Goal: Task Accomplishment & Management: Manage account settings

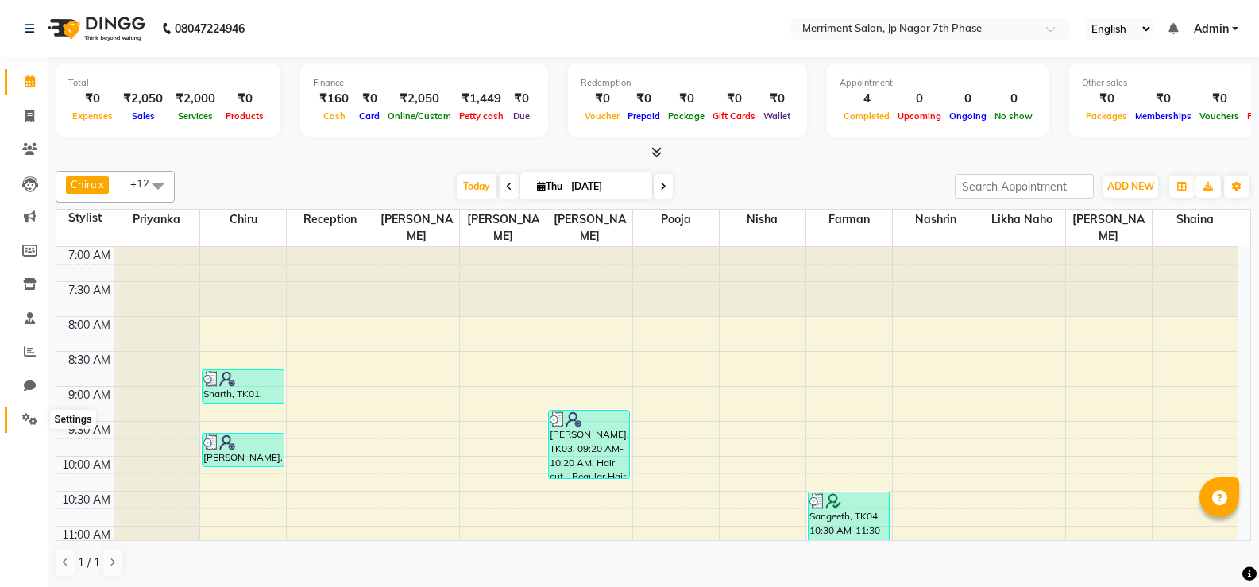
click at [29, 420] on icon at bounding box center [29, 419] width 15 height 12
click at [25, 417] on icon at bounding box center [29, 419] width 15 height 12
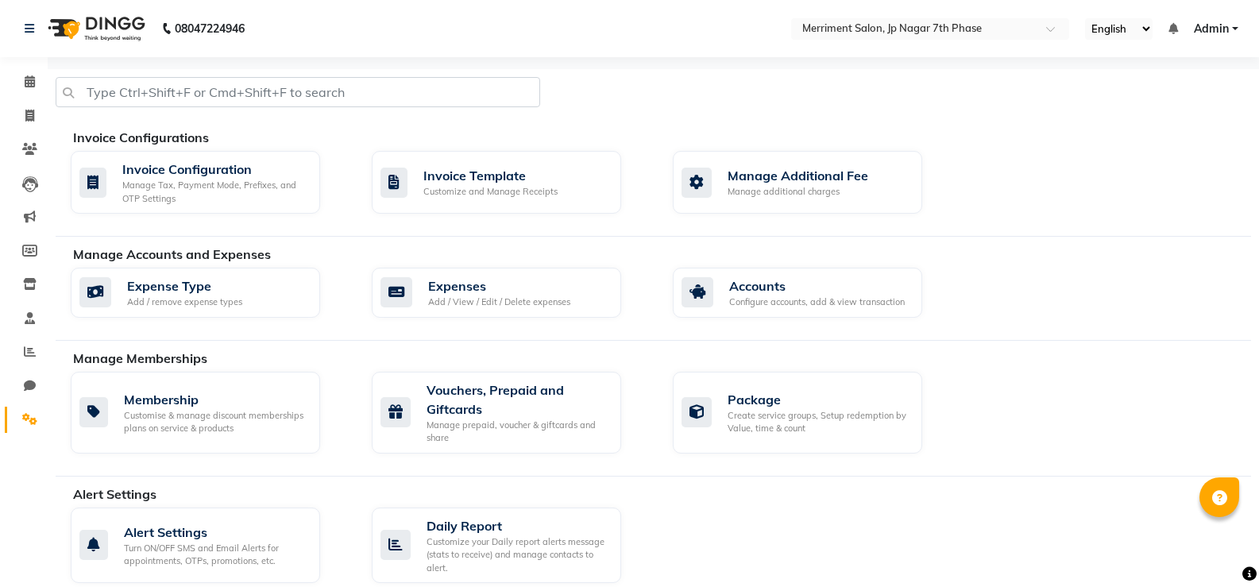
click at [27, 423] on icon at bounding box center [29, 419] width 15 height 12
drag, startPoint x: 27, startPoint y: 423, endPoint x: 31, endPoint y: 415, distance: 8.9
click at [31, 415] on icon at bounding box center [29, 419] width 15 height 12
click at [29, 414] on icon at bounding box center [29, 419] width 15 height 12
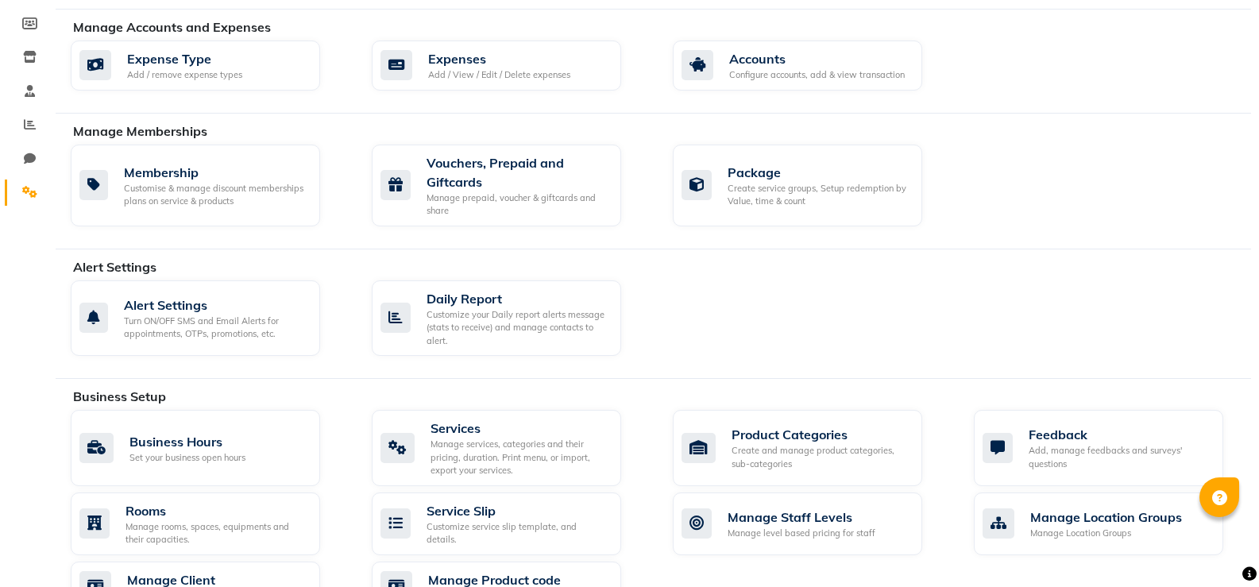
scroll to position [693, 0]
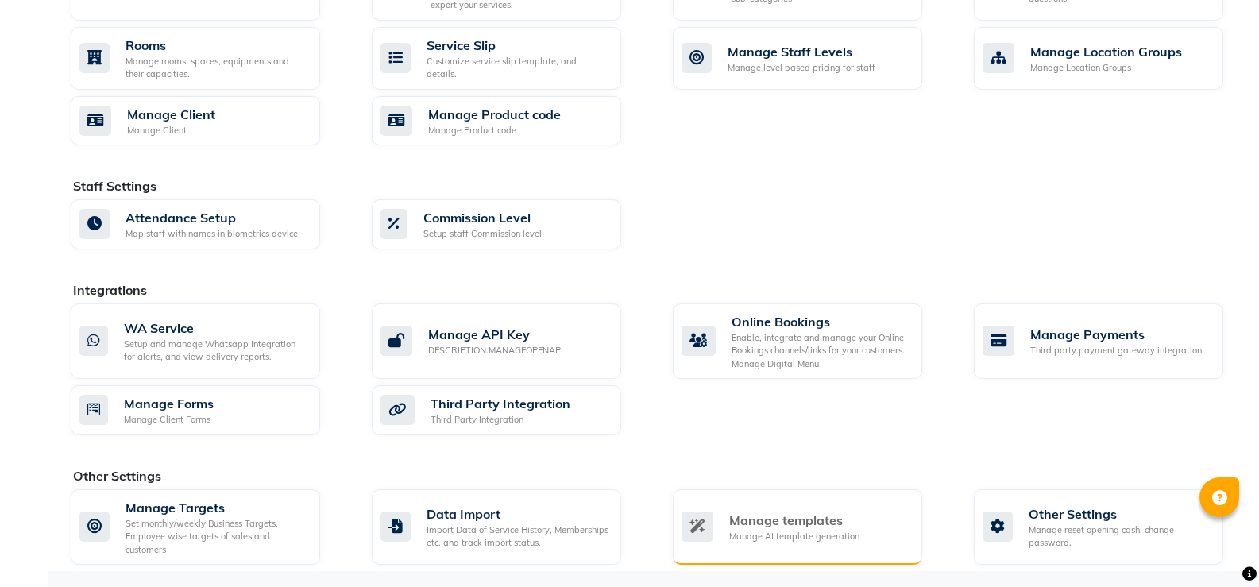
click at [805, 520] on div "Manage templates" at bounding box center [794, 520] width 130 height 19
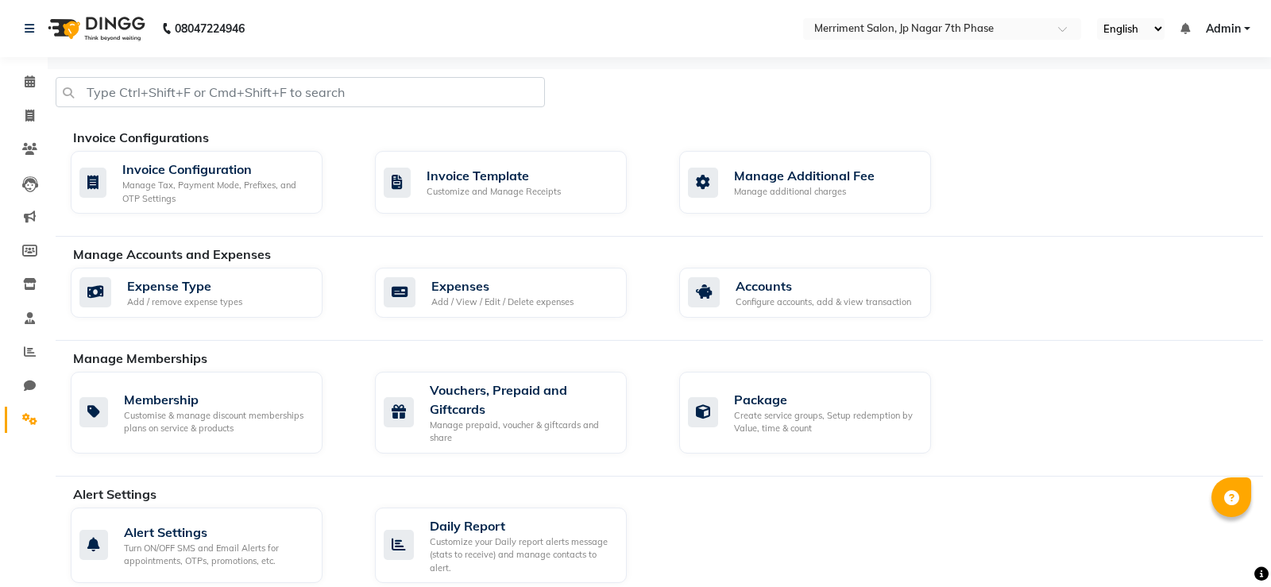
select select "APPROVED"
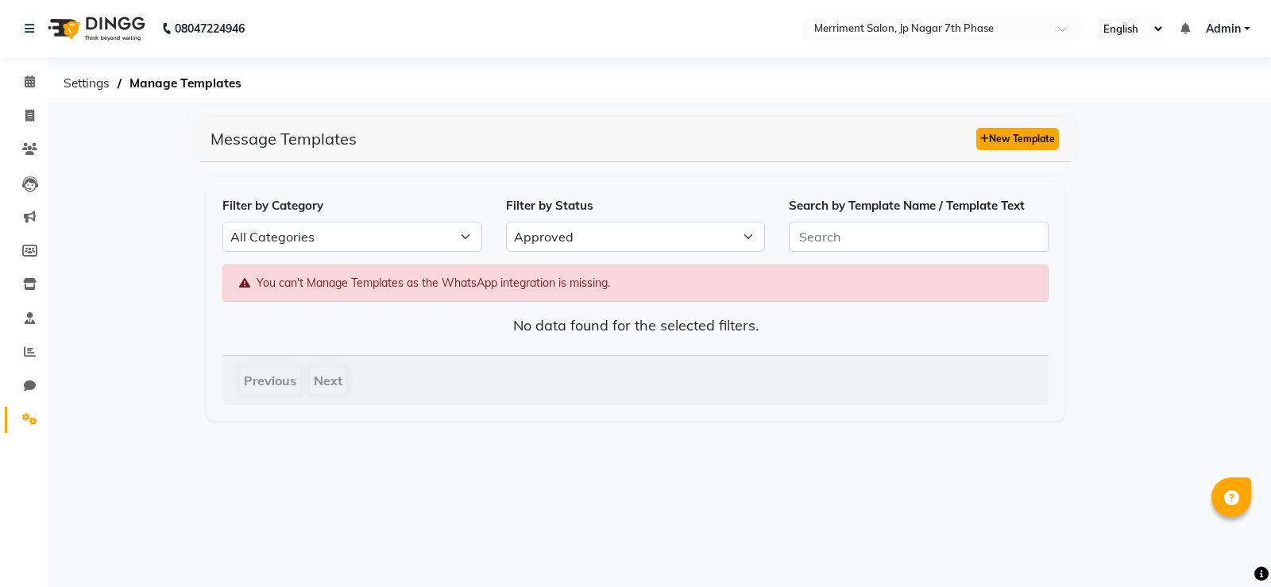
click at [1010, 132] on button "New Template" at bounding box center [1017, 139] width 83 height 22
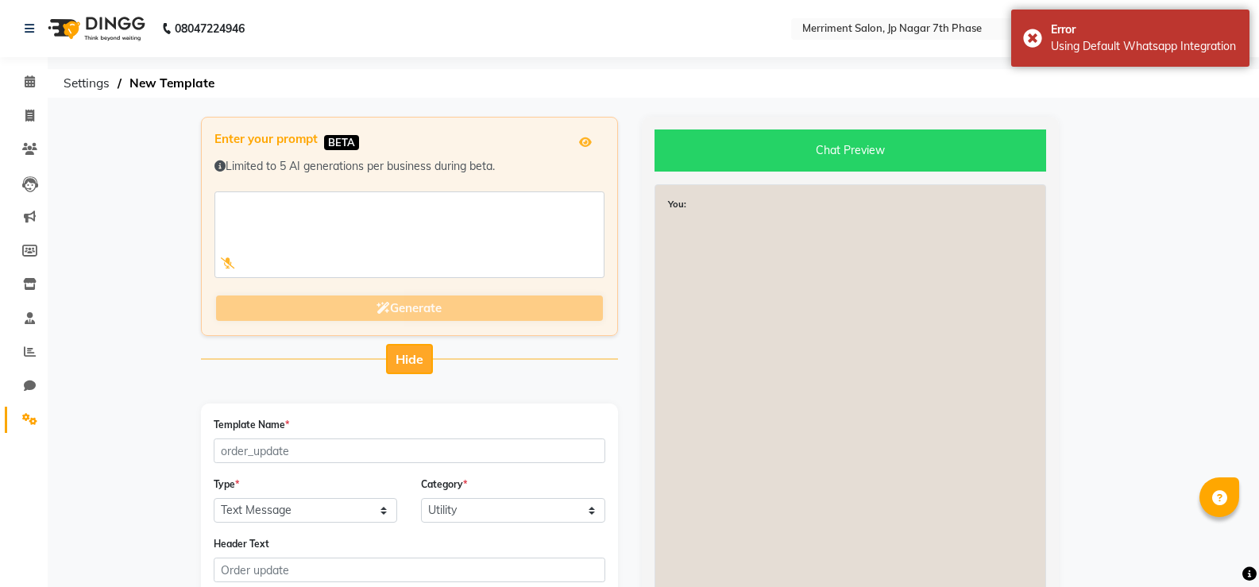
click at [405, 346] on button "Hide" at bounding box center [409, 359] width 47 height 30
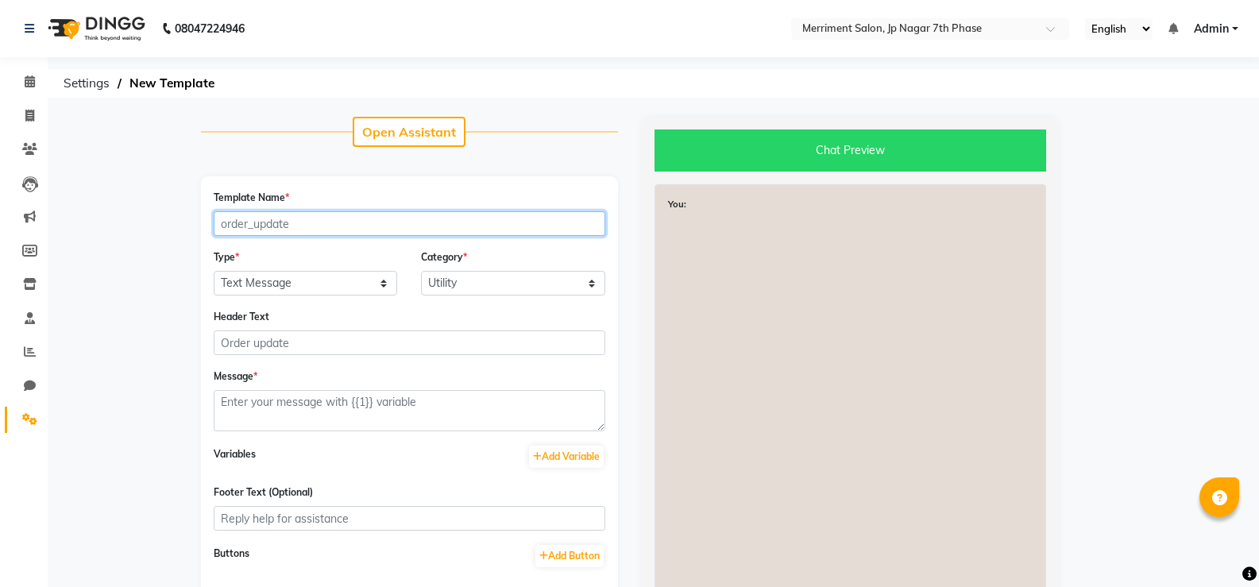
click at [334, 227] on input "Template Name *" at bounding box center [410, 223] width 392 height 25
paste input "appointment_confirmation"
type input "appointment_confirmation"
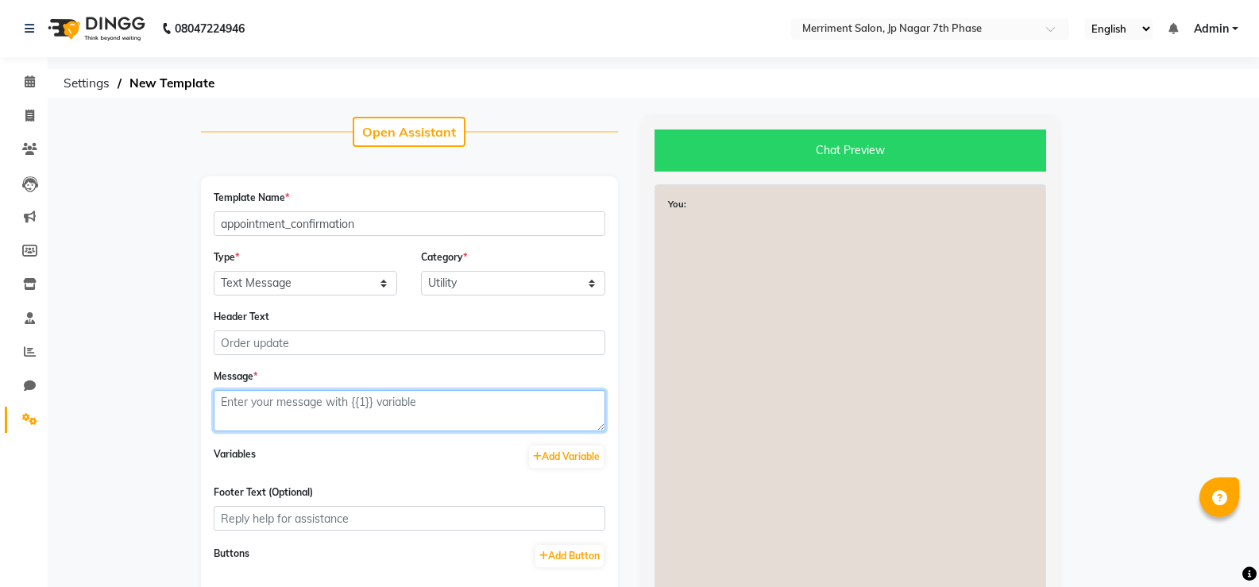
click at [295, 415] on textarea at bounding box center [410, 410] width 392 height 41
paste textarea "Hey <NAME>, 😊 Just a quick reminder—your appointment at <BRAND_NAME> is confirm…"
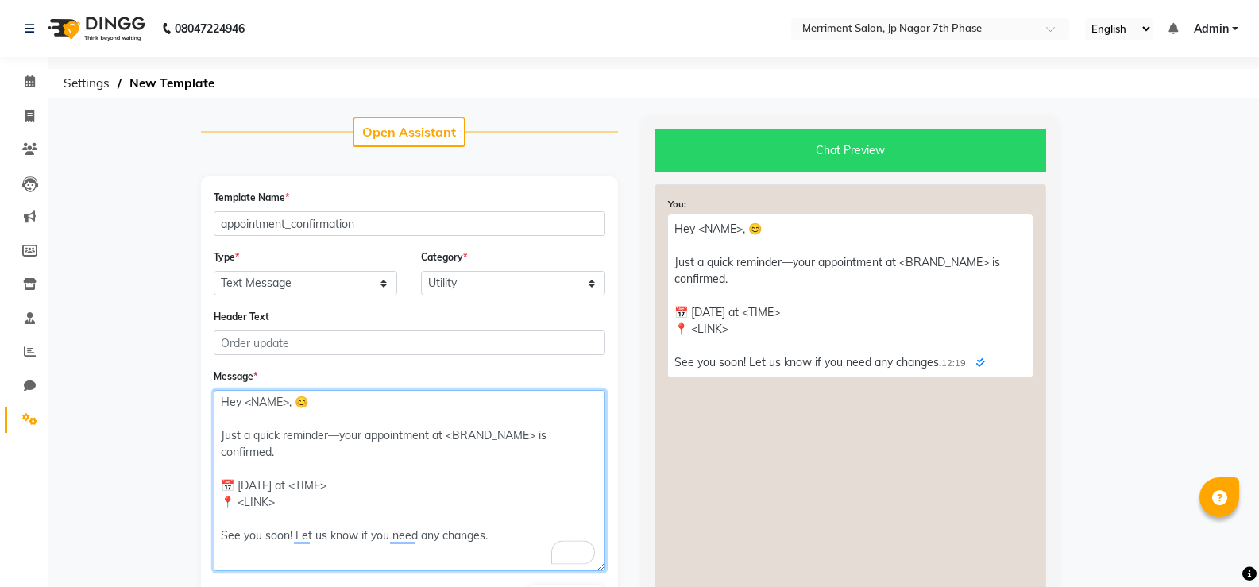
drag, startPoint x: 600, startPoint y: 423, endPoint x: 593, endPoint y: 564, distance: 141.5
click at [593, 564] on div "Template Name * appointment_confirmation Type * Text Message Image with Text Ca…" at bounding box center [409, 490] width 417 height 628
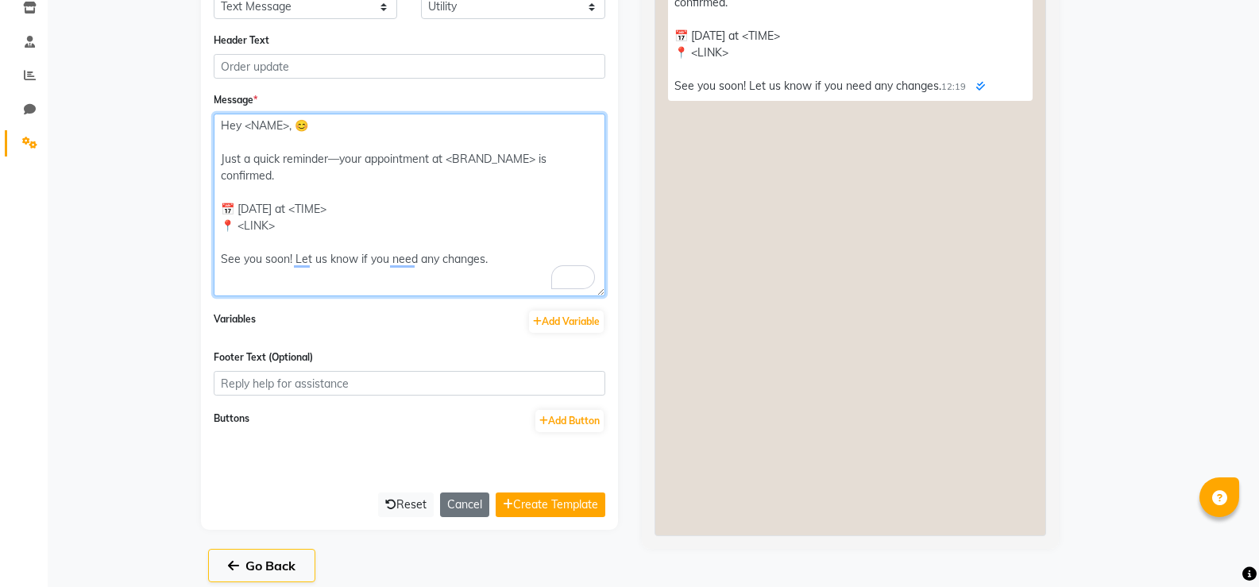
scroll to position [278, 0]
drag, startPoint x: 289, startPoint y: 120, endPoint x: 244, endPoint y: 122, distance: 45.3
click at [244, 122] on textarea "Hey <NAME>, 😊 Just a quick reminder—your appointment at <BRAND_NAME> is confirm…" at bounding box center [410, 203] width 392 height 183
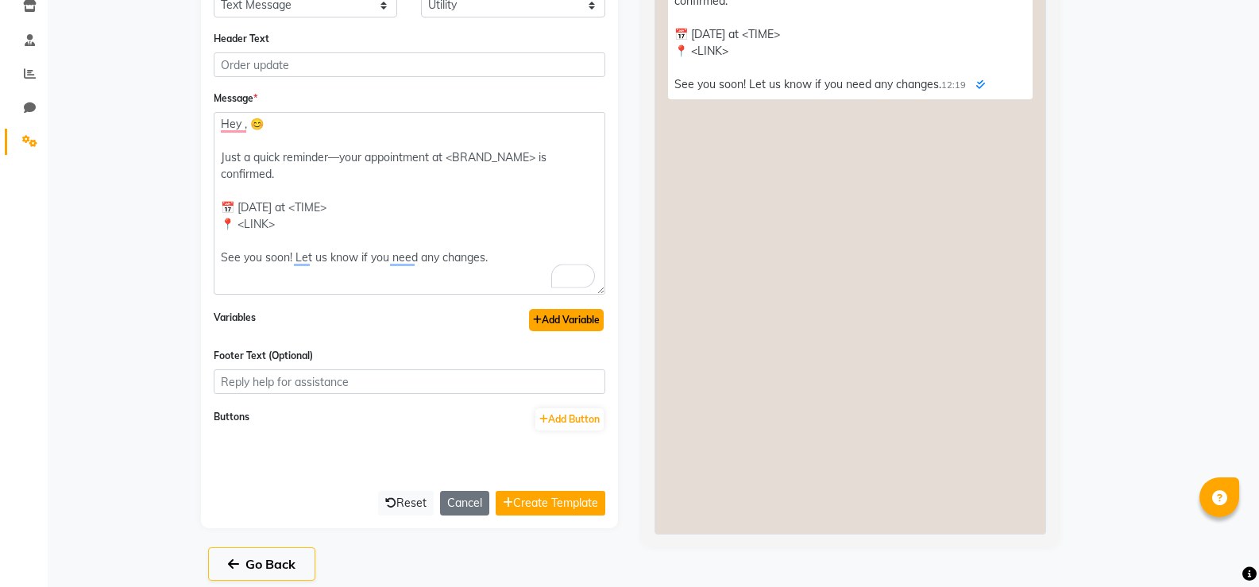
click at [584, 330] on button "Add Variable" at bounding box center [566, 320] width 75 height 22
type textarea "Hey {{1}}, 😊 Just a quick reminder—your appointment at <BRAND_NAME> is confirme…"
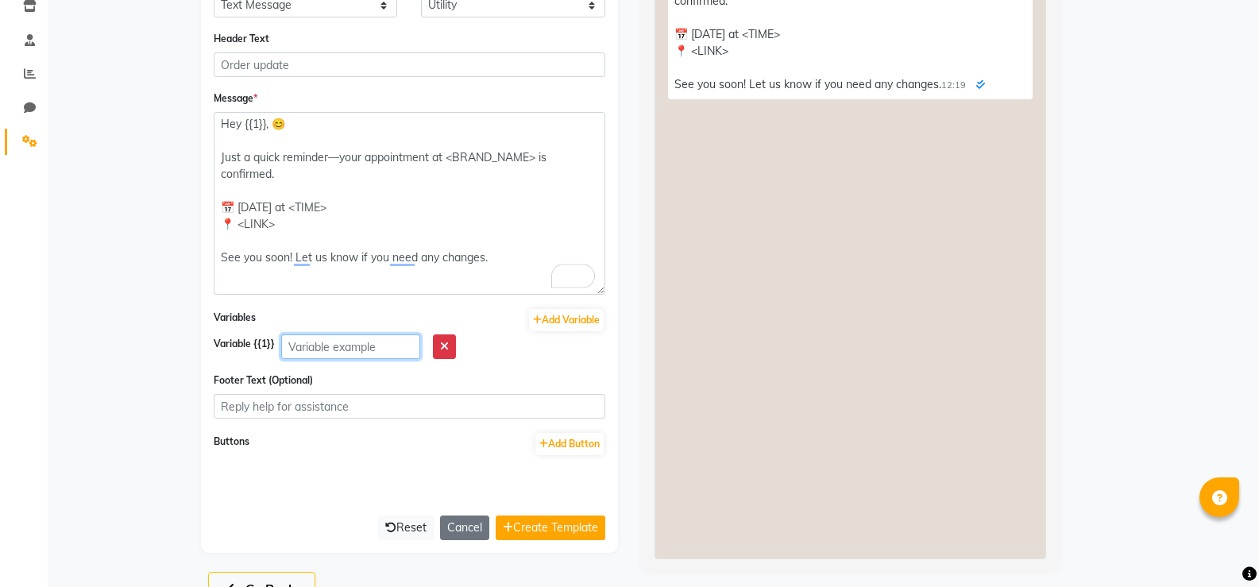
click at [362, 339] on input "text" at bounding box center [350, 346] width 139 height 25
paste input "<NAME>"
type input "<NAME>"
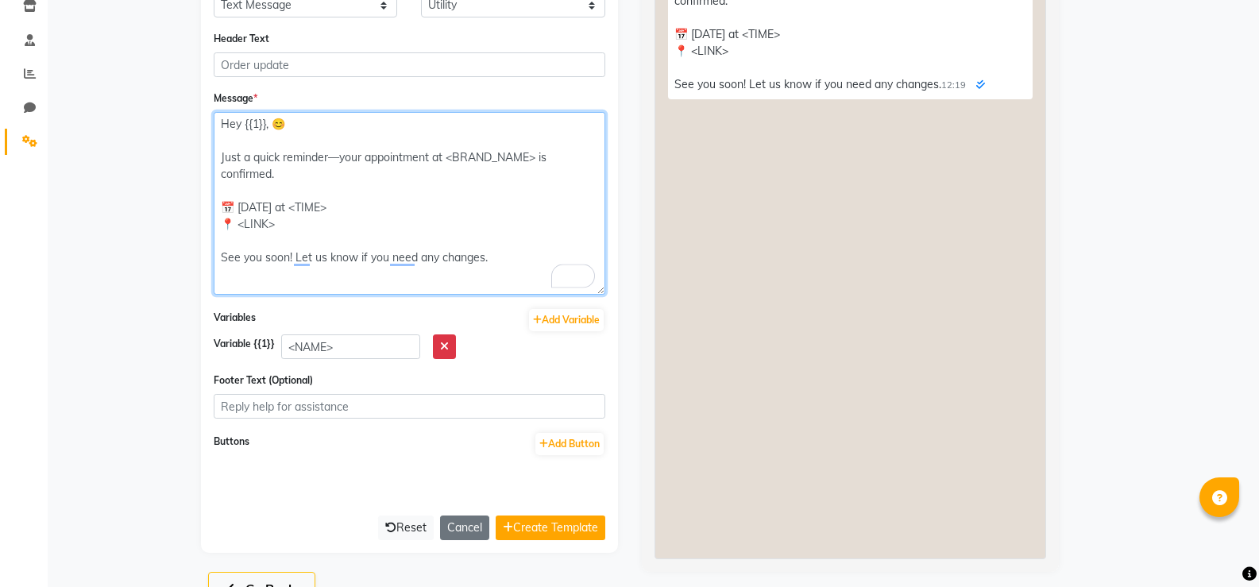
drag, startPoint x: 535, startPoint y: 159, endPoint x: 446, endPoint y: 160, distance: 89.0
click at [446, 160] on textarea "Hey {{1}}, 😊 Just a quick reminder—your appointment at <BRAND_NAME> is confirme…" at bounding box center [410, 203] width 392 height 183
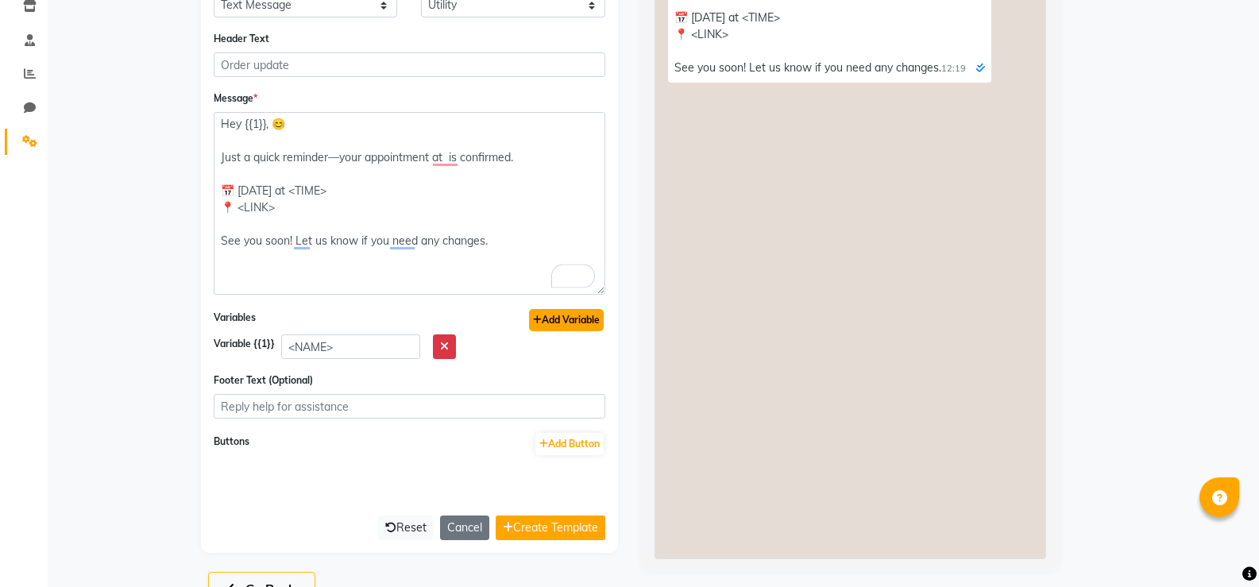
click at [550, 322] on button "Add Variable" at bounding box center [566, 320] width 75 height 22
type textarea "Hey {{1}}, 😊 Just a quick reminder—your appointment at {{2}} is confirmed. 📅 To…"
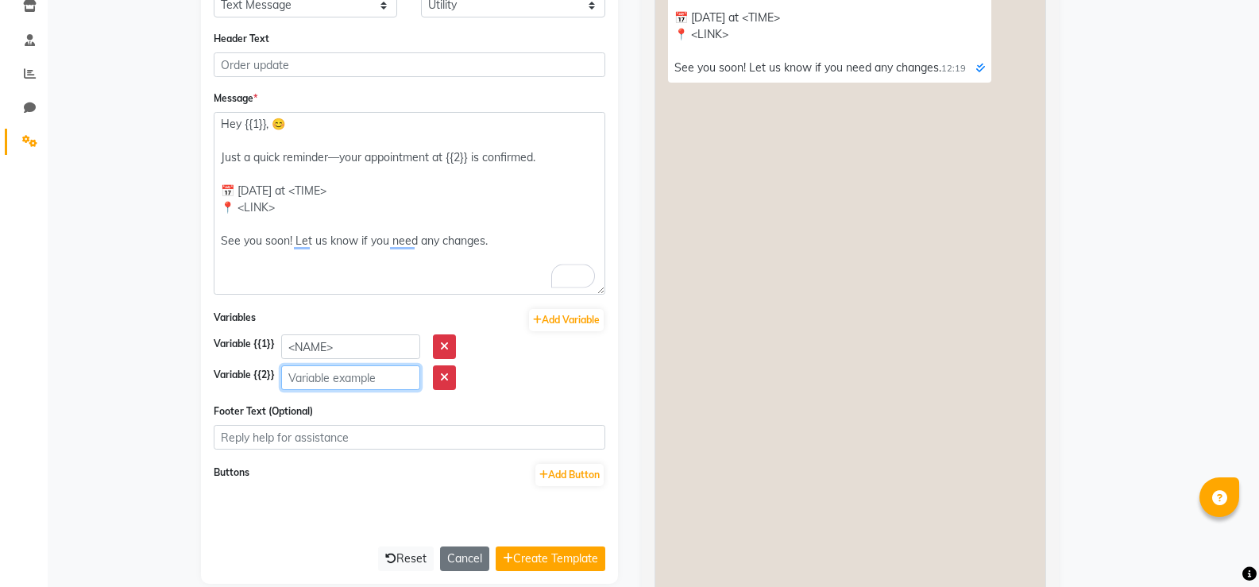
click at [318, 381] on input "text" at bounding box center [350, 377] width 139 height 25
paste input "<BRAND_NAME>"
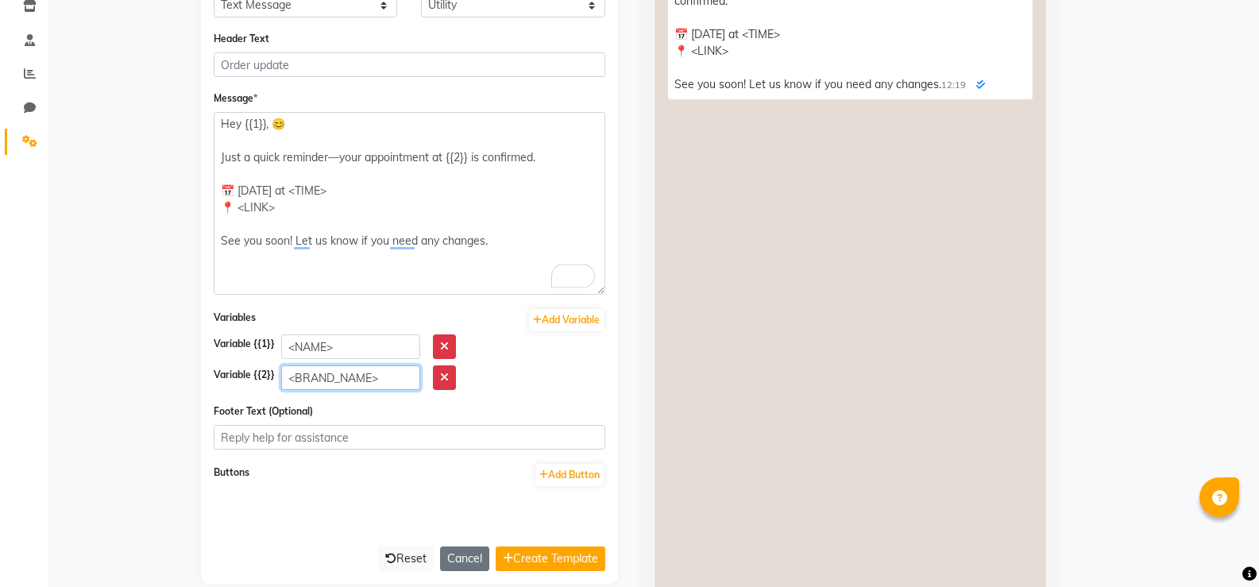
type input "<BRAND_NAME>"
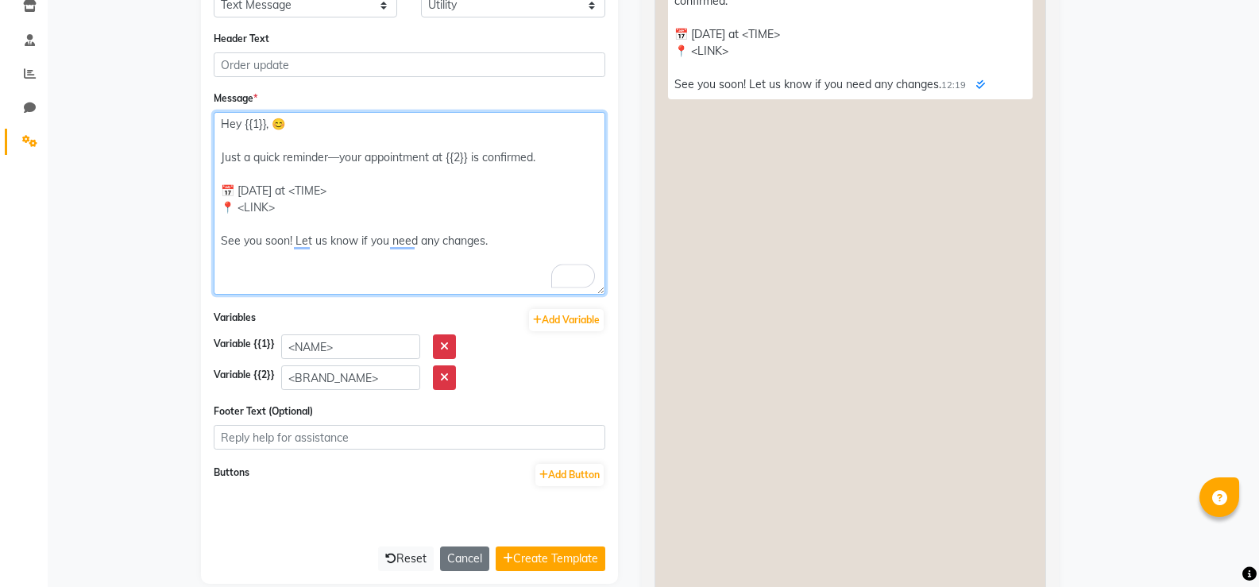
drag, startPoint x: 334, startPoint y: 185, endPoint x: 285, endPoint y: 188, distance: 48.6
click at [285, 188] on textarea "Hey {{1}}, 😊 Just a quick reminder—your appointment at {{2}} is confirmed. 📅 To…" at bounding box center [410, 203] width 392 height 183
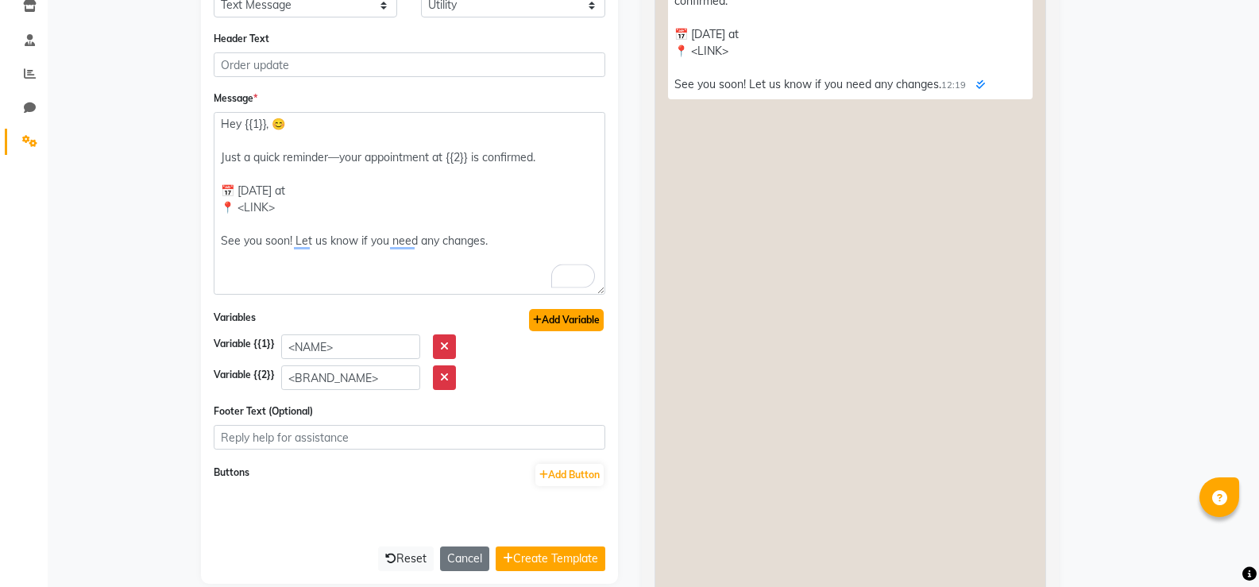
click at [577, 311] on button "Add Variable" at bounding box center [566, 320] width 75 height 22
type textarea "Hey {{1}}, 😊 Just a quick reminder—your appointment at {{2}} is confirmed. 📅 To…"
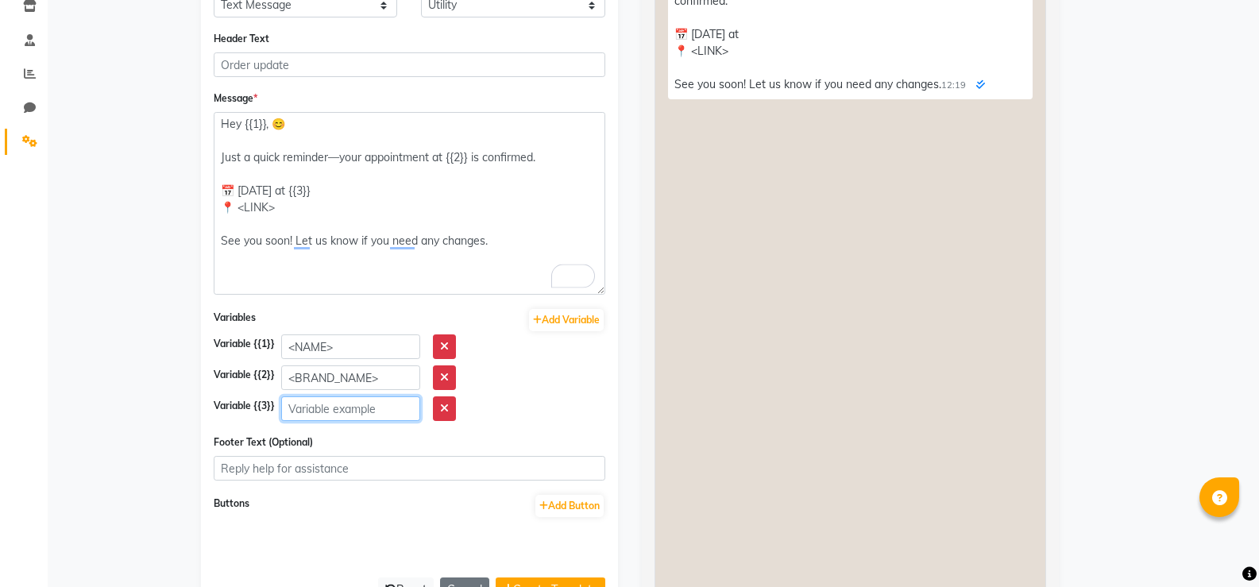
click at [334, 411] on input "text" at bounding box center [350, 408] width 139 height 25
paste input "<TIME>"
type input "<TIME>"
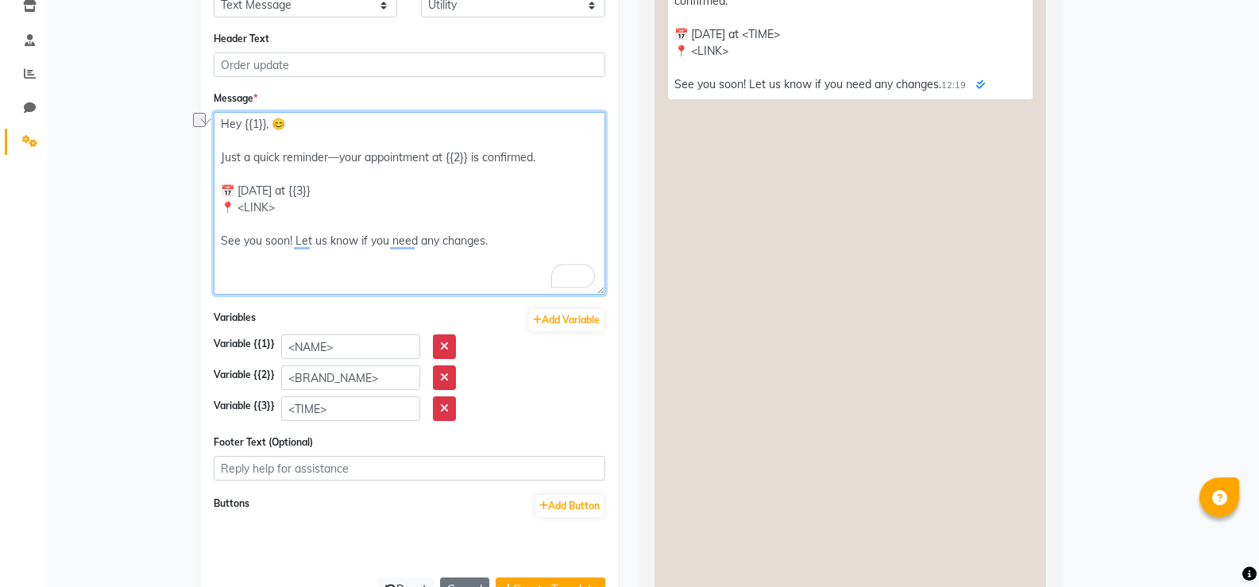
drag, startPoint x: 282, startPoint y: 195, endPoint x: 248, endPoint y: 199, distance: 34.5
click at [248, 199] on textarea "Hey {{1}}, 😊 Just a quick reminder—your appointment at {{2}} is confirmed. 📅 To…" at bounding box center [410, 203] width 392 height 183
drag, startPoint x: 272, startPoint y: 208, endPoint x: 234, endPoint y: 208, distance: 38.1
click at [234, 208] on textarea "Hey {{1}}, 😊 Just a quick reminder—your appointment at {{2}} is confirmed. 📅 To…" at bounding box center [410, 203] width 392 height 183
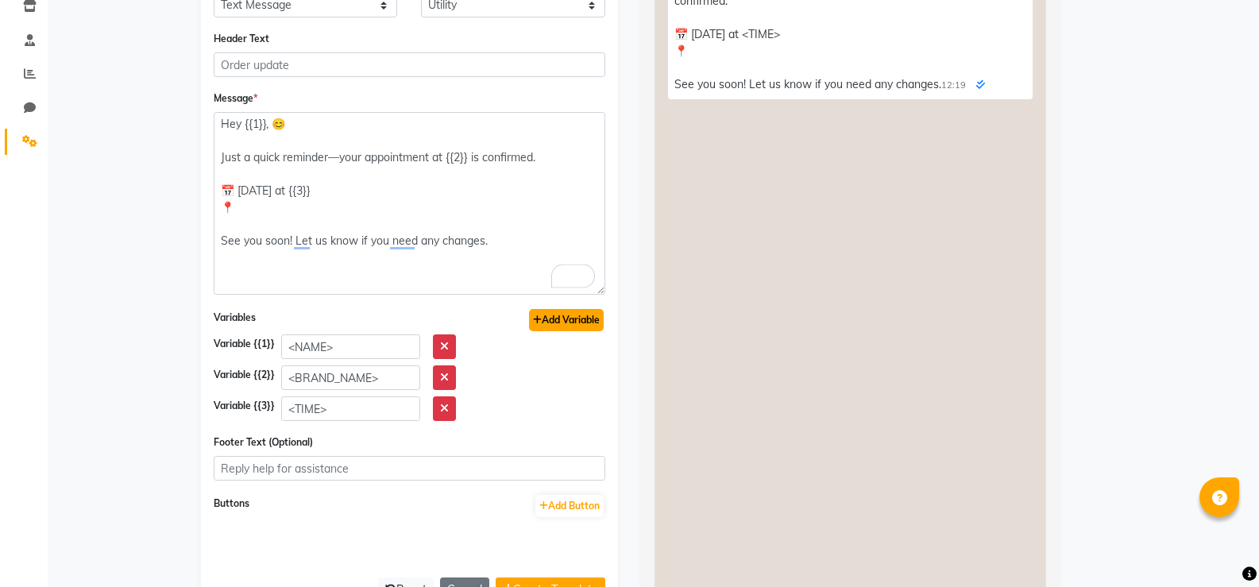
click at [576, 325] on button "Add Variable" at bounding box center [566, 320] width 75 height 22
type textarea "Hey {{1}}, 😊 Just a quick reminder—your appointment at {{2}} is confirmed. 📅 To…"
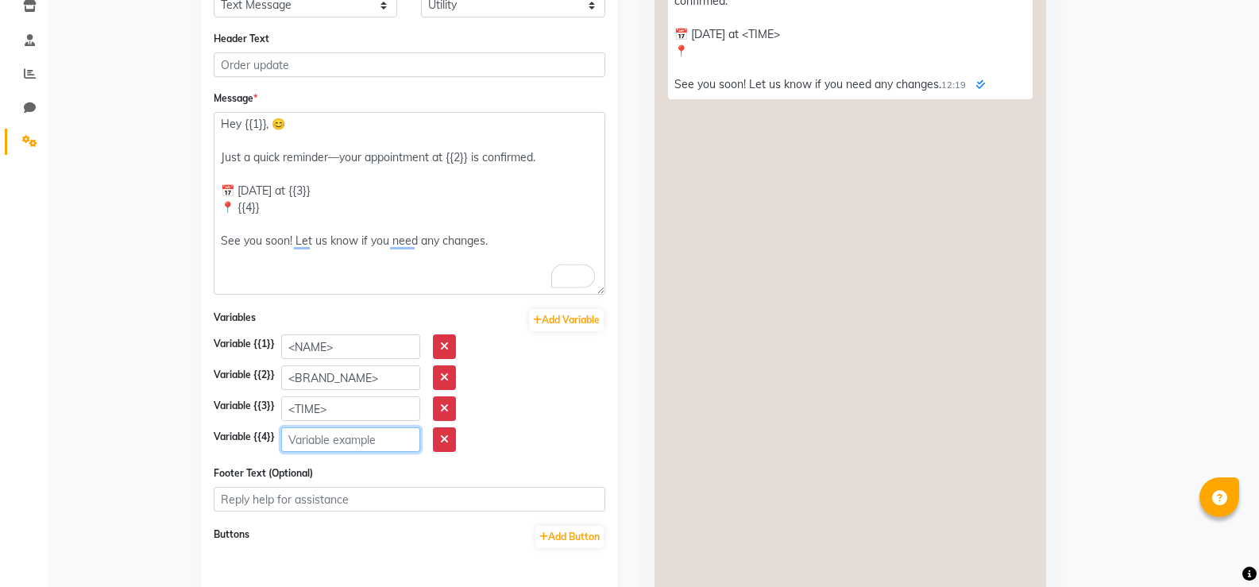
click at [346, 438] on input "text" at bounding box center [350, 439] width 139 height 25
paste input "<LINK>"
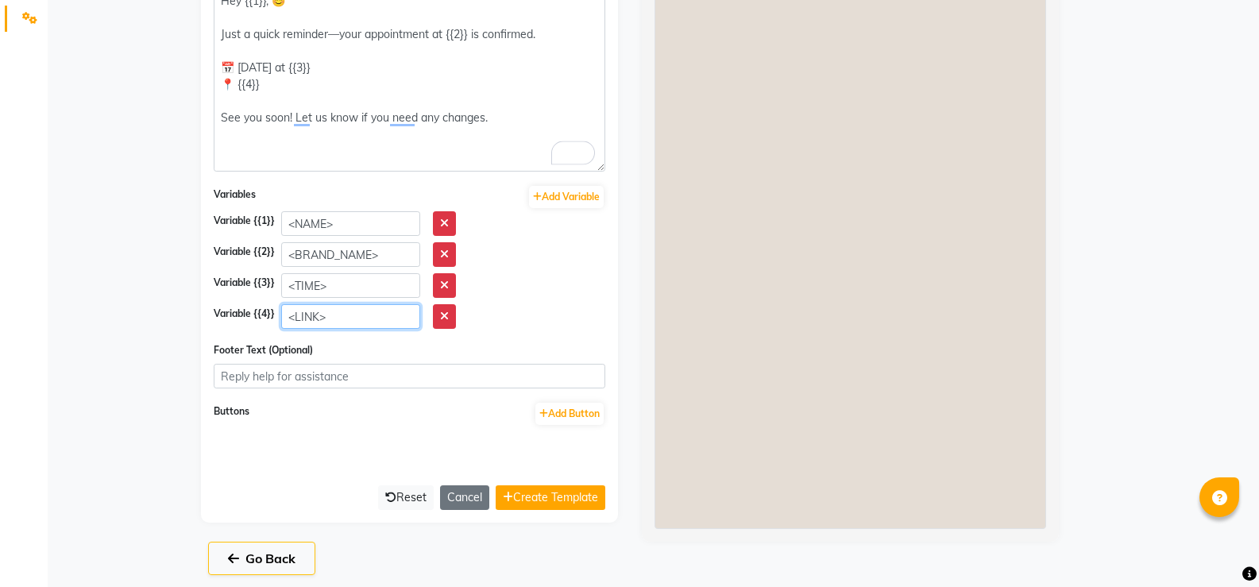
scroll to position [408, 0]
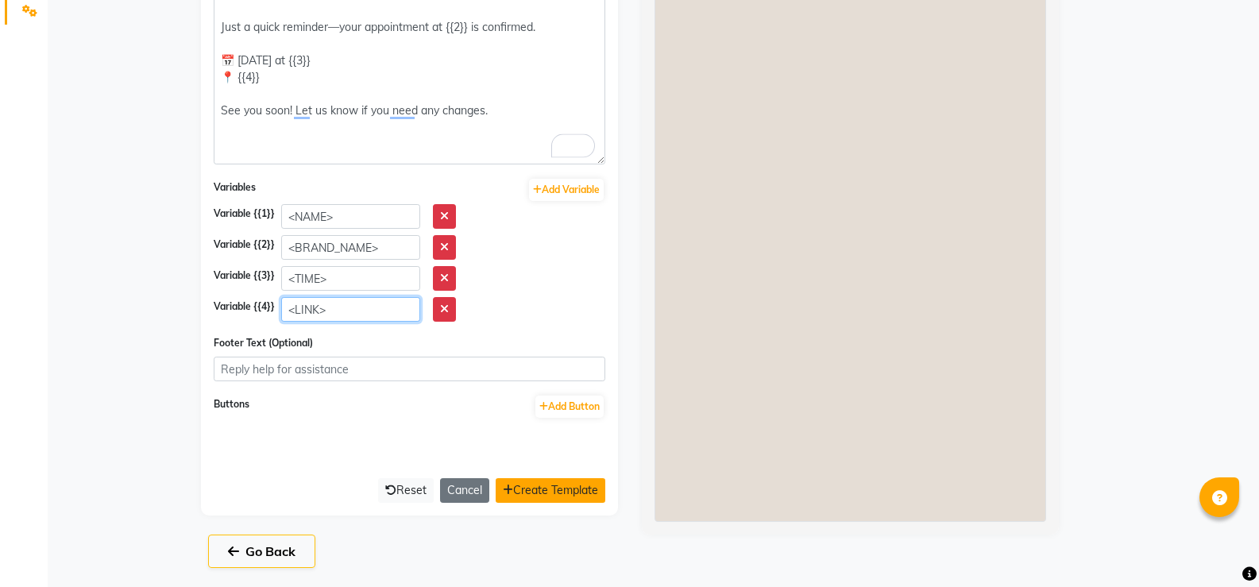
type input "<LINK>"
click at [542, 481] on button "Create Template" at bounding box center [551, 490] width 110 height 25
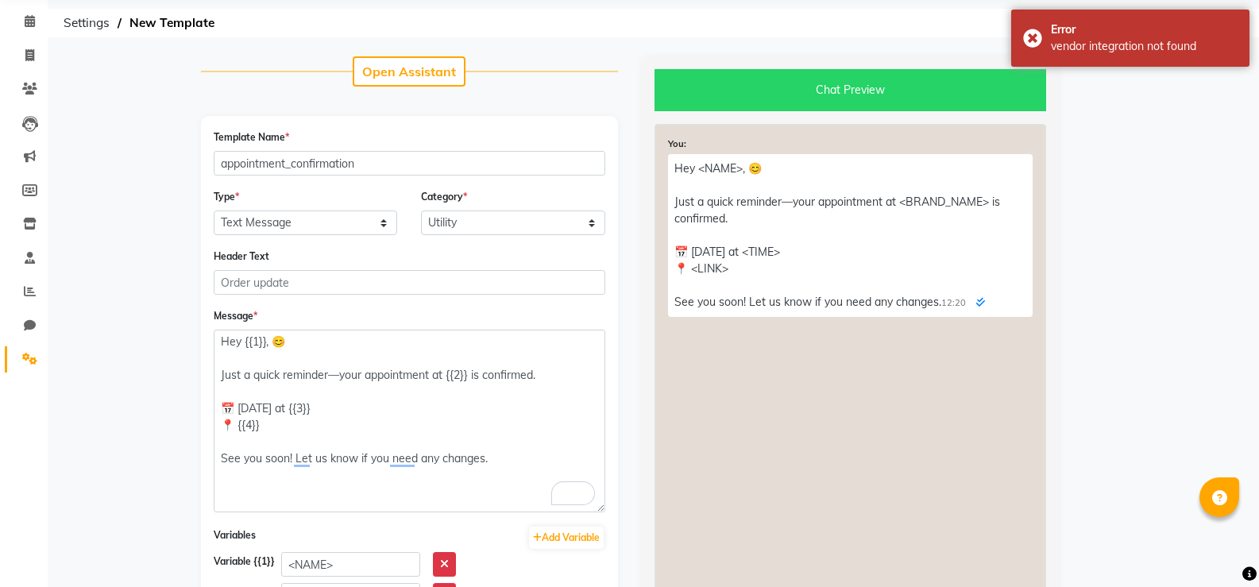
scroll to position [0, 0]
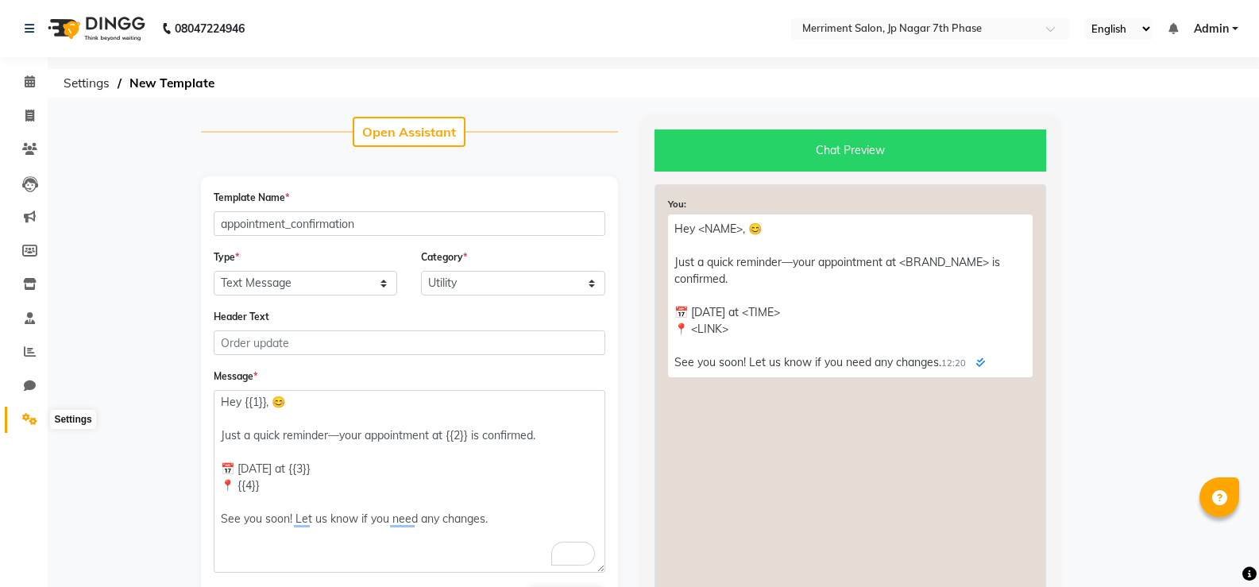
click at [29, 418] on icon at bounding box center [29, 419] width 15 height 12
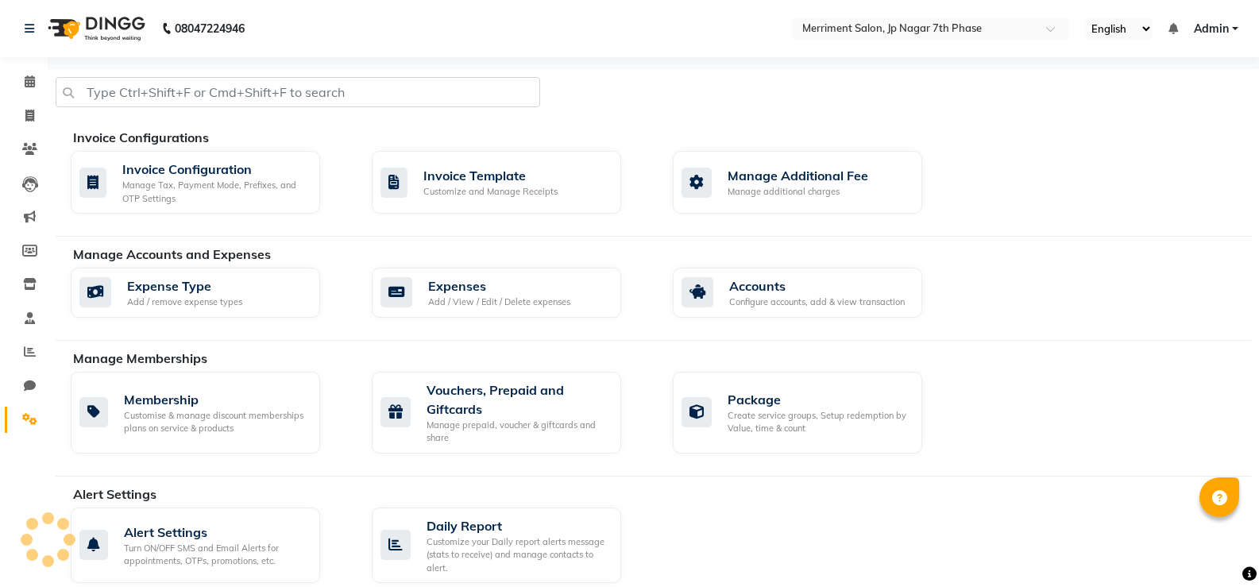
scroll to position [693, 0]
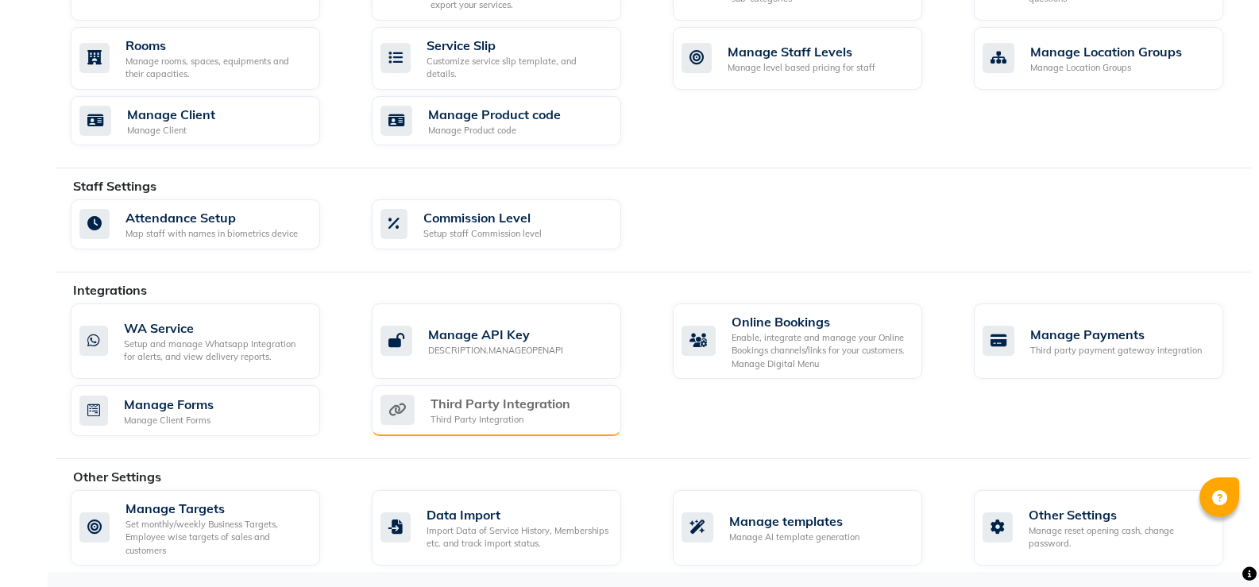
click at [416, 426] on div "Third Party Integration Third Party Integration" at bounding box center [494, 410] width 228 height 33
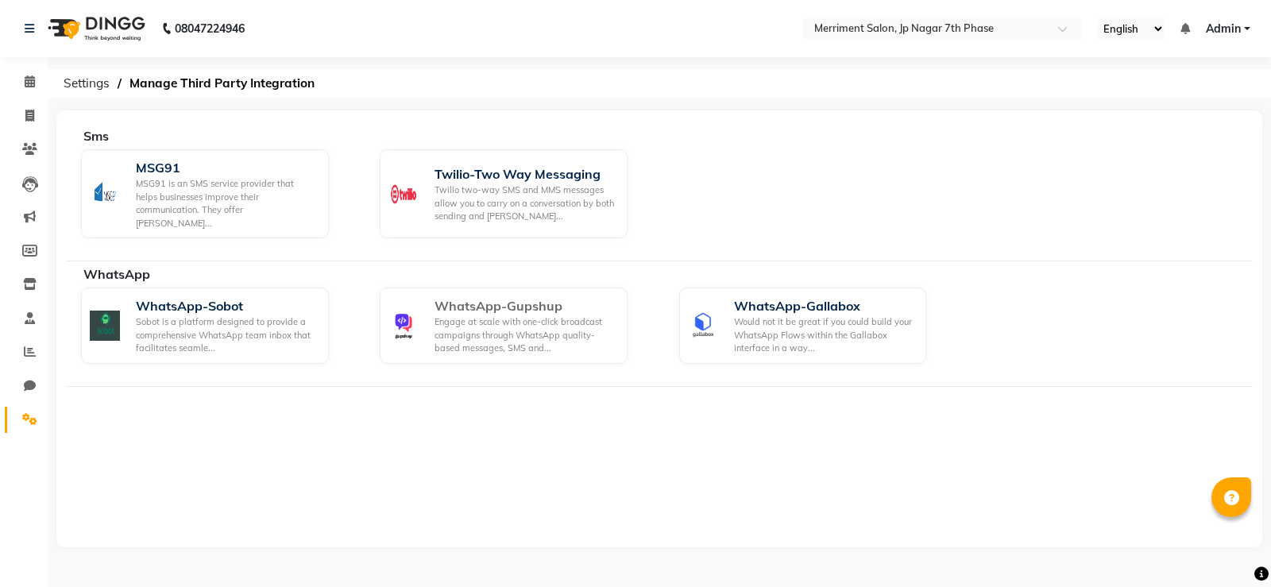
click at [522, 296] on div "WhatsApp-Gupshup" at bounding box center [524, 305] width 180 height 19
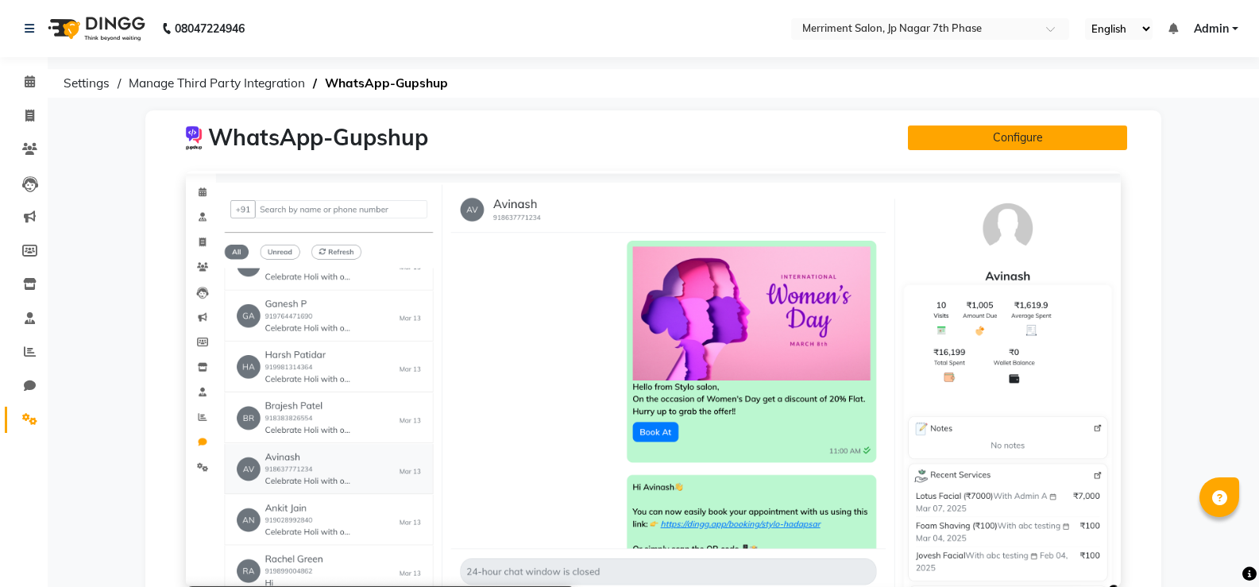
click at [1033, 129] on button "Configure" at bounding box center [1017, 137] width 219 height 25
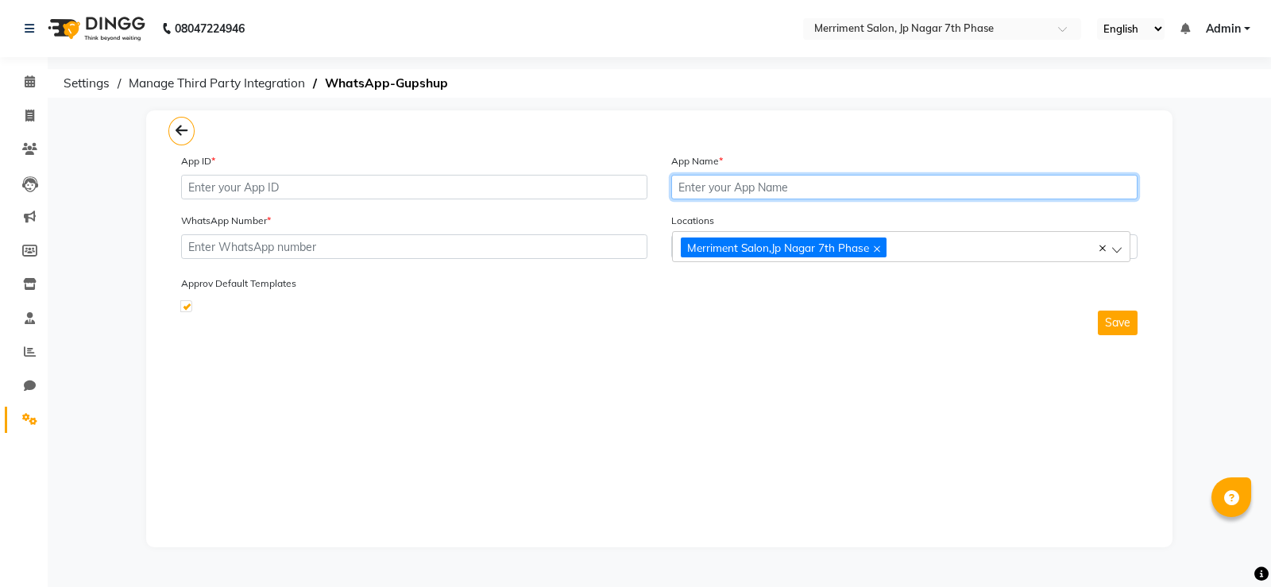
click at [732, 183] on input "text" at bounding box center [904, 187] width 466 height 25
paste input "MerrimentSalonAug2025"
type input "MerrimentSalonAug2025"
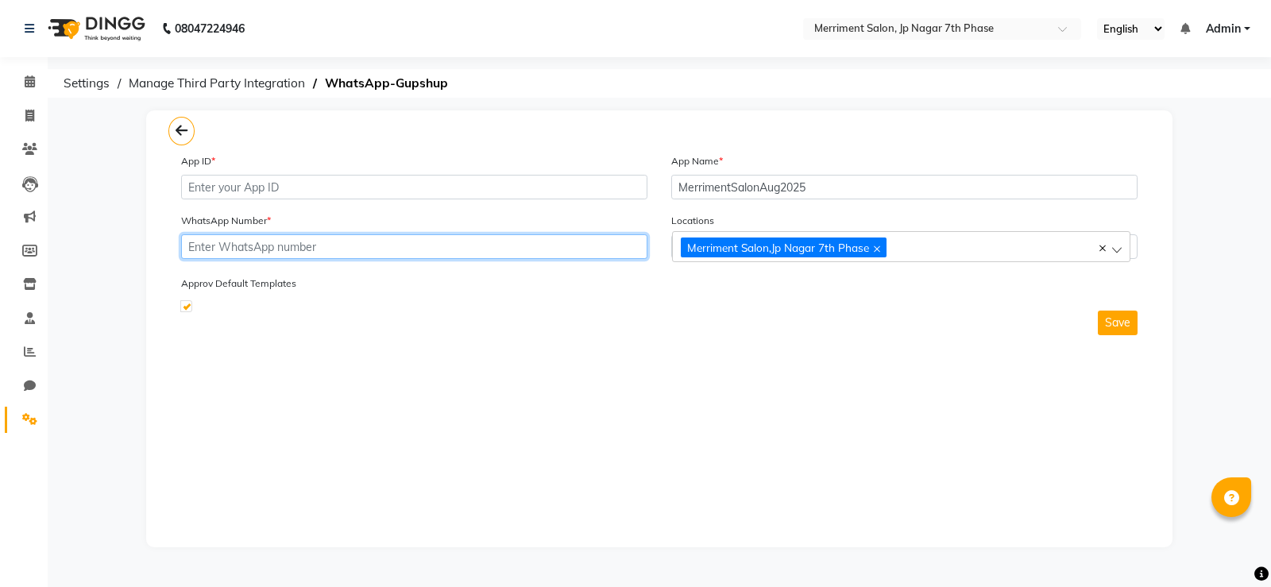
click at [330, 237] on input "text" at bounding box center [414, 246] width 466 height 25
paste input "MerrimentSalonAug2025"
type input "MerrimentSalonAug2025"
paste input "917795743909"
type input "917795743909"
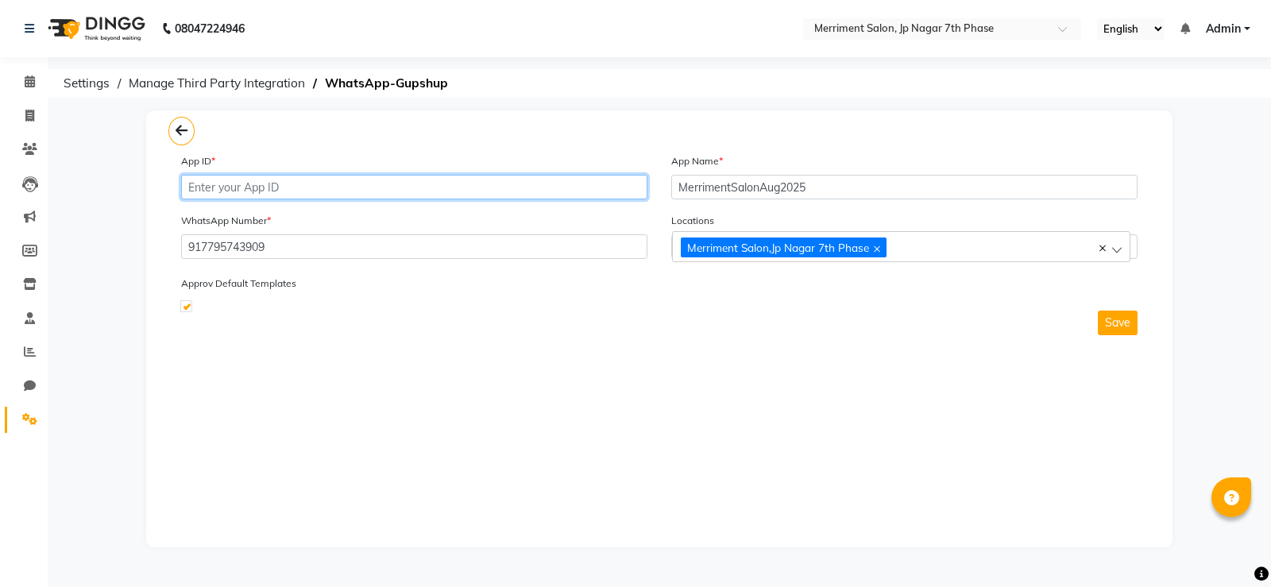
click at [427, 183] on input "text" at bounding box center [414, 187] width 466 height 25
paste input "c208c307-2536-4041-8bb0-7a1e5ab16d52"
type input "c208c307-2536-4041-8bb0-7a1e5ab16d52"
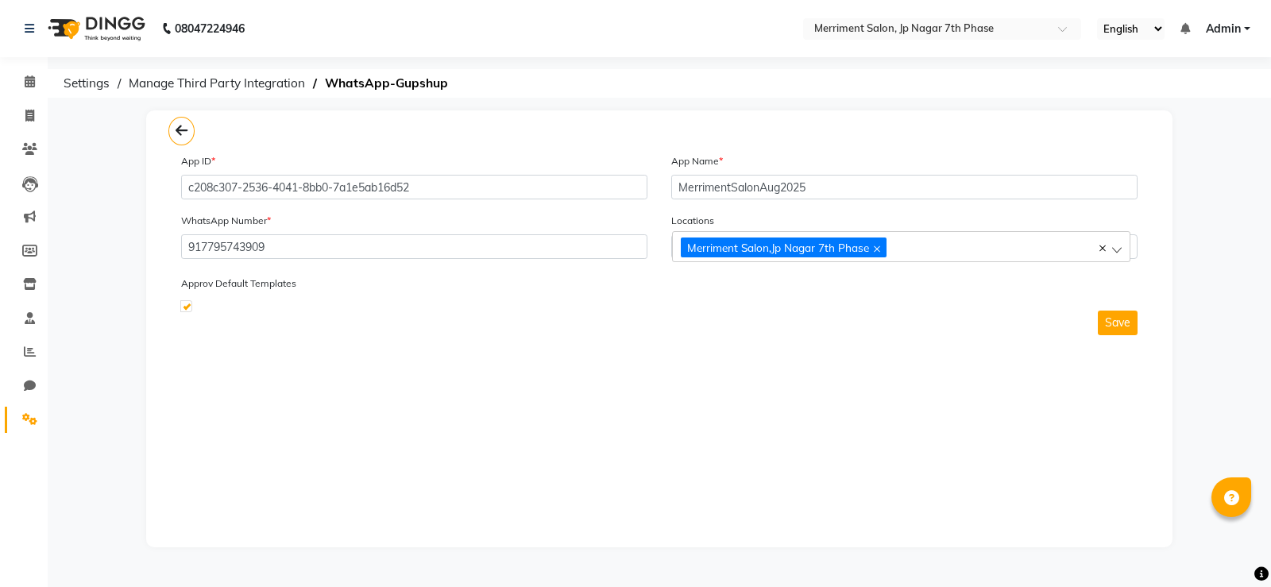
click at [990, 245] on div "Merriment Salon,Jp Nagar 7th Phase" at bounding box center [893, 246] width 425 height 21
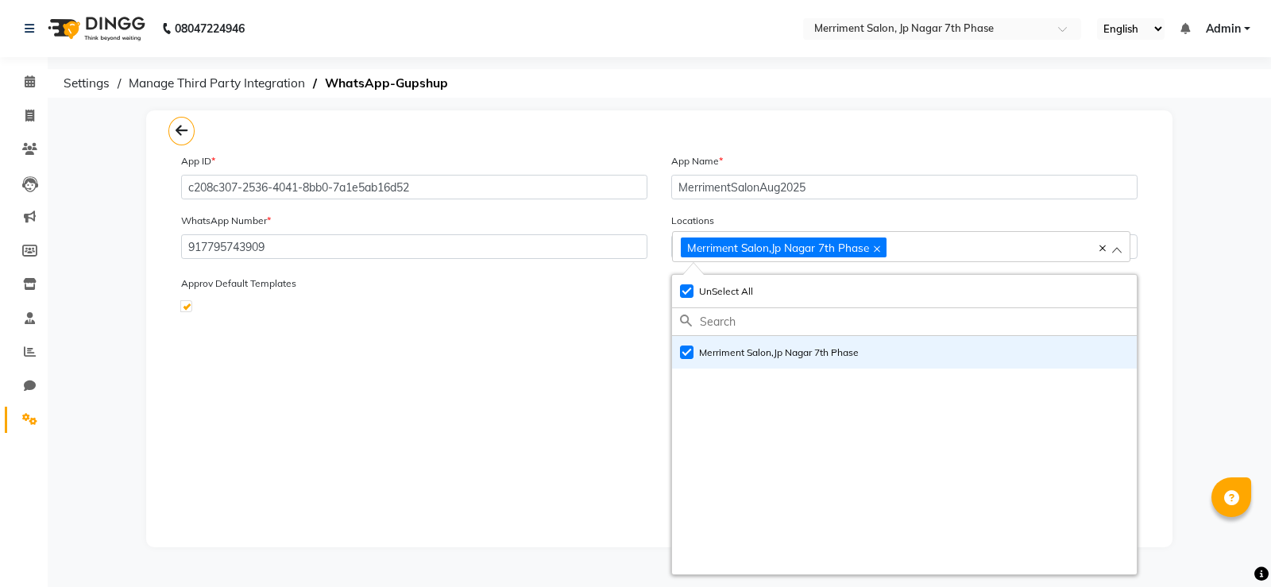
click at [514, 387] on div "App ID * c208c307-2536-4041-8bb0-7a1e5ab16d52 App Name * MerrimentSalonAug2025 …" at bounding box center [659, 328] width 1026 height 437
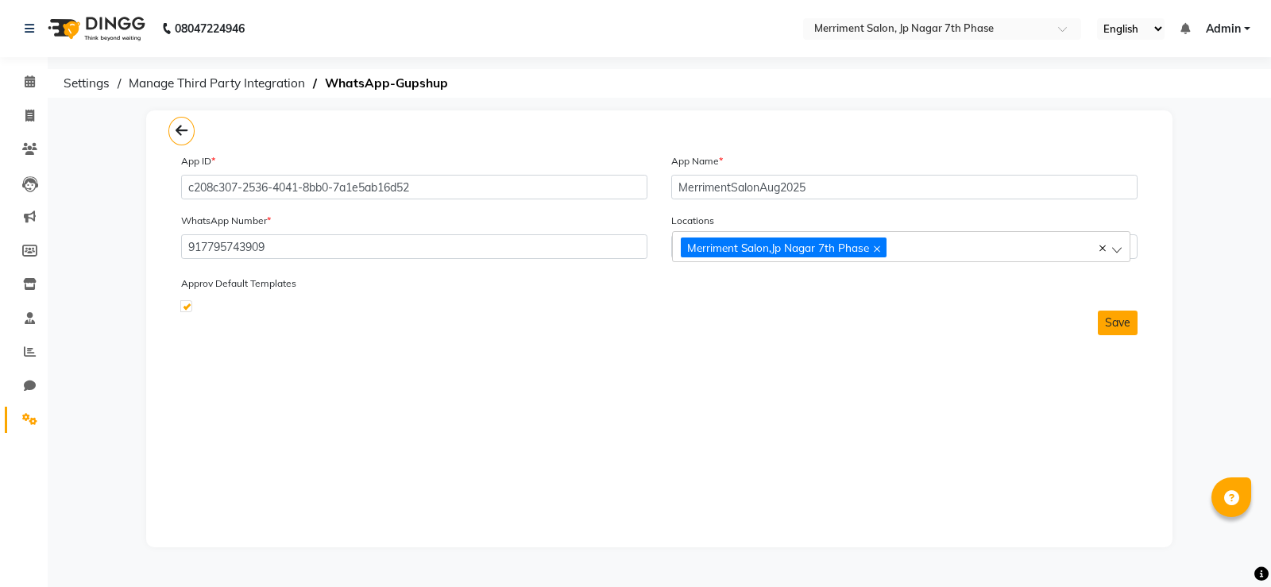
click at [1110, 322] on button "Save" at bounding box center [1118, 323] width 40 height 25
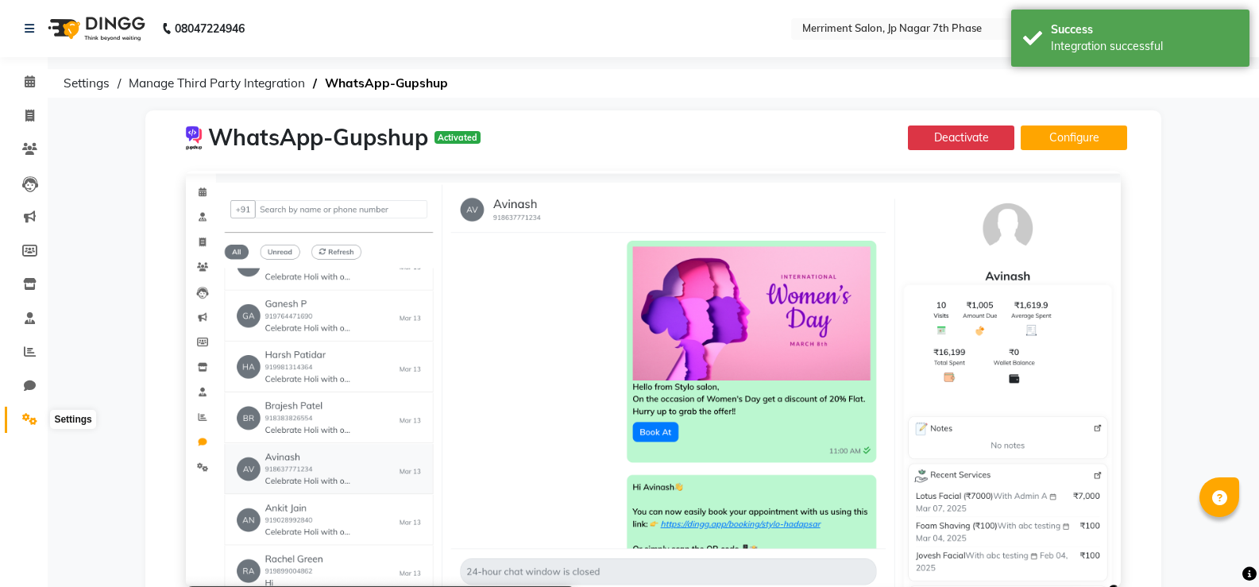
click at [22, 415] on icon at bounding box center [29, 419] width 15 height 12
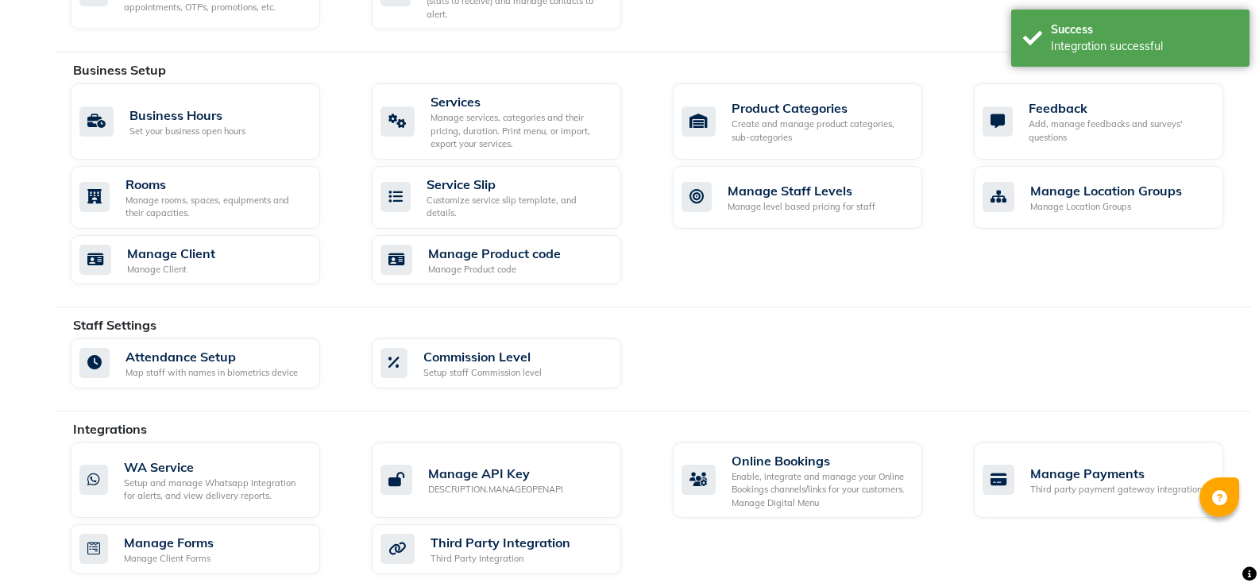
scroll to position [693, 0]
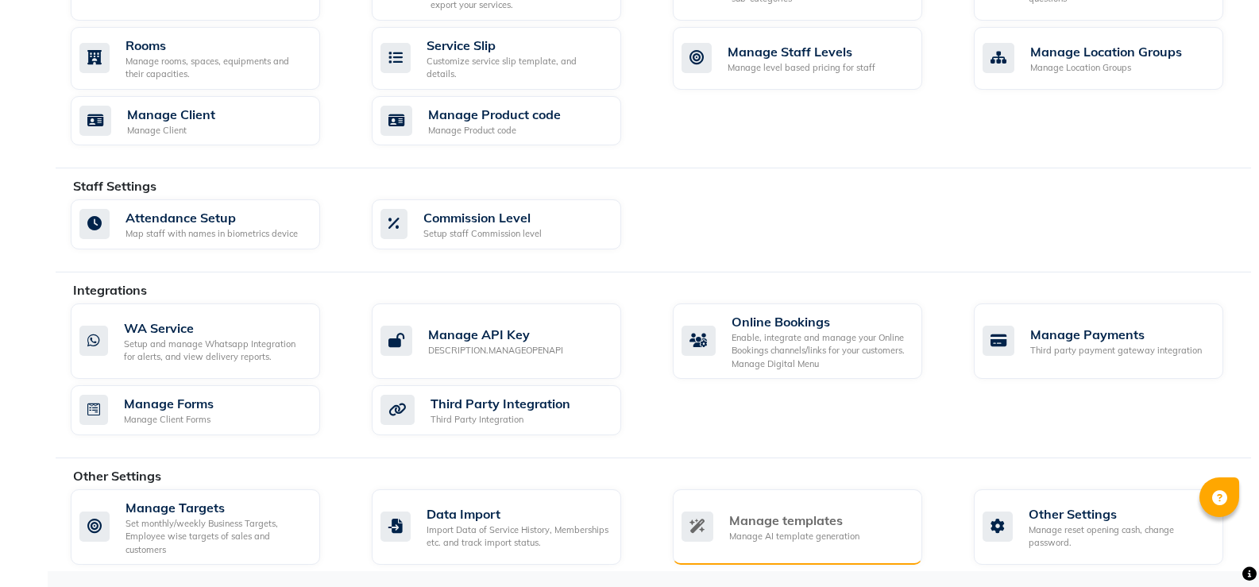
click at [804, 512] on div "Manage templates" at bounding box center [794, 520] width 130 height 19
select select "APPROVED"
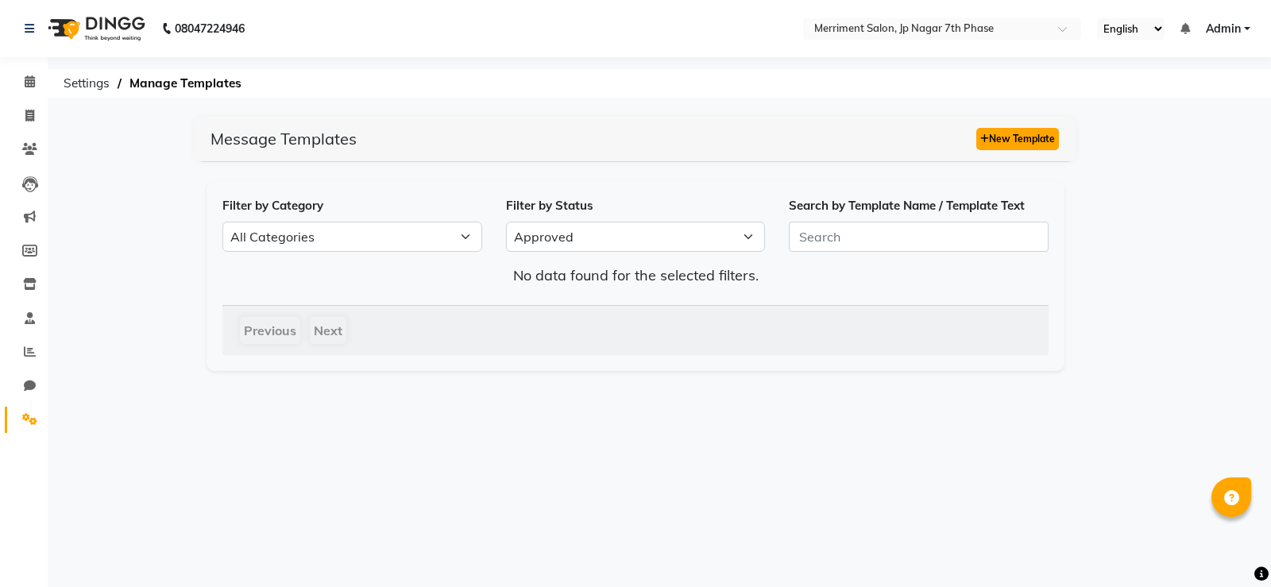
click at [1003, 146] on button "New Template" at bounding box center [1017, 139] width 83 height 22
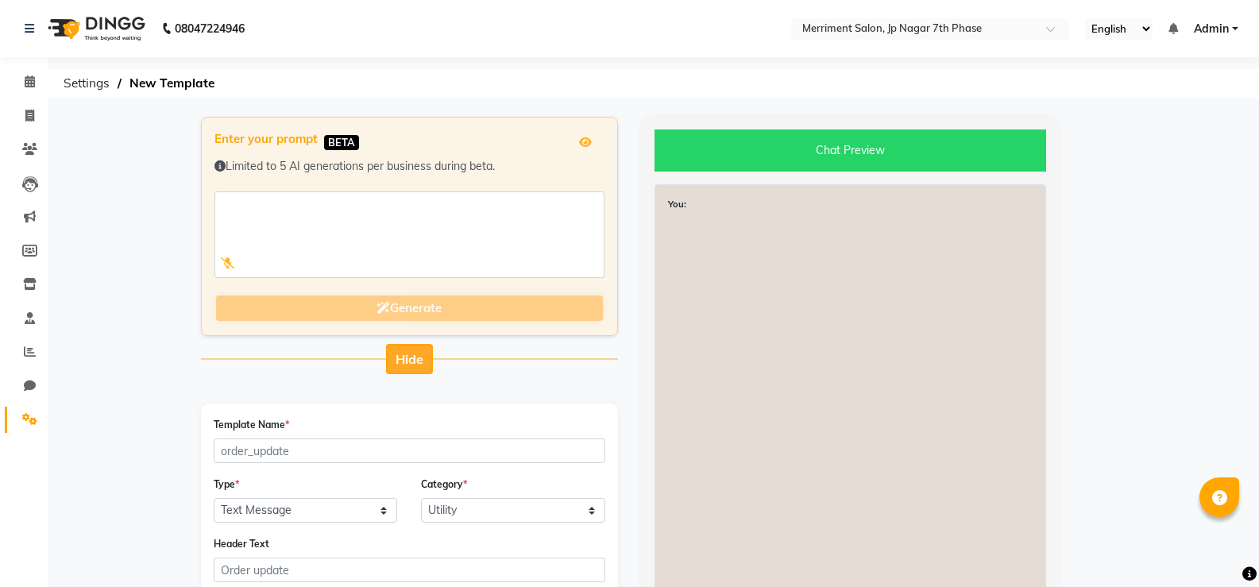
click at [396, 353] on span "Hide" at bounding box center [410, 359] width 28 height 16
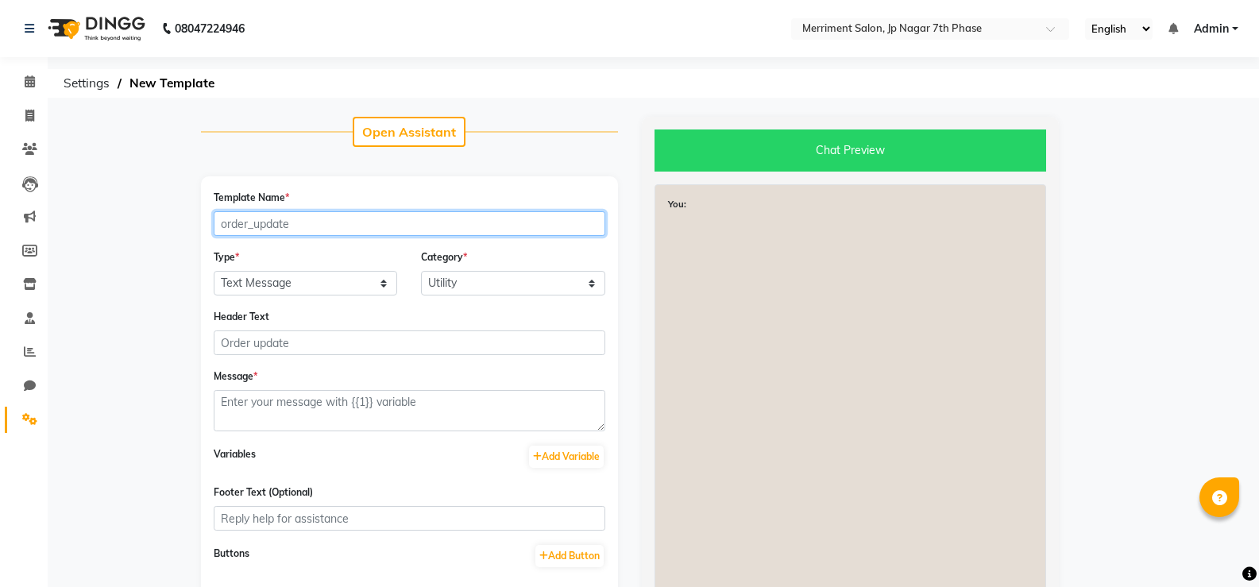
click at [280, 233] on input "Template Name *" at bounding box center [410, 223] width 392 height 25
click at [234, 240] on form "Template Name * Type * Text Message Image with Text Category * Utility Marketin…" at bounding box center [410, 420] width 392 height 463
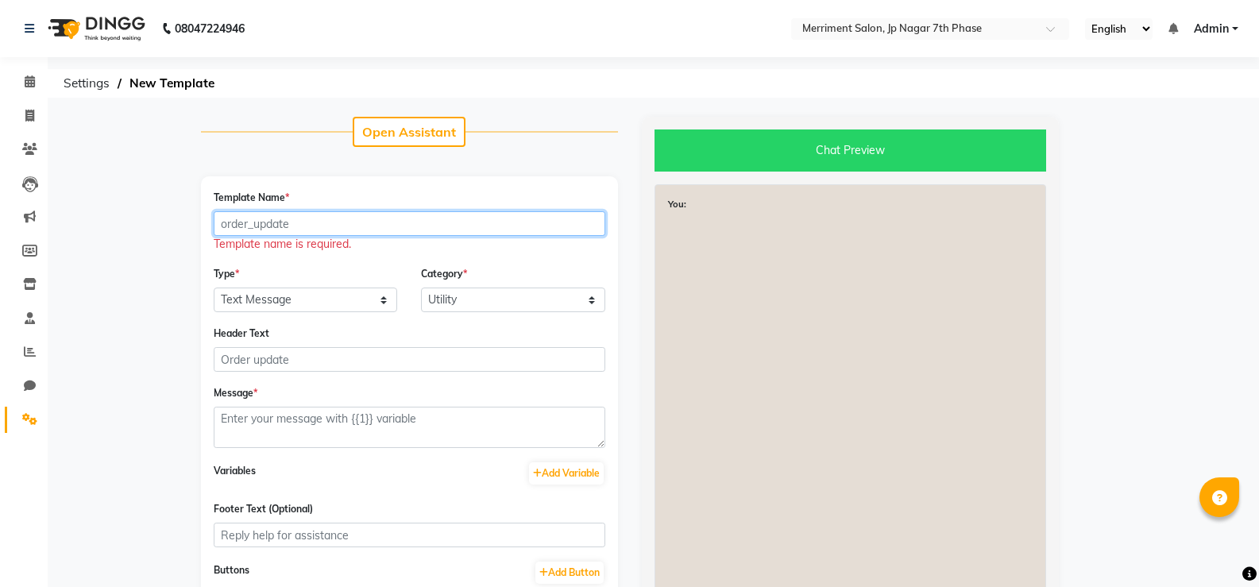
click at [241, 222] on input "Template Name *" at bounding box center [410, 223] width 392 height 25
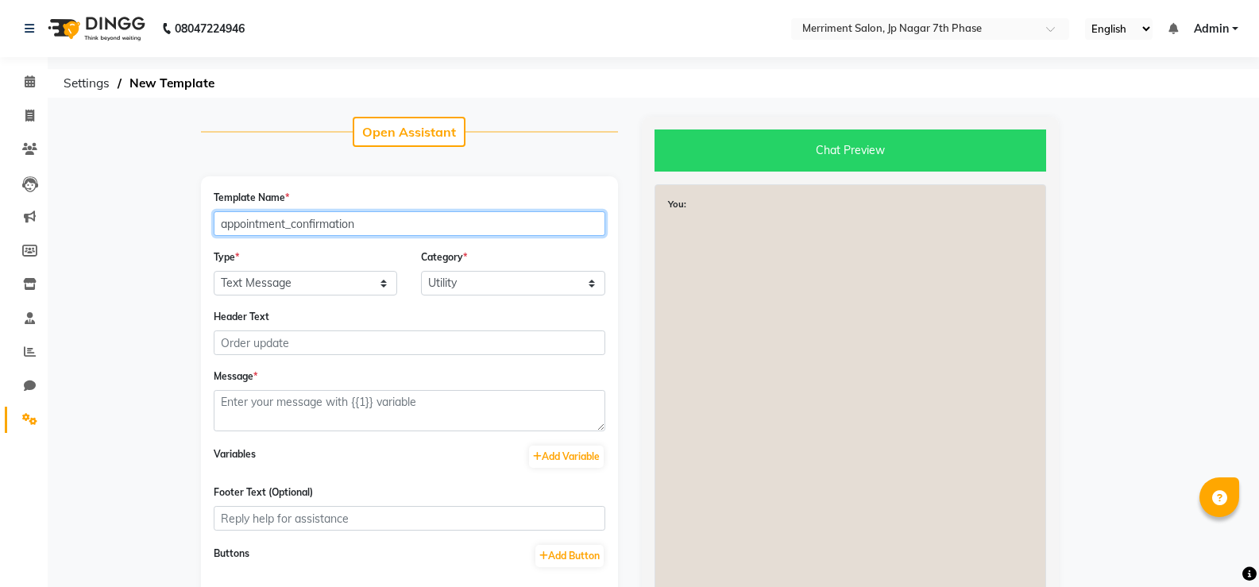
click at [227, 224] on input "appointment_confirmation" at bounding box center [410, 223] width 392 height 25
click at [230, 222] on input "appointment_confirmation" at bounding box center [410, 223] width 392 height 25
click at [223, 222] on input "appointment_confirmation" at bounding box center [410, 223] width 392 height 25
type input "appointment_confirmation"
click at [141, 230] on app-manage-templates "Open Assistant Template Name * appointment_confirmation Type * Text Message Ima…" at bounding box center [629, 427] width 1259 height 620
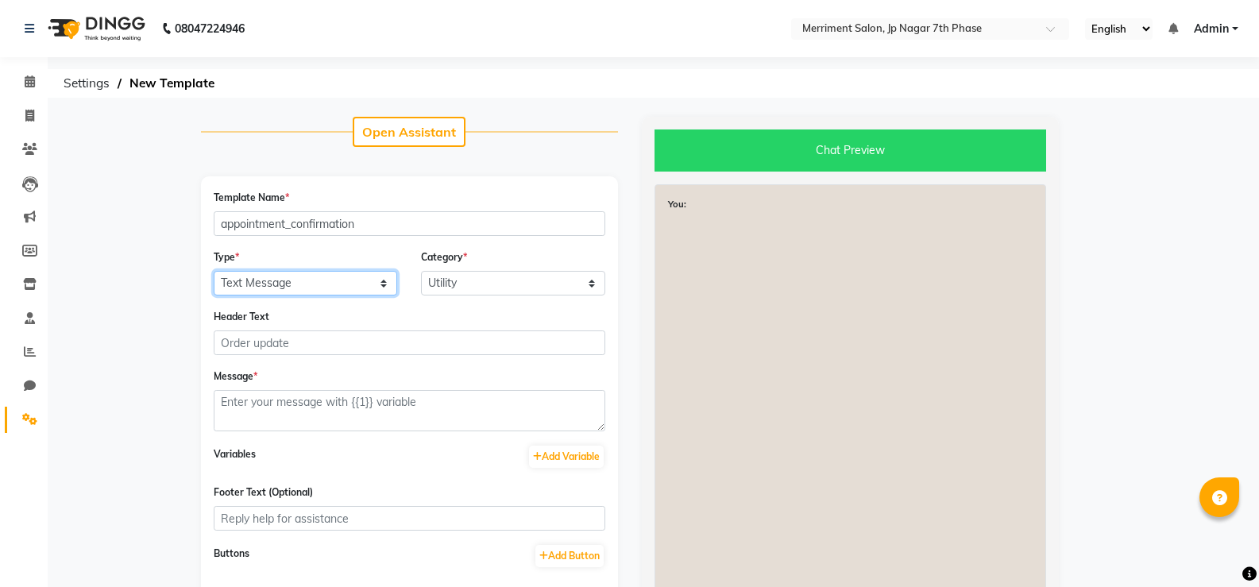
click at [383, 287] on select "Text Message Image with Text" at bounding box center [306, 283] width 184 height 25
click at [369, 283] on select "Text Message Image with Text" at bounding box center [306, 283] width 184 height 25
click at [289, 275] on select "Text Message Image with Text" at bounding box center [306, 283] width 184 height 25
click at [214, 271] on select "Text Message Image with Text" at bounding box center [306, 283] width 184 height 25
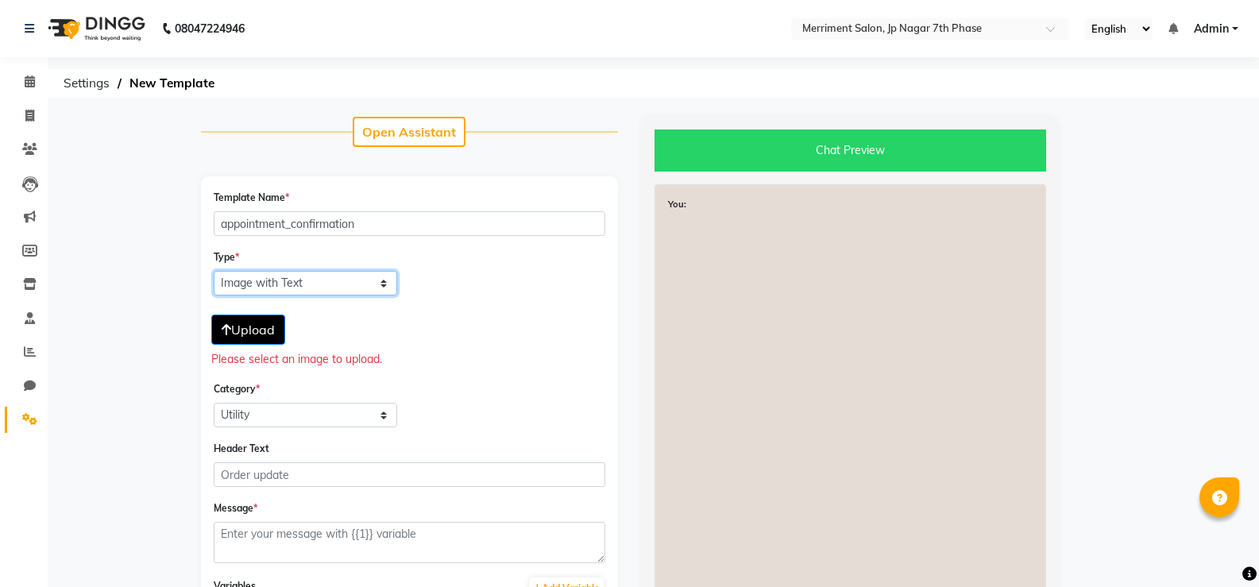
click at [328, 286] on select "Text Message Image with Text" at bounding box center [306, 283] width 184 height 25
select select "TEXT"
click at [214, 271] on select "Text Message Image with Text" at bounding box center [306, 283] width 184 height 25
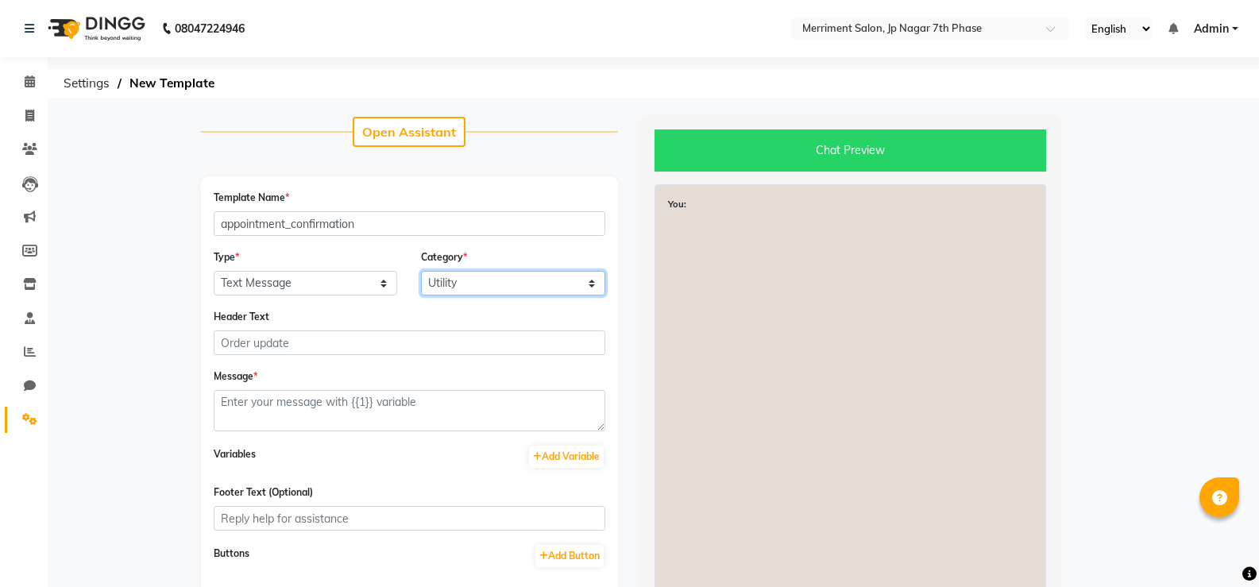
click at [473, 283] on select "Utility Marketing" at bounding box center [513, 283] width 184 height 25
click at [421, 271] on select "Utility Marketing" at bounding box center [513, 283] width 184 height 25
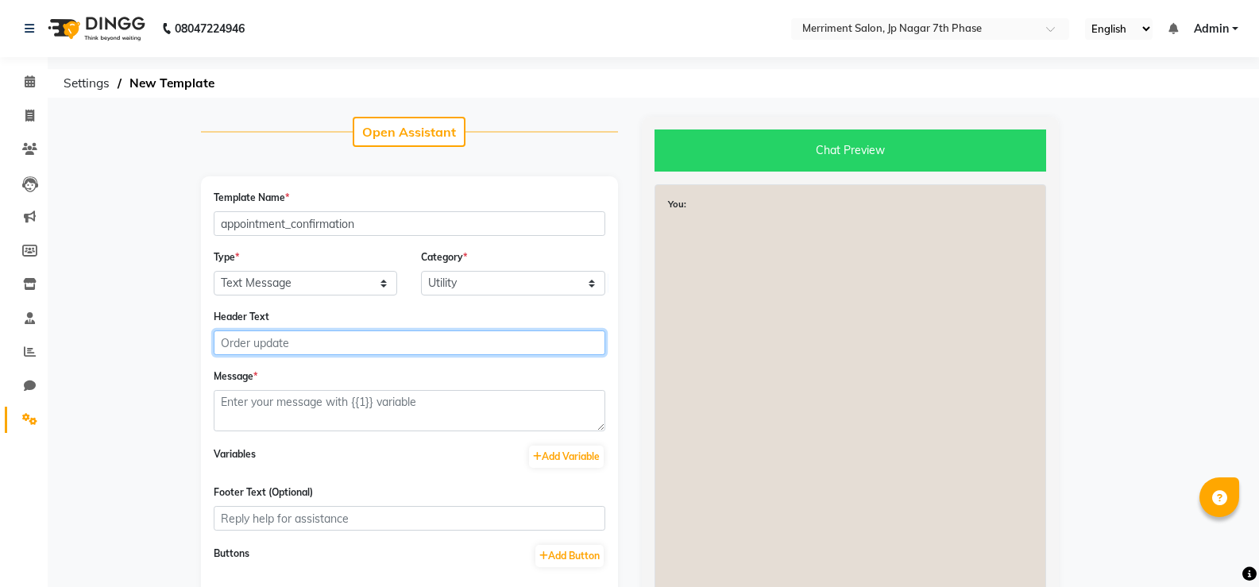
click at [290, 348] on input "Header Text" at bounding box center [410, 342] width 392 height 25
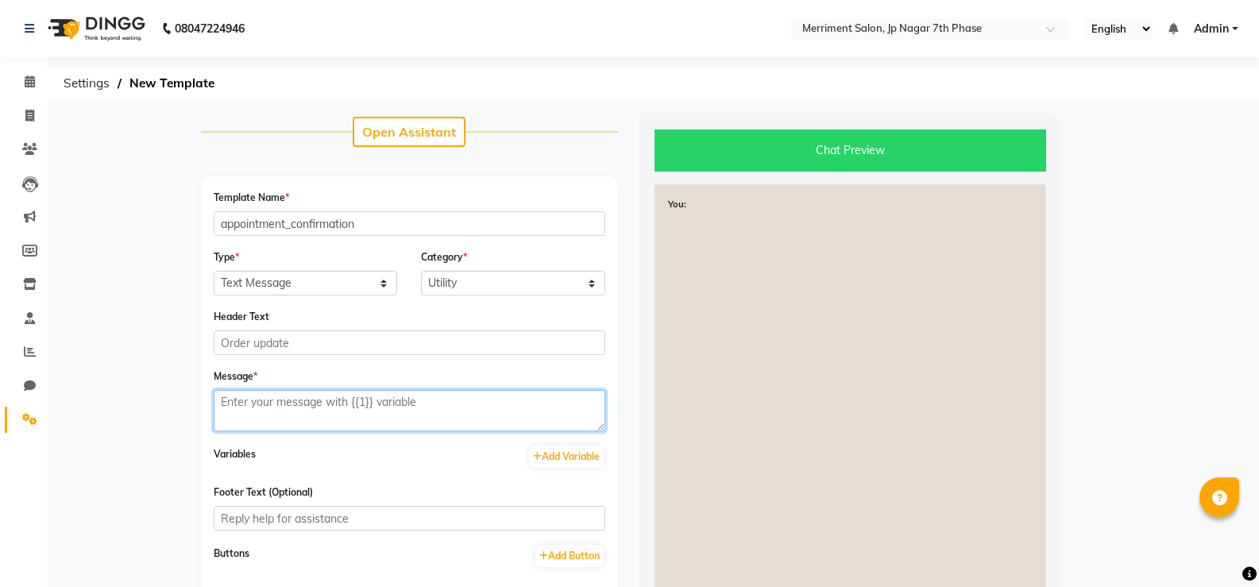
click at [303, 412] on textarea at bounding box center [410, 410] width 392 height 41
paste textarea "Dear Sir/Ma'am, We are delighted to confirm your appointment at *Merriment Salo…"
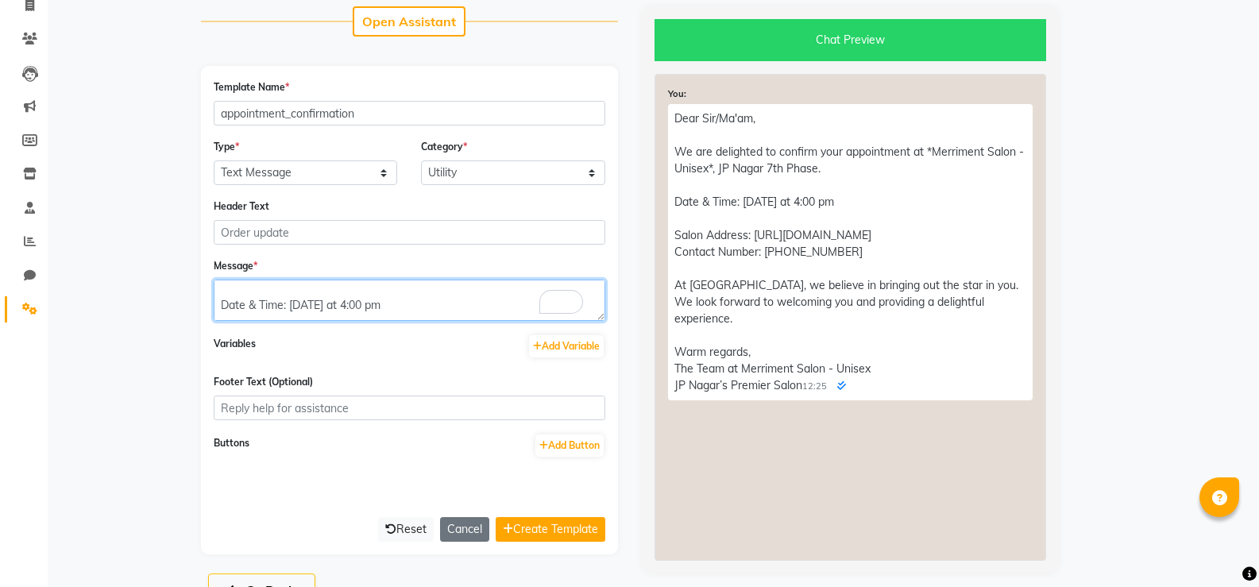
scroll to position [149, 0]
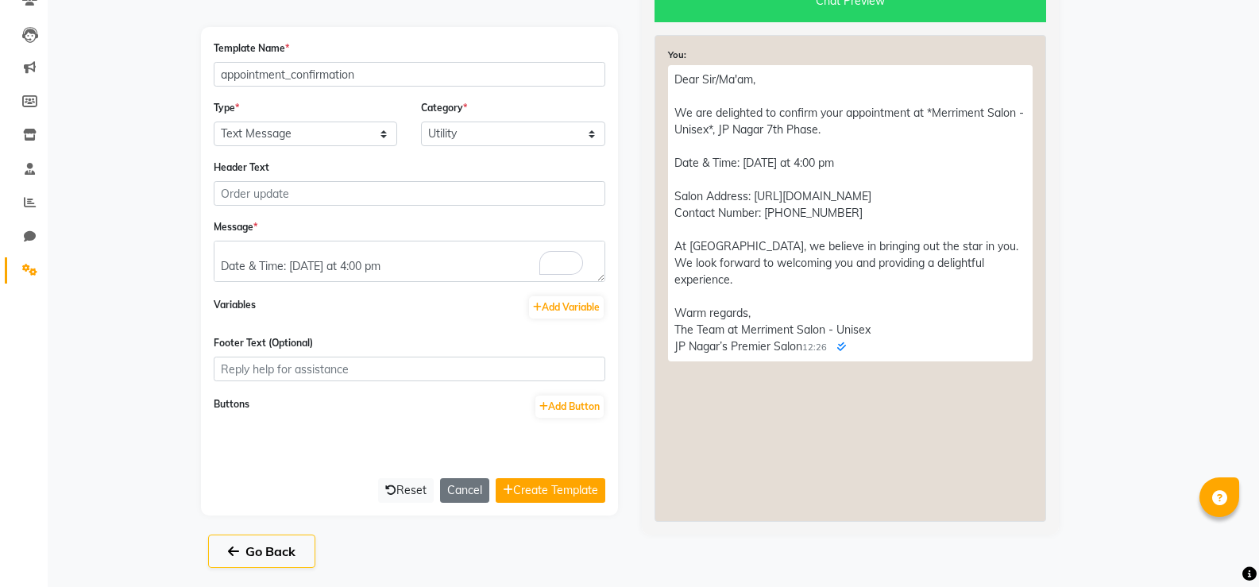
click at [695, 330] on p "Dear Sir/Ma'am, We are delighted to confirm your appointment at *Merriment Salo…" at bounding box center [850, 213] width 365 height 296
click at [694, 318] on p "Dear Sir/Ma'am, We are delighted to confirm your appointment at *Merriment Salo…" at bounding box center [850, 213] width 365 height 296
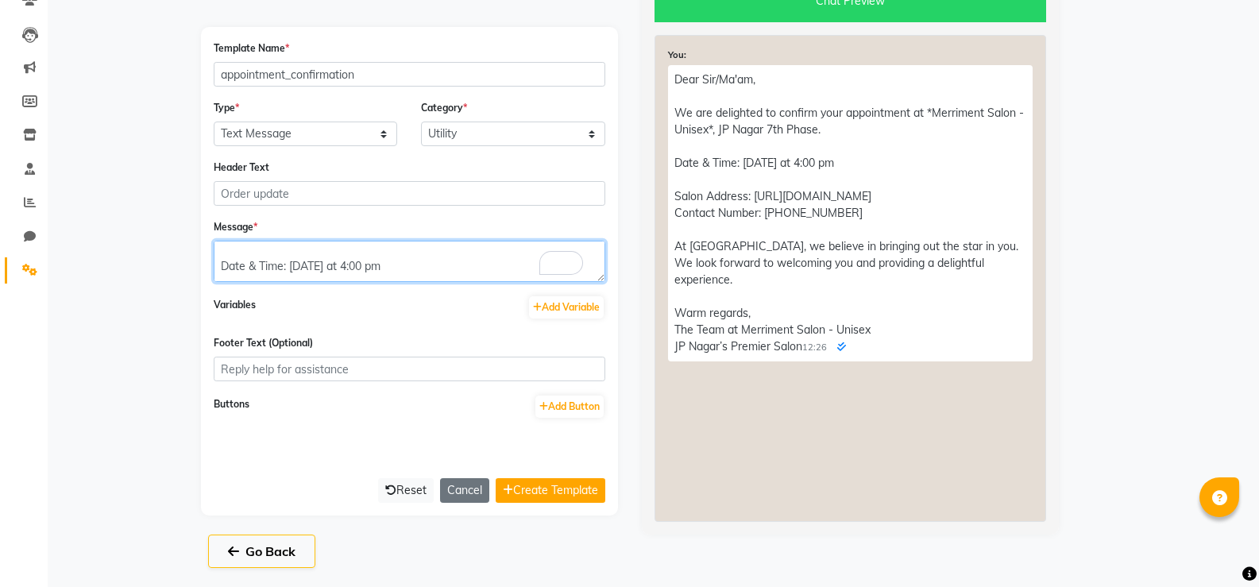
click at [409, 247] on textarea "Dear Sir/Ma'am, We are delighted to confirm your appointment at *Merriment Salo…" at bounding box center [410, 261] width 392 height 41
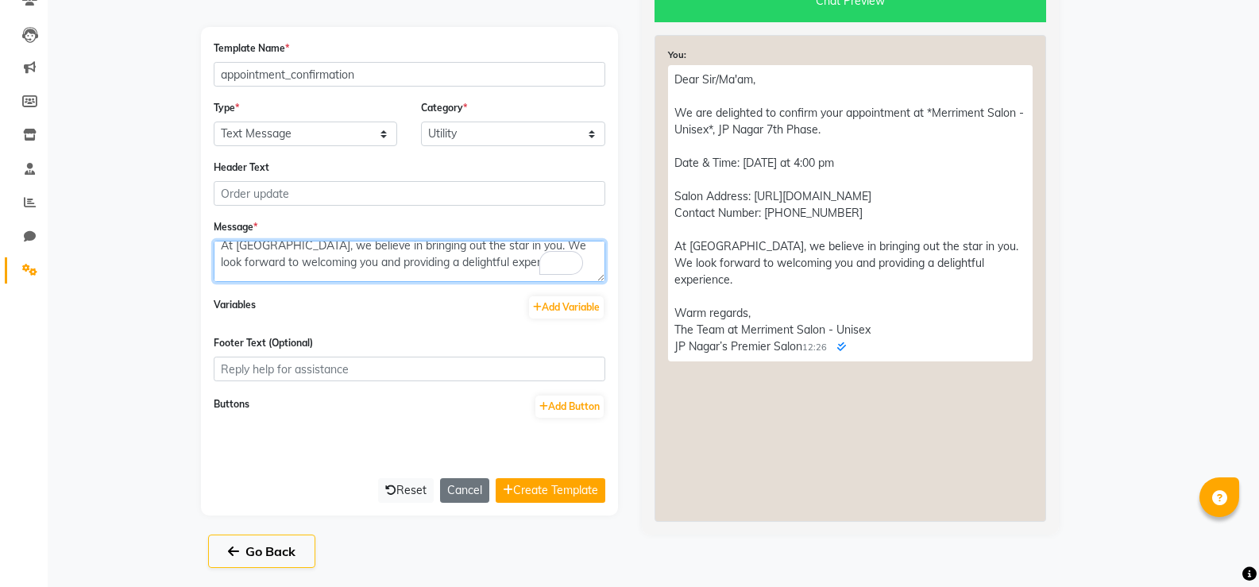
scroll to position [234, 0]
click at [247, 251] on textarea "Dear Sir/Ma'am, We are delighted to confirm your appointment at *Merriment Salo…" at bounding box center [410, 261] width 392 height 41
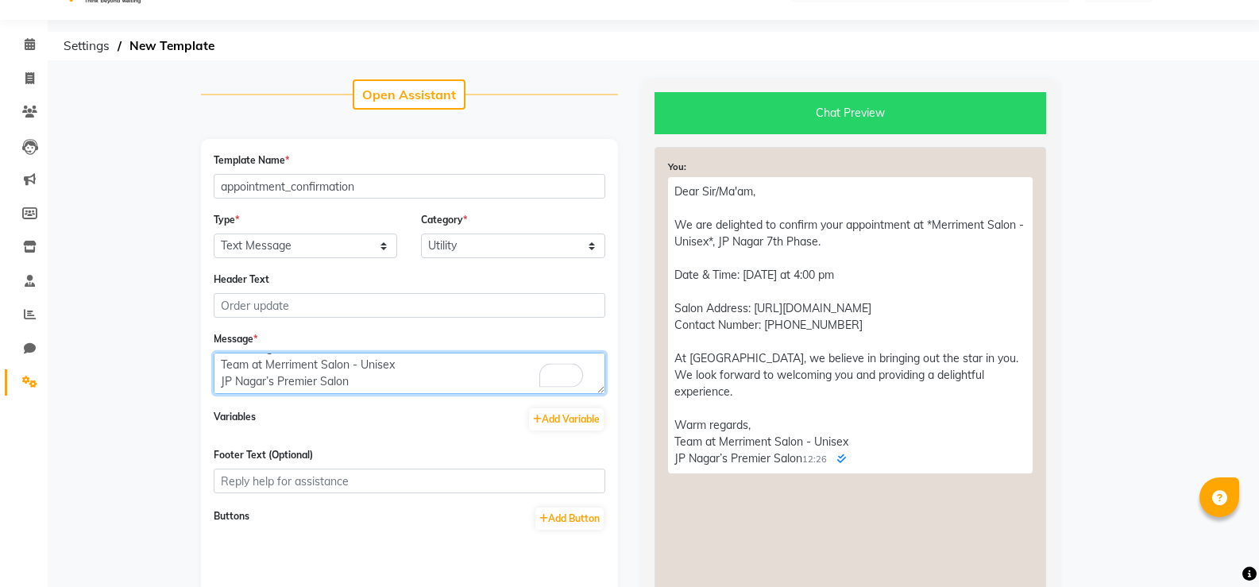
scroll to position [0, 0]
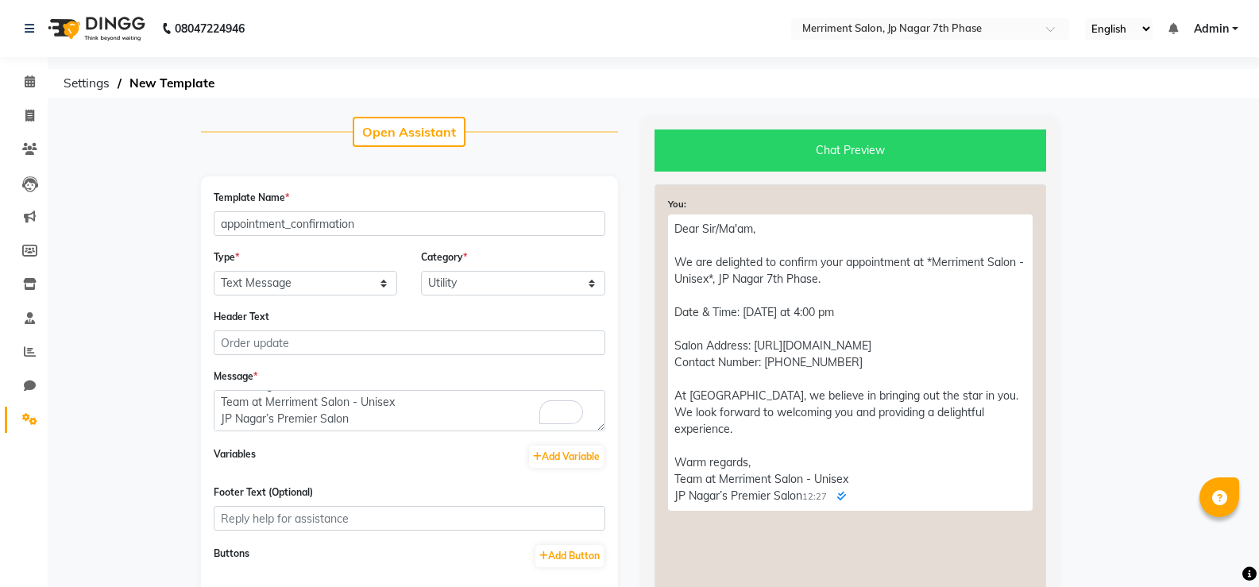
click at [591, 77] on ol "Settings New Template" at bounding box center [651, 83] width 1190 height 29
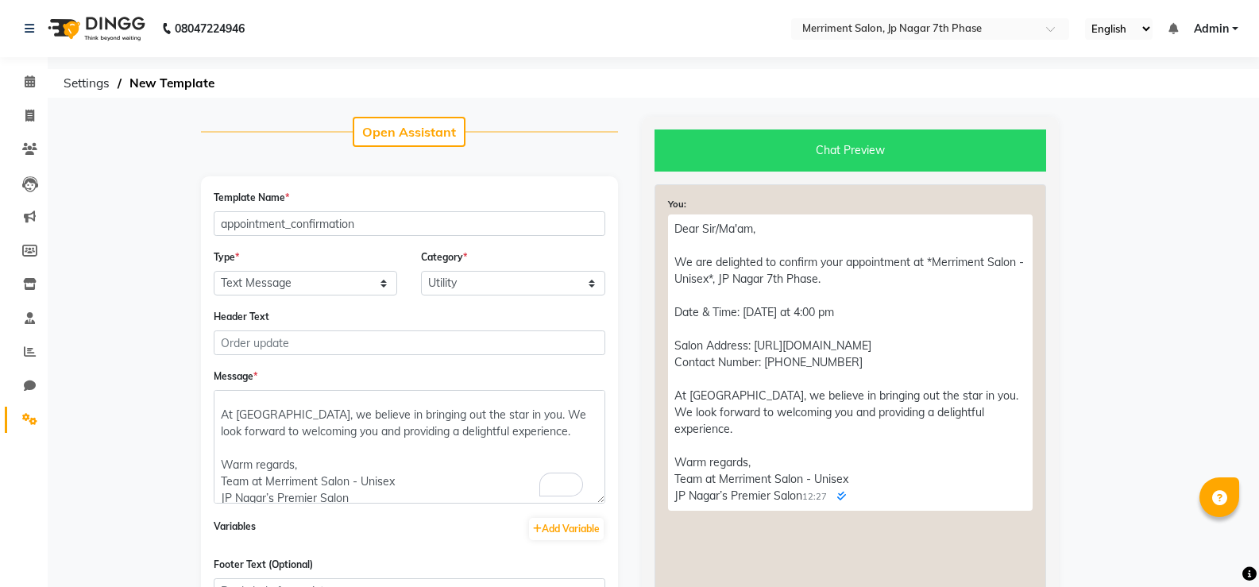
scroll to position [148, 0]
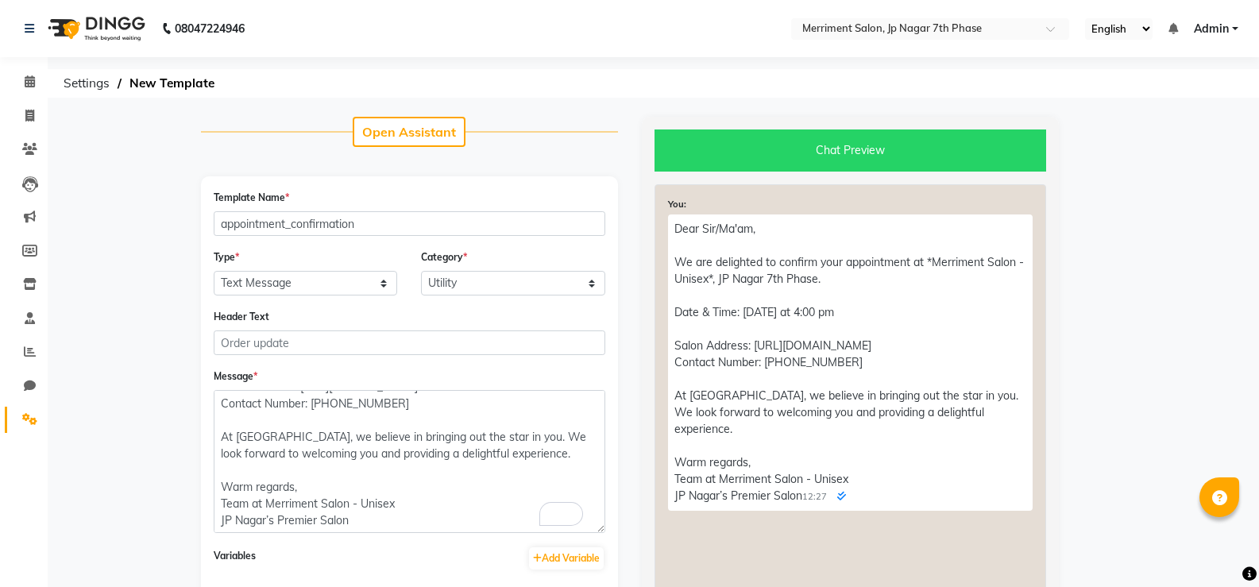
drag, startPoint x: 600, startPoint y: 426, endPoint x: 581, endPoint y: 527, distance: 103.4
click at [581, 527] on textarea "Dear Sir/Ma'am, We are delighted to confirm your appointment at *Merriment Salo…" at bounding box center [410, 461] width 392 height 143
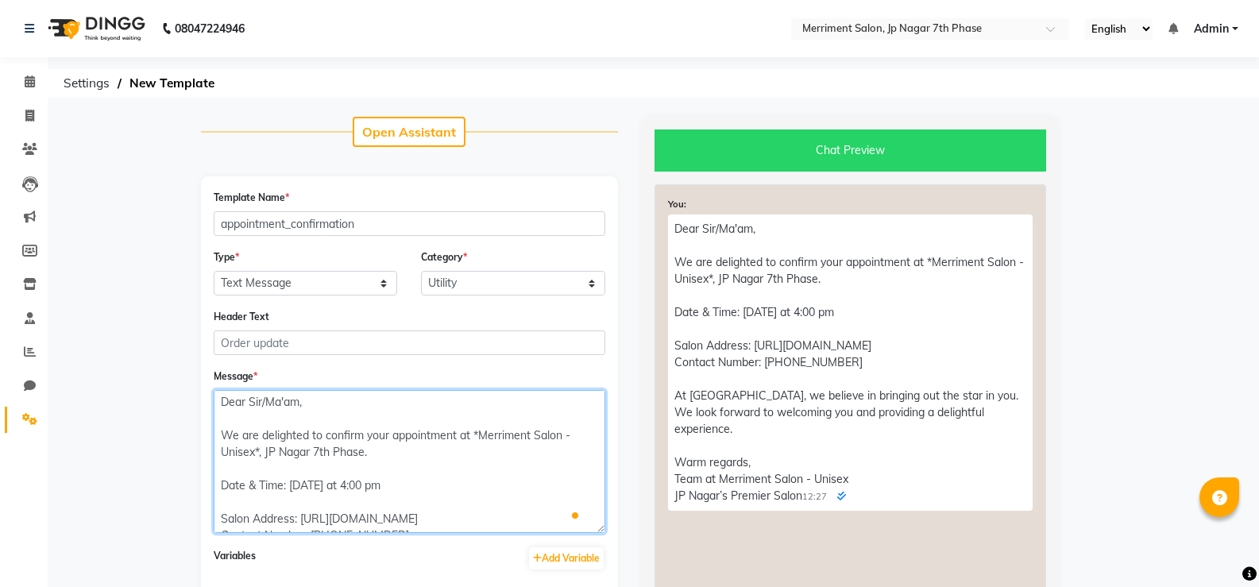
click at [293, 487] on textarea "Dear Sir/Ma'am, We are delighted to confirm your appointment at *Merriment Salo…" at bounding box center [410, 461] width 392 height 143
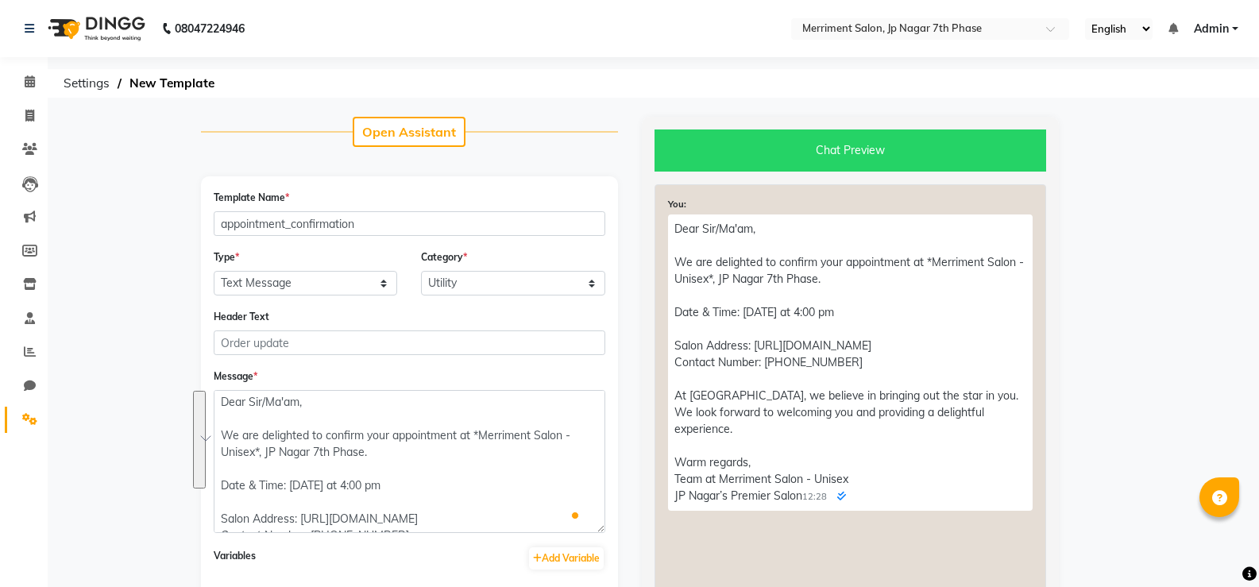
click at [762, 502] on p "Dear Sir/Ma'am, We are delighted to confirm your appointment at *Merriment Salo…" at bounding box center [850, 362] width 365 height 296
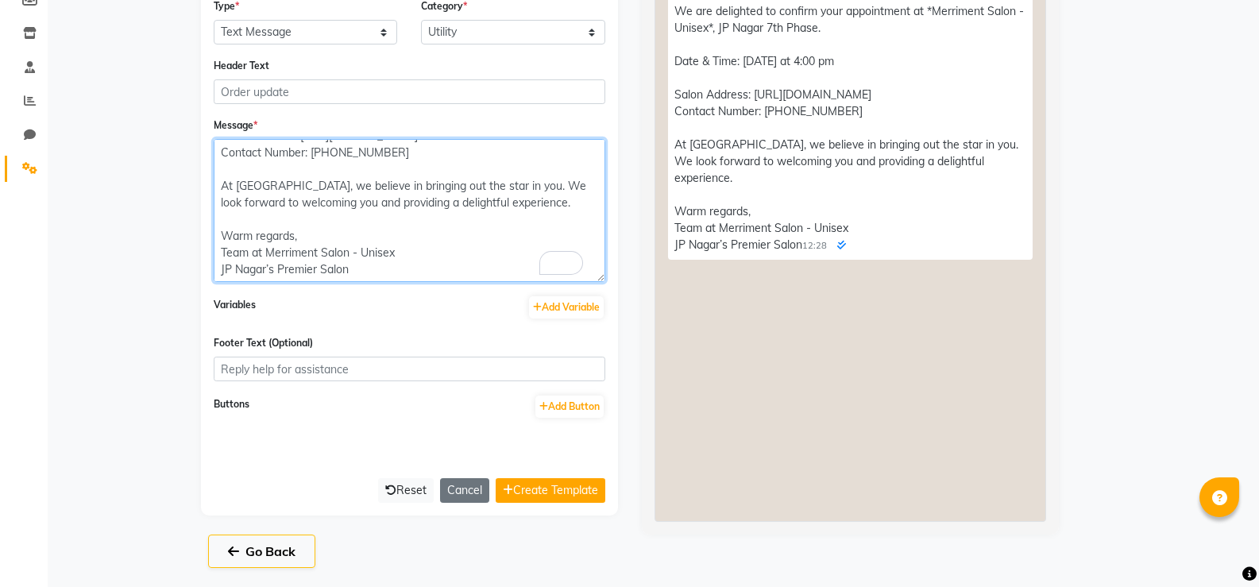
click at [315, 270] on textarea "Dear Sir/Ma'am, We are delighted to confirm your appointment at *Merriment Salo…" at bounding box center [410, 210] width 392 height 143
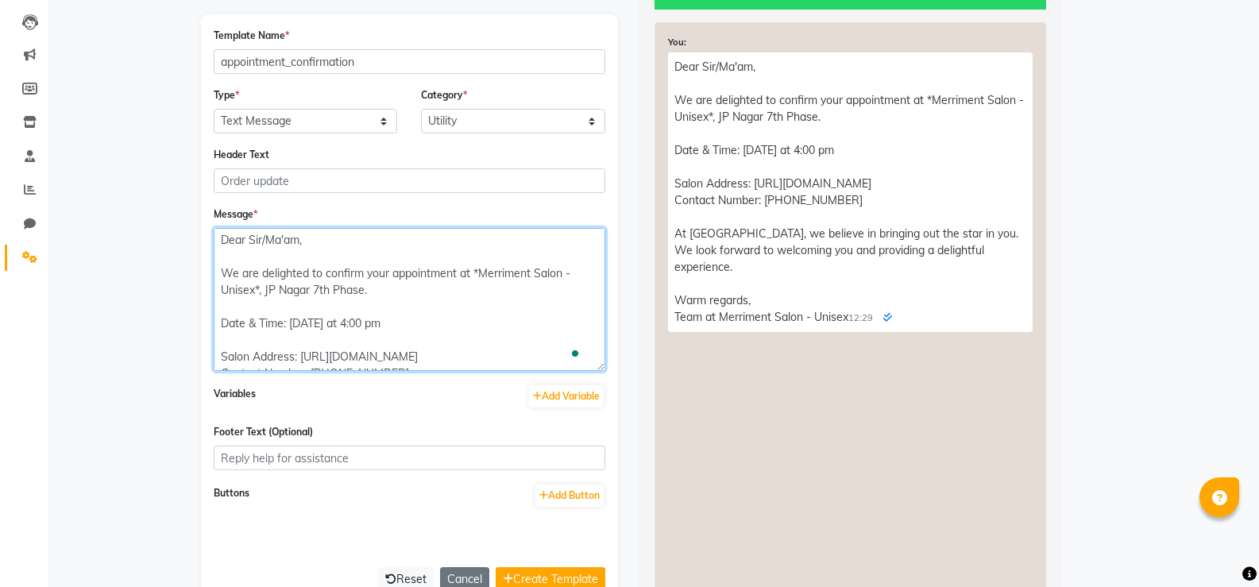
drag, startPoint x: 298, startPoint y: 238, endPoint x: 252, endPoint y: 241, distance: 46.1
click at [252, 241] on textarea "Dear Sir/Ma'am, We are delighted to confirm your appointment at *Merriment Salo…" at bounding box center [410, 299] width 392 height 143
click at [473, 325] on textarea "Dear Sir/Ma'am, We are delighted to confirm your appointment at *Merriment Salo…" at bounding box center [410, 299] width 392 height 143
drag, startPoint x: 296, startPoint y: 236, endPoint x: 250, endPoint y: 236, distance: 46.1
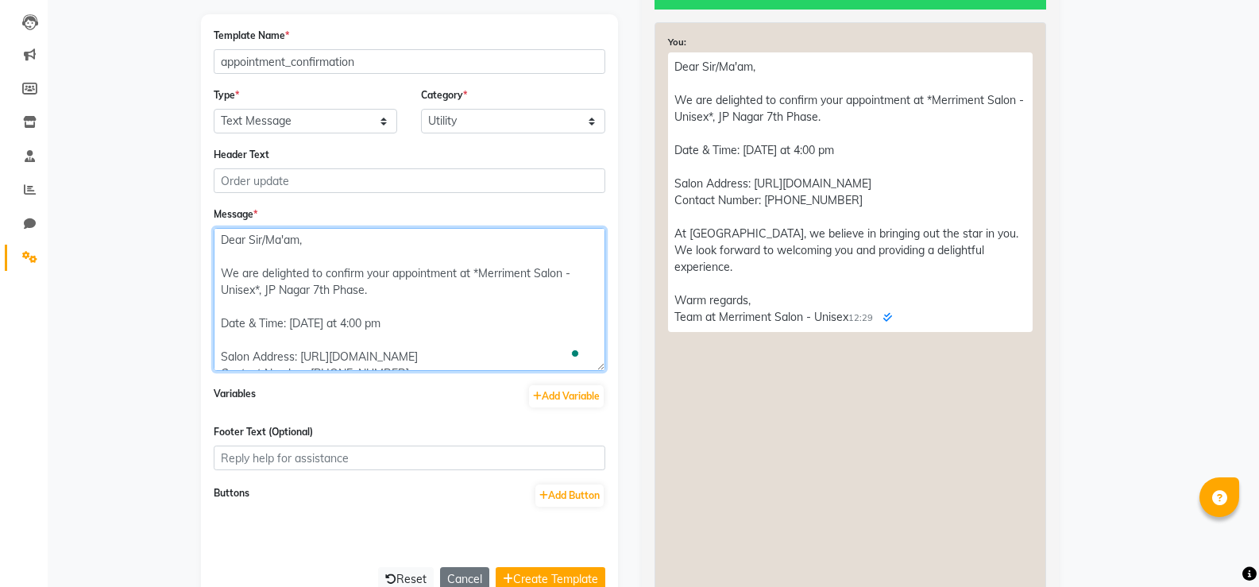
click at [250, 236] on textarea "Dear Sir/Ma'am, We are delighted to confirm your appointment at *Merriment Salo…" at bounding box center [410, 299] width 392 height 143
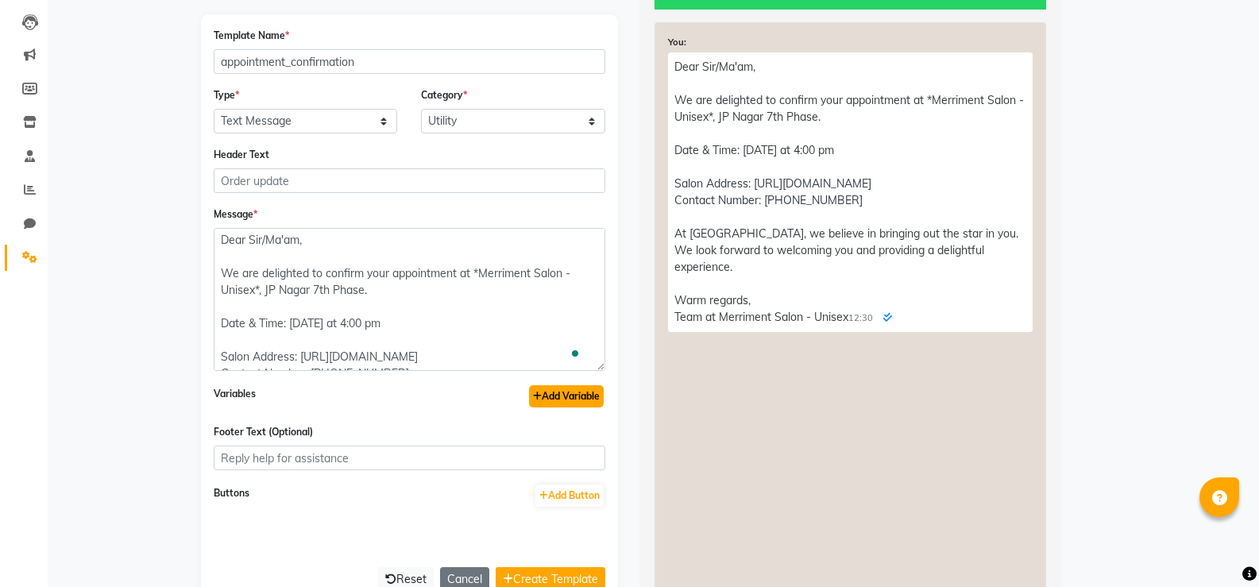
click at [552, 397] on button "Add Variable" at bounding box center [566, 396] width 75 height 22
type textarea "Dear {{1}}, We are delighted to confirm your appointment at *Merriment Salon - …"
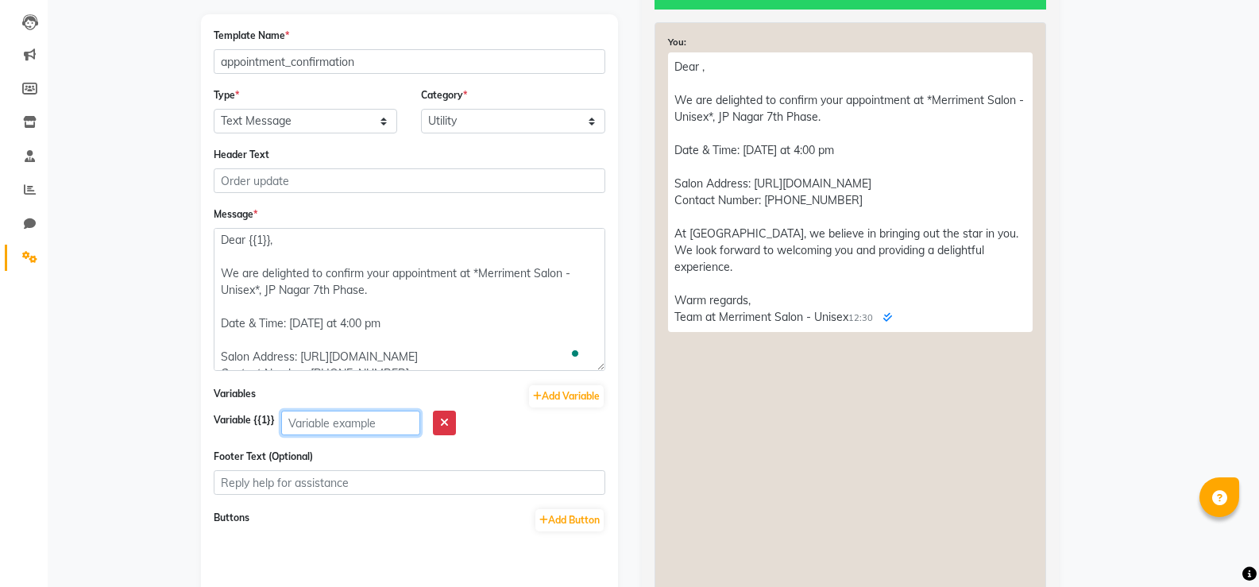
click at [390, 431] on input "text" at bounding box center [350, 423] width 139 height 25
type input "Name"
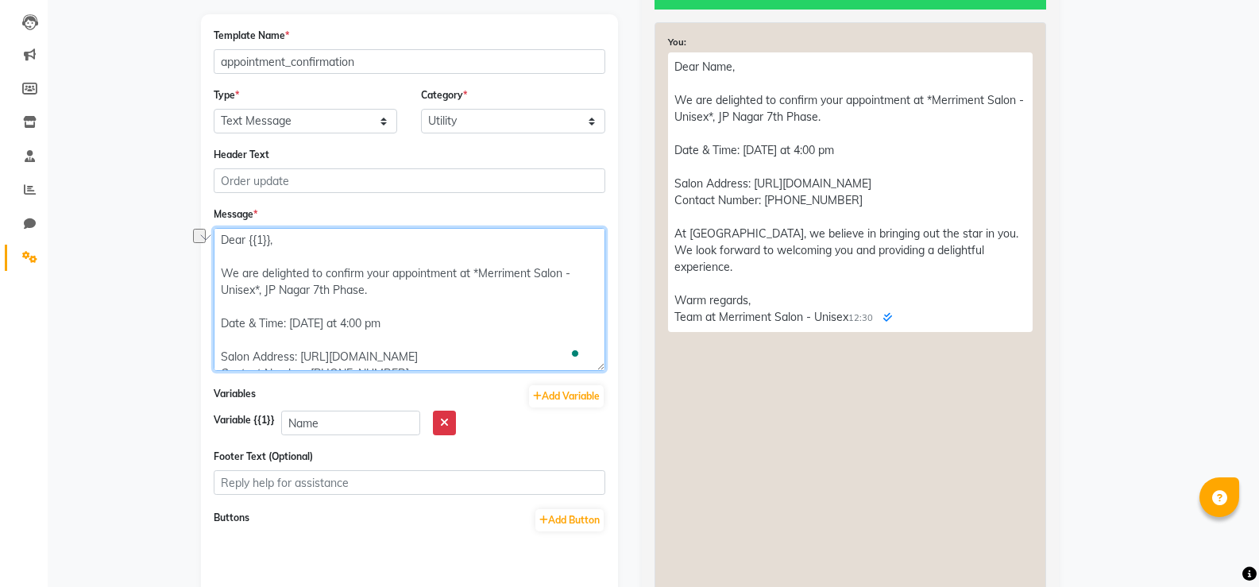
drag, startPoint x: 381, startPoint y: 321, endPoint x: 338, endPoint y: 321, distance: 43.7
click at [338, 321] on textarea "Dear {{1}}, We are delighted to confirm your appointment at *Merriment Salon - …" at bounding box center [410, 299] width 392 height 143
click at [389, 325] on textarea "Dear {{1}}, We are delighted to confirm your appointment at *Merriment Salon - …" at bounding box center [410, 299] width 392 height 143
click at [477, 268] on textarea "Dear {{1}}, We are delighted to confirm your appointment at *Merriment Salon - …" at bounding box center [410, 299] width 392 height 143
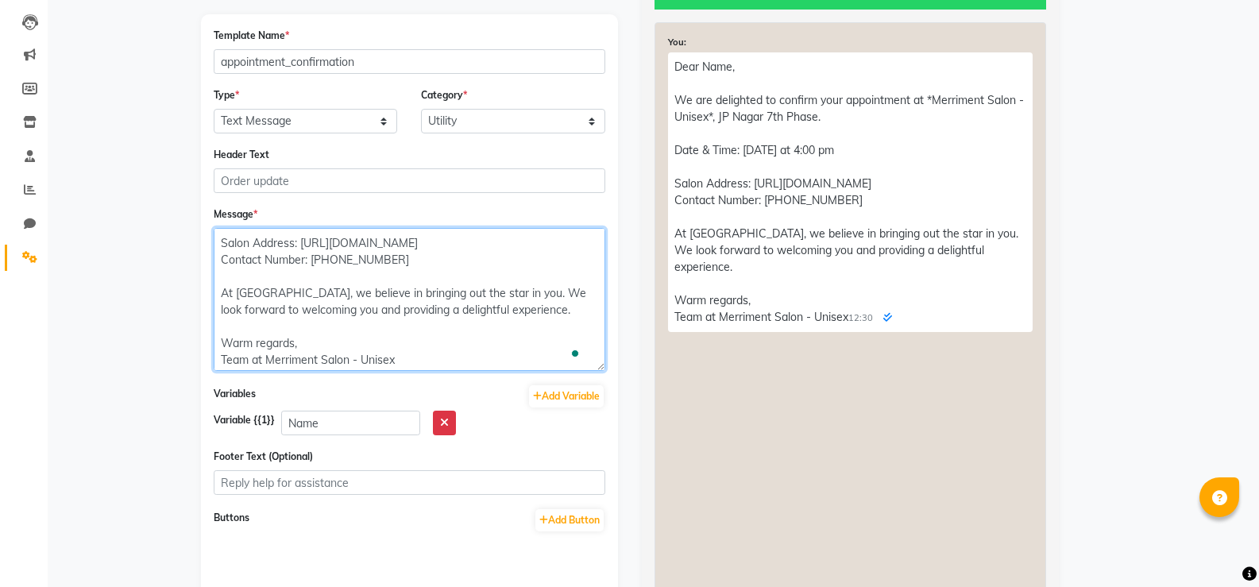
scroll to position [115, 0]
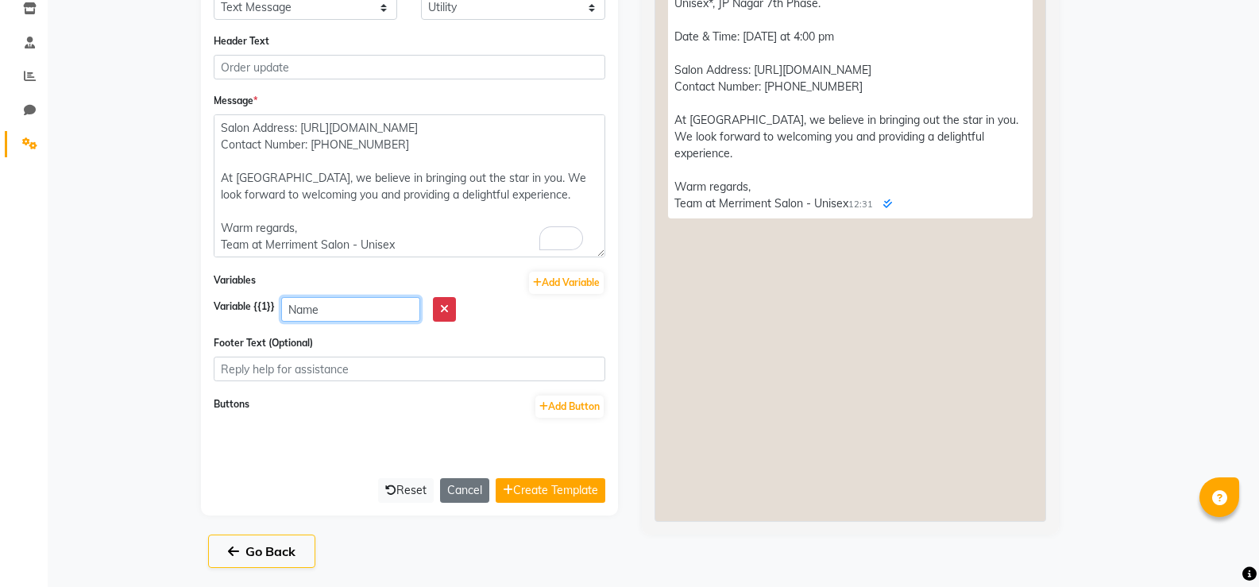
click at [331, 311] on input "Name" at bounding box center [350, 309] width 139 height 25
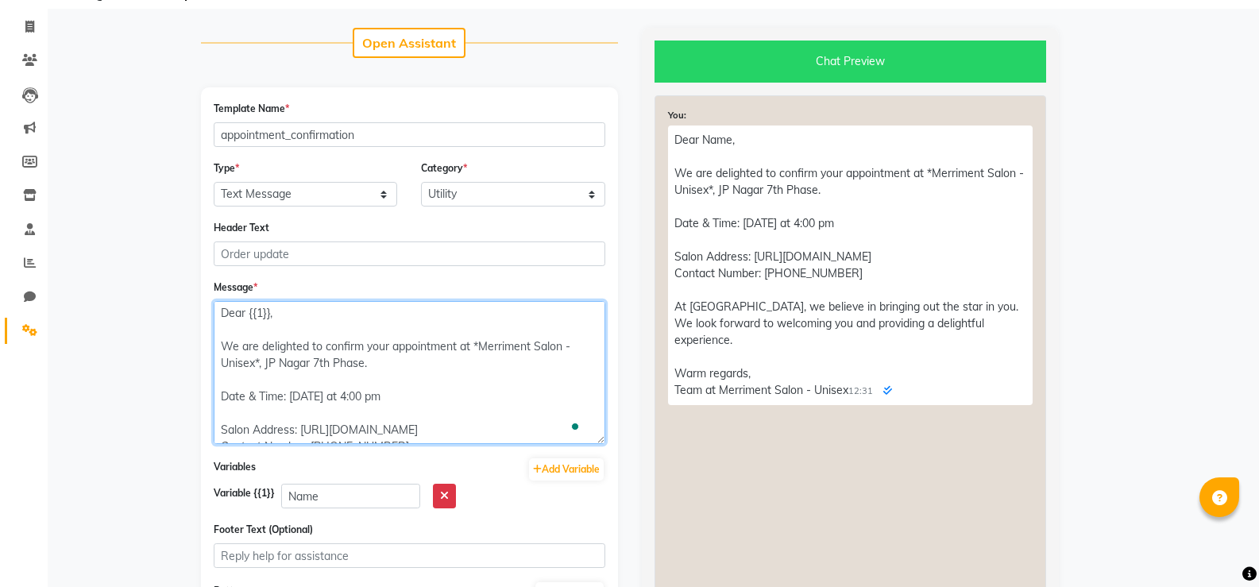
click at [383, 393] on textarea "Dear {{1}}, We are delighted to confirm your appointment at *Merriment Salon - …" at bounding box center [410, 372] width 392 height 143
drag, startPoint x: 383, startPoint y: 393, endPoint x: 291, endPoint y: 395, distance: 91.4
click at [291, 395] on textarea "Dear {{1}}, We are delighted to confirm your appointment at *Merriment Salon - …" at bounding box center [410, 372] width 392 height 143
click at [261, 392] on textarea "Dear {{1}}, We are delighted to confirm your appointment at *Merriment Salon - …" at bounding box center [410, 372] width 392 height 143
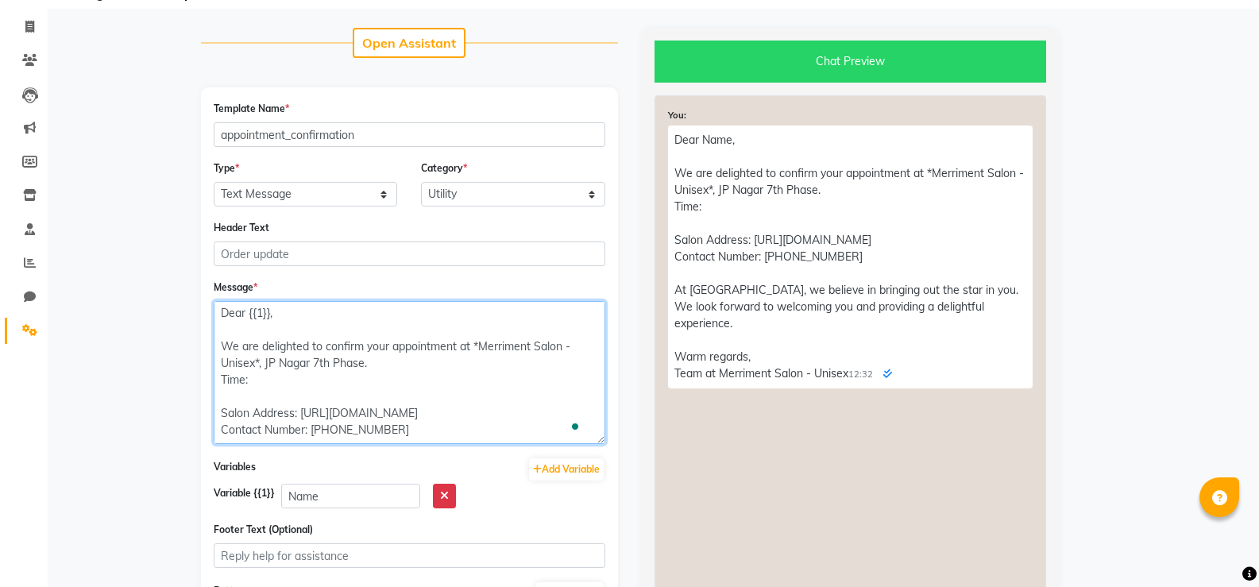
click at [377, 368] on textarea "Dear {{1}}, We are delighted to confirm your appointment at *Merriment Salon - …" at bounding box center [410, 372] width 392 height 143
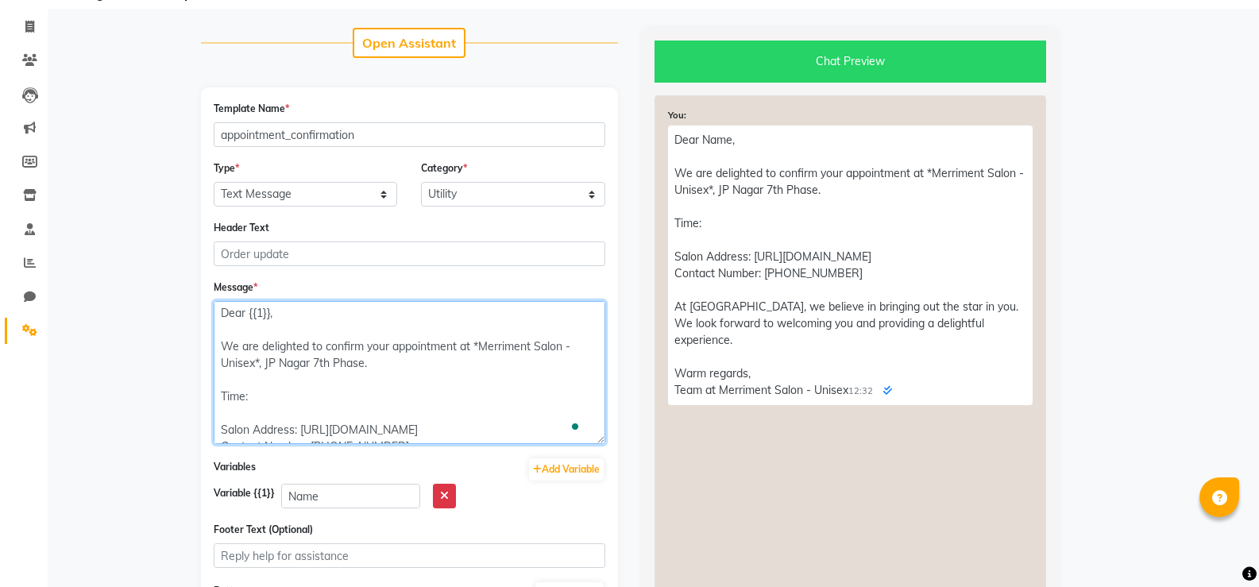
click at [283, 397] on textarea "Dear {{1}}, We are delighted to confirm your appointment at *Merriment Salon - …" at bounding box center [410, 372] width 392 height 143
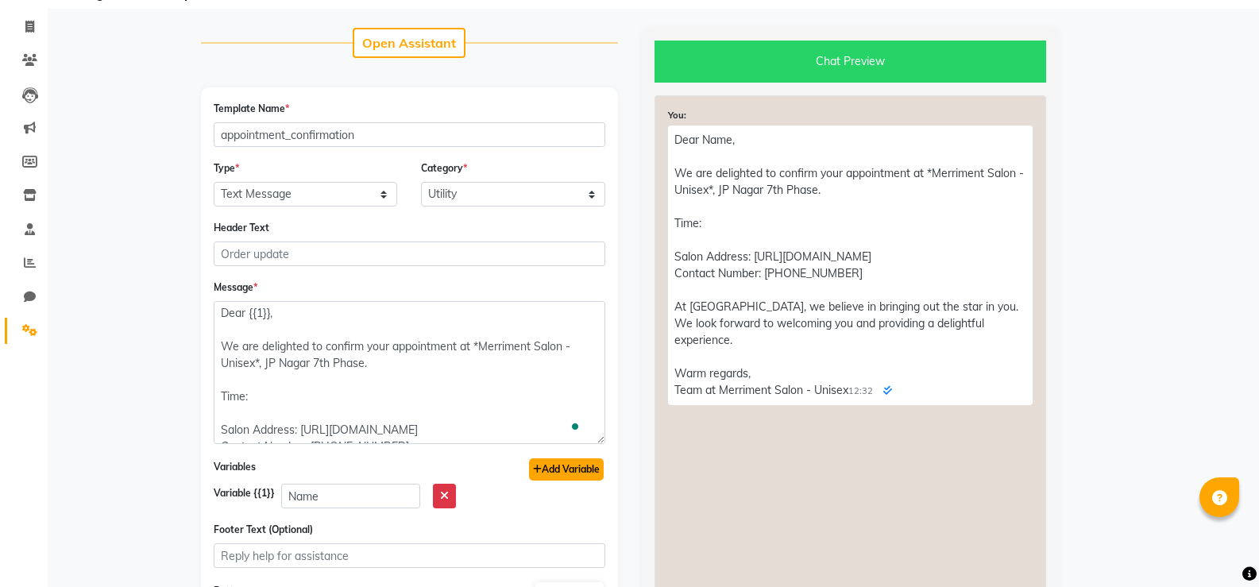
click at [538, 466] on button "Add Variable" at bounding box center [566, 469] width 75 height 22
type textarea "Dear {{1}}, We are delighted to confirm your appointment at *Merriment Salon - …"
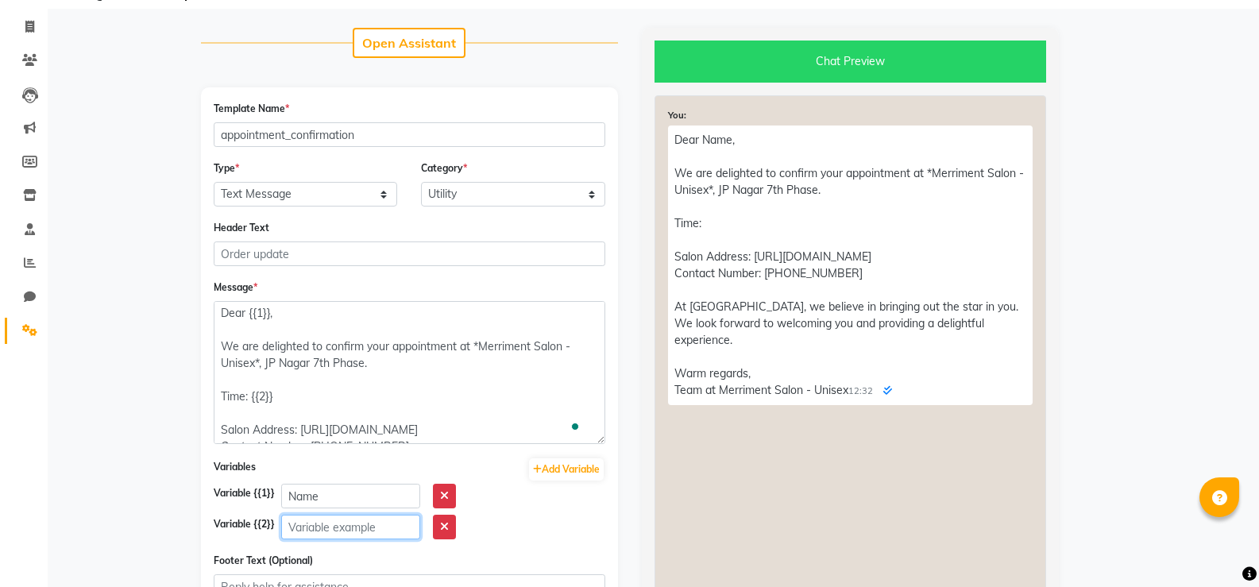
click at [322, 517] on input "text" at bounding box center [350, 527] width 139 height 25
type input "time"
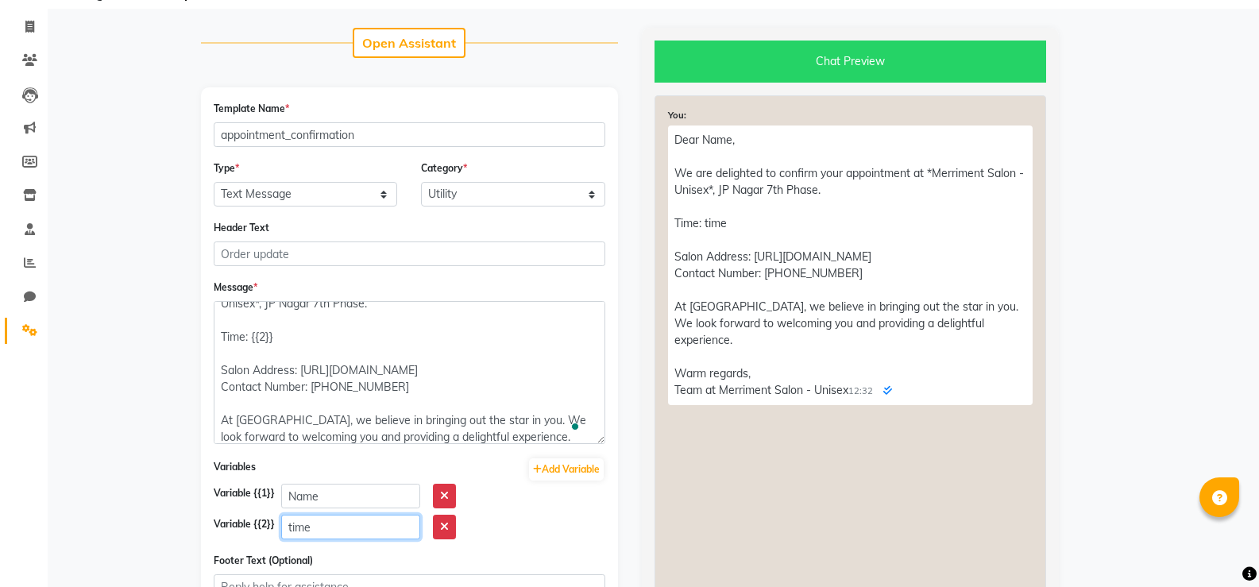
scroll to position [0, 0]
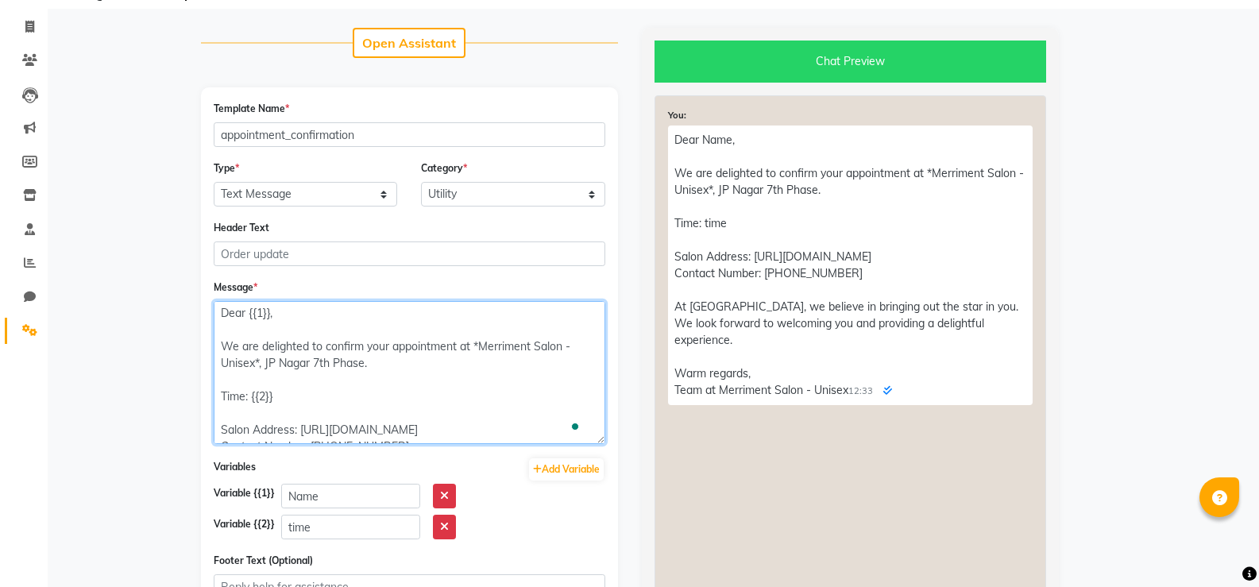
click at [220, 389] on textarea "Dear {{1}}, We are delighted to confirm your appointment at *Merriment Salon - …" at bounding box center [410, 372] width 392 height 143
click at [228, 400] on textarea "Dear {{1}}, We are delighted to confirm your appointment at *Merriment Salon - …" at bounding box center [410, 372] width 392 height 143
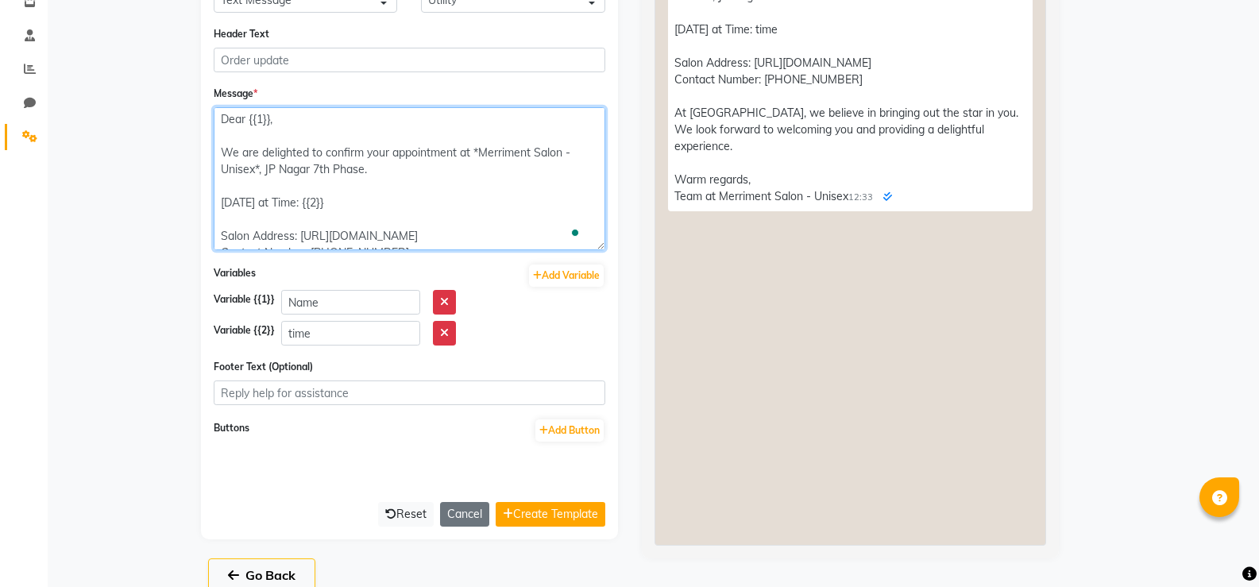
scroll to position [307, 0]
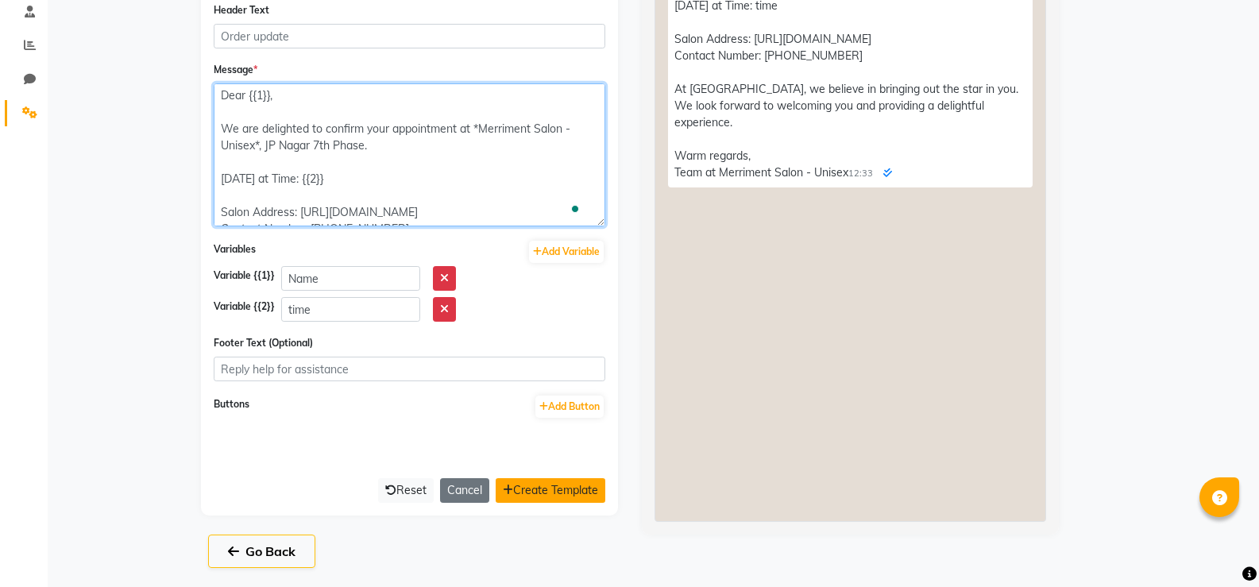
type textarea "Dear {{1}}, We are delighted to confirm your appointment at *Merriment Salon - …"
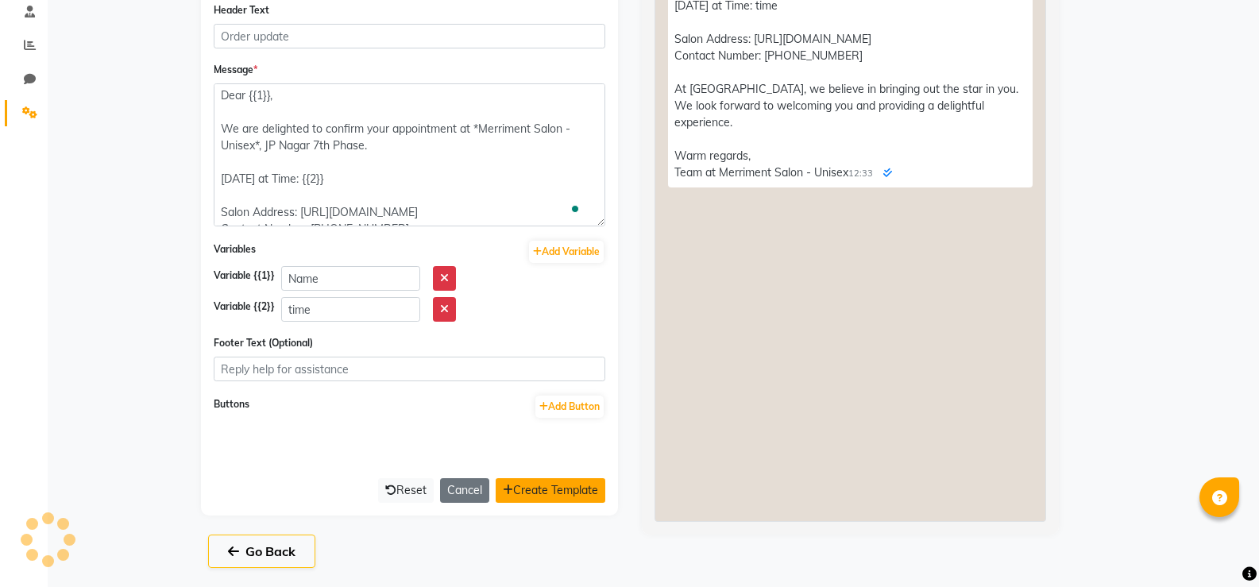
click at [565, 481] on button "Create Template" at bounding box center [551, 490] width 110 height 25
select select "APPROVED"
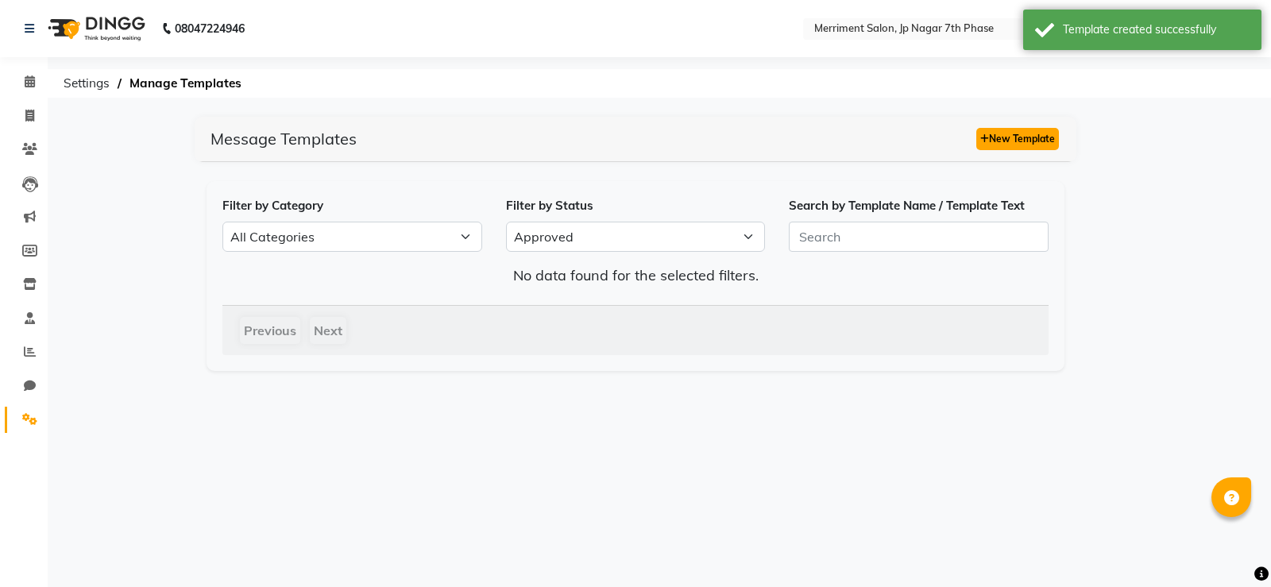
click at [1019, 143] on button "New Template" at bounding box center [1017, 139] width 83 height 22
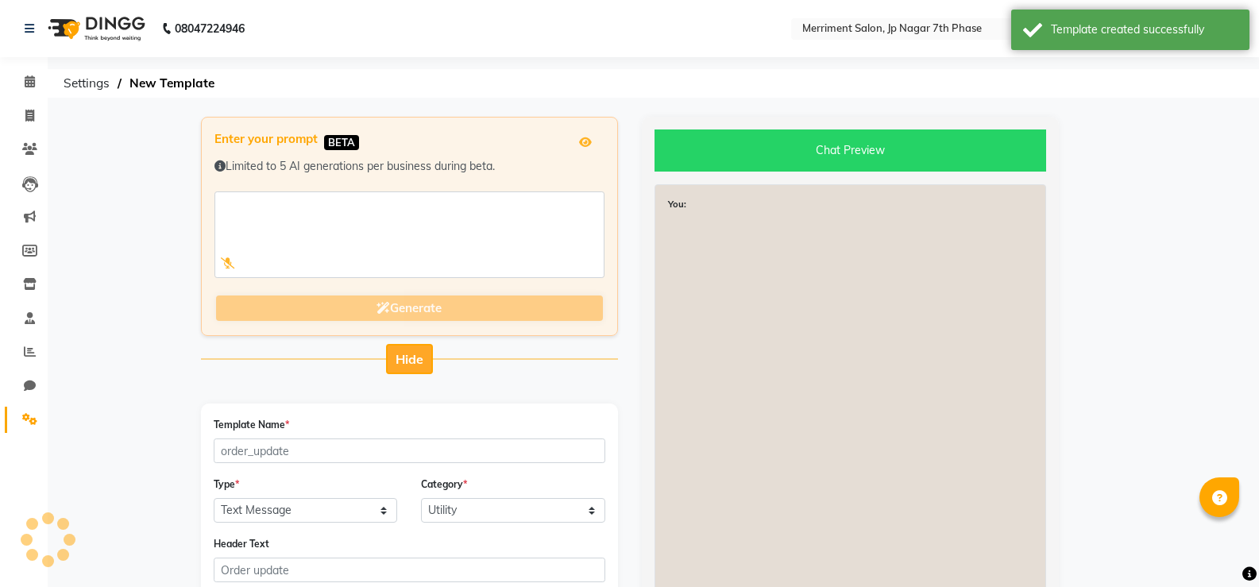
click at [402, 357] on span "Hide" at bounding box center [410, 359] width 28 height 16
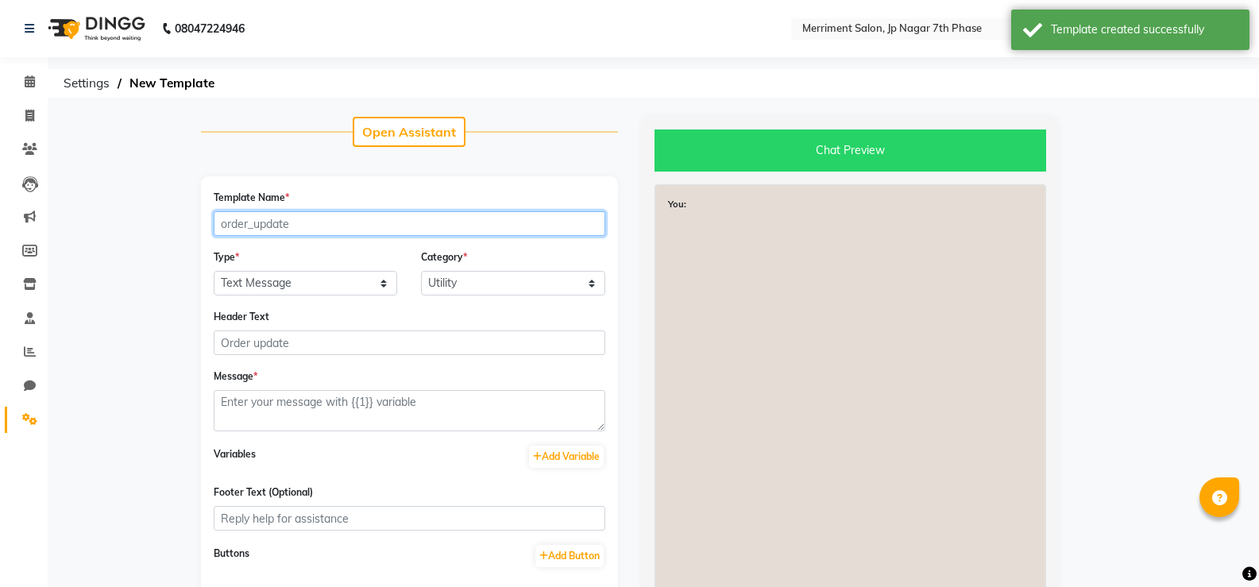
click at [318, 223] on input "Template Name *" at bounding box center [410, 223] width 392 height 25
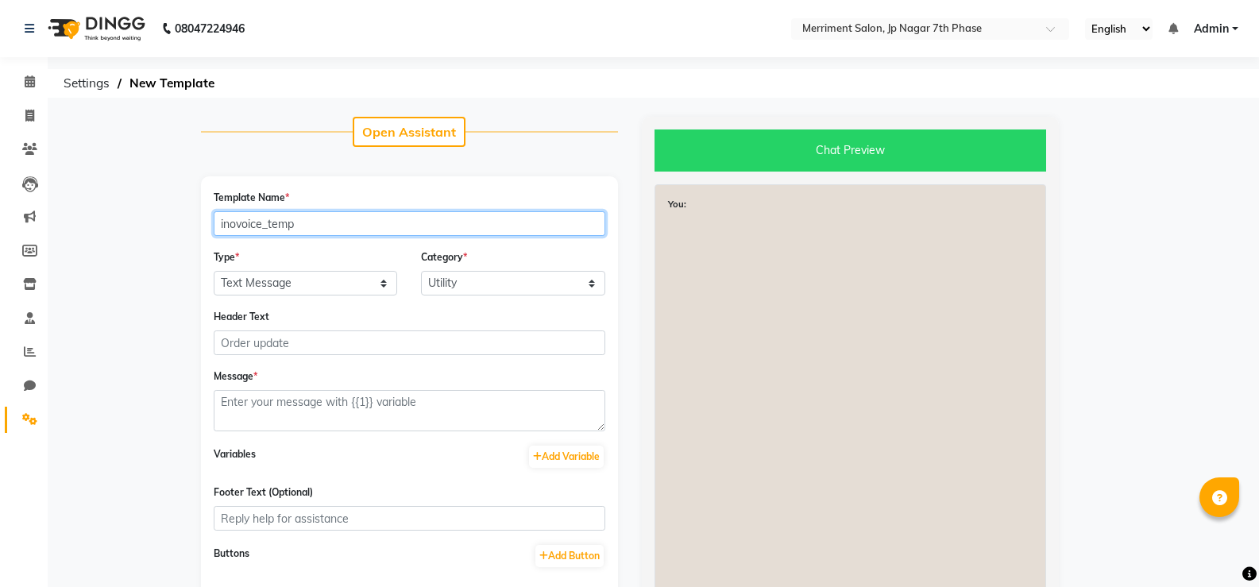
click at [234, 222] on input "inovoice_temp" at bounding box center [410, 223] width 392 height 25
type input "invoice_temp"
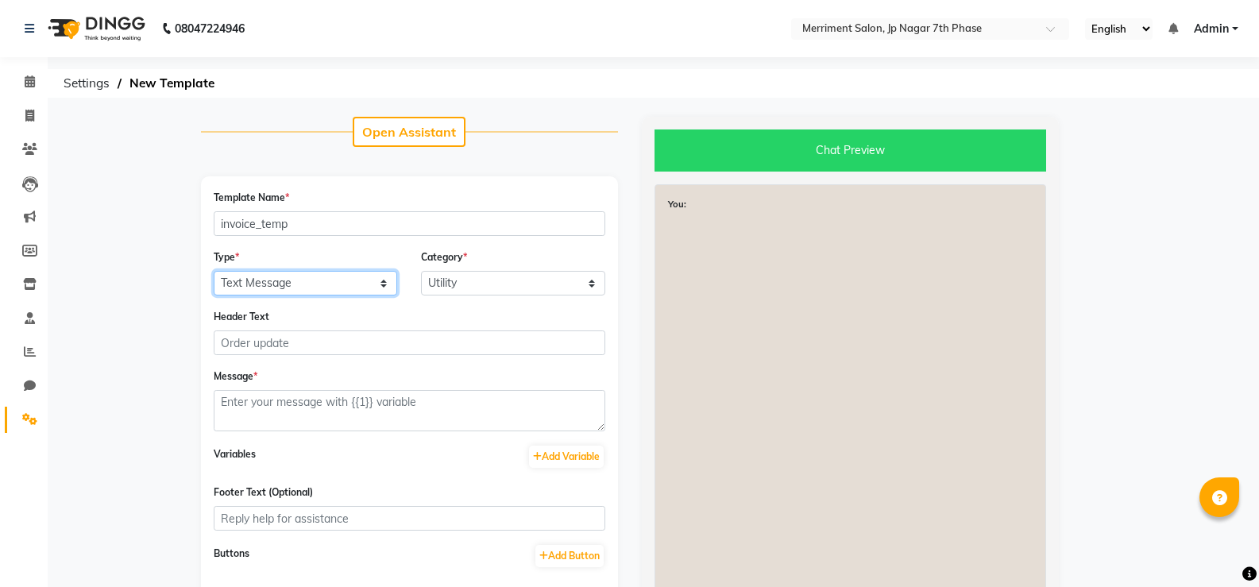
click at [281, 284] on select "Text Message Image with Text" at bounding box center [306, 283] width 184 height 25
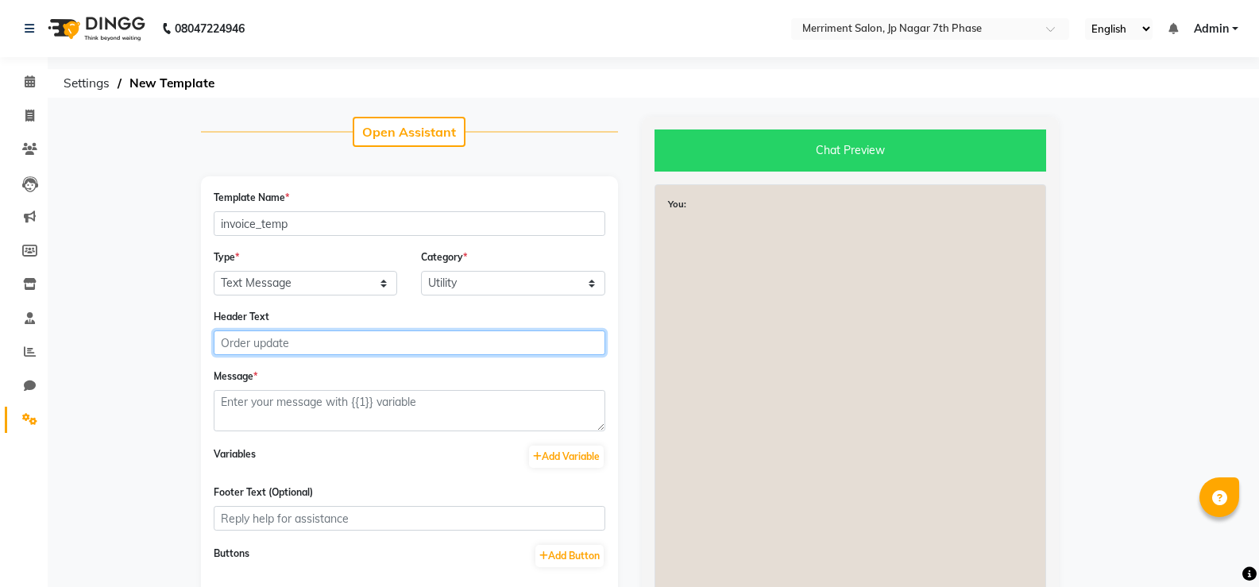
click at [341, 349] on input "Header Text" at bounding box center [410, 342] width 392 height 25
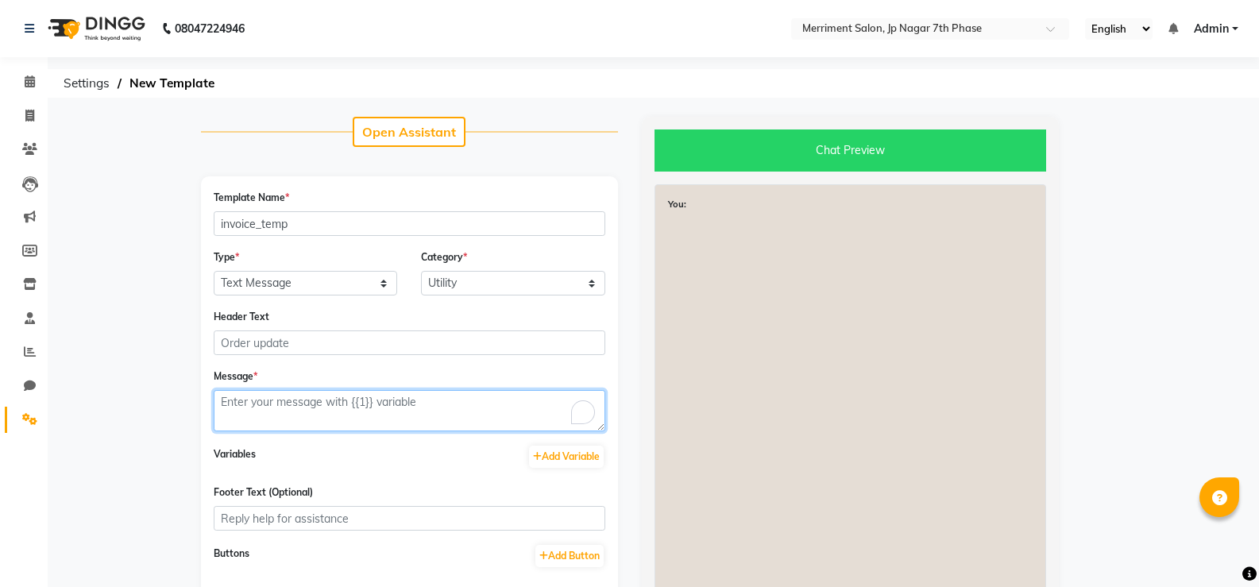
click at [364, 399] on textarea "To enrich screen reader interactions, please activate Accessibility in Grammarl…" at bounding box center [410, 410] width 392 height 41
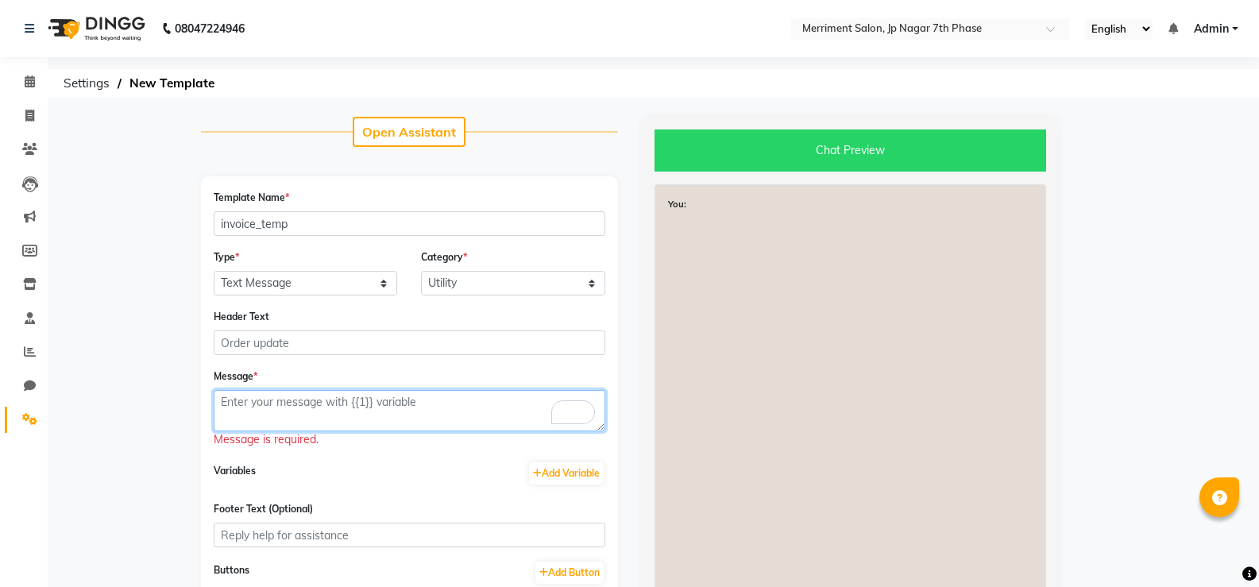
scroll to position [159, 0]
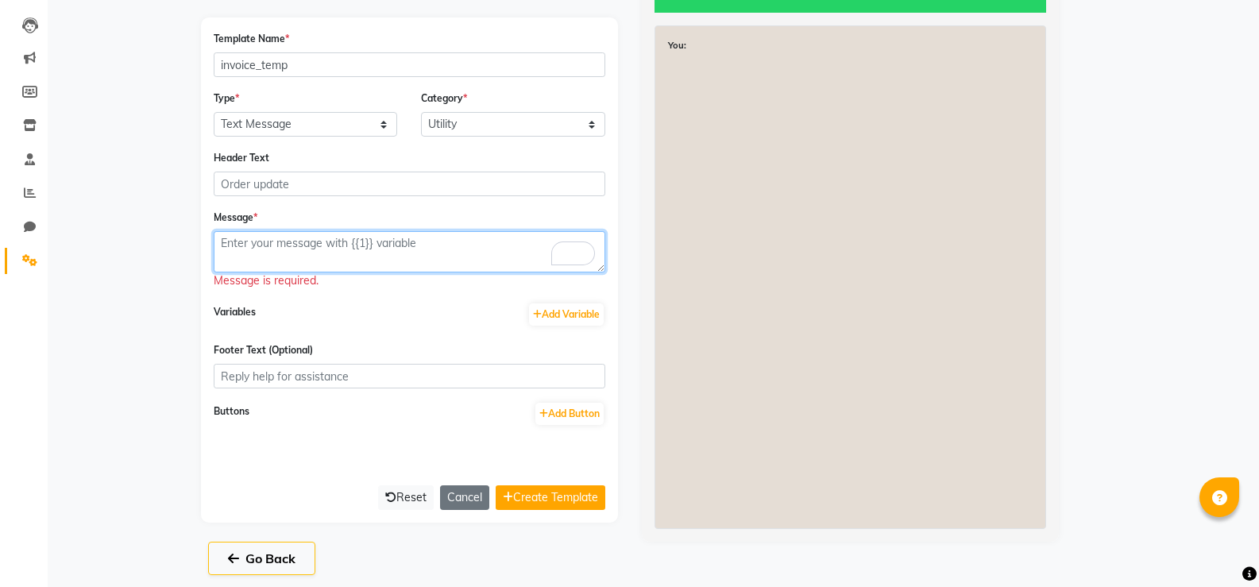
click at [311, 254] on textarea "To enrich screen reader interactions, please activate Accessibility in Grammarl…" at bounding box center [410, 251] width 392 height 41
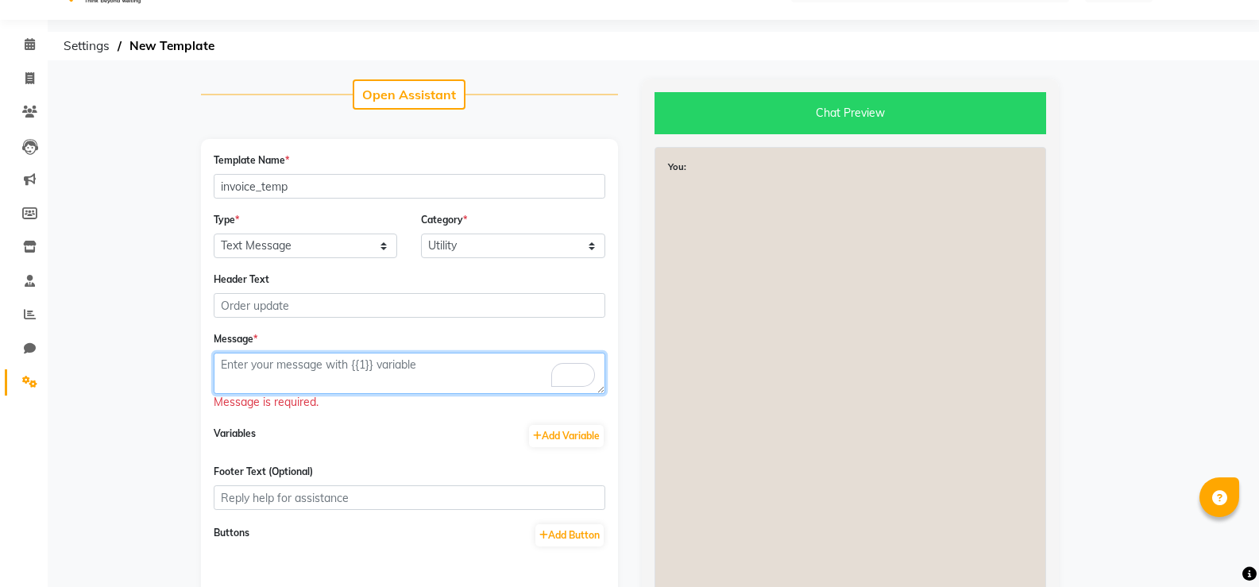
scroll to position [0, 0]
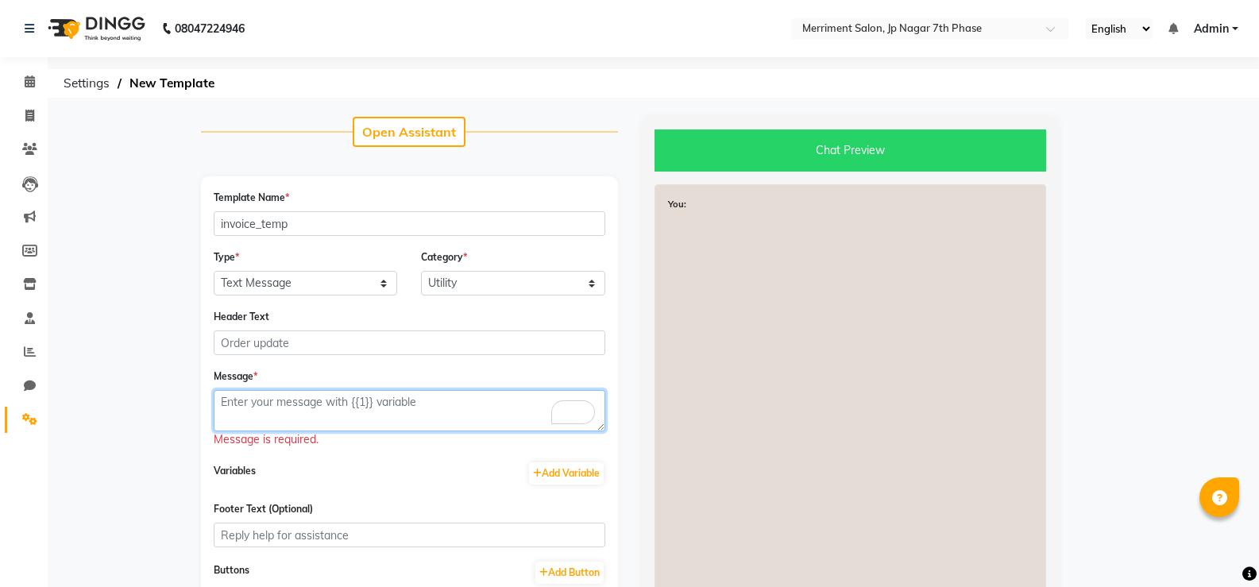
click at [457, 419] on textarea "To enrich screen reader interactions, please activate Accessibility in Grammarl…" at bounding box center [410, 410] width 392 height 41
paste textarea "Thank you for visiting Merriment salon! We hope you had a great experience. Get…"
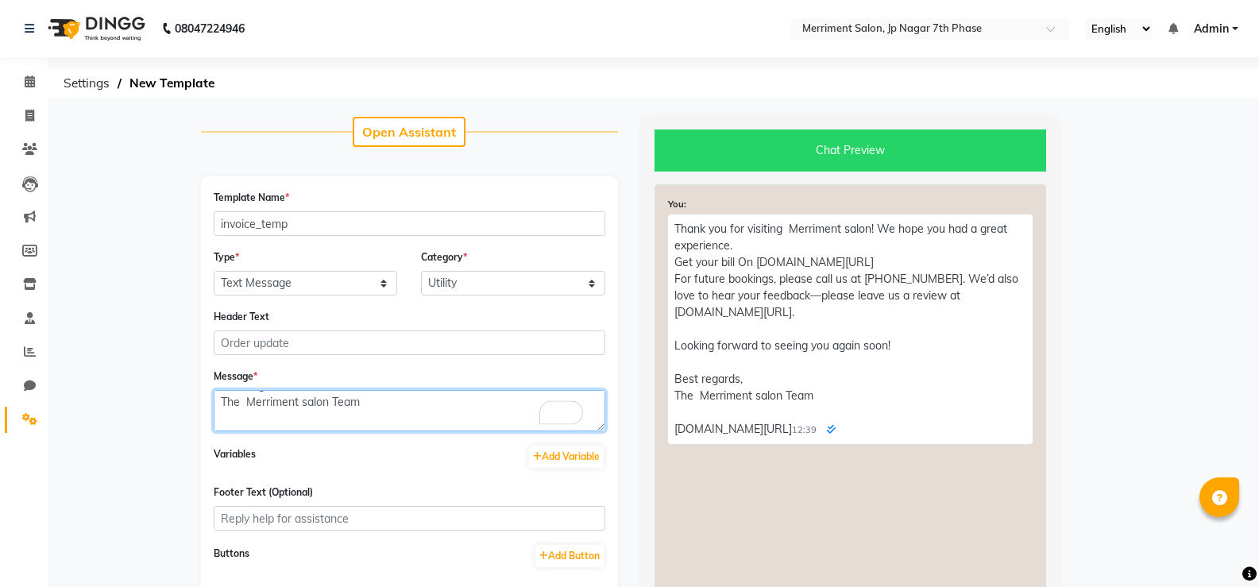
scroll to position [167, 0]
type textarea "Thank you for visiting Merriment salon! We hope you had a great experience. Get…"
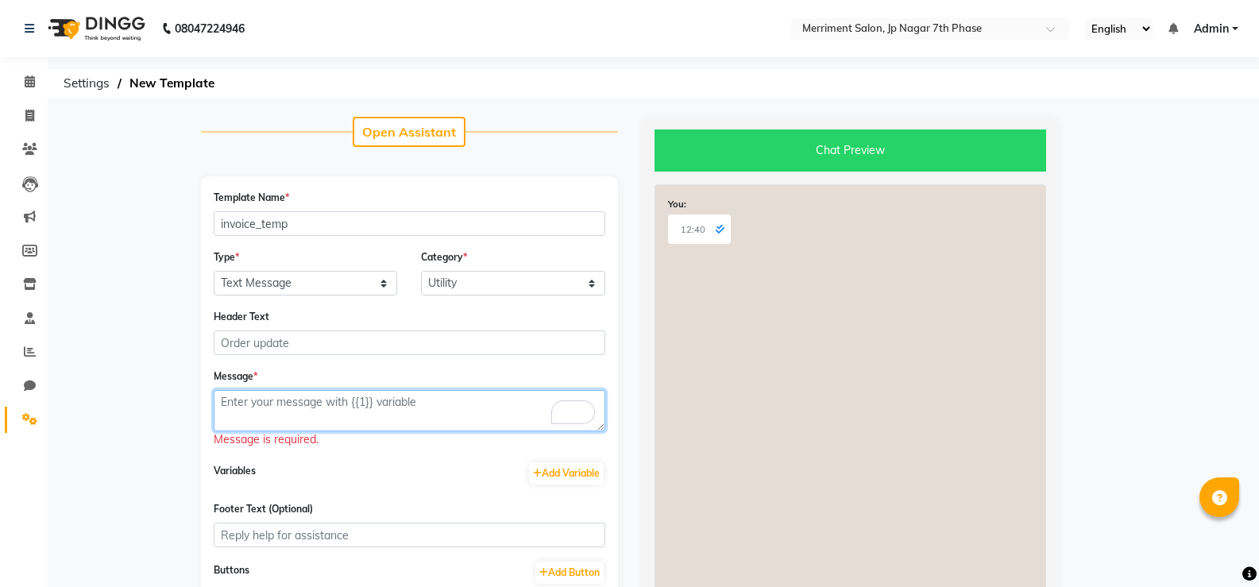
paste textarea "Thank you for visiting Merriment salon! We hope you had a great experience. Get…"
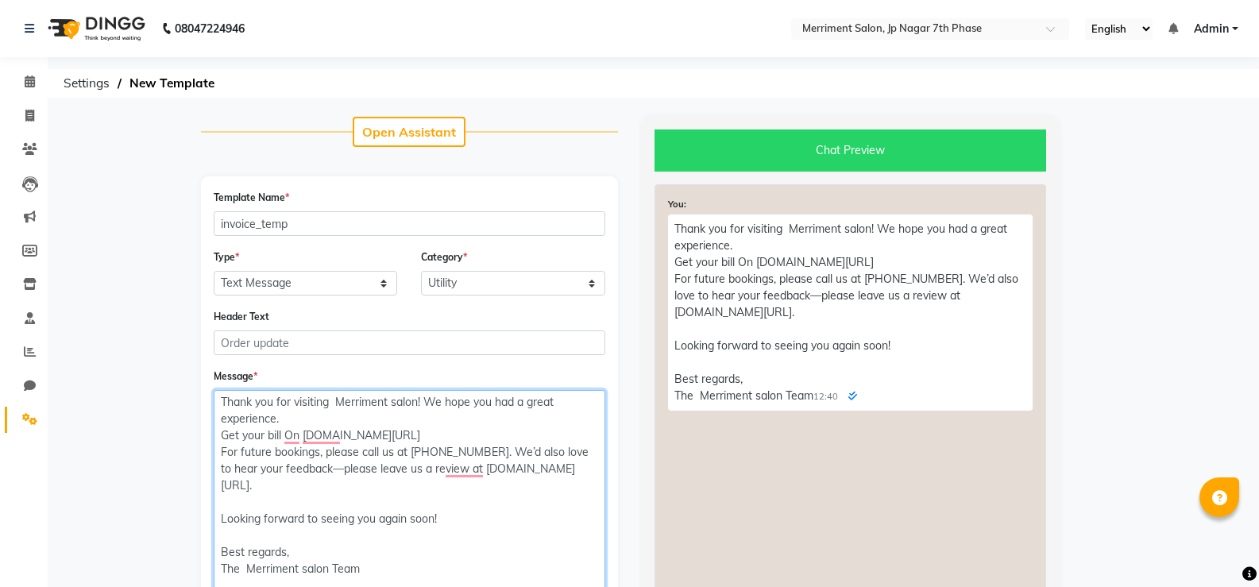
drag, startPoint x: 599, startPoint y: 428, endPoint x: 537, endPoint y: 618, distance: 199.7
click at [537, 586] on html "08047224946 Select Location × Merriment Salon, Jp Nagar 7th Phase English ENGLI…" at bounding box center [629, 293] width 1259 height 587
click at [286, 422] on textarea "Thank you for visiting Merriment salon! We hope you had a great experience. Get…" at bounding box center [410, 505] width 392 height 231
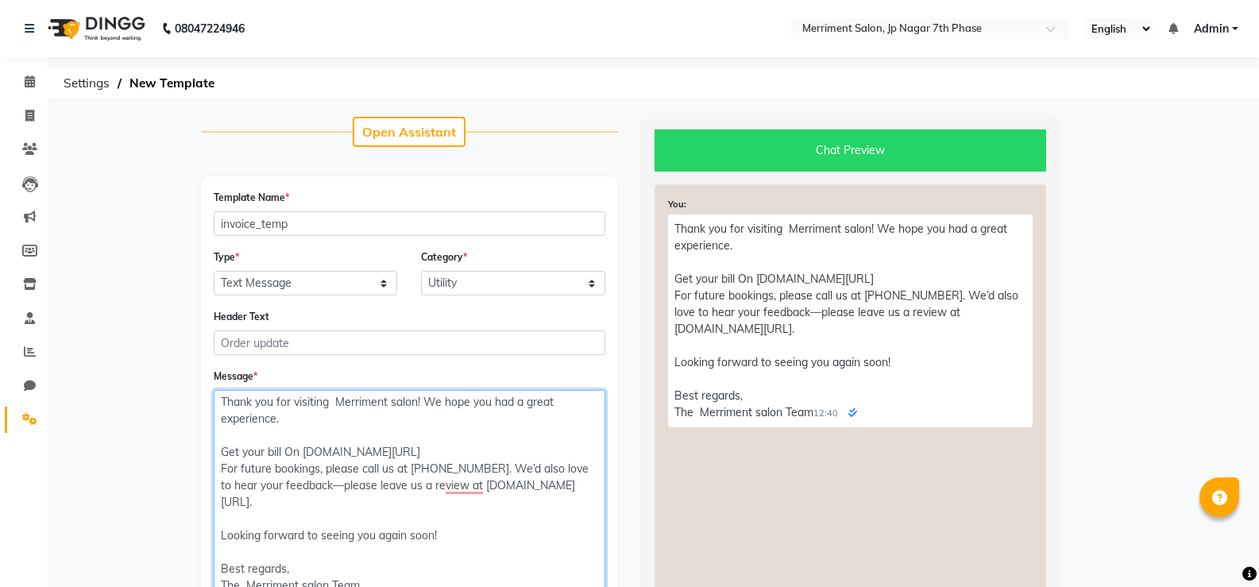
click at [412, 446] on textarea "Thank you for visiting Merriment salon! We hope you had a great experience. Get…" at bounding box center [410, 505] width 392 height 231
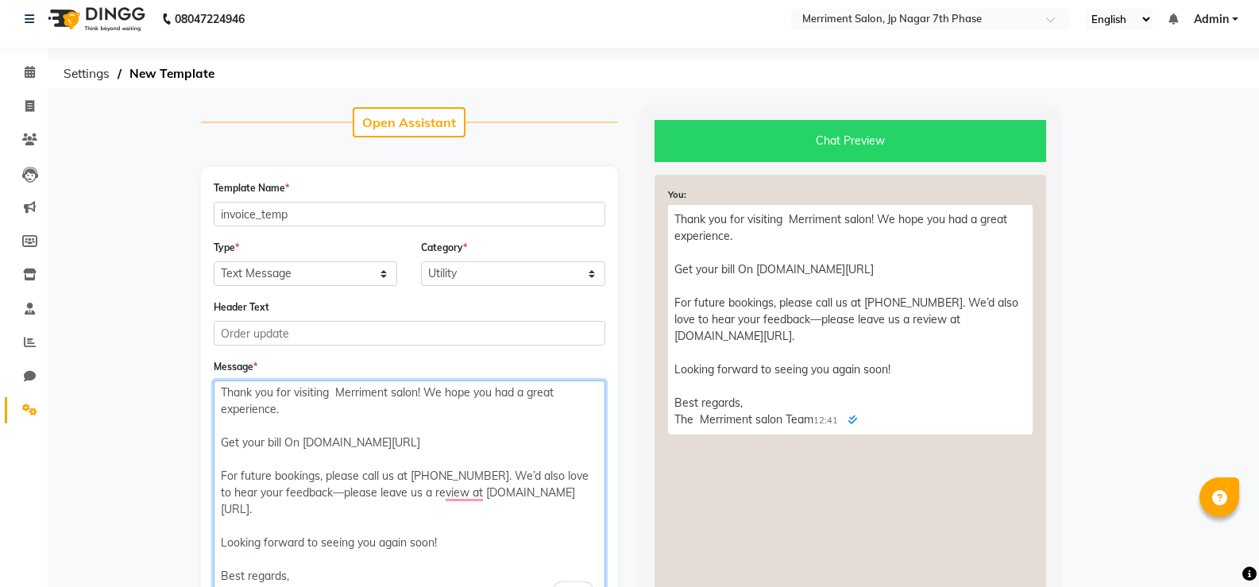
scroll to position [6, 0]
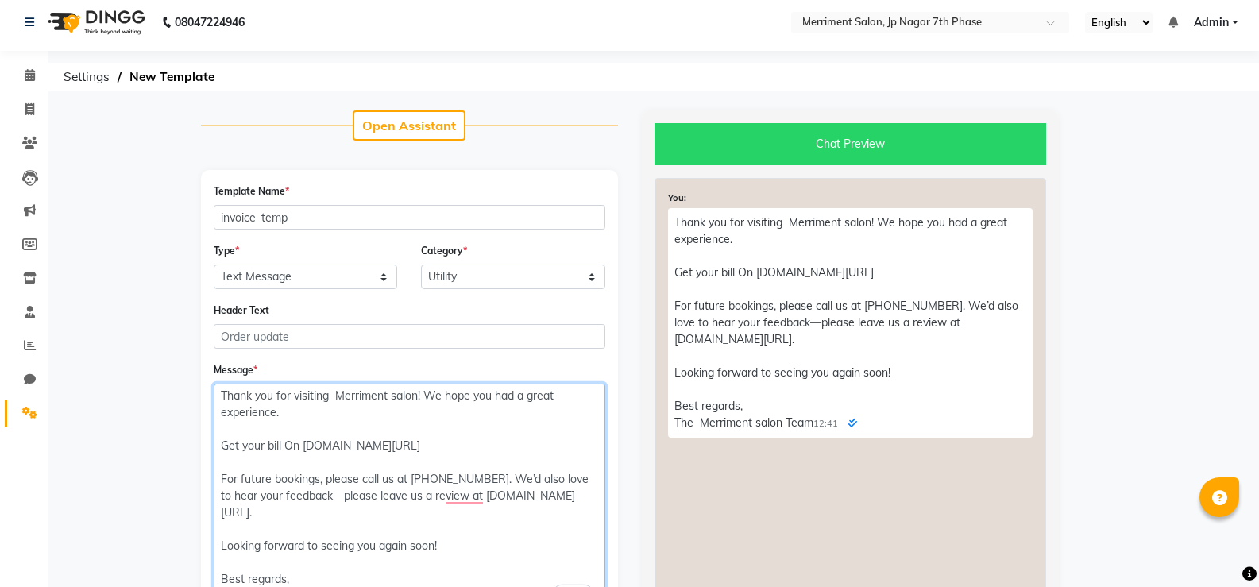
click at [400, 437] on textarea "Thank you for visiting Merriment salon! We hope you had a great experience. Get…" at bounding box center [410, 499] width 392 height 231
click at [411, 442] on textarea "Thank you for visiting Merriment salon! We hope you had a great experience. Get…" at bounding box center [410, 499] width 392 height 231
drag, startPoint x: 411, startPoint y: 442, endPoint x: 305, endPoint y: 443, distance: 105.6
click at [305, 443] on textarea "Thank you for visiting Merriment salon! We hope you had a great experience. Get…" at bounding box center [410, 499] width 392 height 231
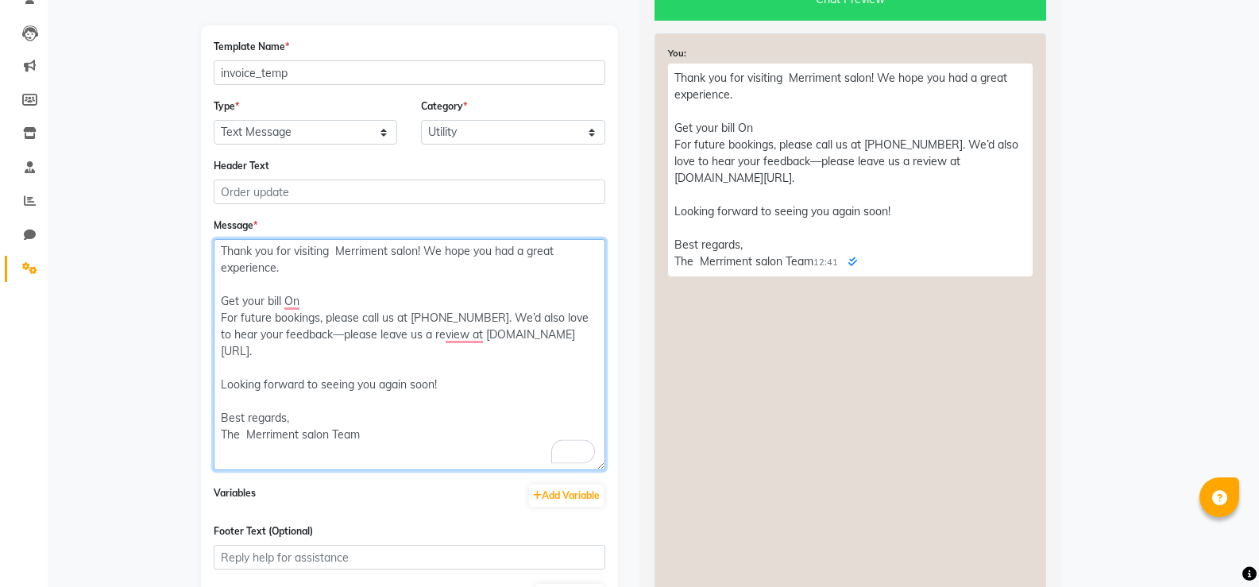
scroll to position [152, 0]
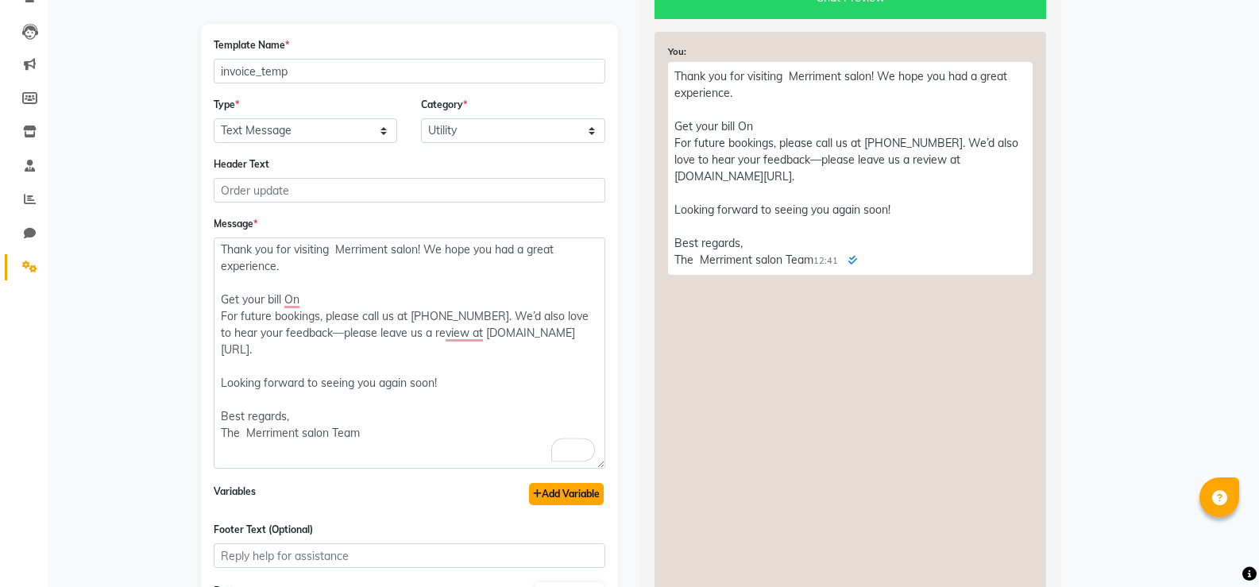
click at [567, 493] on button "Add Variable" at bounding box center [566, 494] width 75 height 22
type textarea "Thank you for visiting Merriment salon! We hope you had a great experience. Get…"
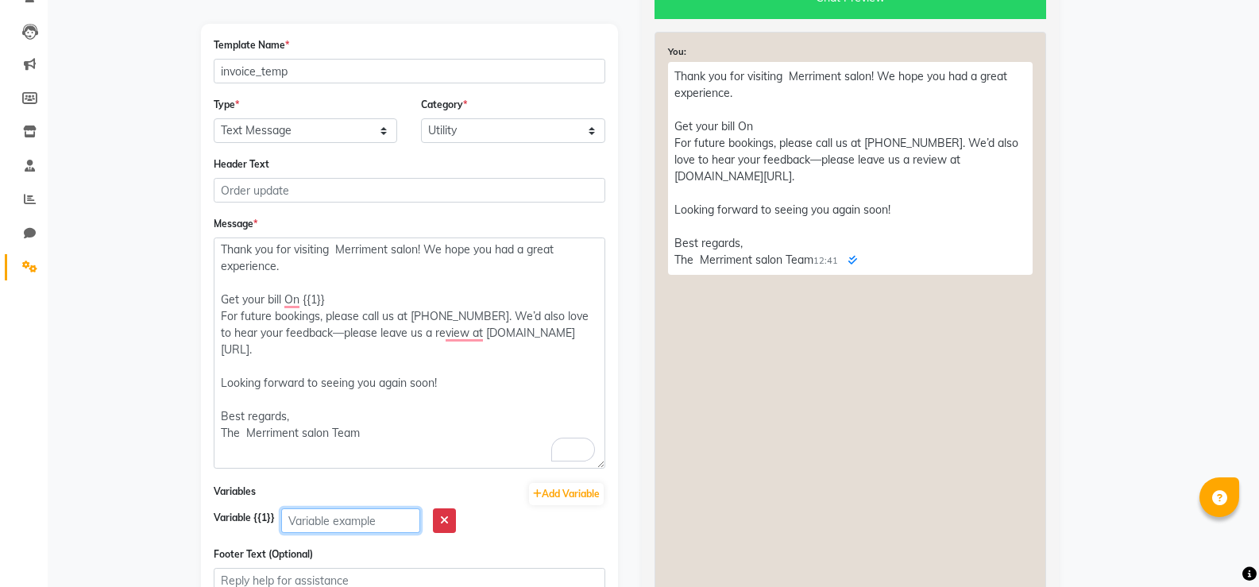
click at [367, 513] on input "text" at bounding box center [350, 520] width 139 height 25
type input "link"
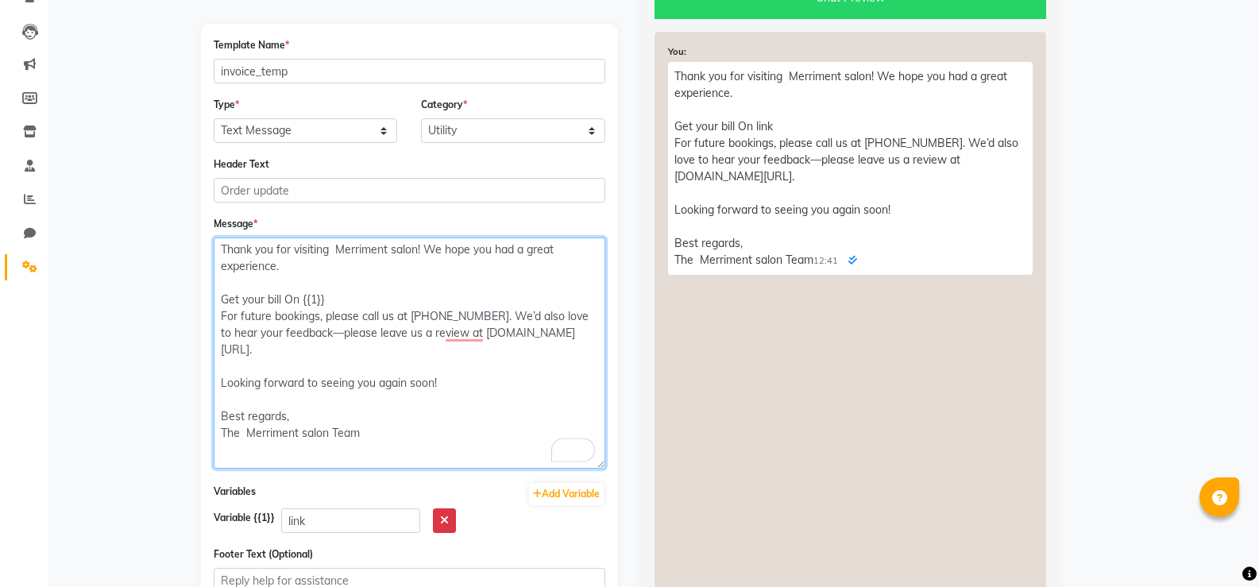
click at [338, 300] on textarea "Thank you for visiting Merriment salon! We hope you had a great experience. Get…" at bounding box center [410, 352] width 392 height 231
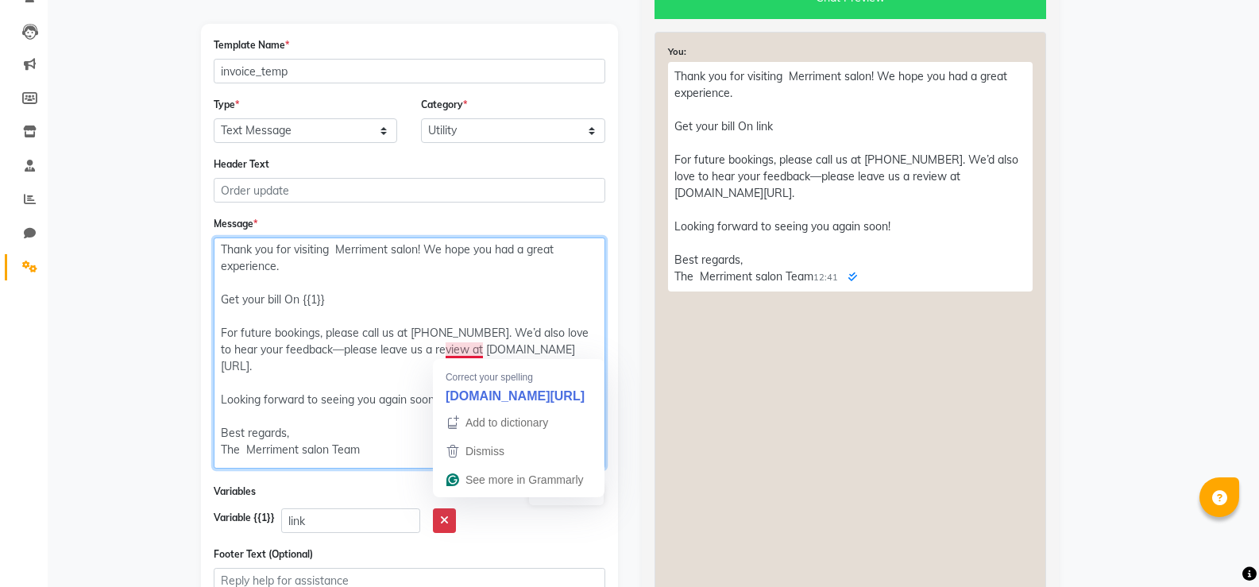
drag, startPoint x: 558, startPoint y: 348, endPoint x: 446, endPoint y: 350, distance: 112.8
click at [446, 350] on textarea "Thank you for visiting Merriment salon! We hope you had a great experience. Get…" at bounding box center [410, 352] width 392 height 231
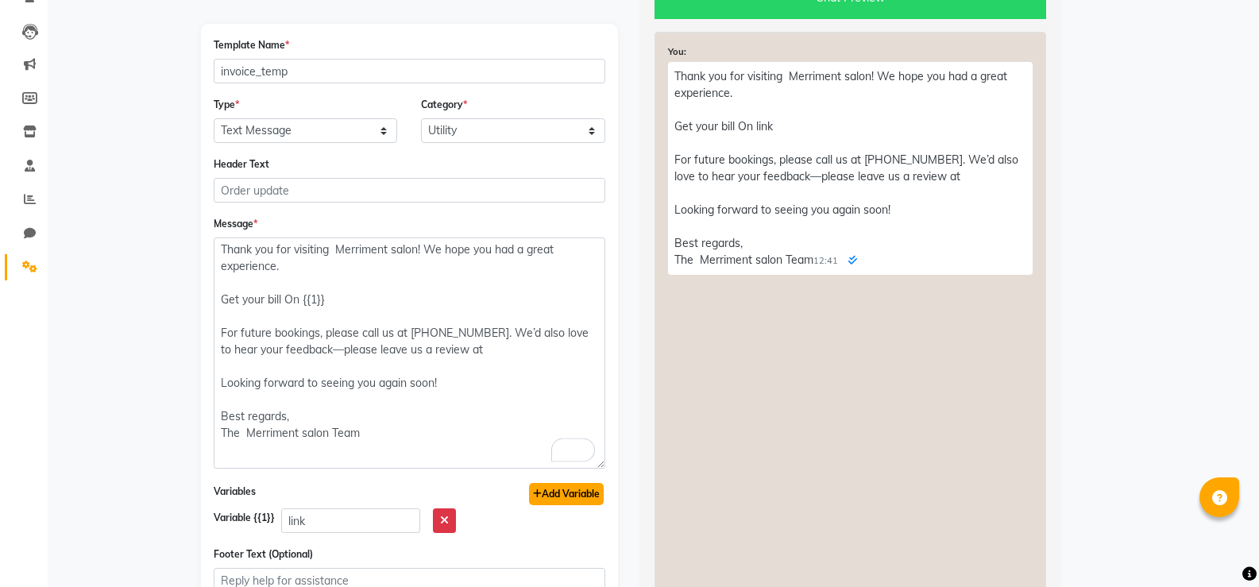
click at [560, 488] on button "Add Variable" at bounding box center [566, 494] width 75 height 22
type textarea "Thank you for visiting Merriment salon! We hope you had a great experience. Get…"
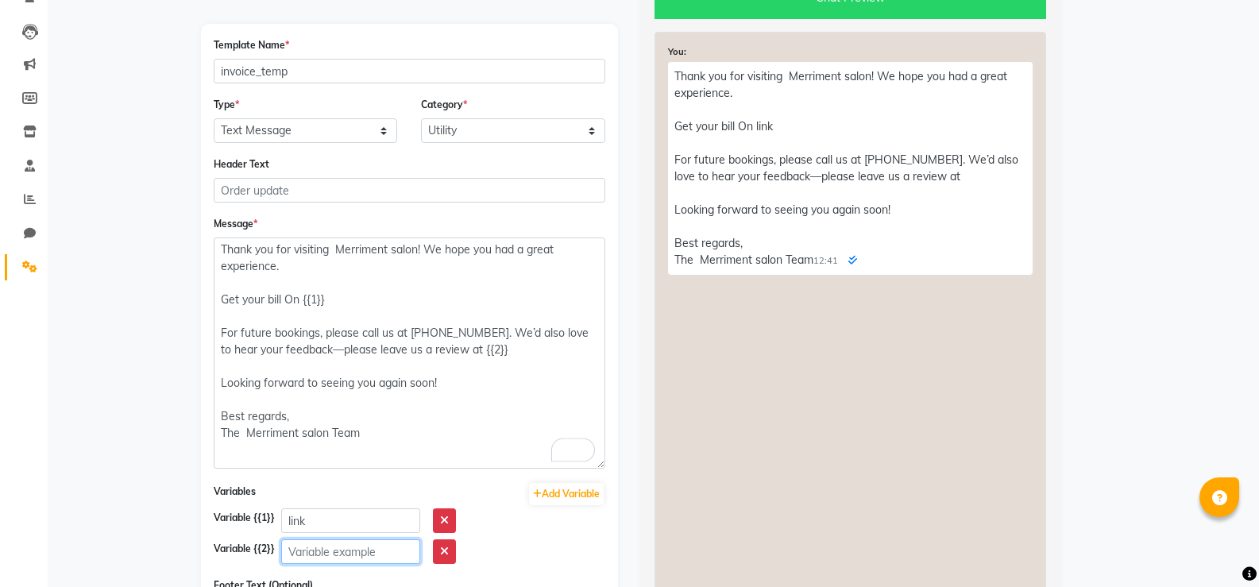
click at [318, 558] on input "text" at bounding box center [350, 551] width 139 height 25
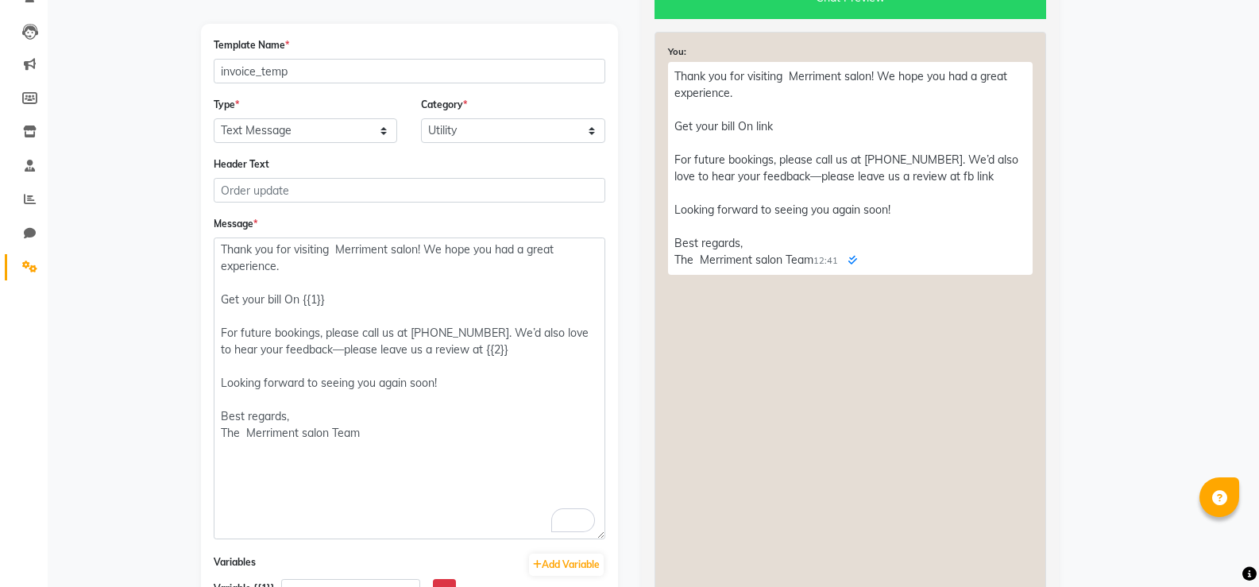
drag, startPoint x: 599, startPoint y: 465, endPoint x: 569, endPoint y: 535, distance: 76.6
click at [569, 535] on textarea "Thank you for visiting Merriment salon! We hope you had a great experience. Get…" at bounding box center [410, 388] width 392 height 302
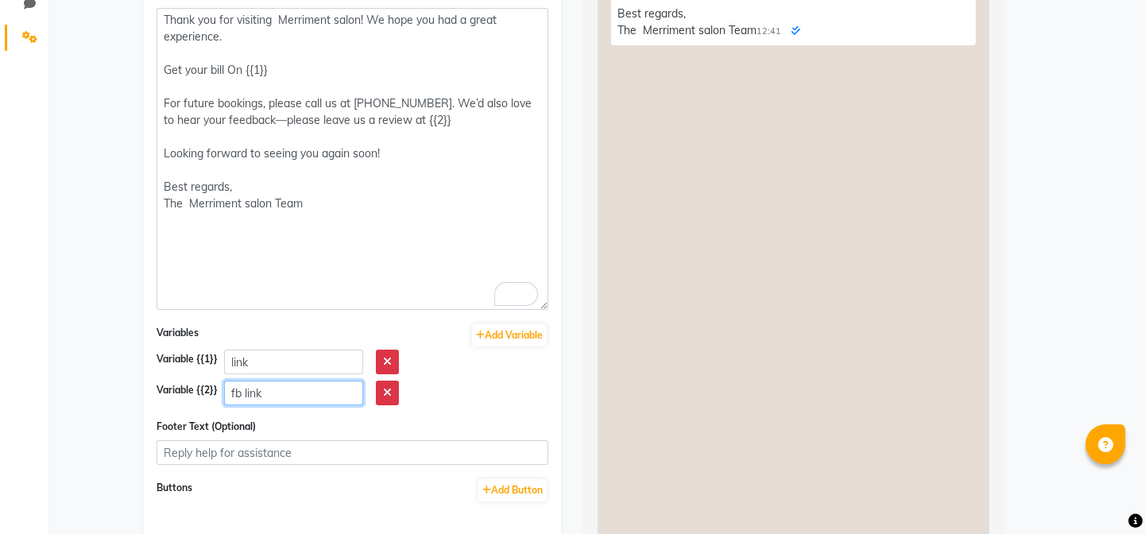
scroll to position [381, 0]
type input "fb link"
click at [512, 362] on div "Variable {{1}} link" at bounding box center [352, 362] width 392 height 25
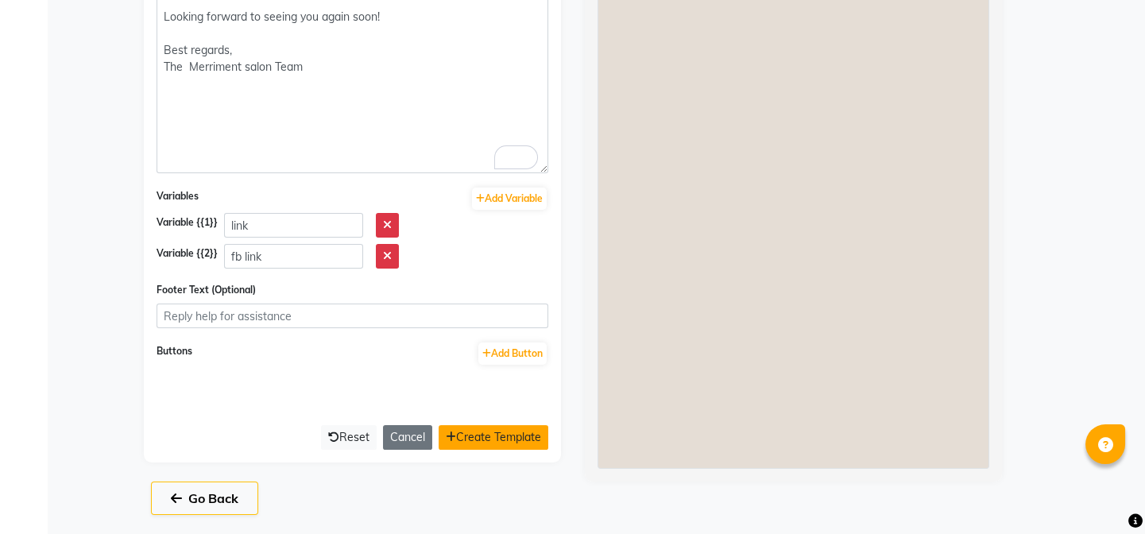
click at [488, 430] on button "Create Template" at bounding box center [493, 437] width 110 height 25
select select "APPROVED"
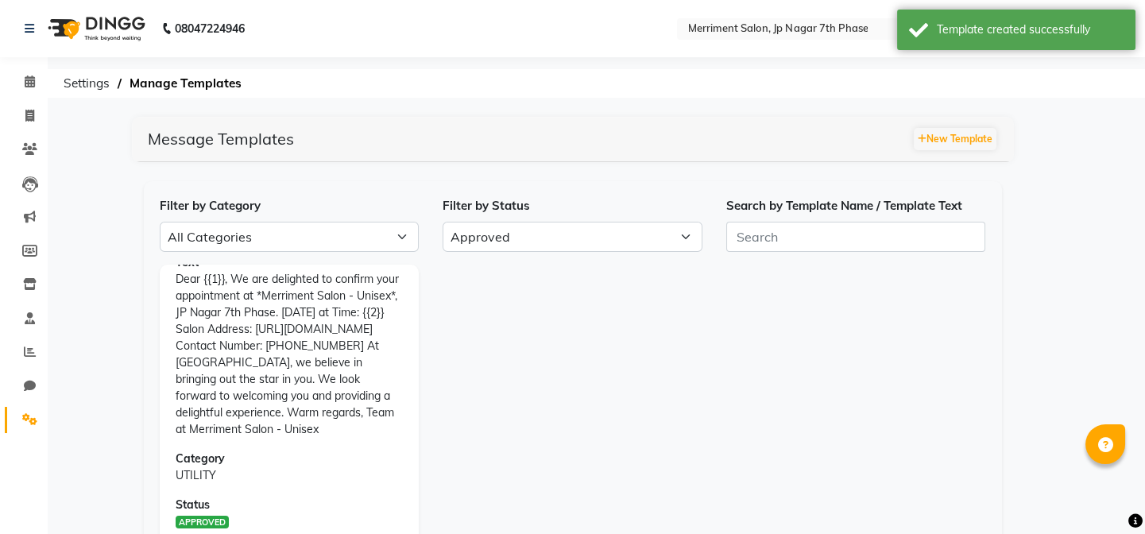
scroll to position [176, 0]
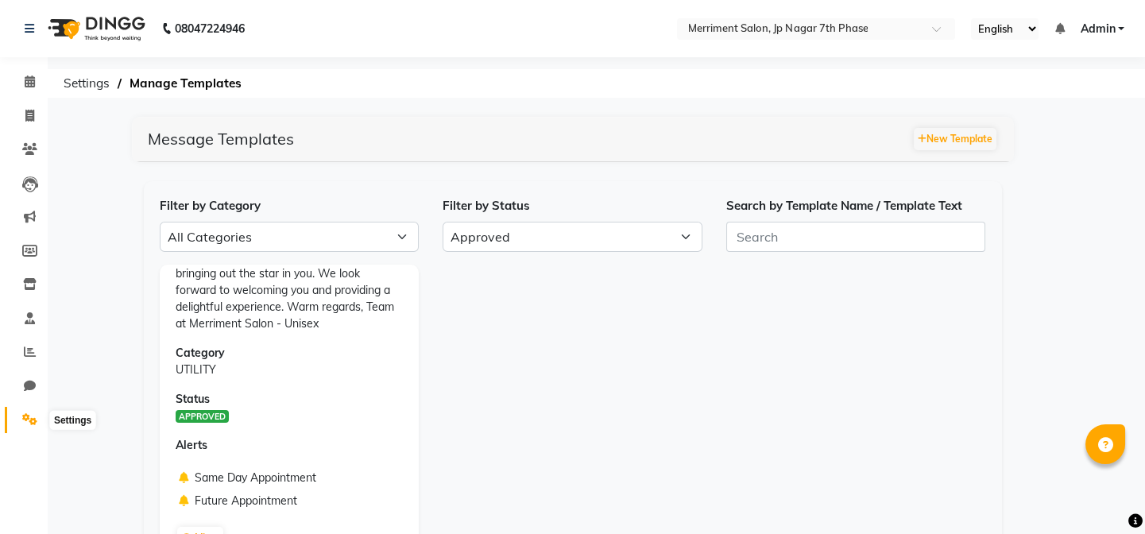
click at [26, 423] on icon at bounding box center [29, 419] width 15 height 12
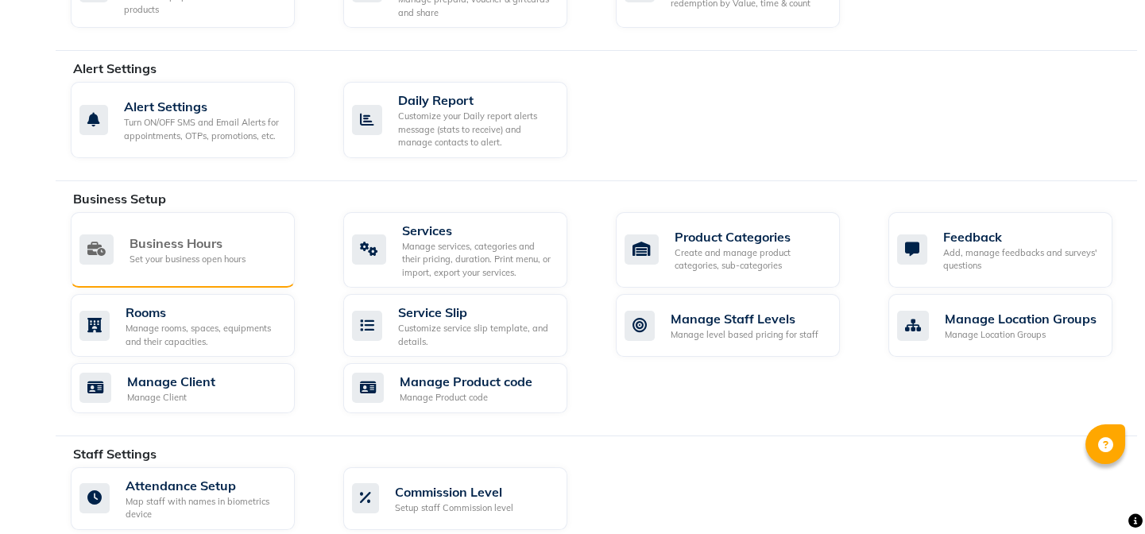
scroll to position [496, 0]
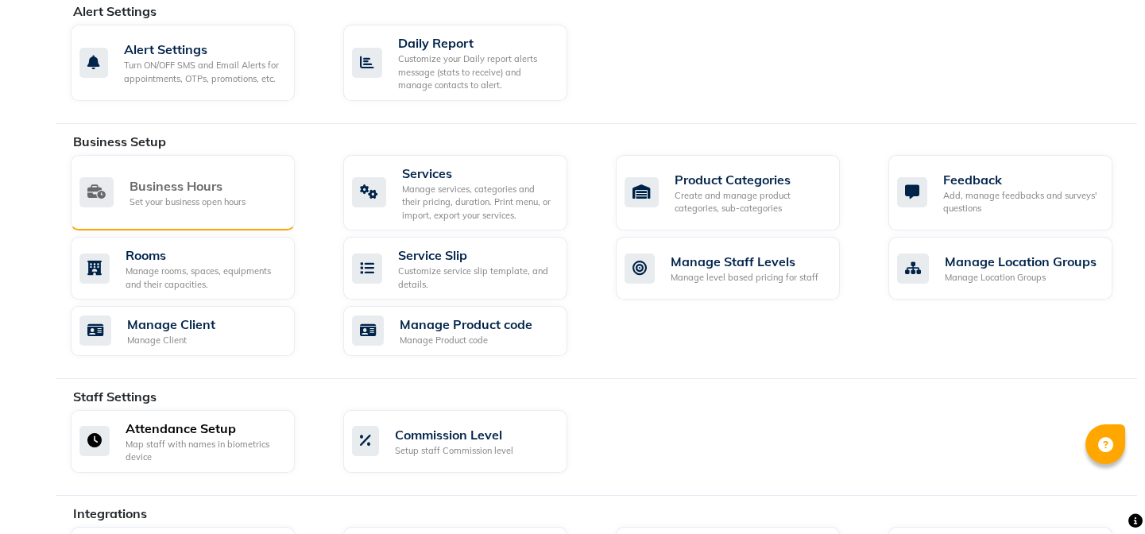
click at [213, 419] on div "Attendance Setup" at bounding box center [203, 428] width 156 height 19
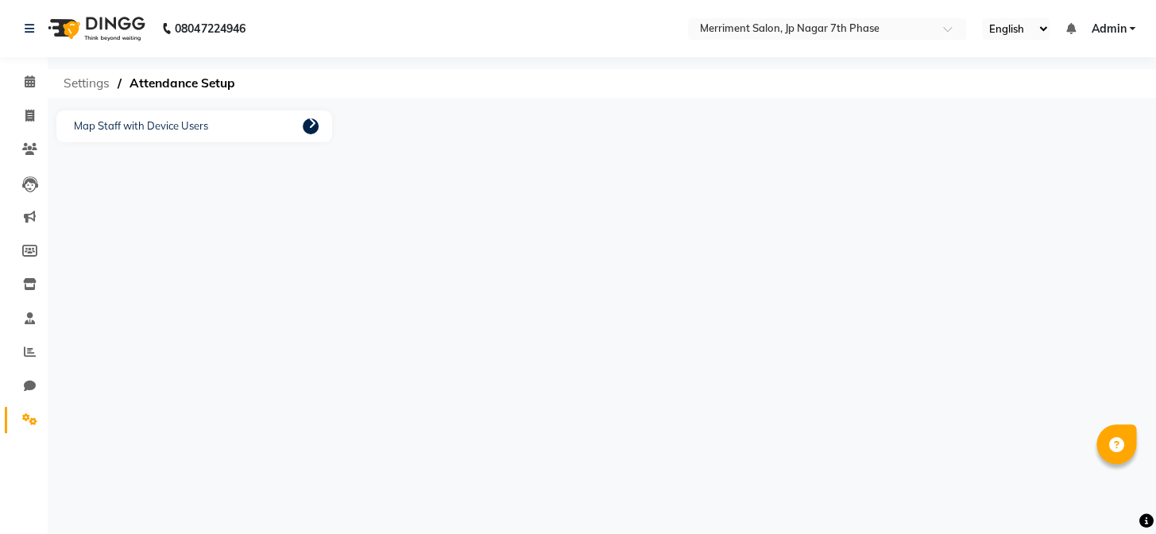
click at [92, 71] on span "Settings" at bounding box center [87, 83] width 62 height 29
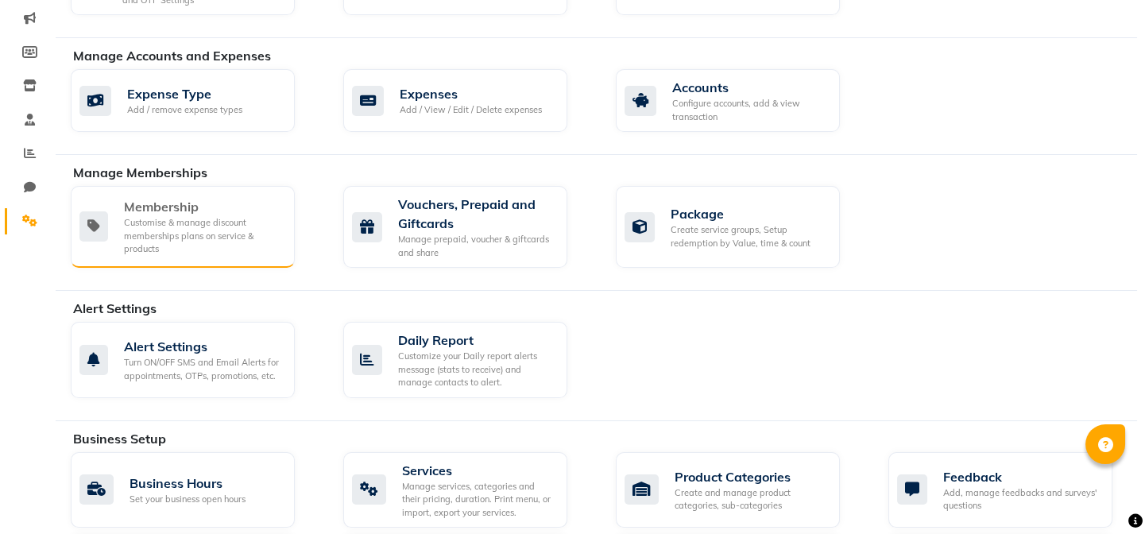
scroll to position [200, 0]
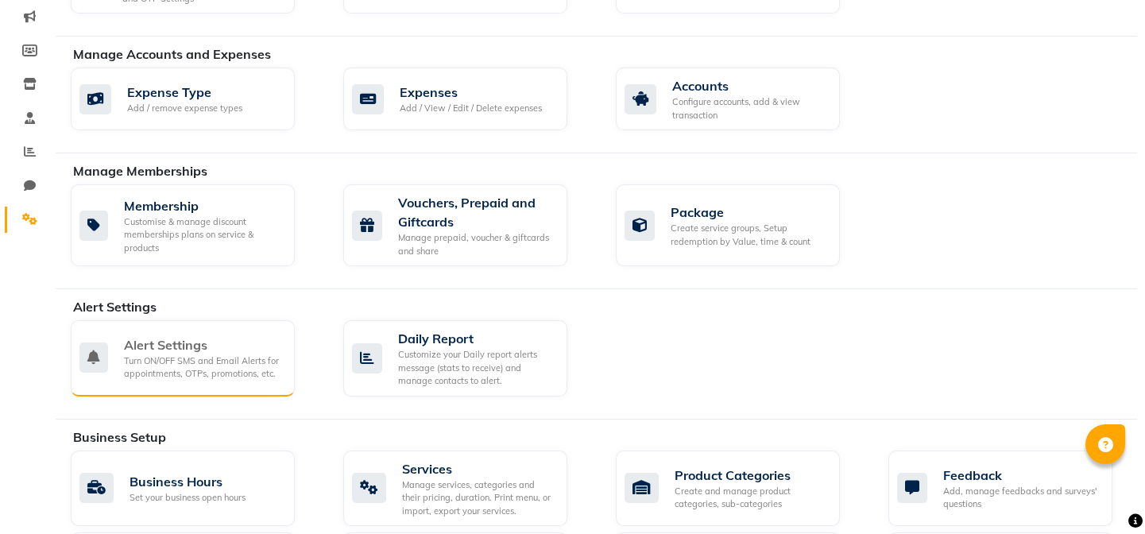
click at [194, 349] on div "Alert Settings" at bounding box center [203, 344] width 158 height 19
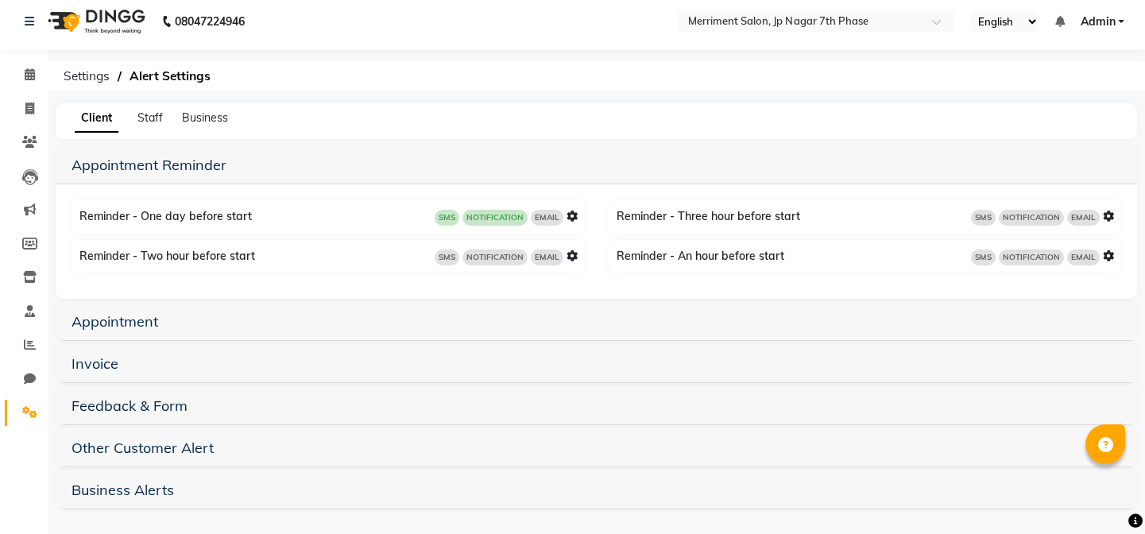
scroll to position [9, 0]
click at [102, 318] on link "Appointment" at bounding box center [114, 320] width 87 height 18
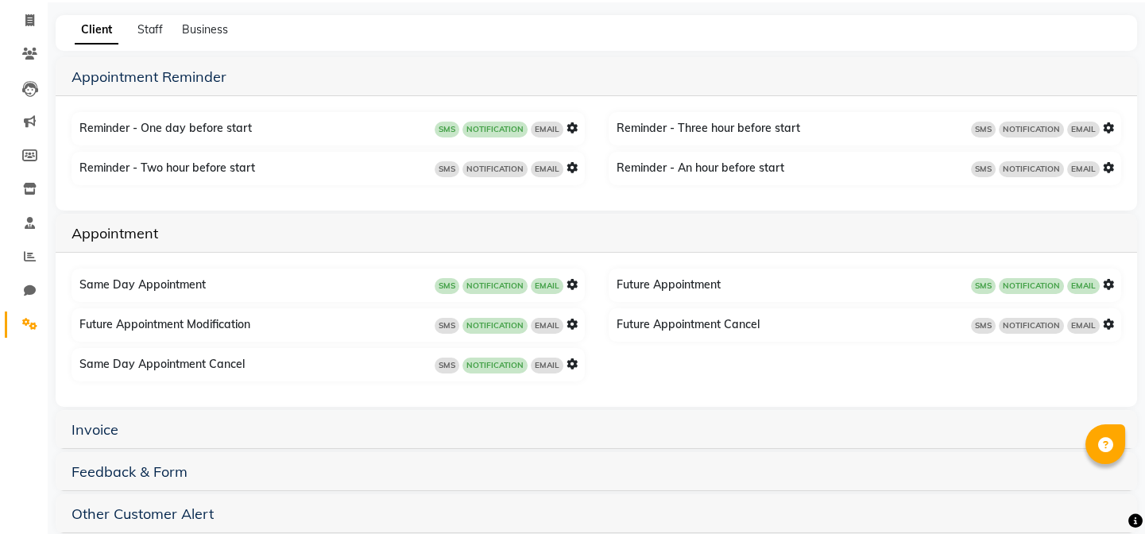
scroll to position [164, 0]
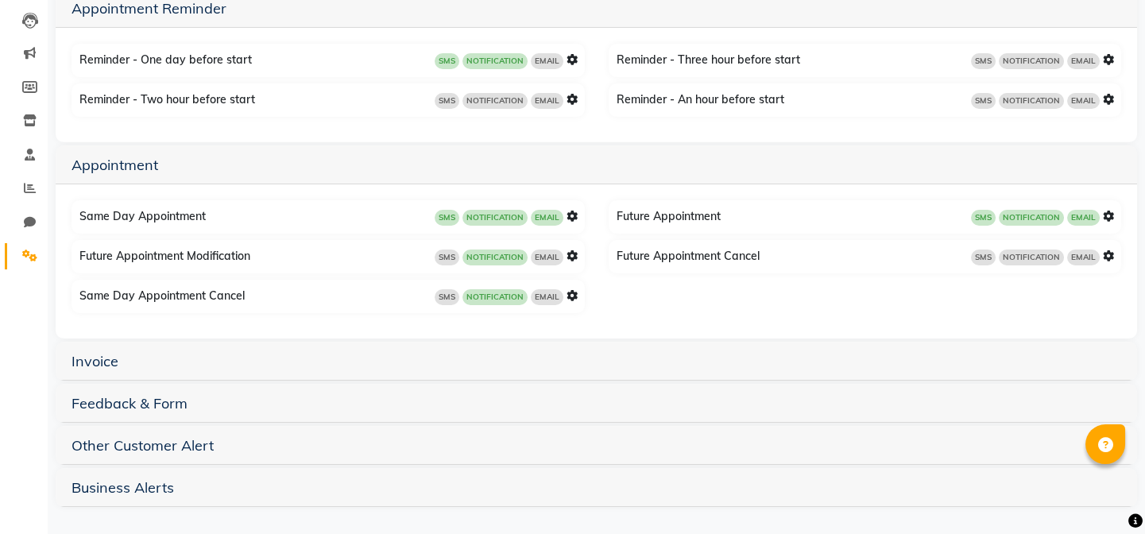
click at [573, 208] on div "SMS NOTIFICATION EMAIL" at bounding box center [505, 216] width 143 height 17
click at [568, 215] on icon at bounding box center [571, 215] width 11 height 11
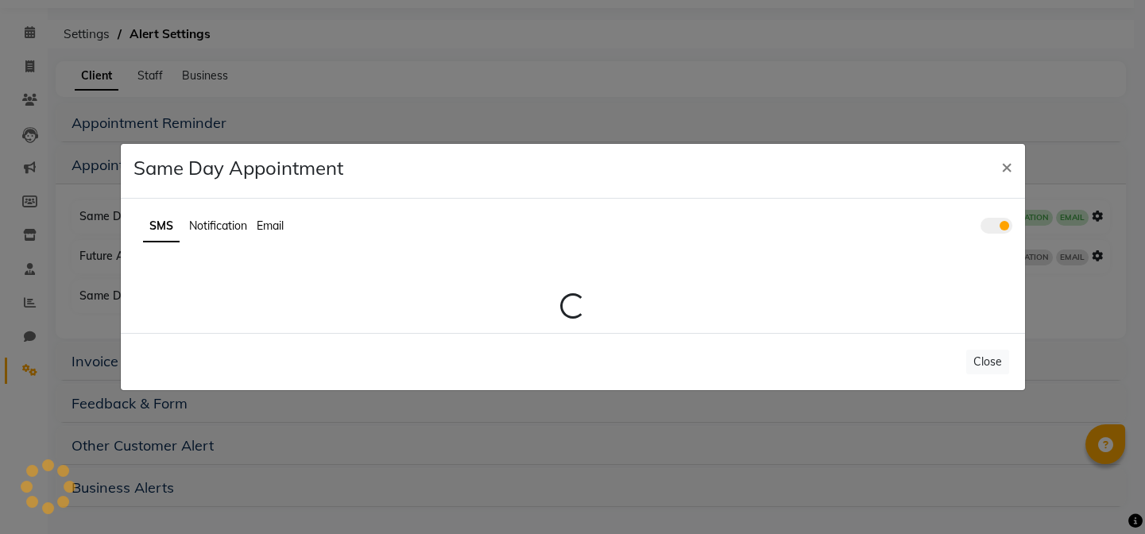
scroll to position [48, 0]
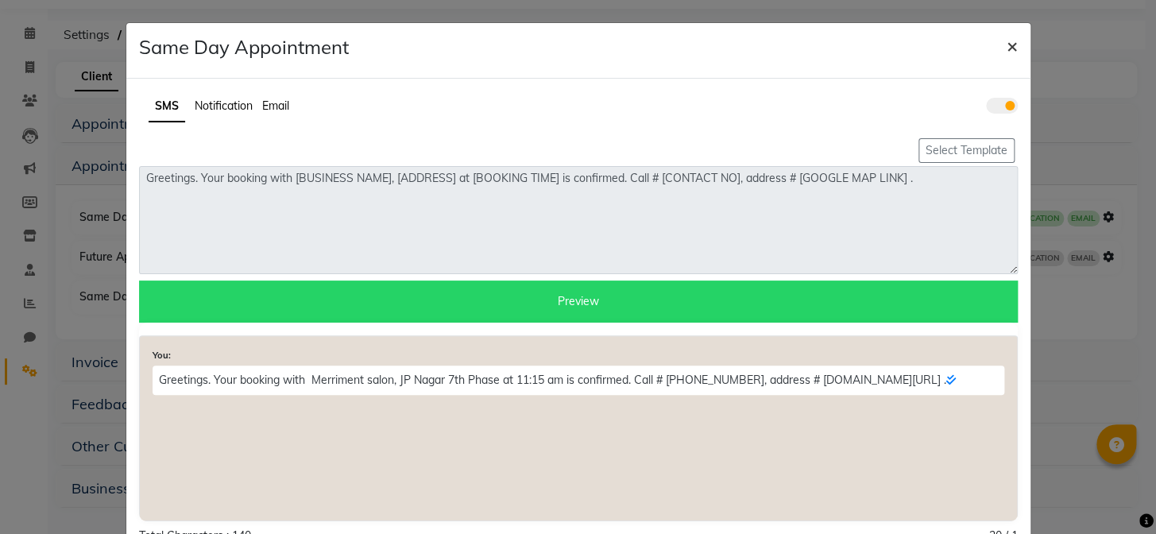
click at [1007, 37] on span "×" at bounding box center [1011, 45] width 11 height 24
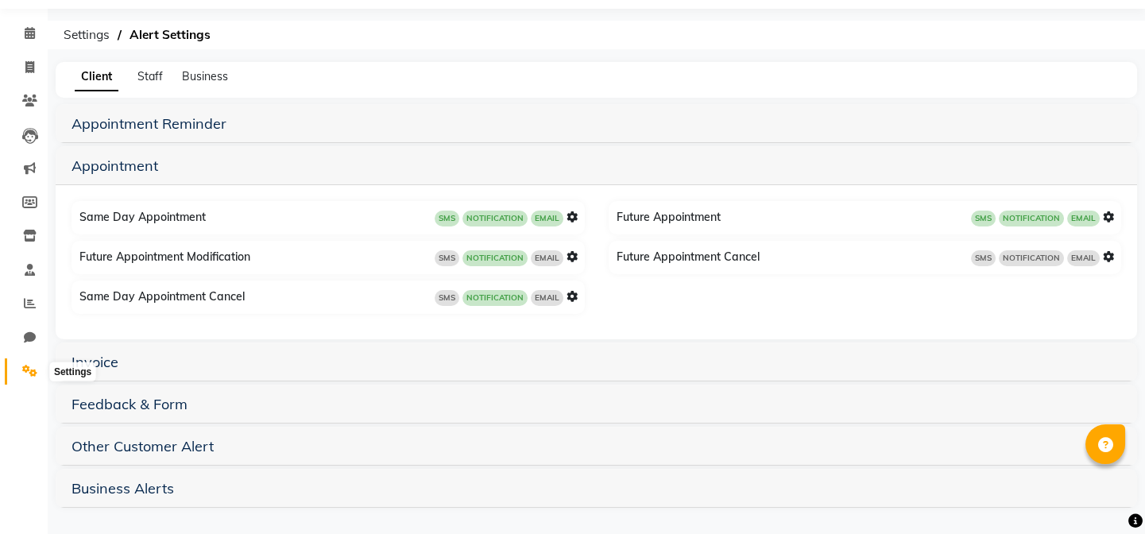
click at [40, 371] on span at bounding box center [30, 371] width 28 height 18
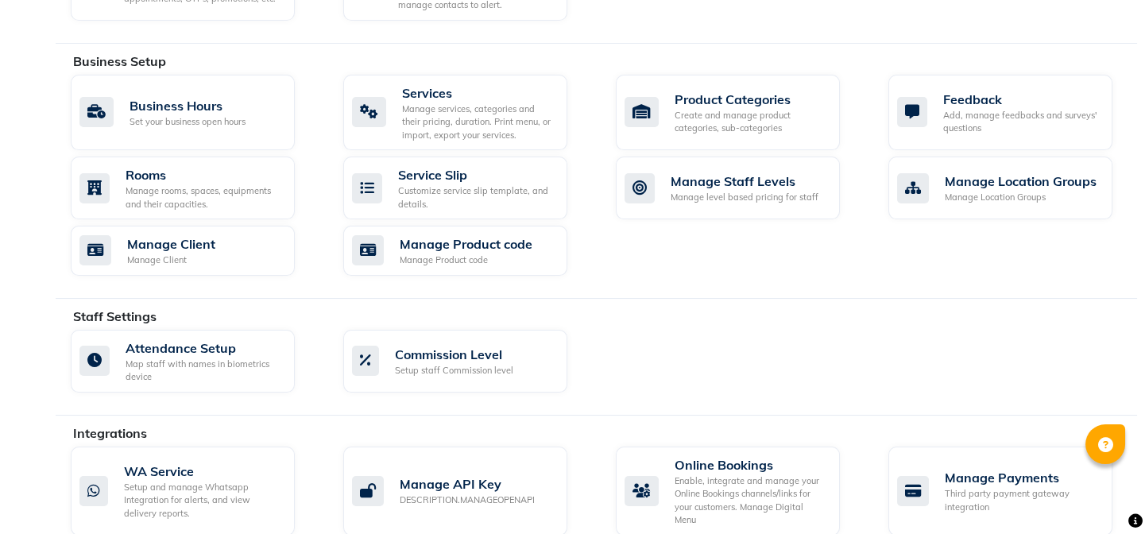
scroll to position [770, 0]
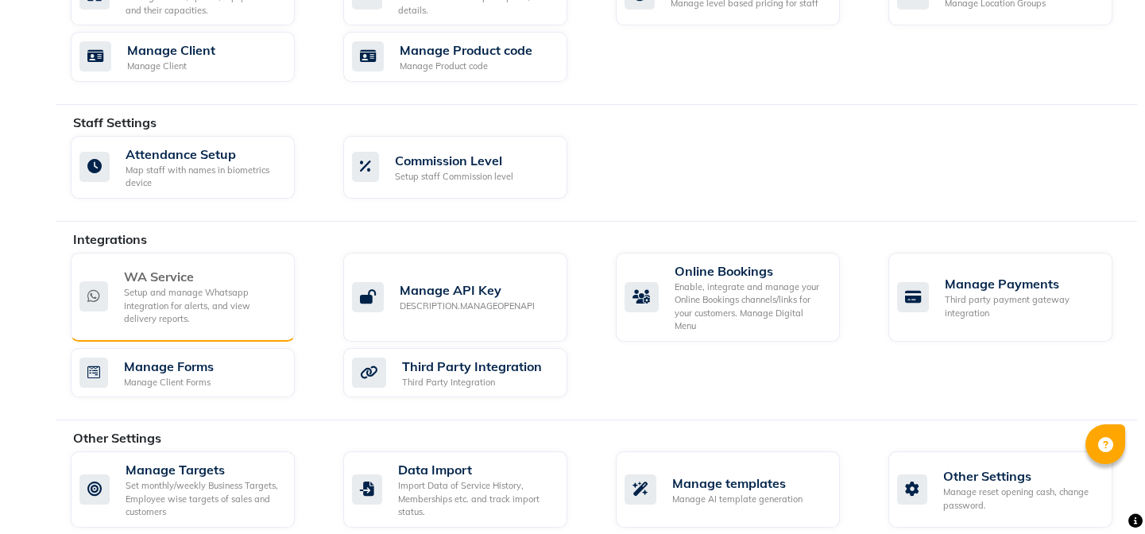
click at [210, 276] on div "WA Service" at bounding box center [203, 276] width 158 height 19
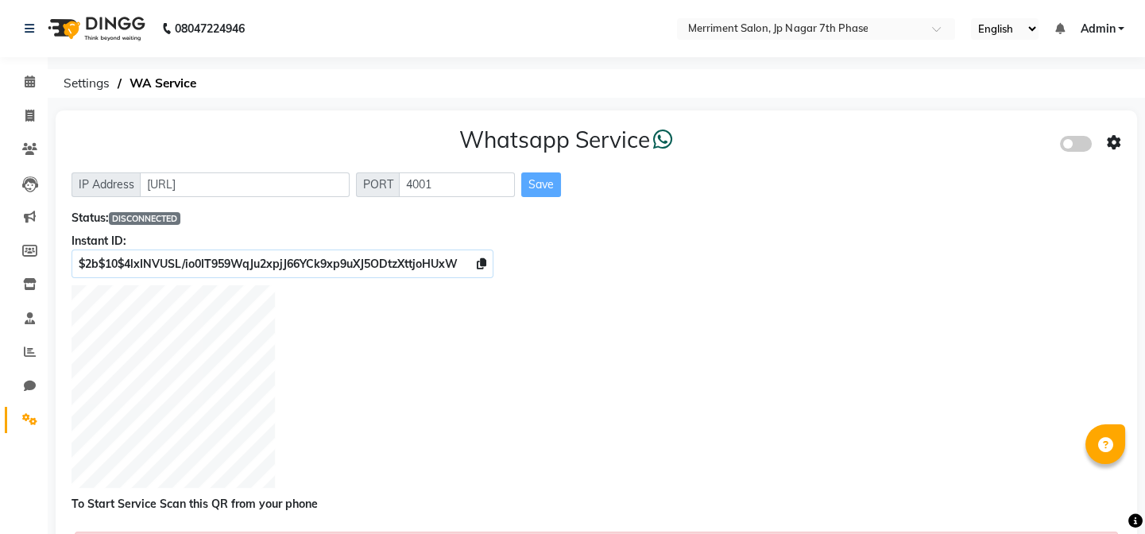
click at [1080, 148] on span at bounding box center [1076, 144] width 32 height 16
click at [1071, 146] on input "checkbox" at bounding box center [1071, 146] width 0 height 0
click at [37, 407] on link "Settings" at bounding box center [24, 420] width 38 height 26
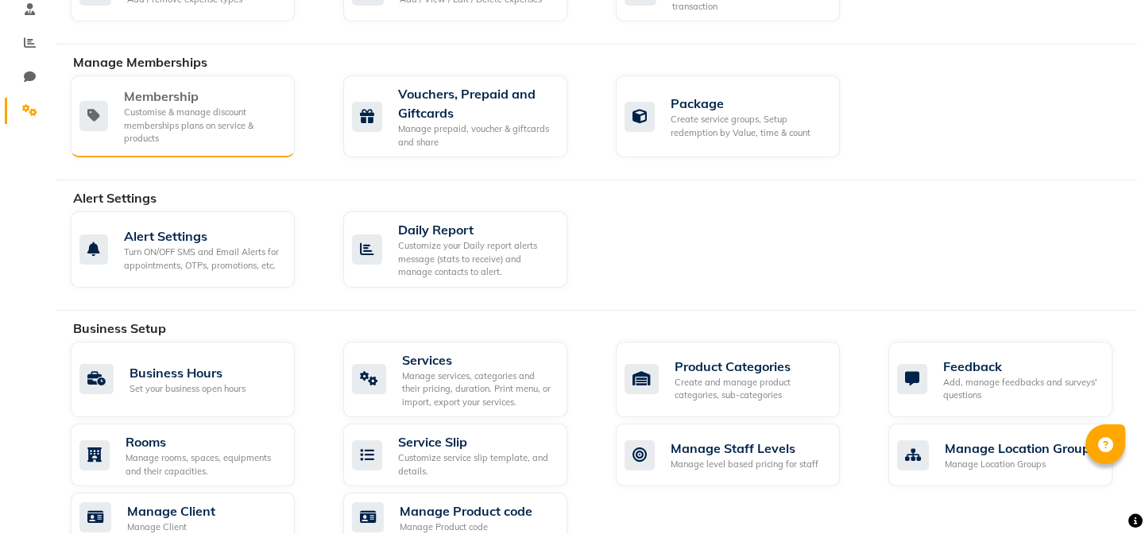
scroll to position [314, 0]
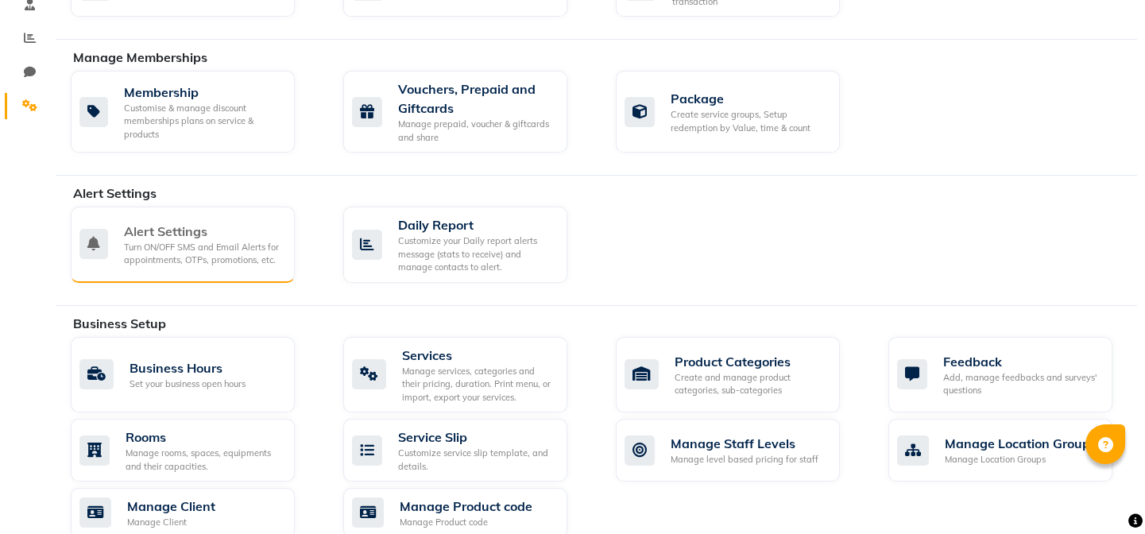
click at [193, 253] on div "Turn ON/OFF SMS and Email Alerts for appointments, OTPs, promotions, etc." at bounding box center [203, 254] width 158 height 26
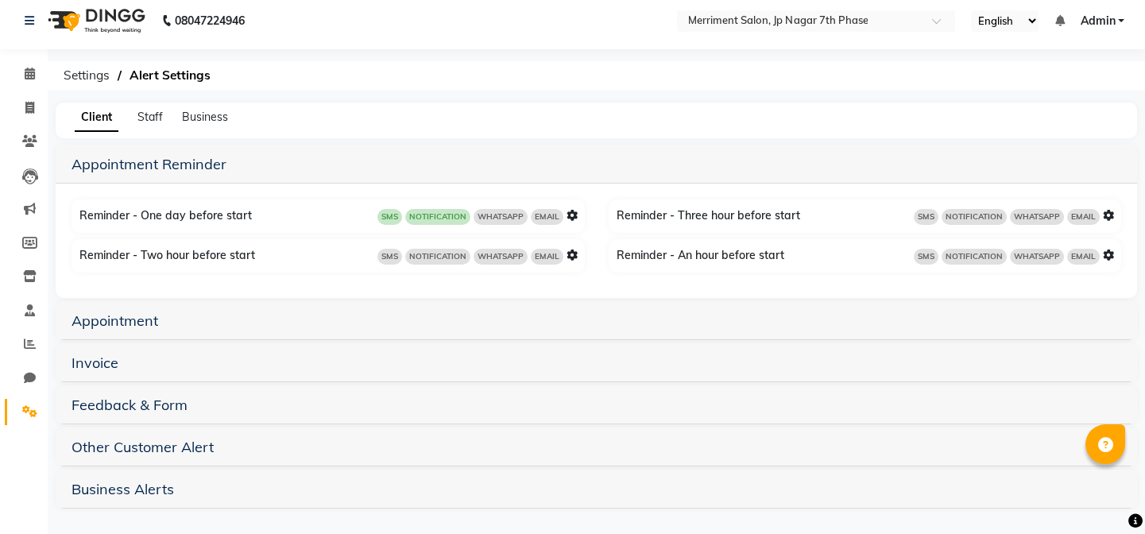
scroll to position [9, 0]
click at [110, 318] on link "Appointment" at bounding box center [114, 320] width 87 height 18
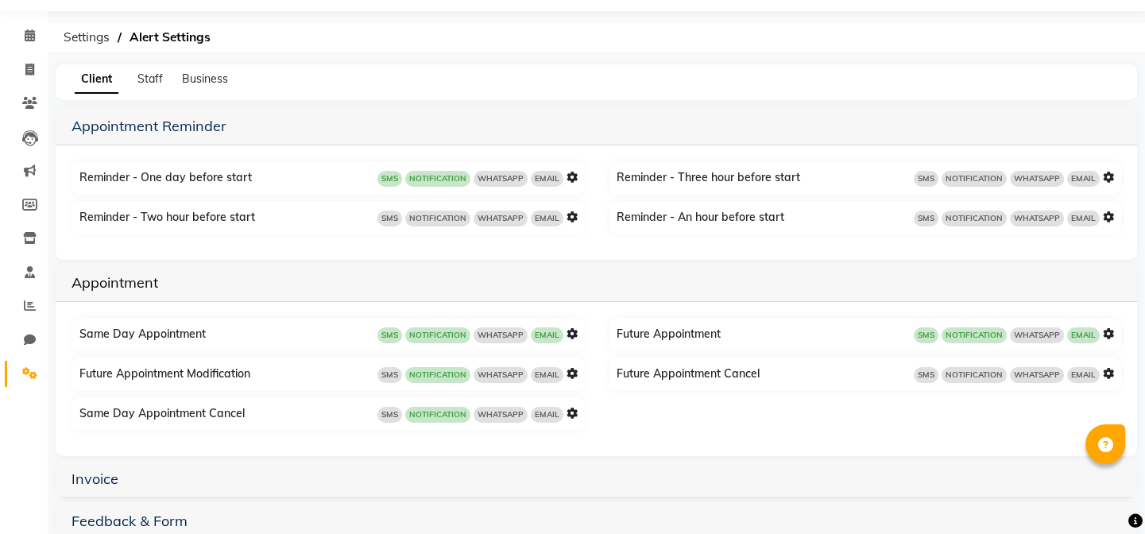
scroll to position [98, 0]
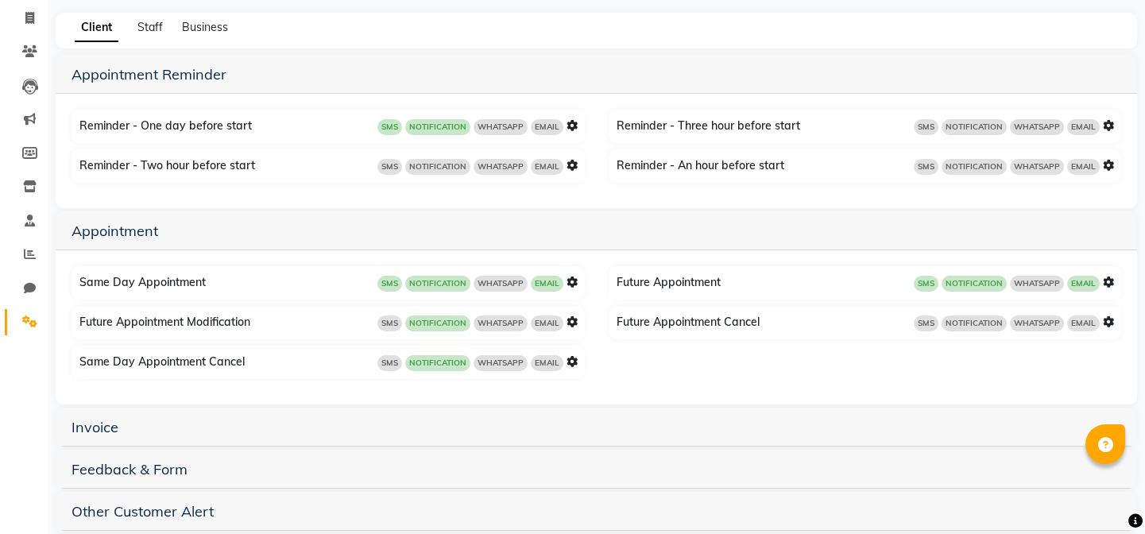
click at [567, 279] on icon at bounding box center [571, 281] width 11 height 11
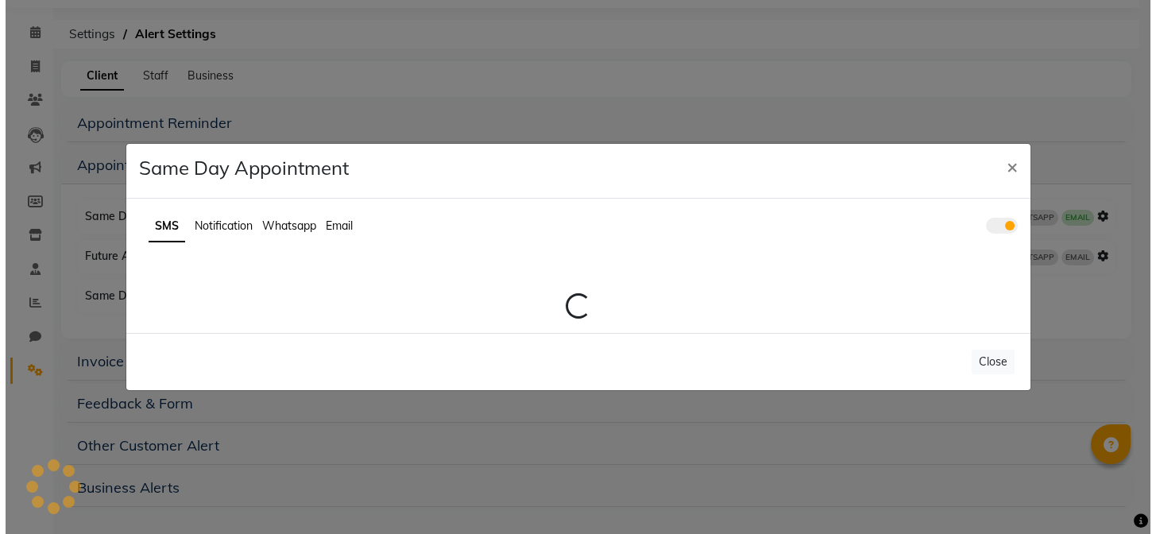
scroll to position [48, 0]
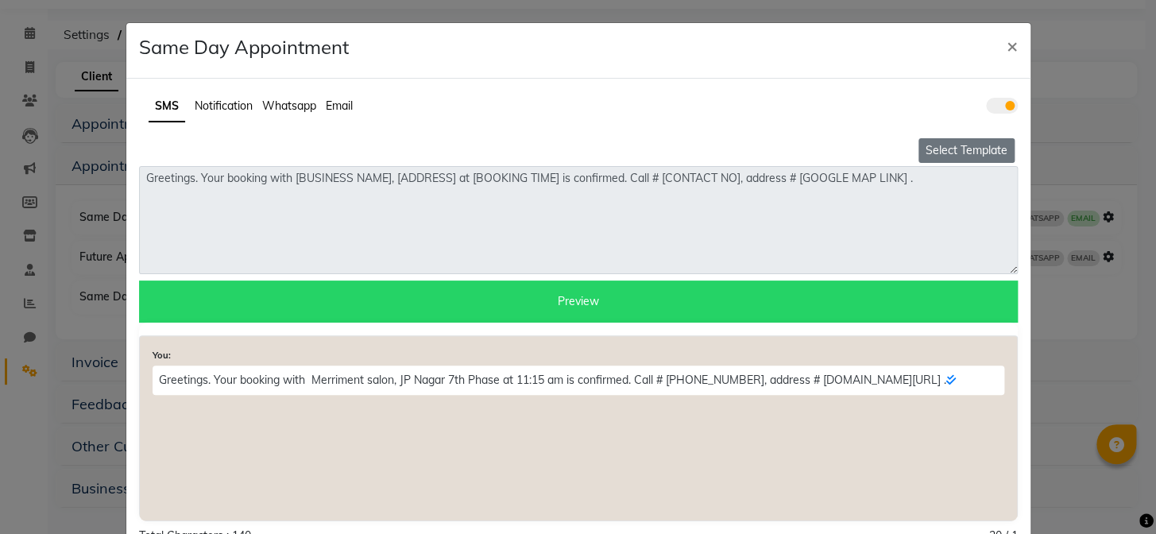
click at [938, 154] on button "Select Template" at bounding box center [966, 150] width 96 height 25
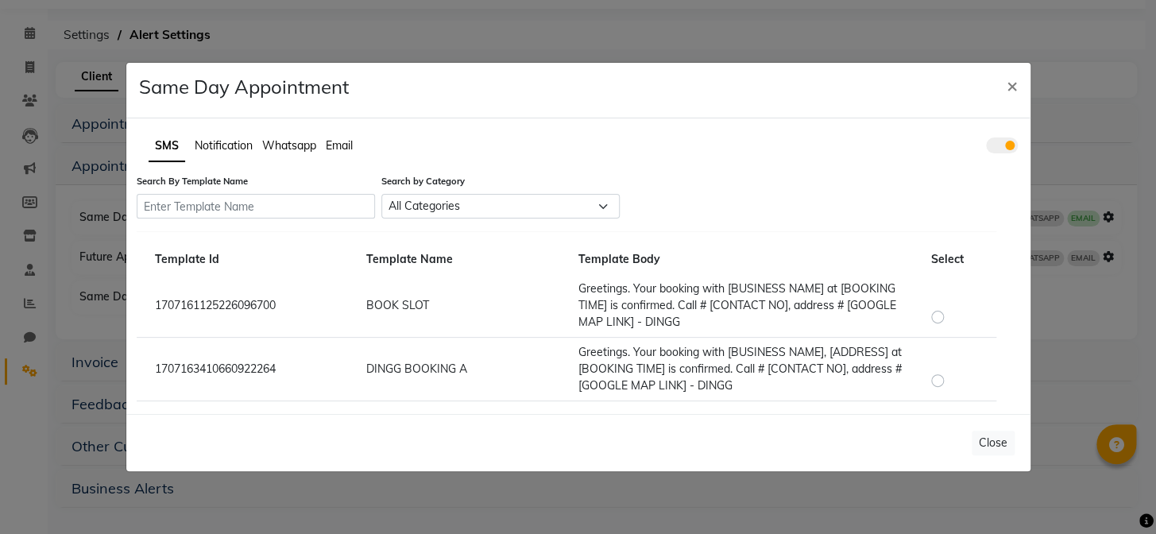
click at [272, 145] on span "Whatsapp" at bounding box center [289, 145] width 54 height 14
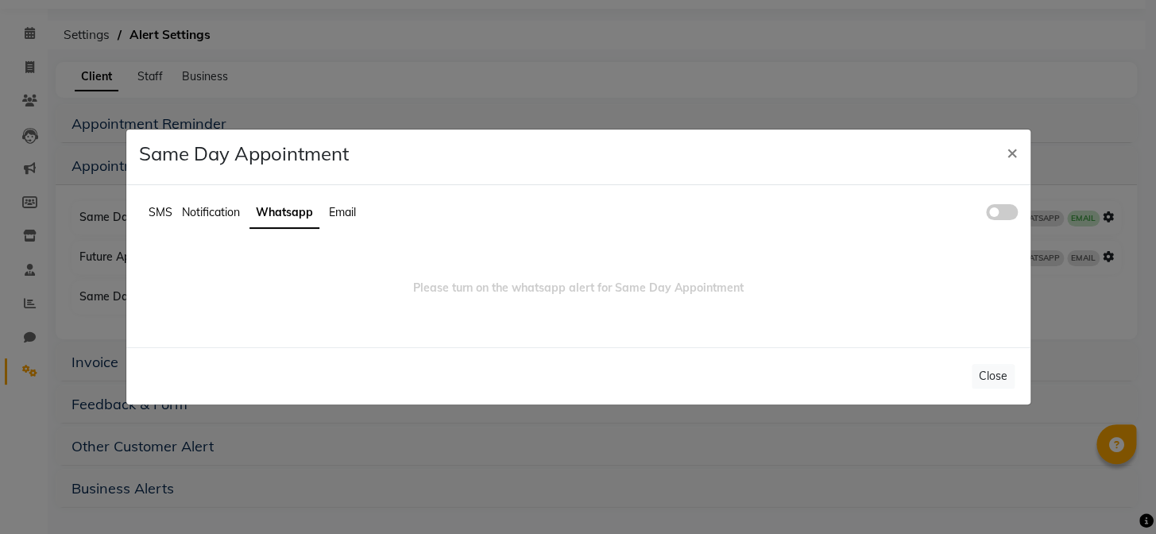
click at [988, 211] on span at bounding box center [1002, 212] width 32 height 16
click at [986, 214] on input "checkbox" at bounding box center [986, 214] width 0 height 0
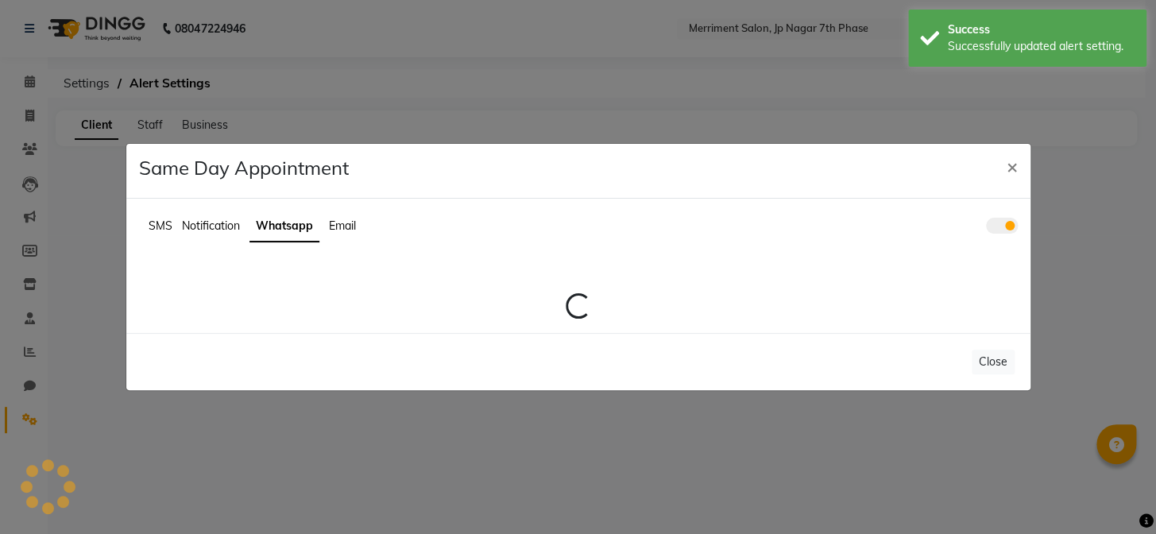
scroll to position [0, 0]
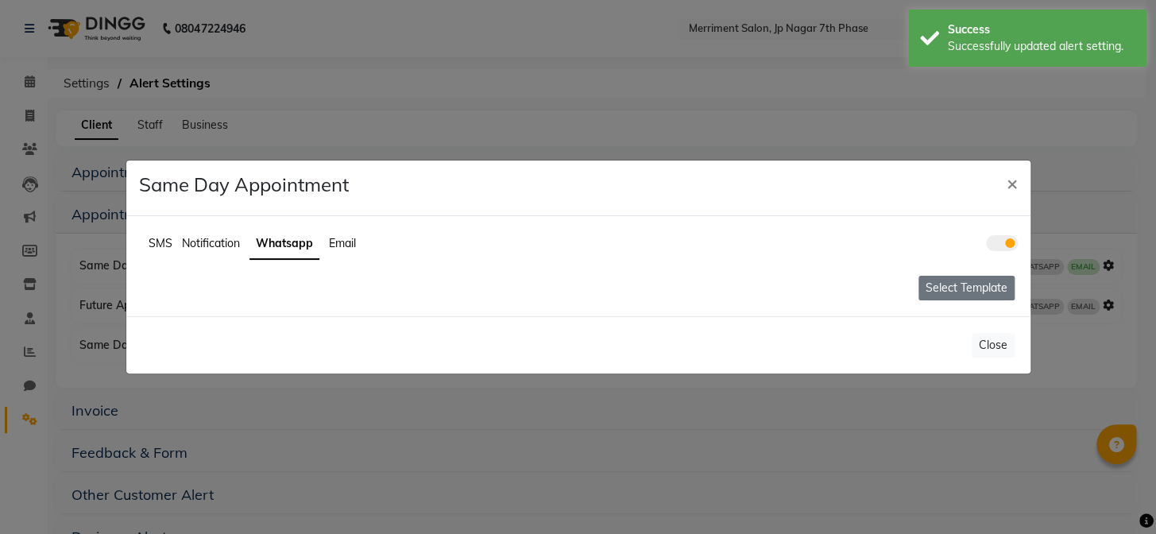
click at [941, 278] on button "Select Template" at bounding box center [966, 288] width 96 height 25
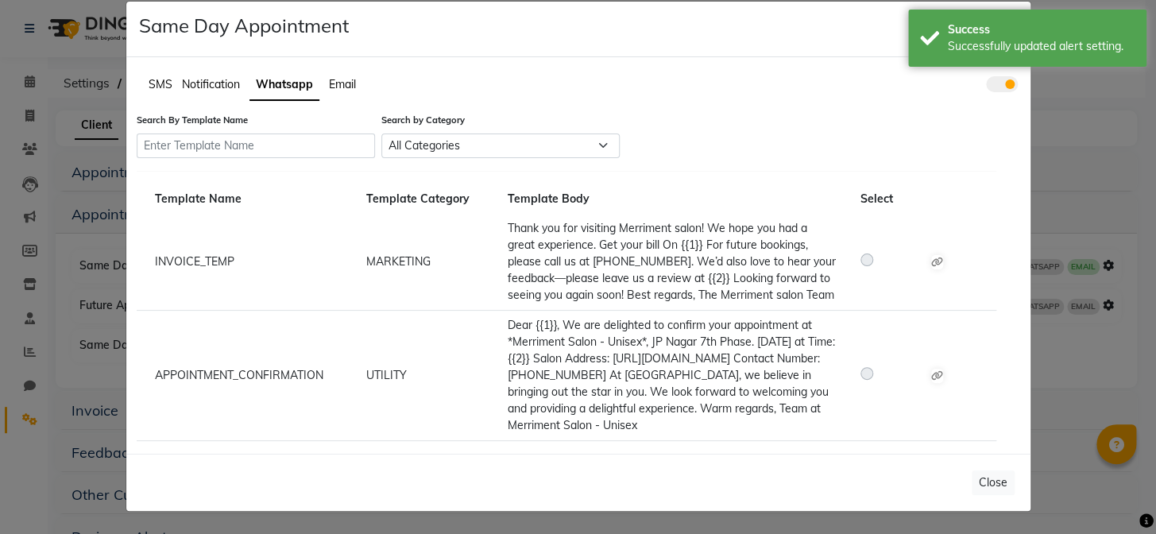
scroll to position [37, 0]
click at [933, 371] on icon at bounding box center [937, 376] width 12 height 10
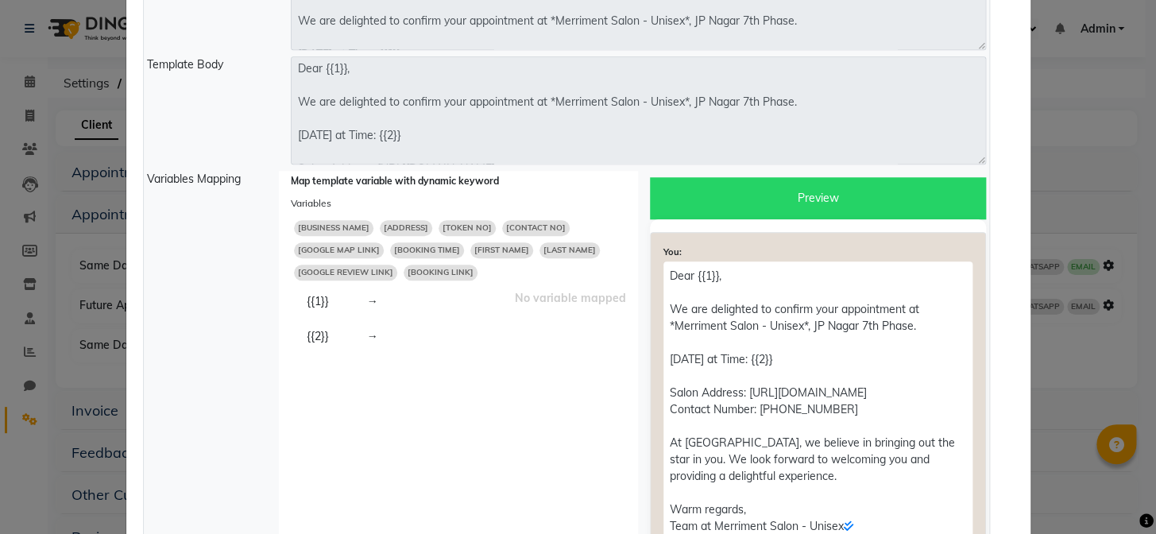
scroll to position [504, 0]
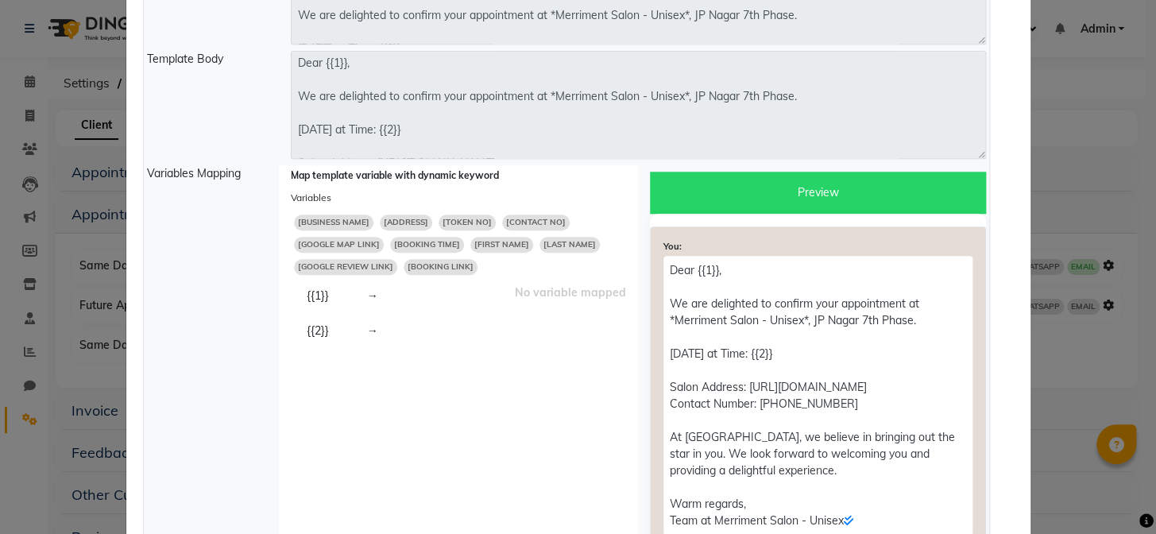
click at [491, 253] on span "[FIRST NAME]" at bounding box center [501, 245] width 63 height 16
click at [401, 253] on span "[BOOKING TIME]" at bounding box center [427, 245] width 74 height 16
type textarea "Dear [FIRST NAME], We are delighted to confirm your appointment at *Merriment S…"
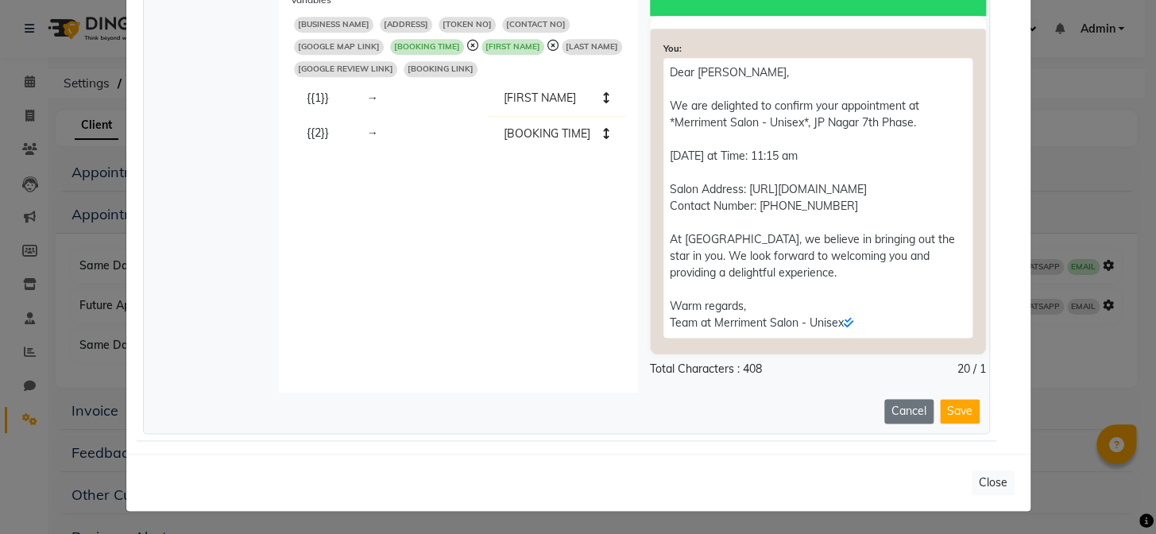
scroll to position [733, 0]
click at [953, 402] on button "Save" at bounding box center [960, 411] width 40 height 25
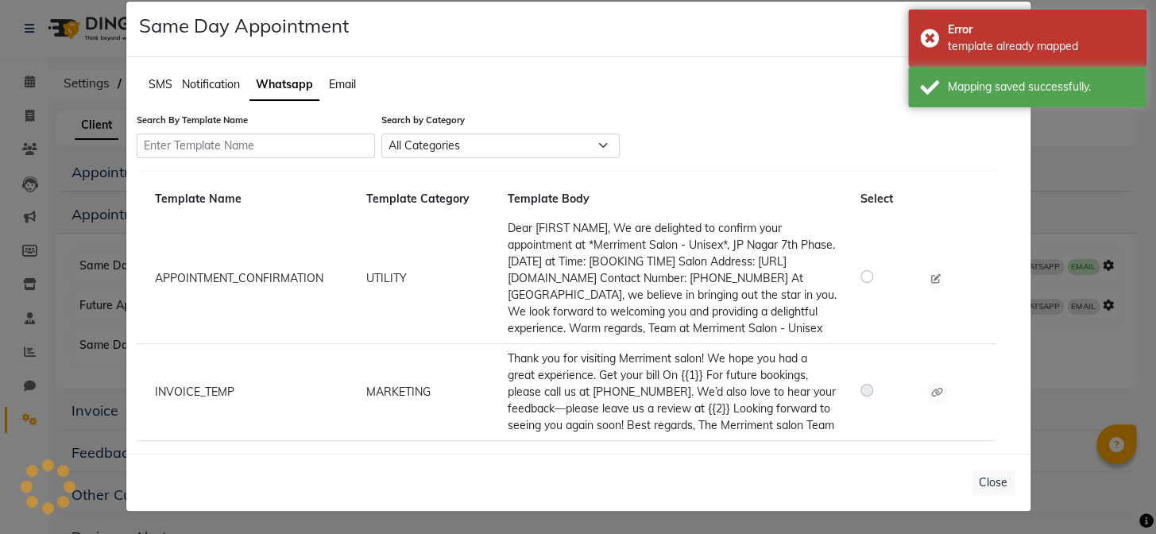
scroll to position [0, 0]
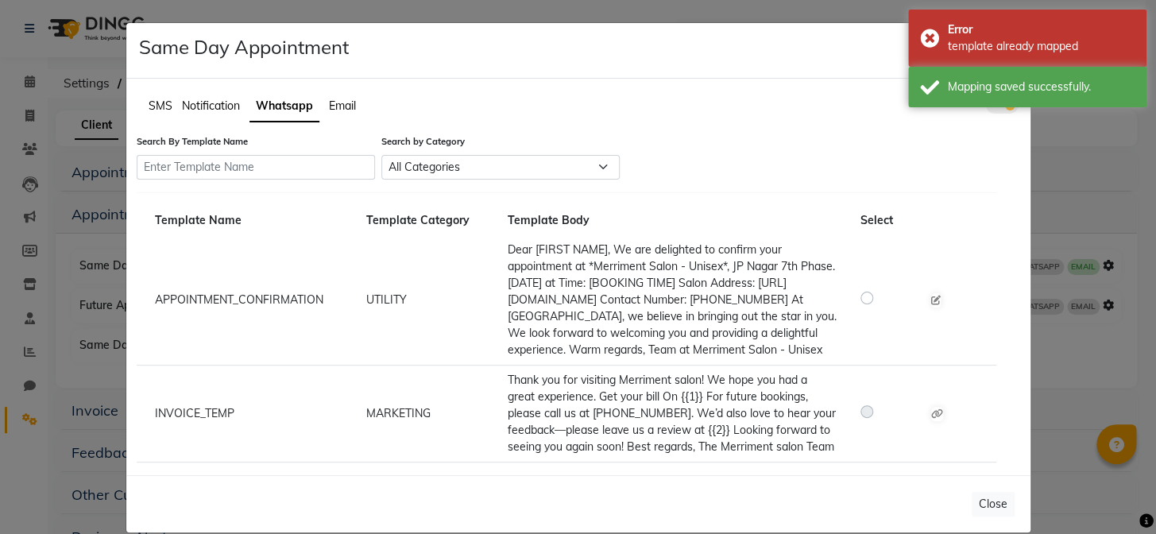
click at [879, 305] on label at bounding box center [879, 297] width 0 height 19
click at [863, 303] on input "radio" at bounding box center [868, 296] width 11 height 11
radio input "true"
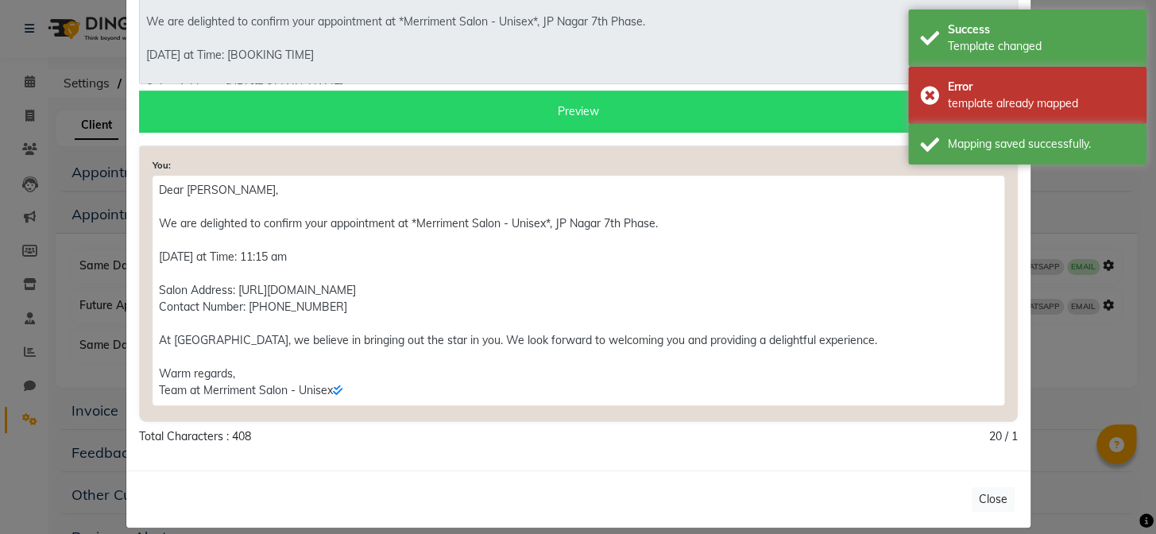
scroll to position [205, 0]
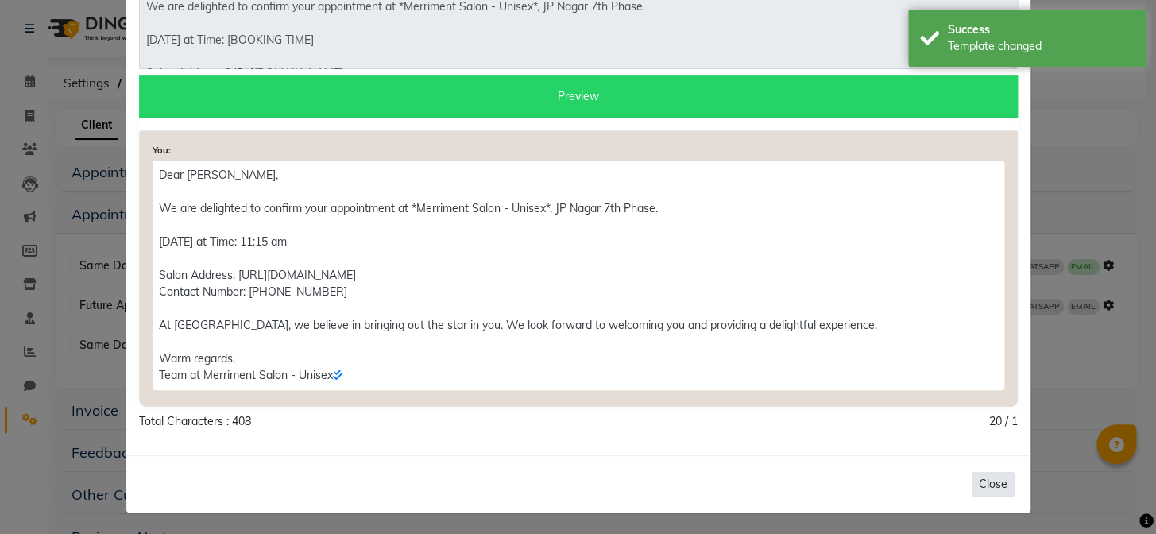
click at [979, 482] on button "Close" at bounding box center [992, 484] width 43 height 25
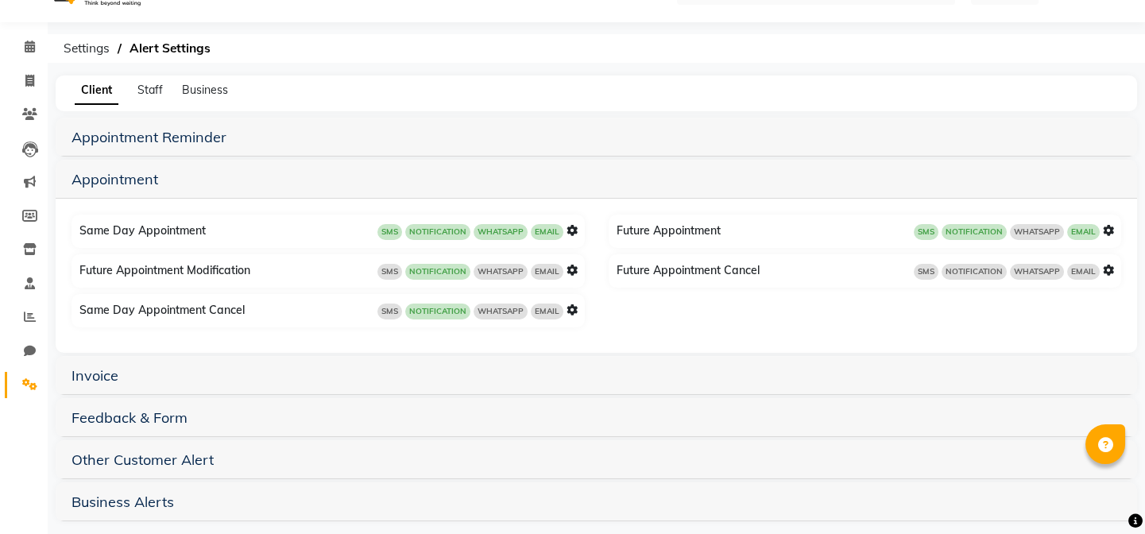
scroll to position [43, 0]
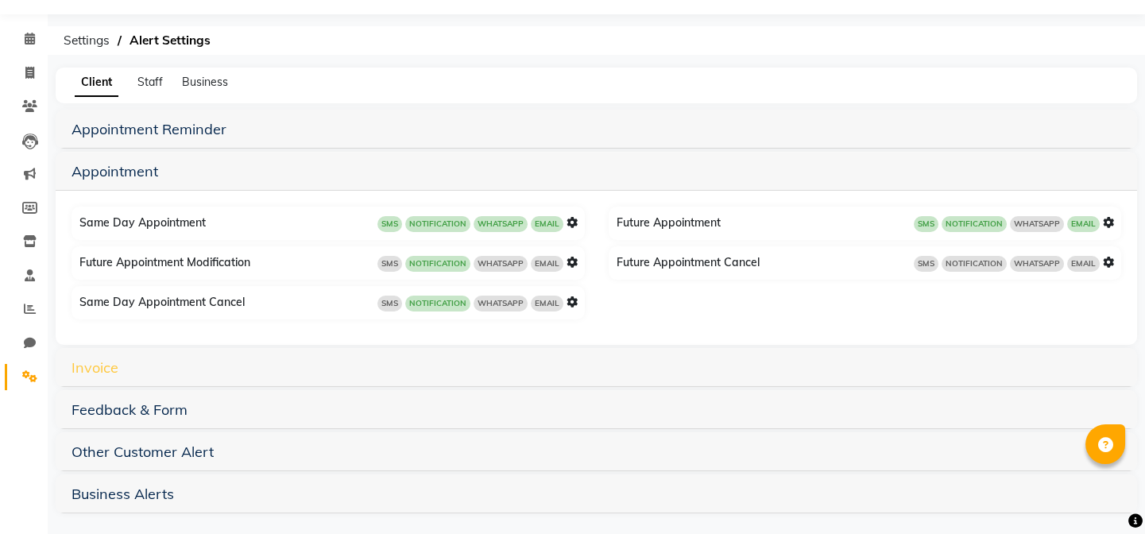
click at [101, 363] on link "Invoice" at bounding box center [94, 367] width 47 height 18
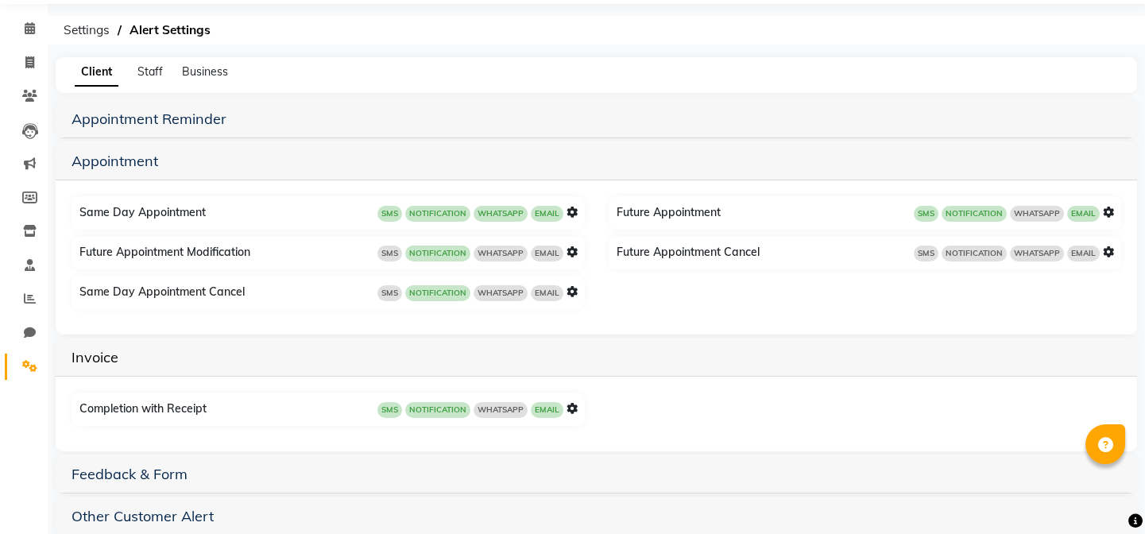
scroll to position [64, 0]
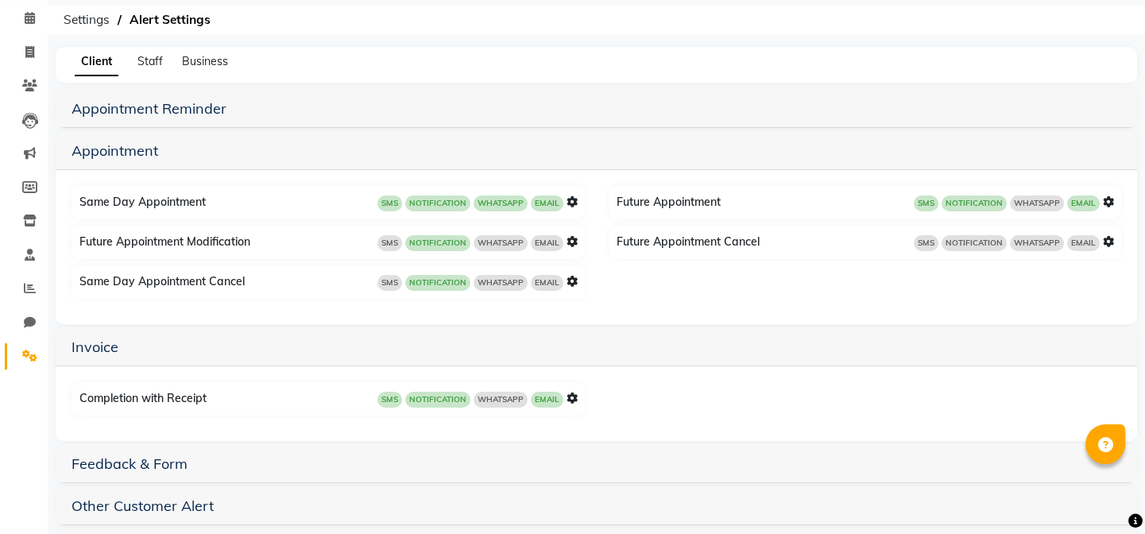
click at [569, 398] on icon at bounding box center [571, 397] width 11 height 11
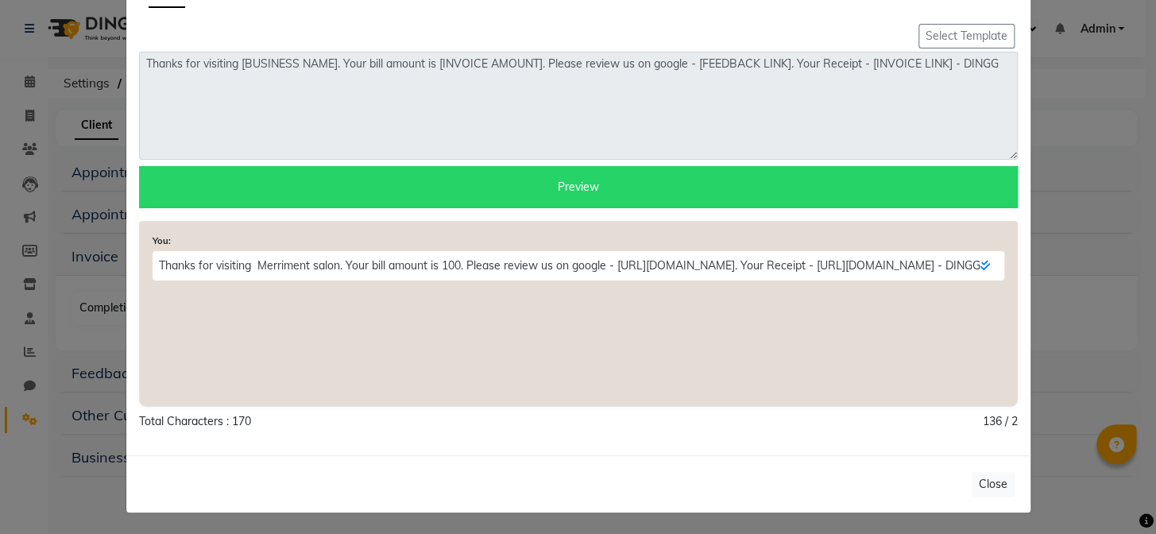
scroll to position [0, 0]
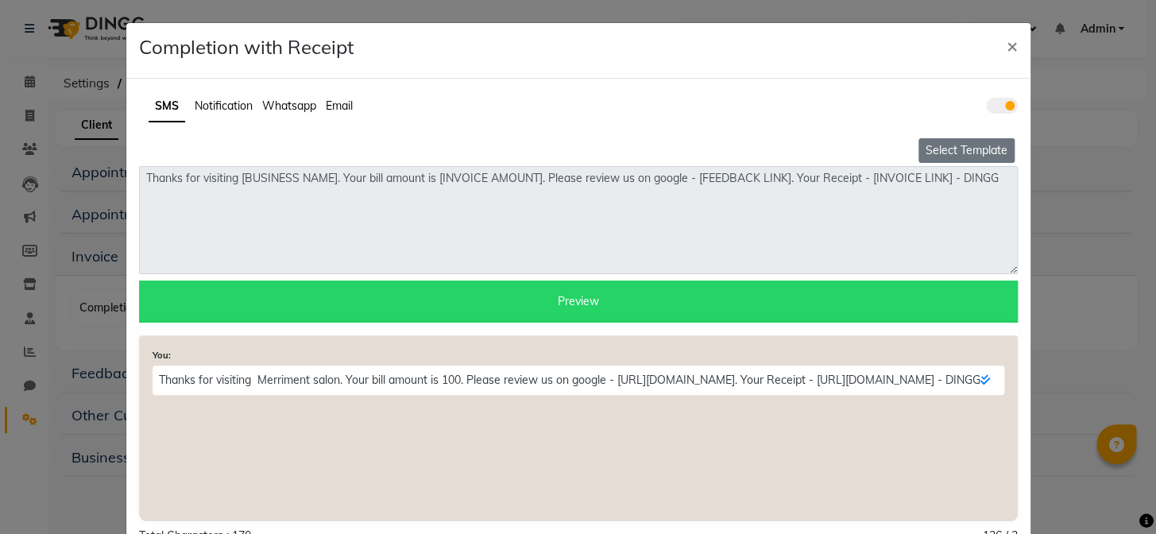
click at [921, 149] on button "Select Template" at bounding box center [966, 150] width 96 height 25
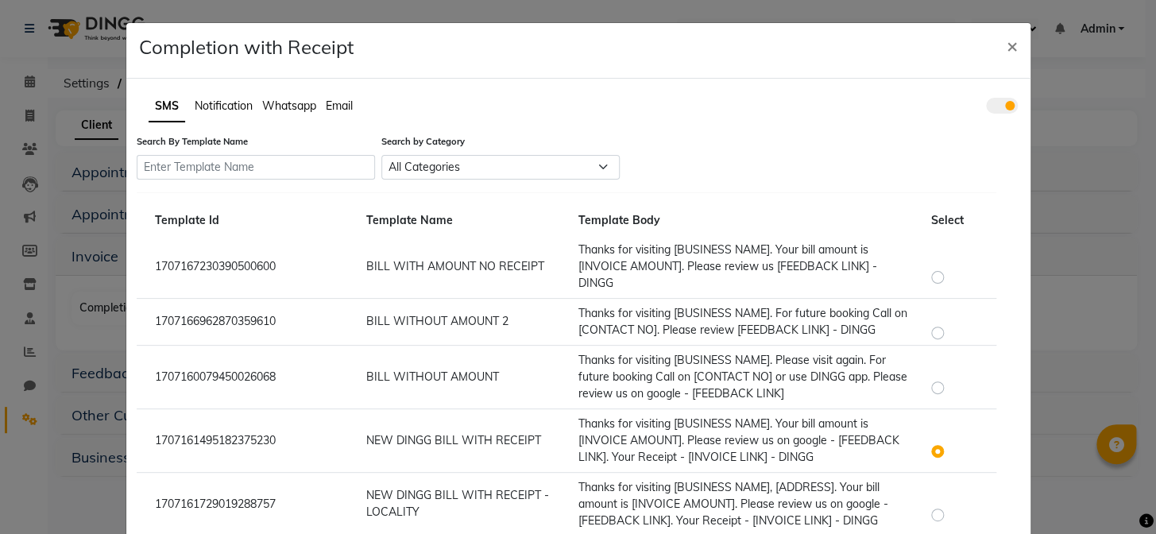
click at [264, 103] on span "Whatsapp" at bounding box center [289, 105] width 54 height 14
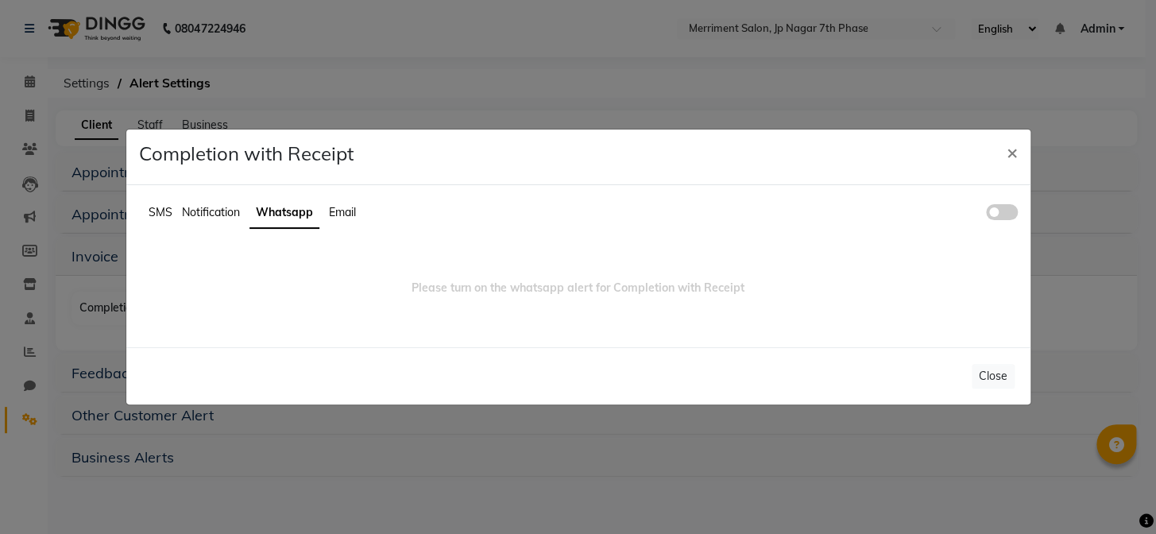
click at [994, 208] on span at bounding box center [1002, 212] width 32 height 16
click at [986, 214] on input "checkbox" at bounding box center [986, 214] width 0 height 0
click at [994, 208] on div "SMS Notification Whatsapp Email Please turn on the whatsapp alert for Completio…" at bounding box center [578, 266] width 904 height 162
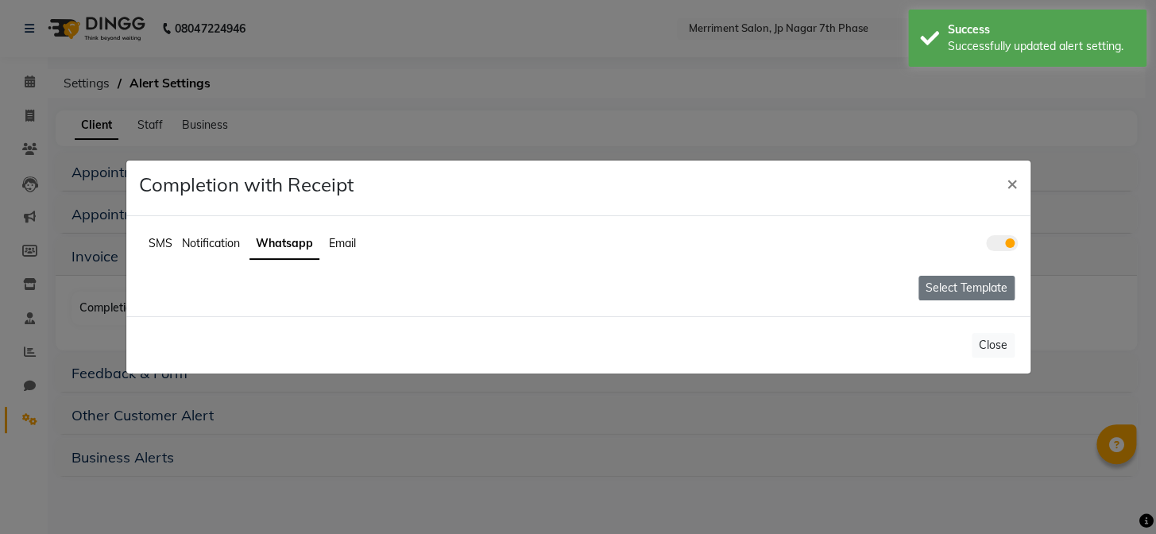
click at [938, 288] on button "Select Template" at bounding box center [966, 288] width 96 height 25
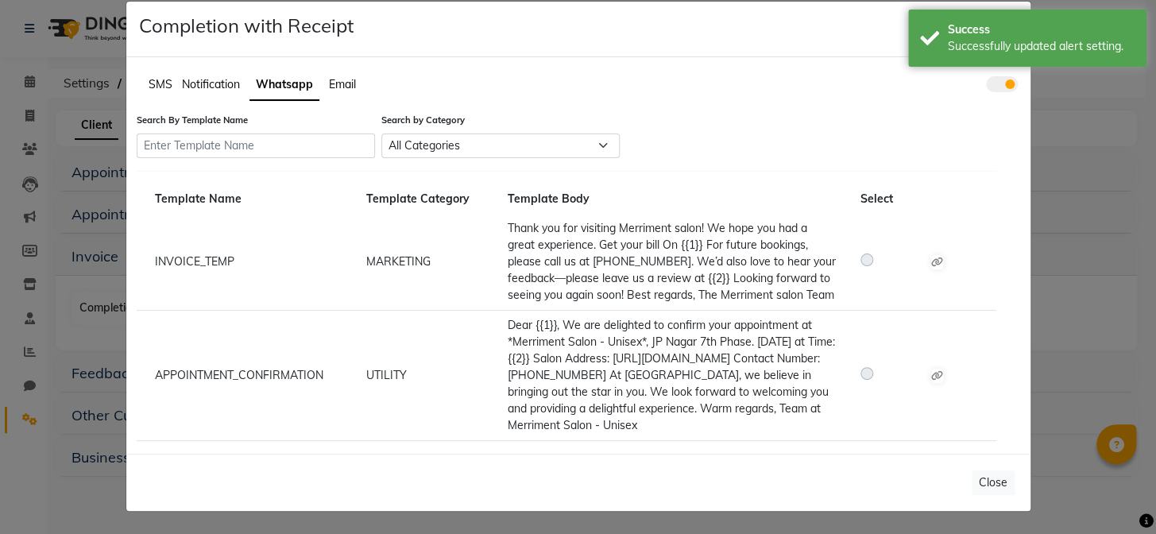
scroll to position [37, 0]
click at [931, 257] on icon at bounding box center [937, 262] width 12 height 10
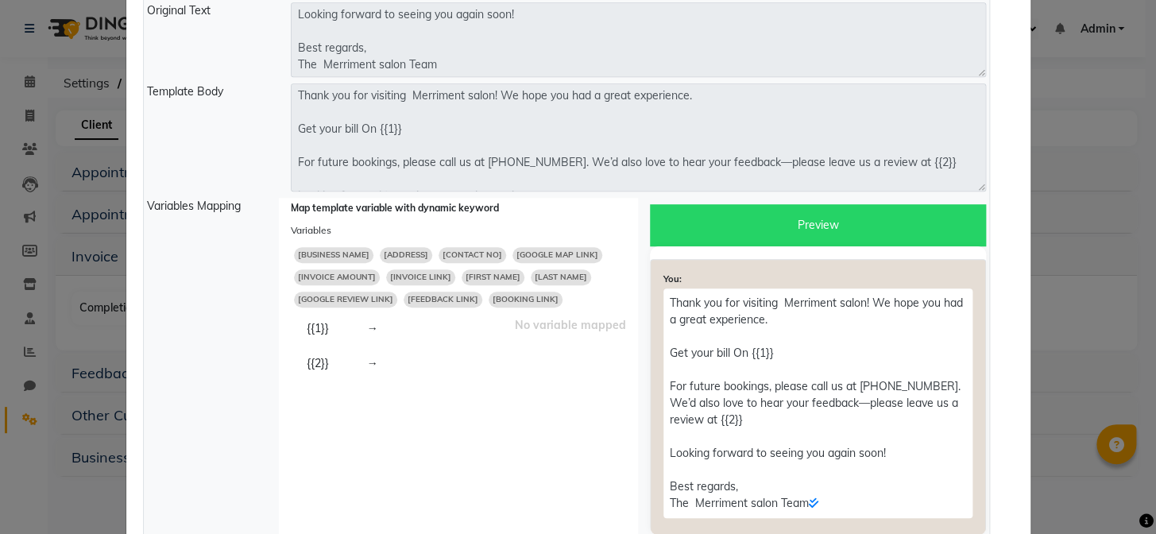
scroll to position [331, 0]
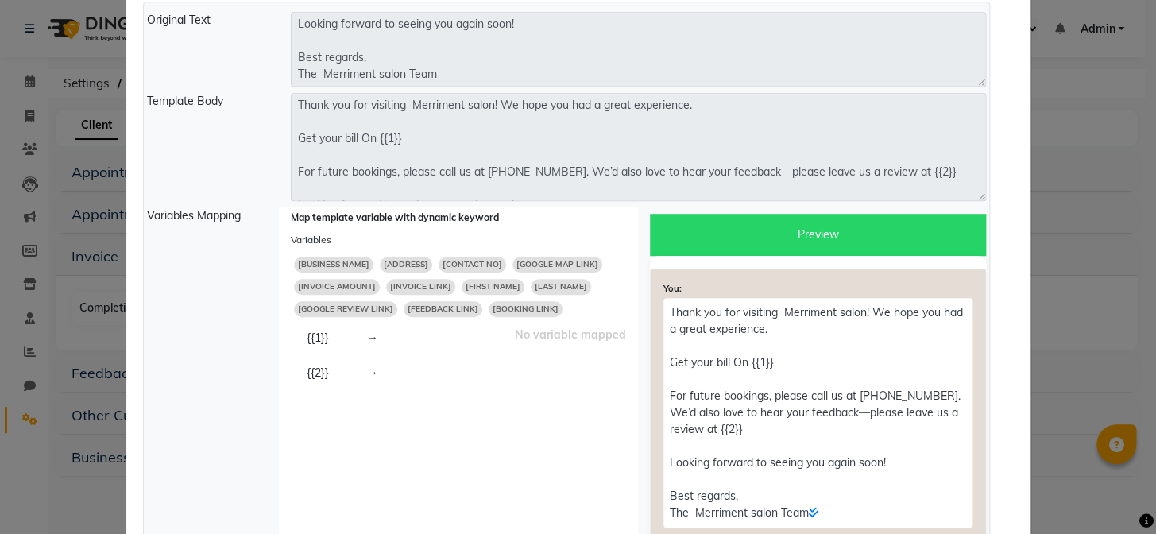
click at [403, 285] on span "[INVOICE LINK]" at bounding box center [420, 287] width 69 height 16
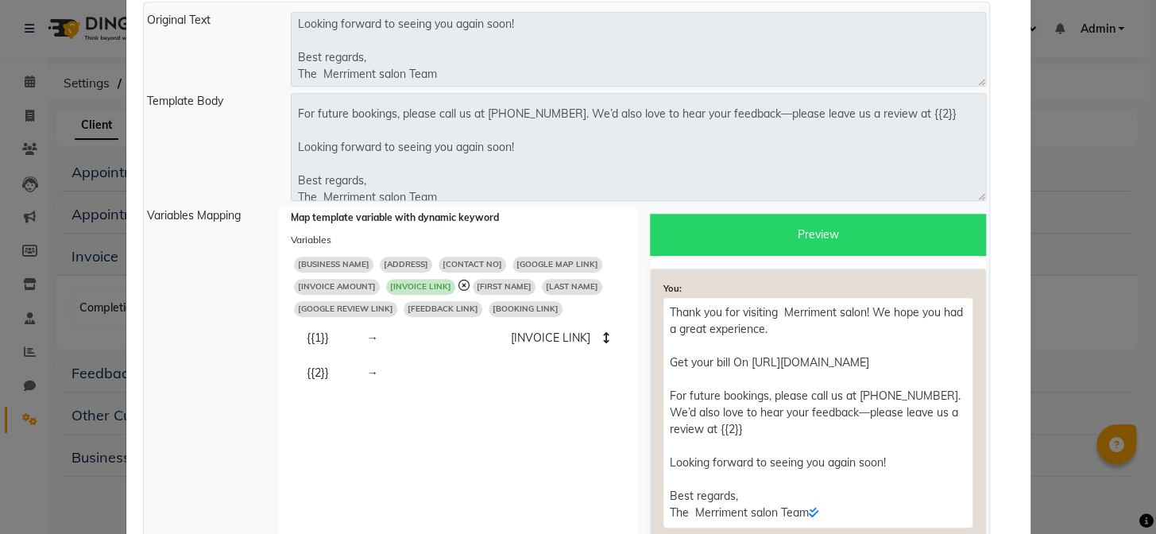
scroll to position [56, 0]
click at [349, 310] on span "[GOOGLE REVIEW LINK]" at bounding box center [345, 309] width 103 height 16
type textarea "Thank you for visiting Merriment salon! We hope you had a great experience. Get…"
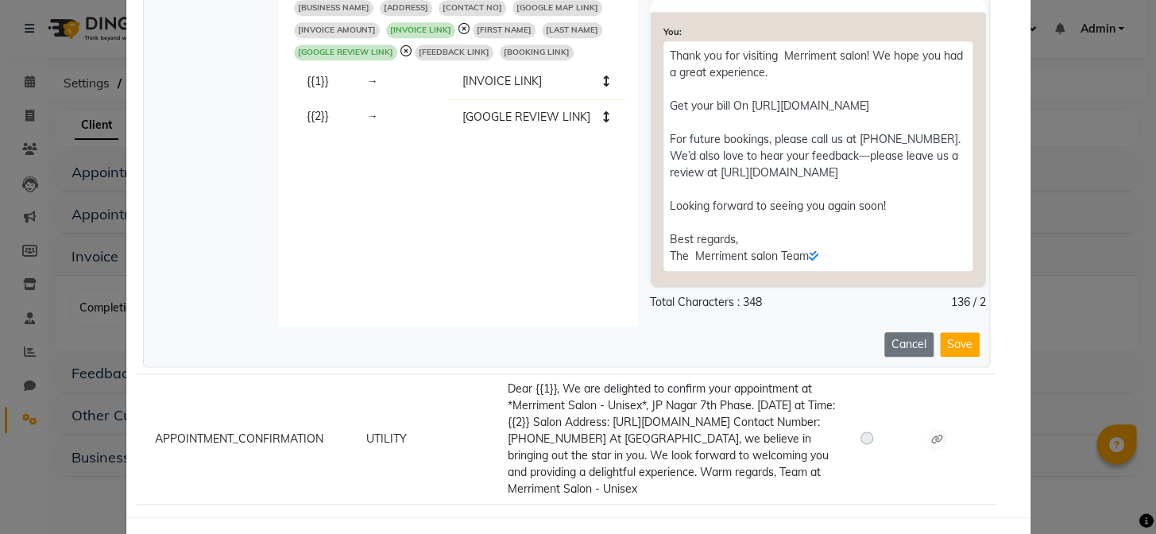
scroll to position [666, 0]
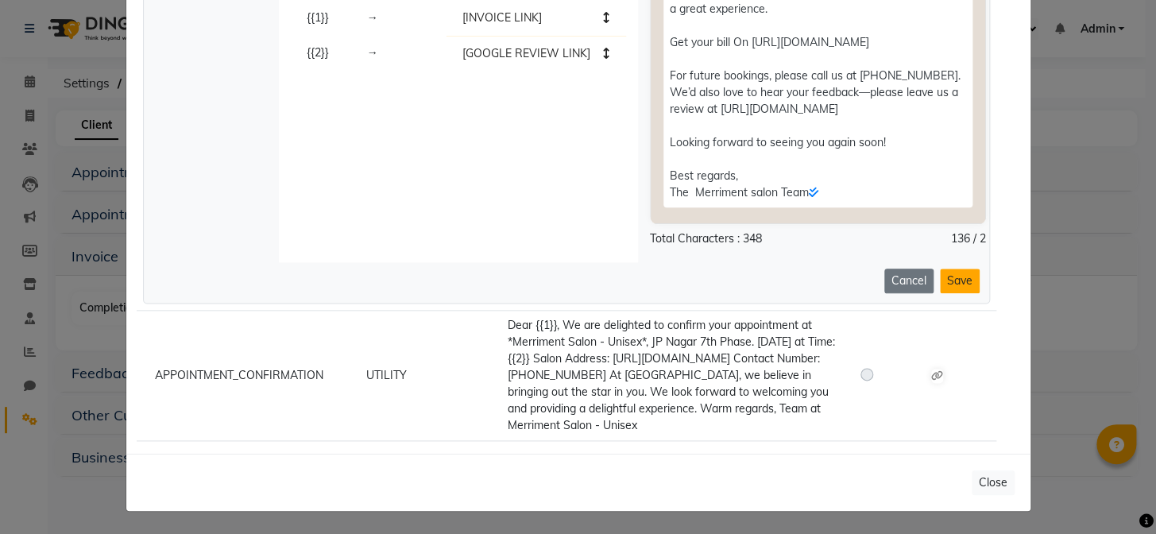
click at [959, 268] on button "Save" at bounding box center [960, 280] width 40 height 25
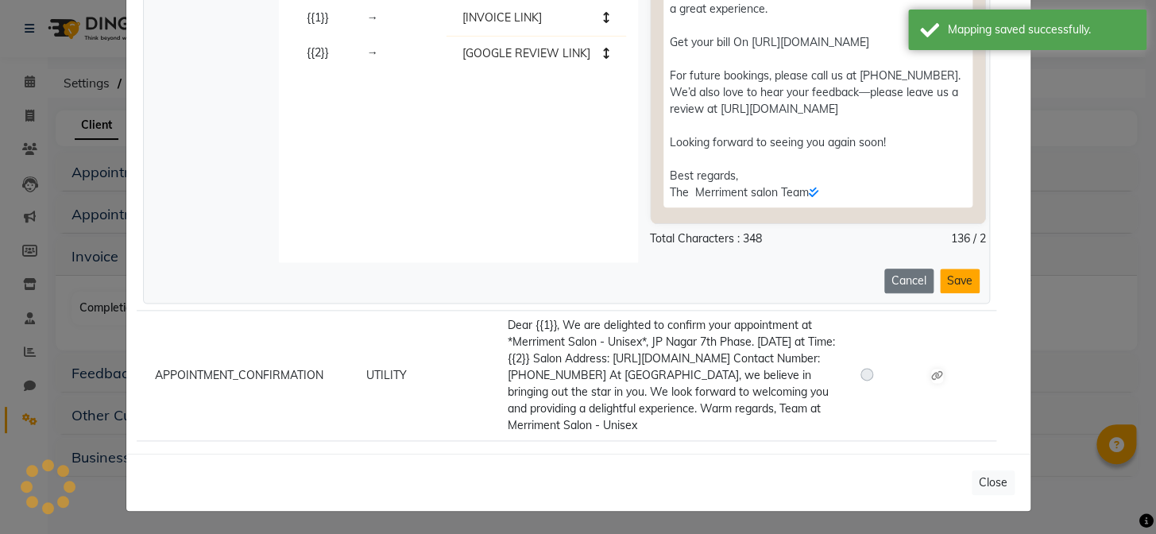
scroll to position [0, 0]
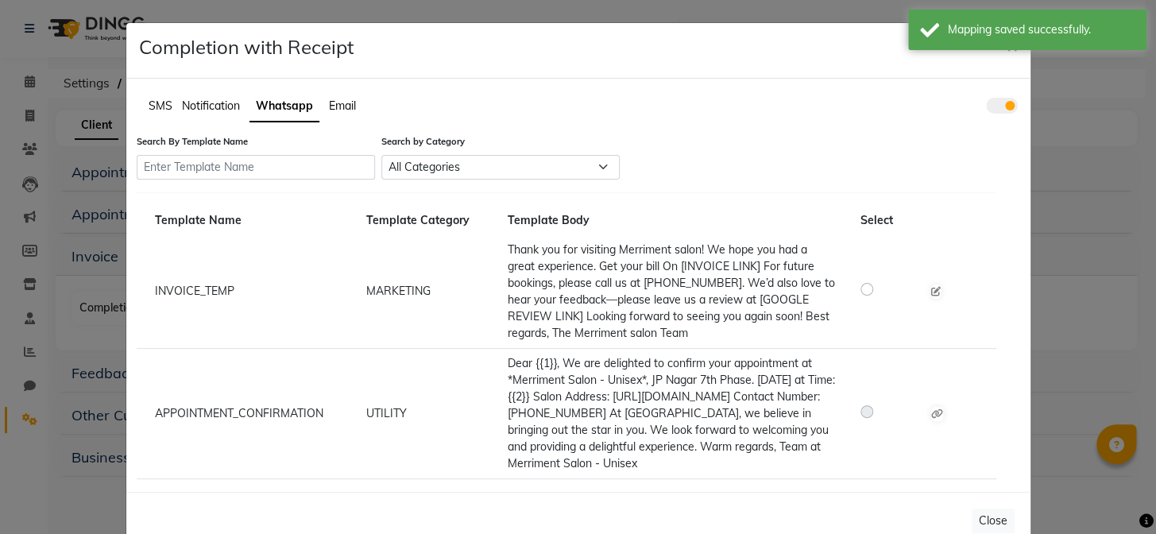
click at [879, 283] on label at bounding box center [879, 289] width 0 height 19
click at [863, 283] on input "radio" at bounding box center [868, 288] width 11 height 11
radio input "true"
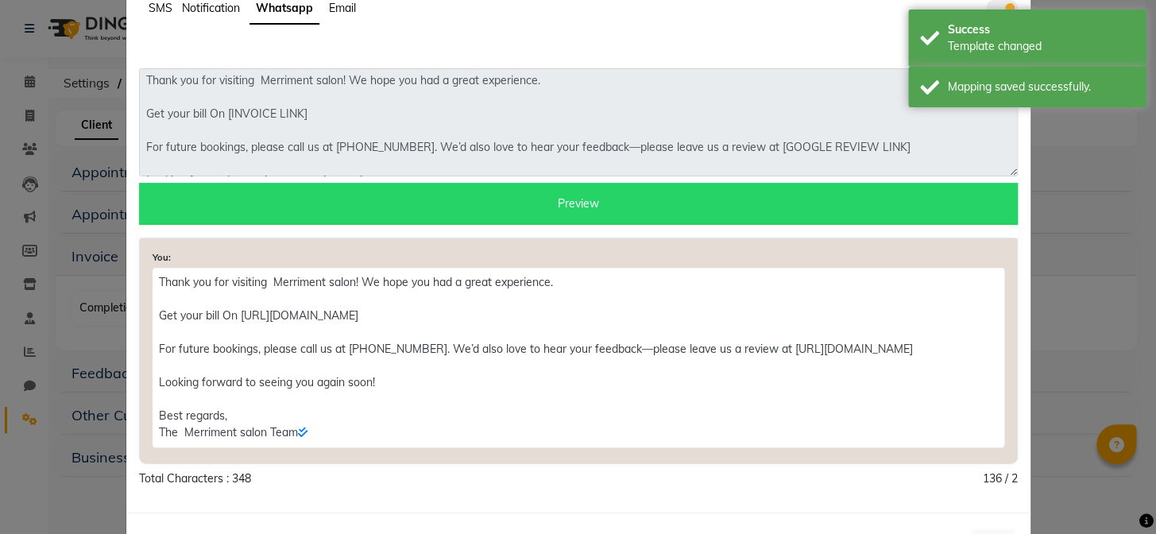
scroll to position [155, 0]
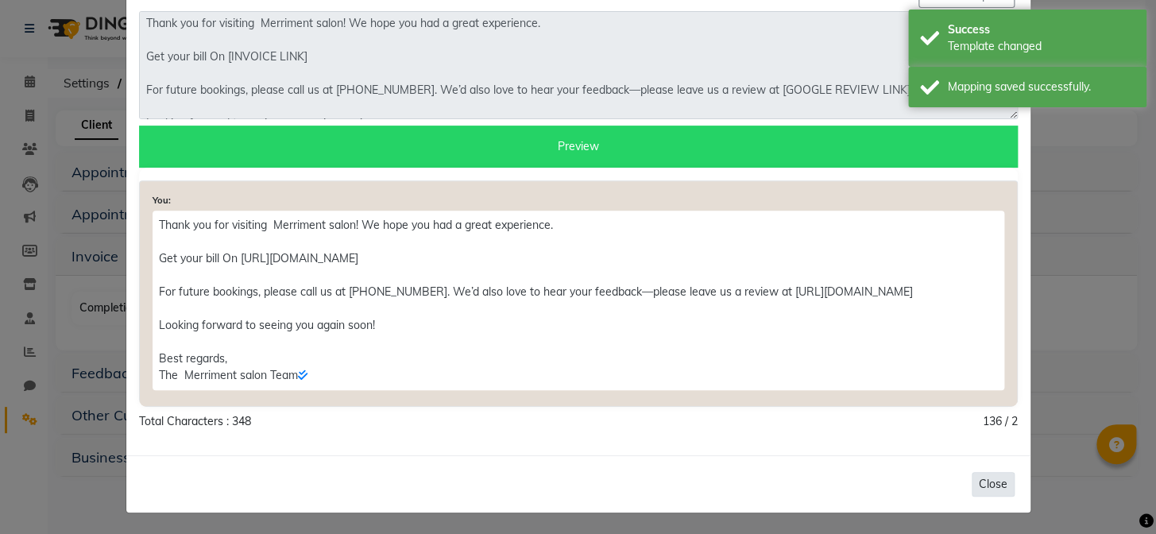
click at [990, 482] on button "Close" at bounding box center [992, 484] width 43 height 25
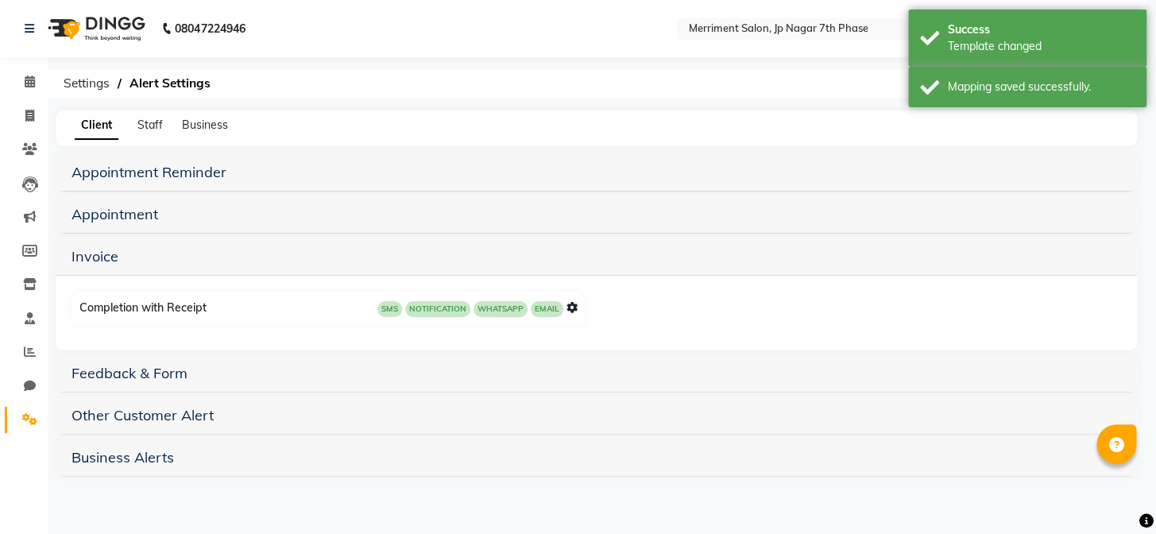
scroll to position [0, 0]
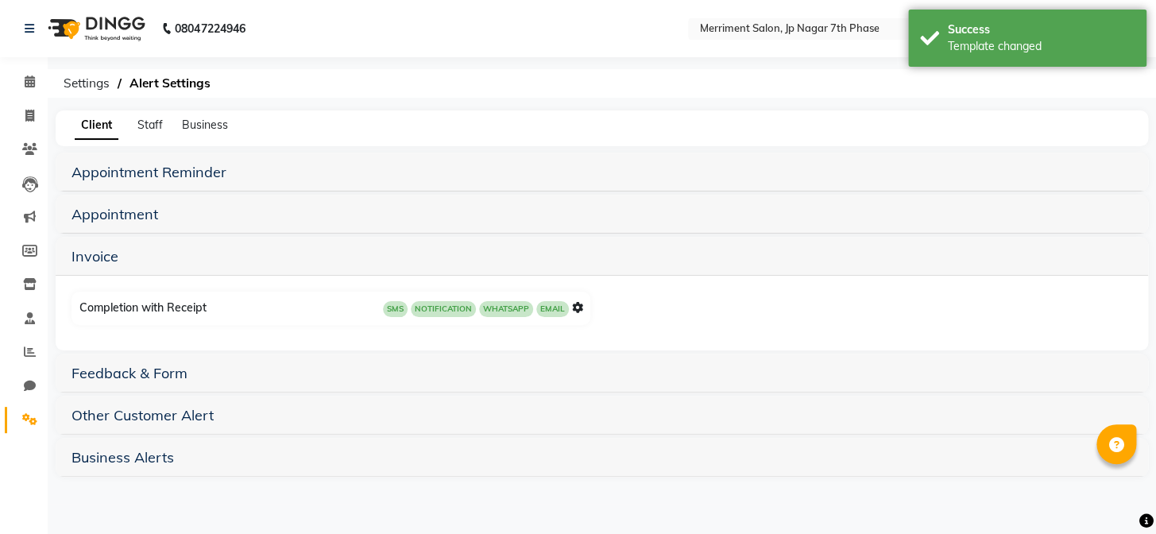
click at [575, 306] on icon at bounding box center [577, 307] width 11 height 11
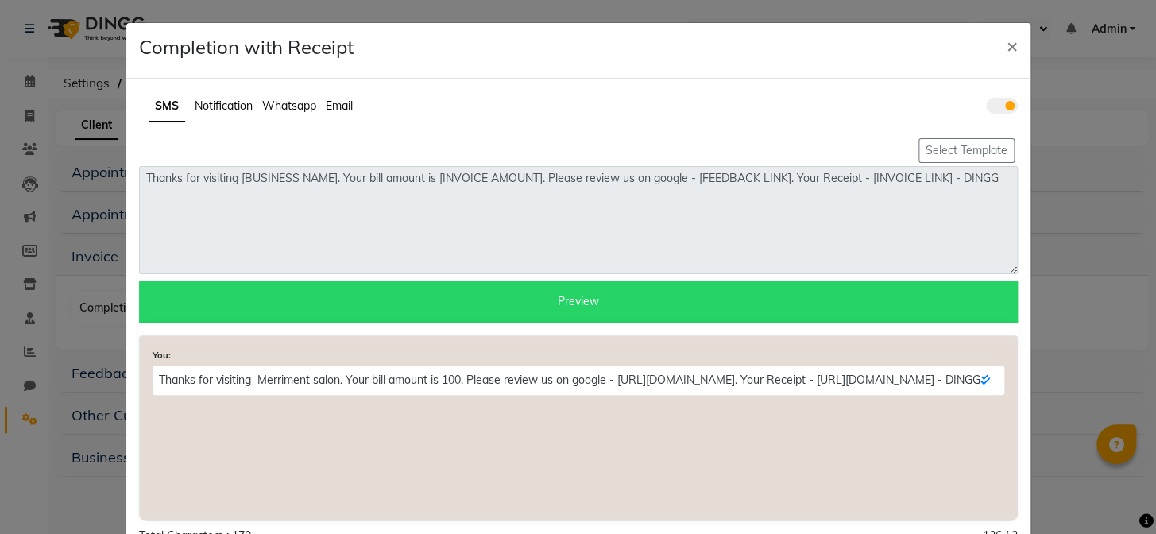
click at [215, 98] on span "Notification" at bounding box center [224, 105] width 58 height 14
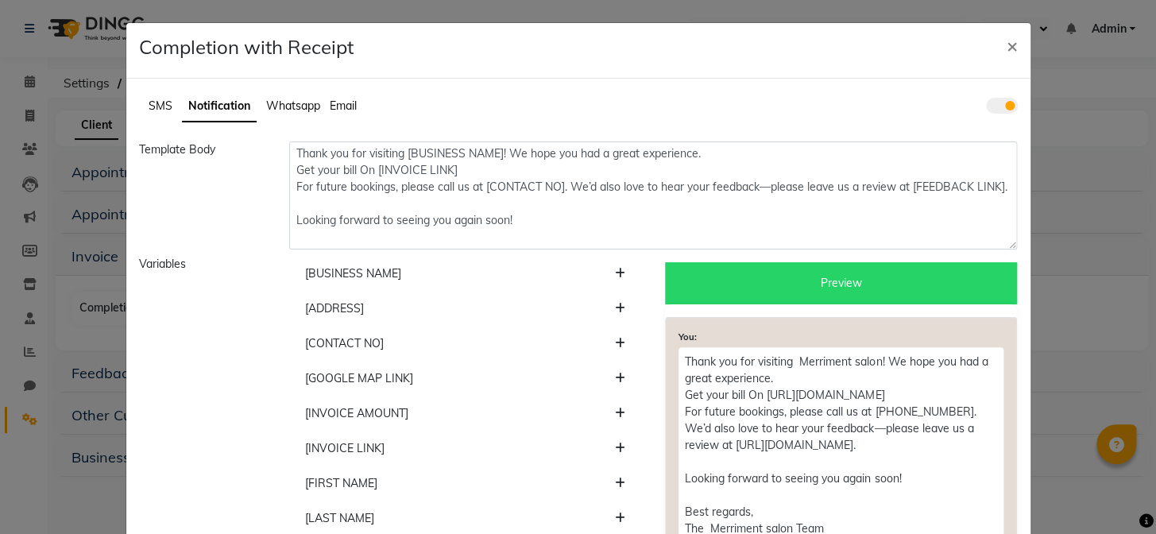
click at [221, 104] on span "Notification" at bounding box center [219, 105] width 62 height 14
click at [1006, 103] on span at bounding box center [1002, 106] width 32 height 16
click at [986, 108] on input "checkbox" at bounding box center [986, 108] width 0 height 0
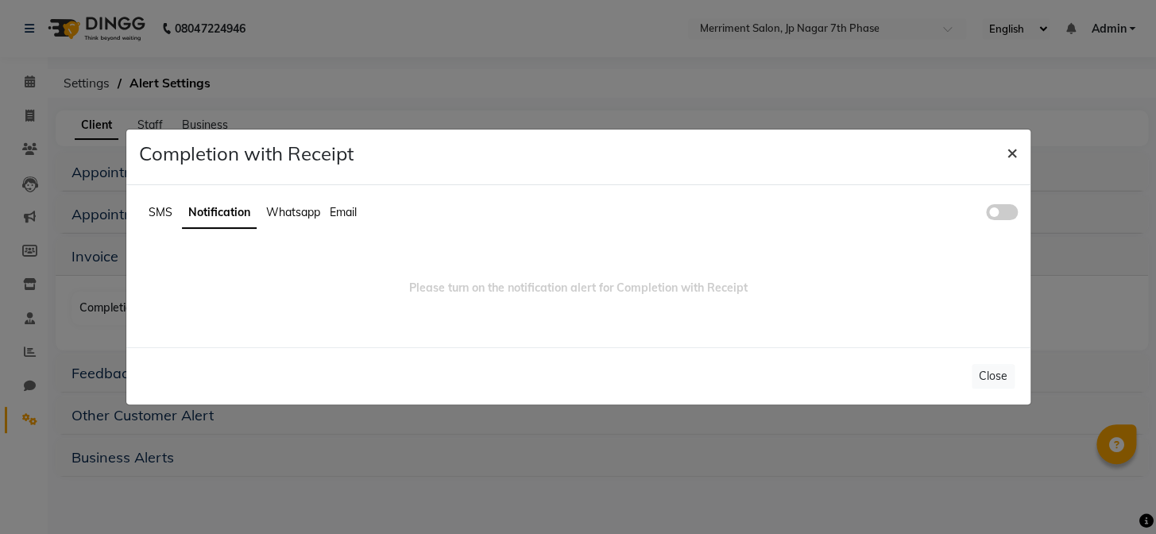
click at [1006, 151] on span "×" at bounding box center [1011, 152] width 11 height 24
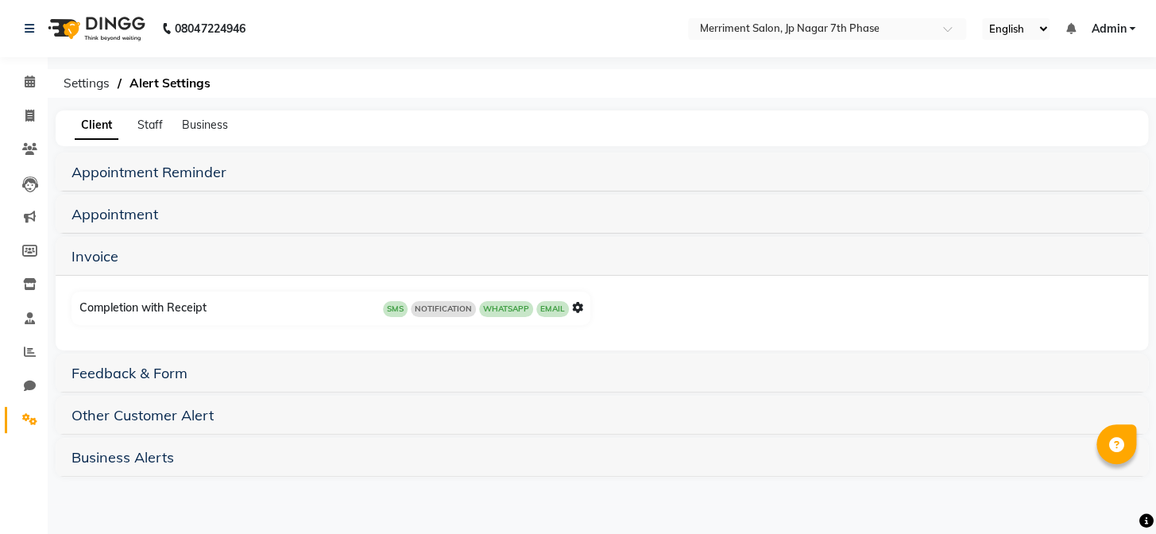
click at [143, 246] on h5 "Invoice" at bounding box center [601, 255] width 1060 height 19
click at [85, 257] on link "Invoice" at bounding box center [94, 256] width 47 height 18
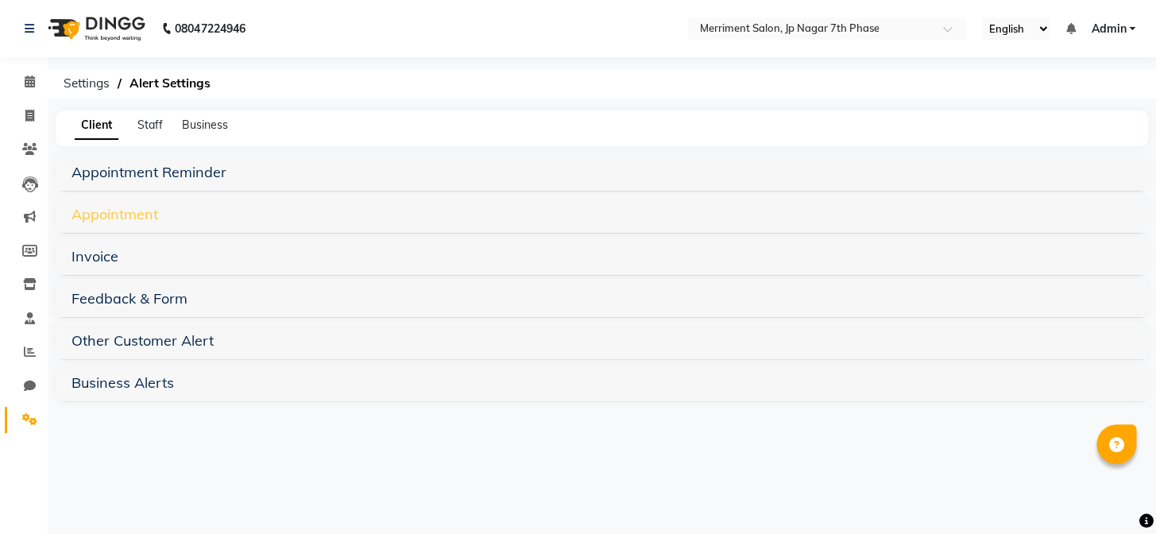
click at [94, 221] on link "Appointment" at bounding box center [114, 214] width 87 height 18
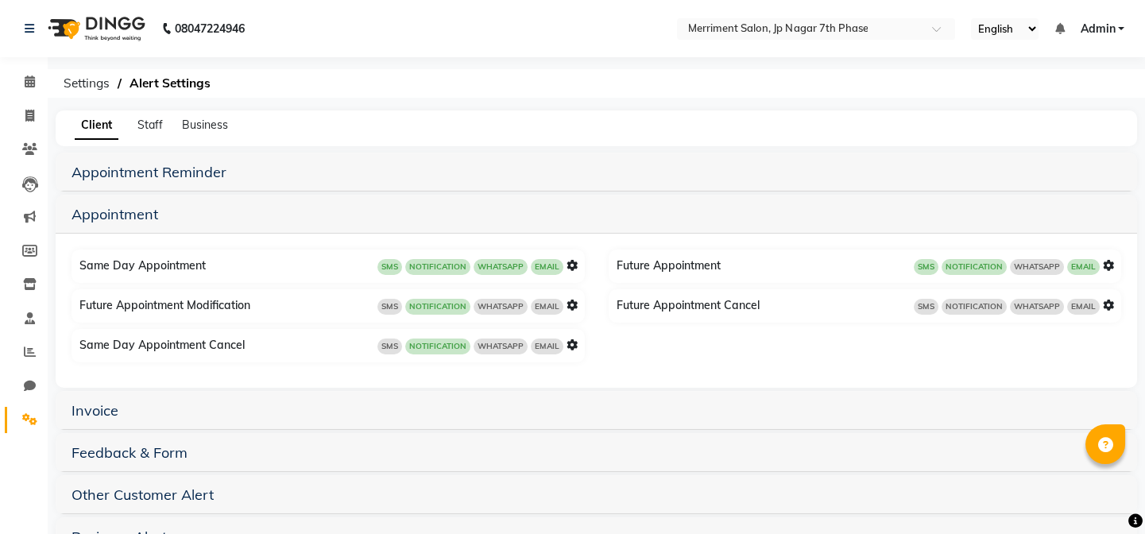
click at [573, 265] on icon at bounding box center [571, 265] width 11 height 11
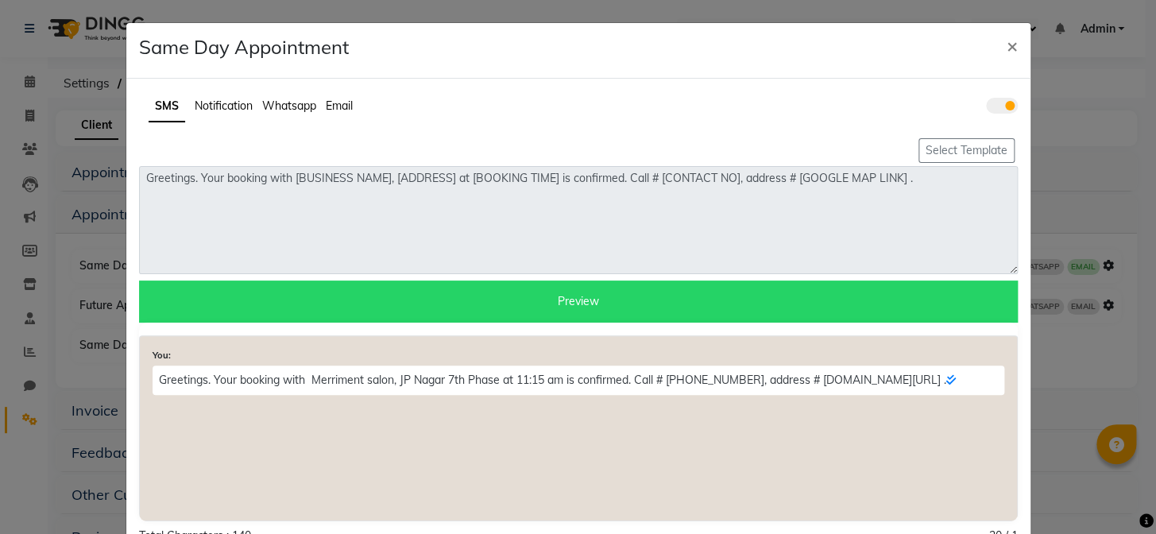
click at [210, 108] on span "Notification" at bounding box center [224, 105] width 58 height 14
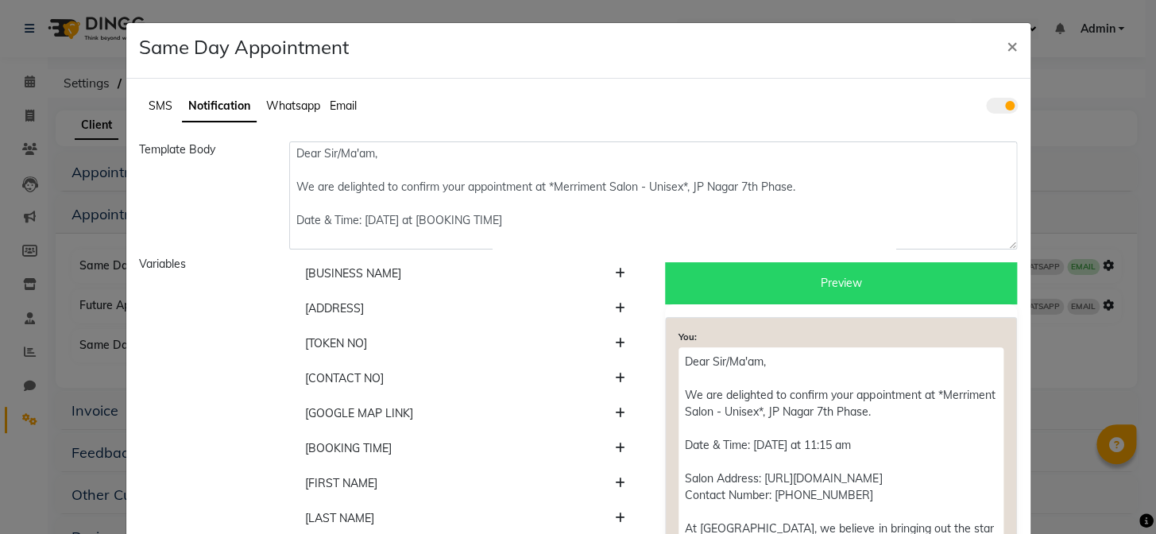
click at [1004, 102] on span at bounding box center [1002, 106] width 32 height 16
click at [986, 108] on input "checkbox" at bounding box center [986, 108] width 0 height 0
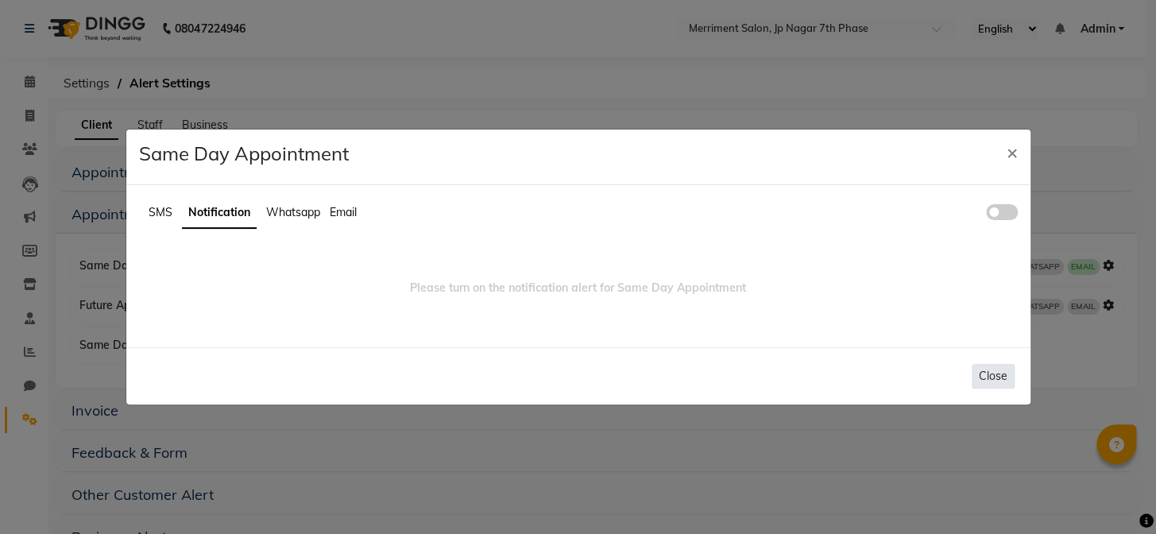
click at [1005, 373] on button "Close" at bounding box center [992, 376] width 43 height 25
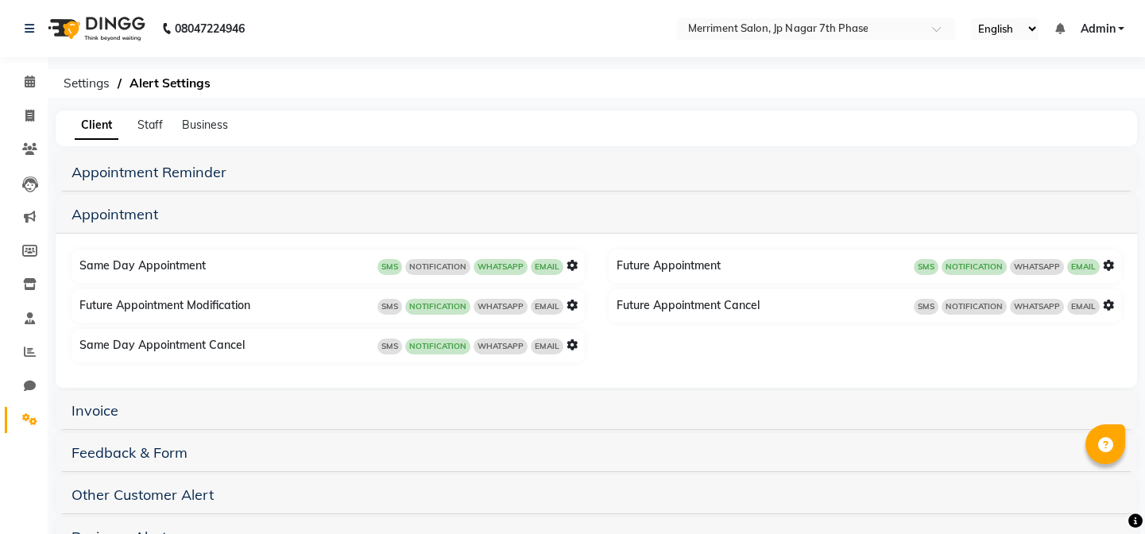
click at [569, 302] on icon at bounding box center [571, 304] width 11 height 11
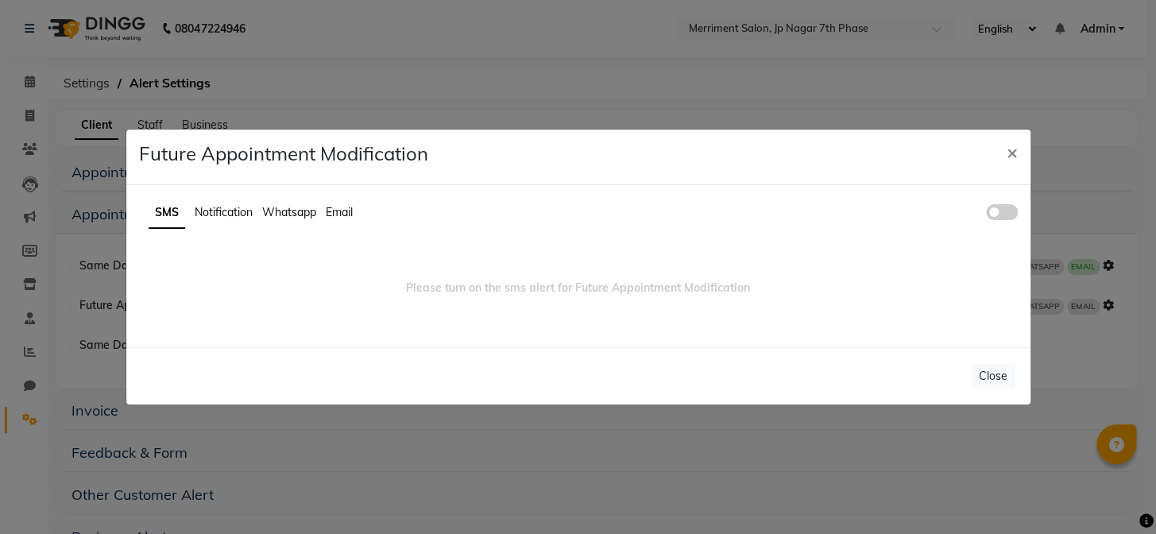
click at [220, 215] on span "Notification" at bounding box center [224, 212] width 58 height 14
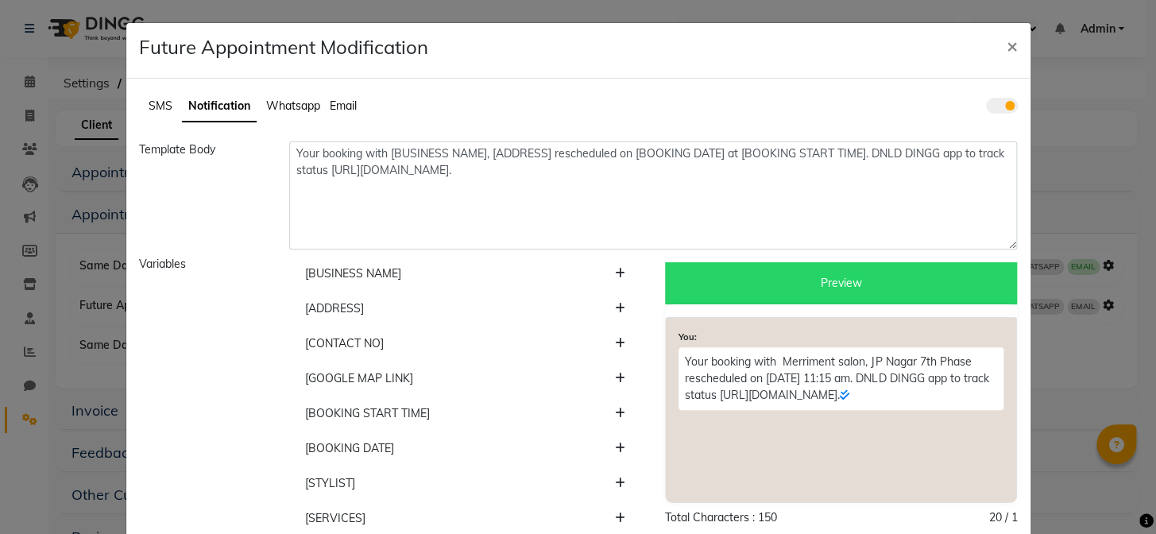
click at [998, 100] on span at bounding box center [1002, 106] width 32 height 16
click at [986, 108] on input "checkbox" at bounding box center [986, 108] width 0 height 0
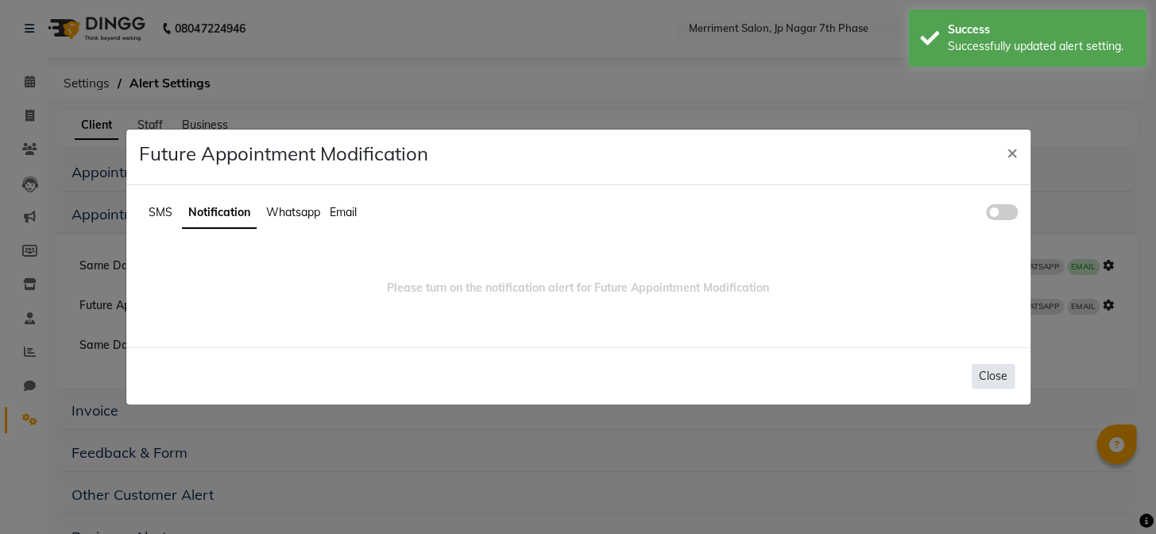
click at [990, 372] on button "Close" at bounding box center [992, 376] width 43 height 25
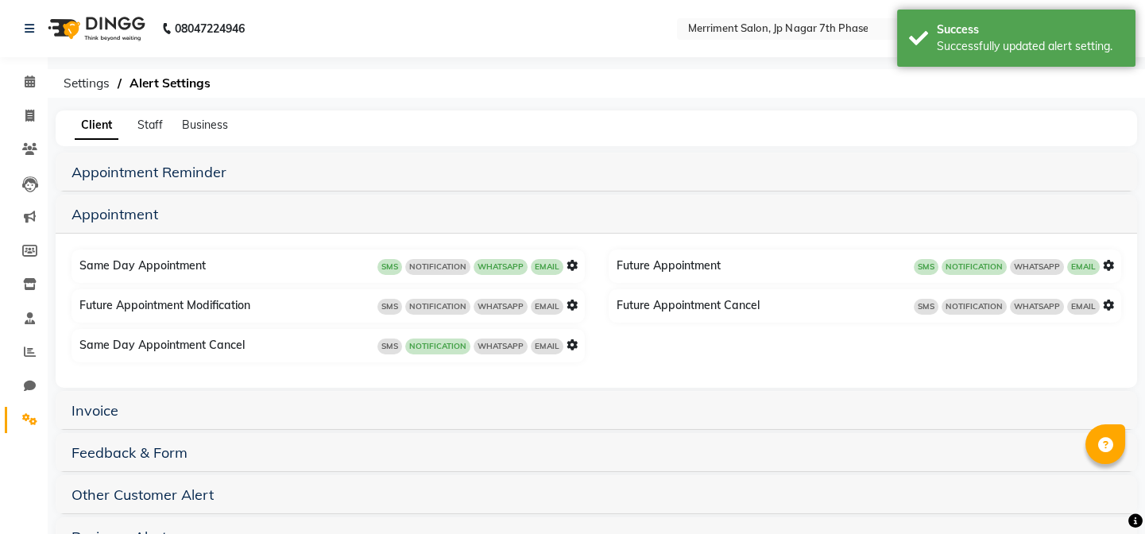
click at [569, 342] on icon at bounding box center [571, 344] width 11 height 11
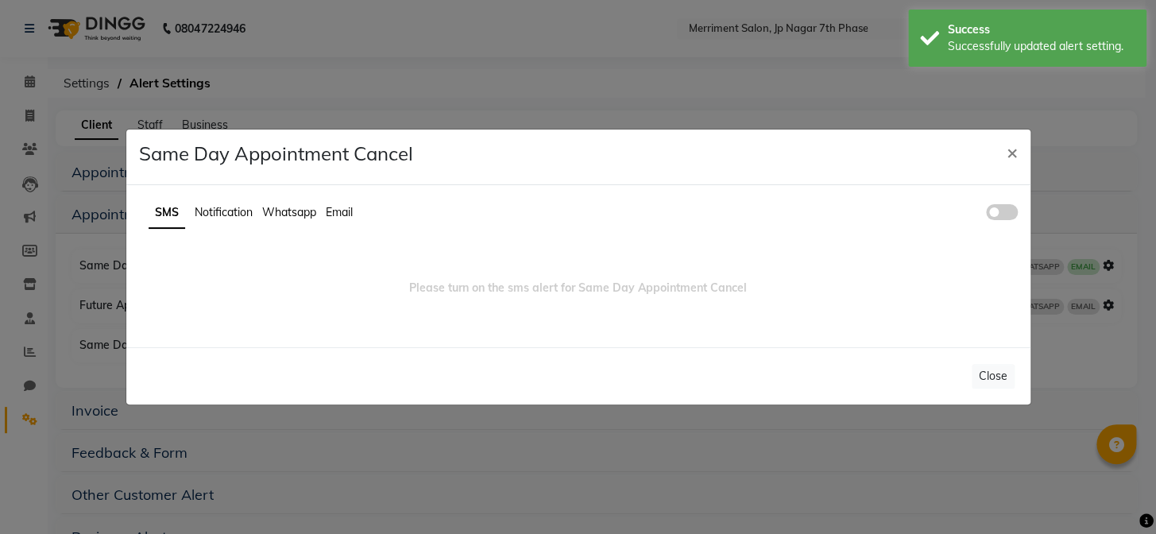
click at [220, 214] on span "Notification" at bounding box center [224, 212] width 58 height 14
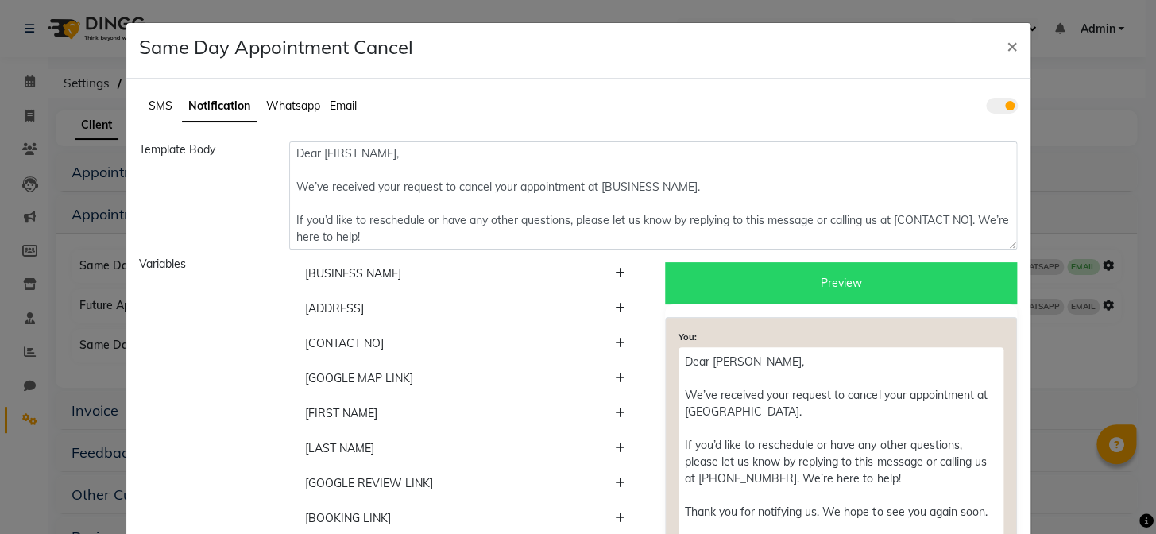
click at [994, 107] on span at bounding box center [1002, 106] width 32 height 16
click at [986, 108] on input "checkbox" at bounding box center [986, 108] width 0 height 0
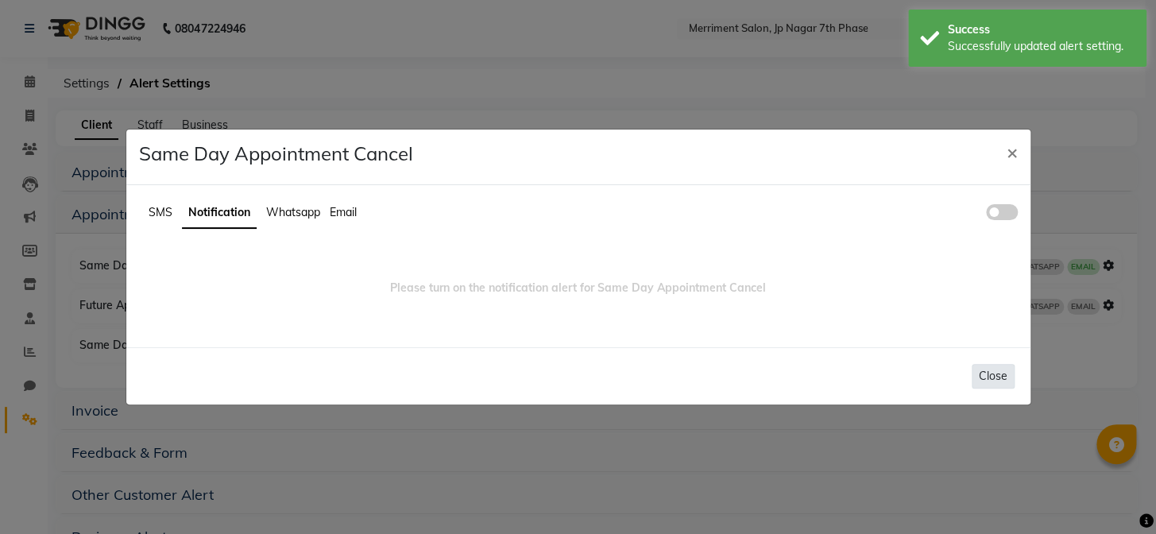
click at [982, 372] on button "Close" at bounding box center [992, 376] width 43 height 25
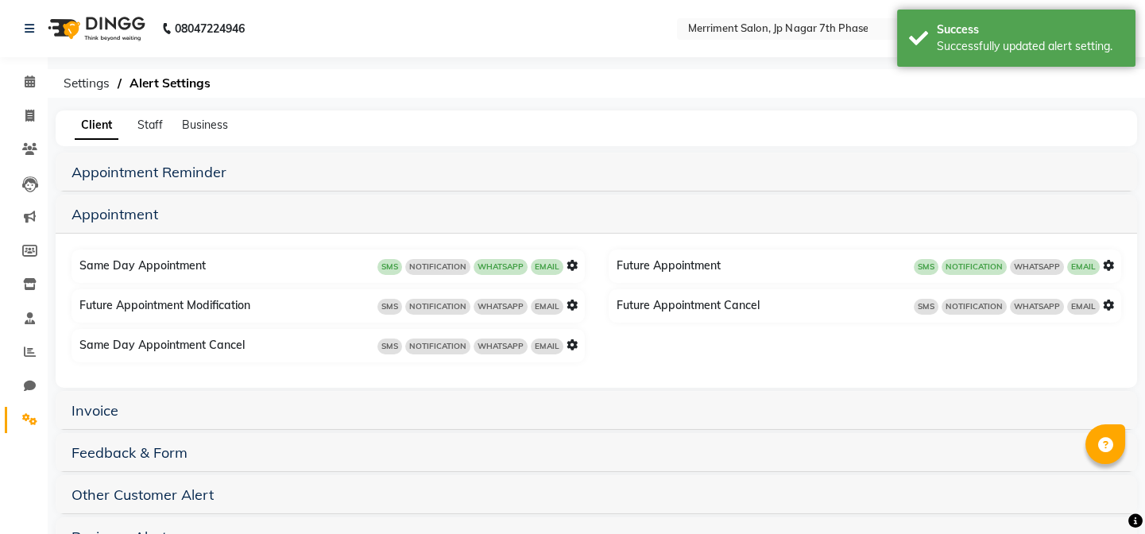
click at [1112, 267] on icon at bounding box center [1107, 265] width 11 height 11
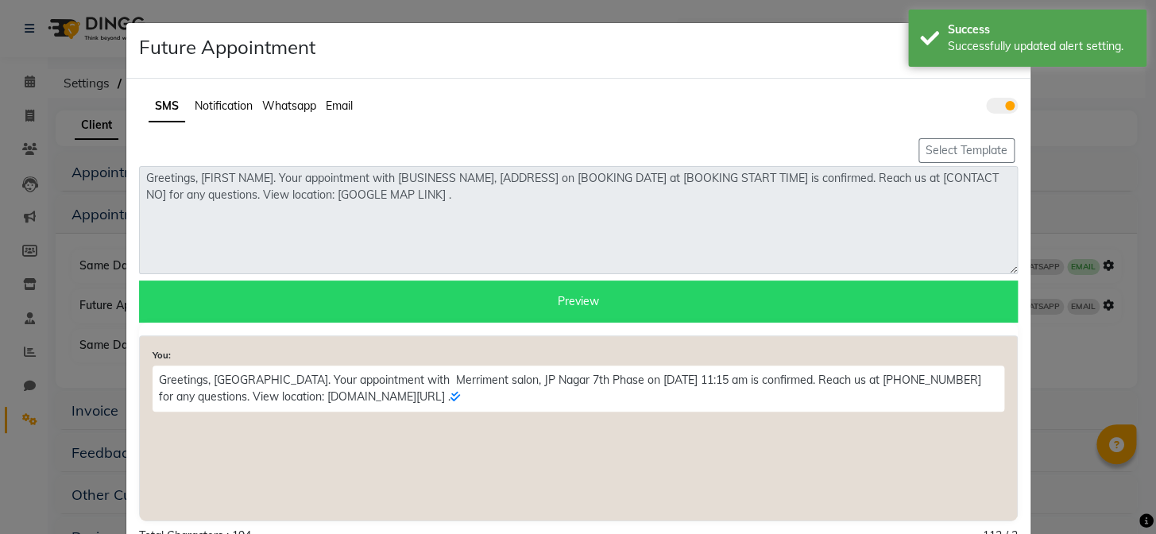
click at [198, 98] on span "Notification" at bounding box center [224, 105] width 58 height 14
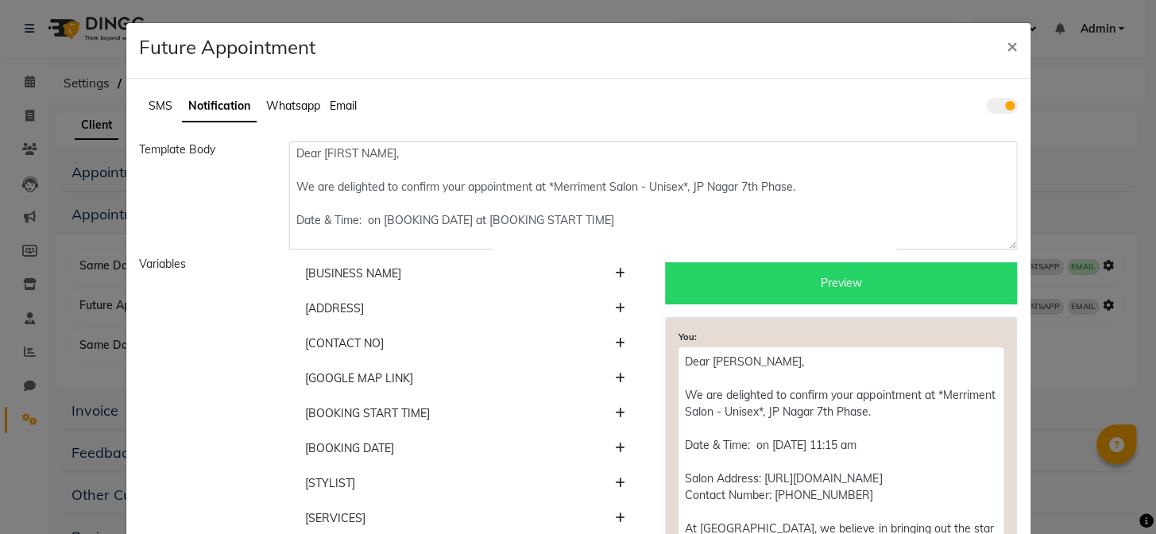
click at [998, 108] on span at bounding box center [1002, 106] width 32 height 16
click at [986, 108] on input "checkbox" at bounding box center [986, 108] width 0 height 0
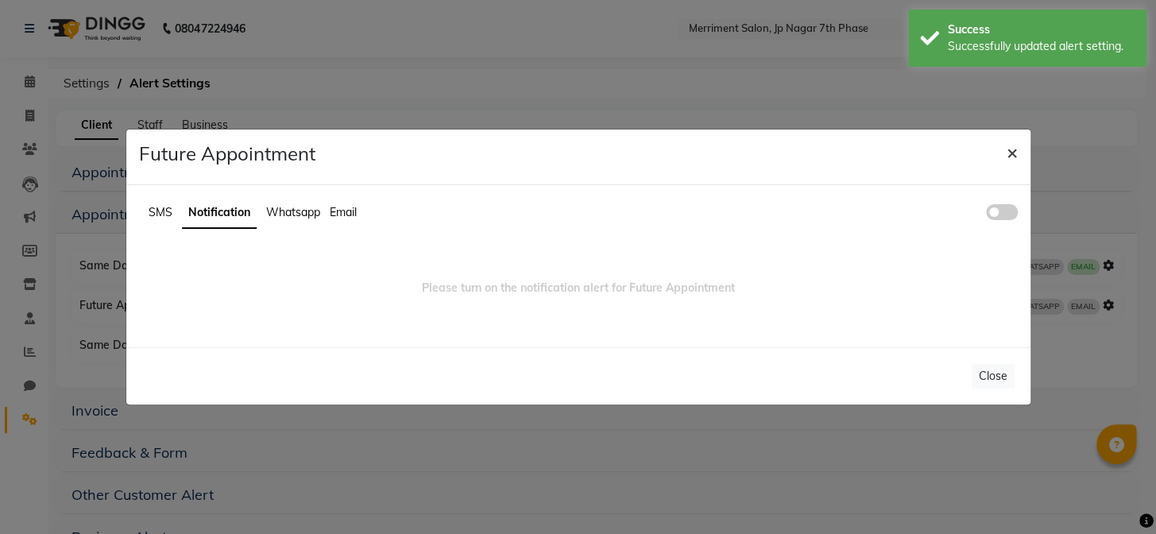
click at [1015, 149] on span "×" at bounding box center [1011, 152] width 11 height 24
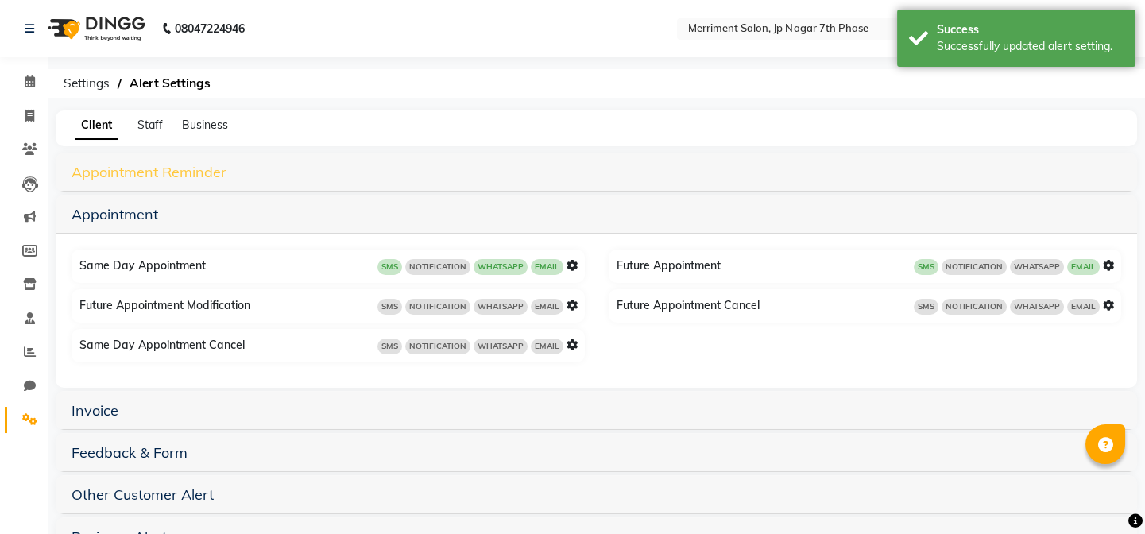
click at [84, 167] on link "Appointment Reminder" at bounding box center [148, 172] width 155 height 18
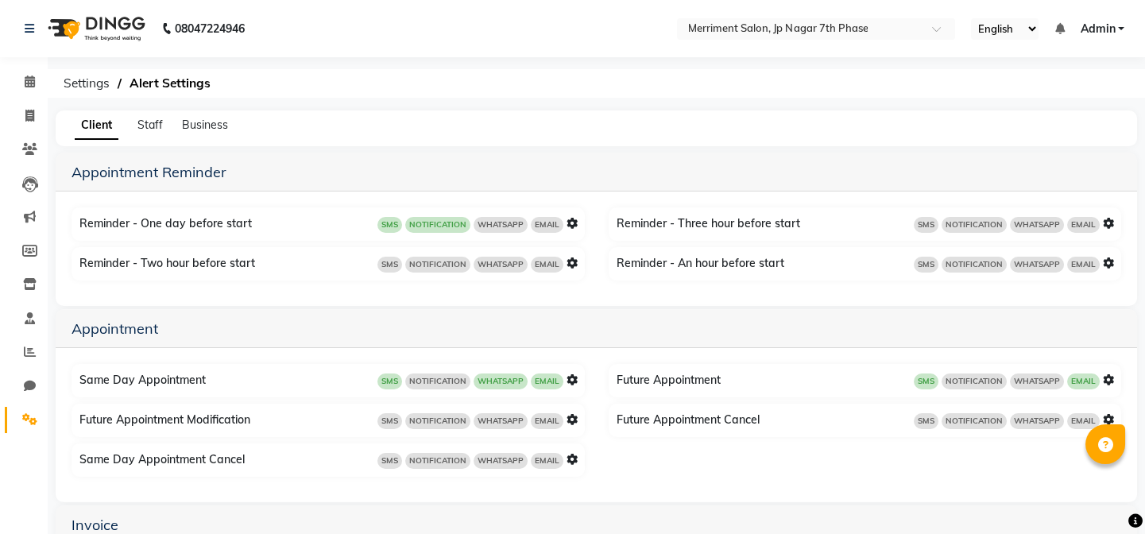
click at [566, 220] on icon at bounding box center [571, 223] width 11 height 11
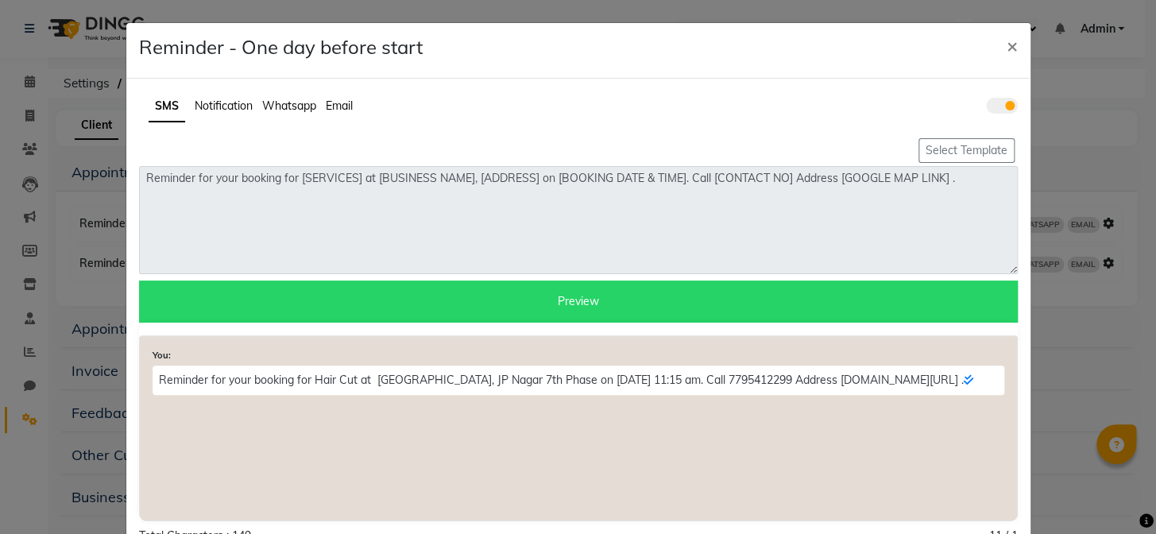
click at [226, 106] on span "Notification" at bounding box center [224, 105] width 58 height 14
click at [226, 106] on ngb-modal-window "Reminder - One day before start × SMS Notification Whatsapp Email Select Templa…" at bounding box center [578, 267] width 1156 height 534
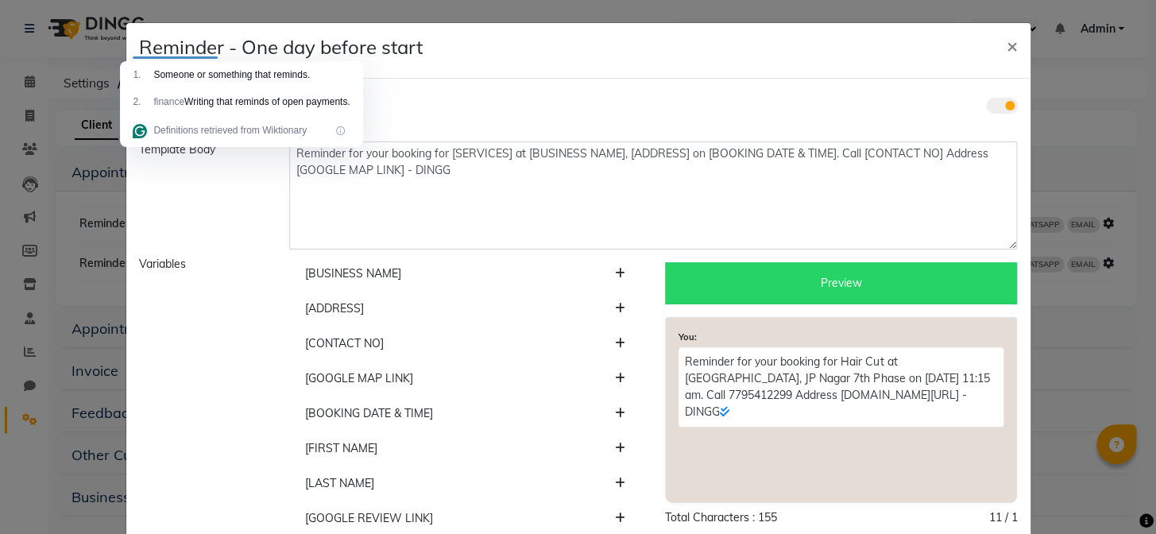
click at [989, 110] on span at bounding box center [1002, 106] width 32 height 16
click at [986, 108] on input "checkbox" at bounding box center [986, 108] width 0 height 0
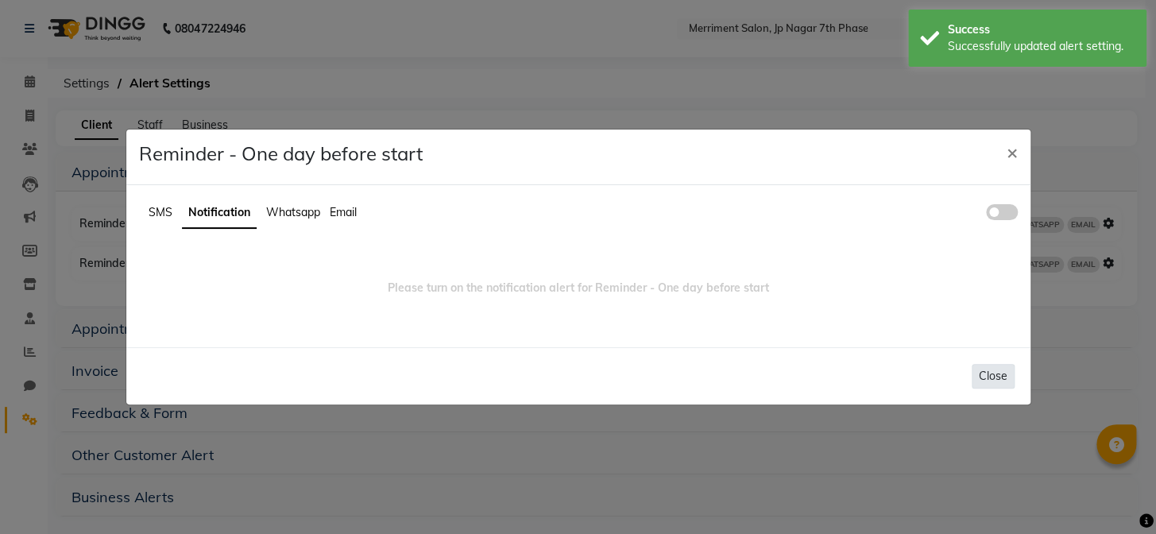
click at [986, 376] on button "Close" at bounding box center [992, 376] width 43 height 25
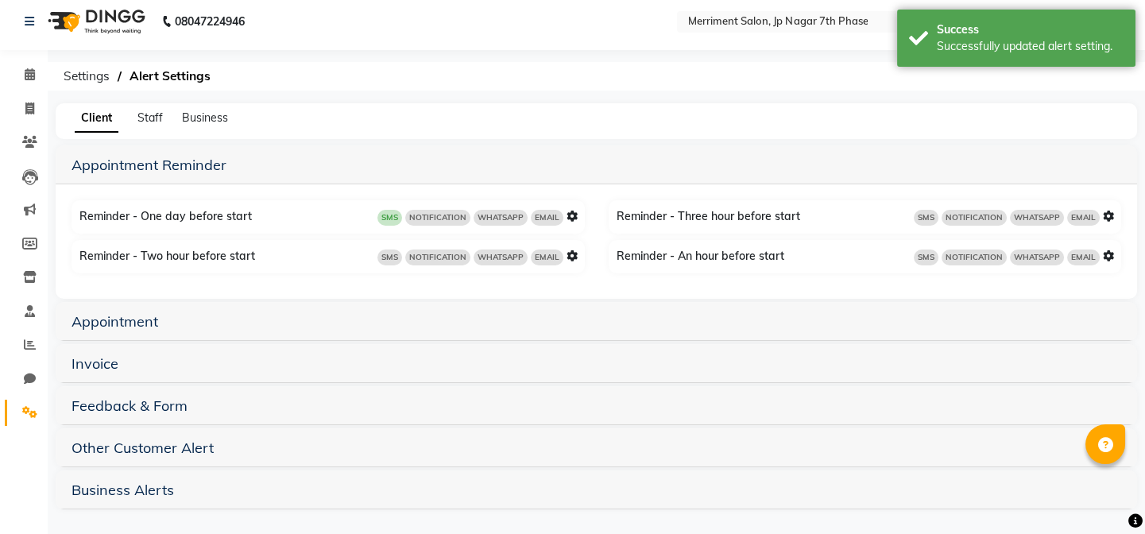
scroll to position [9, 0]
click at [114, 323] on link "Appointment" at bounding box center [114, 320] width 87 height 18
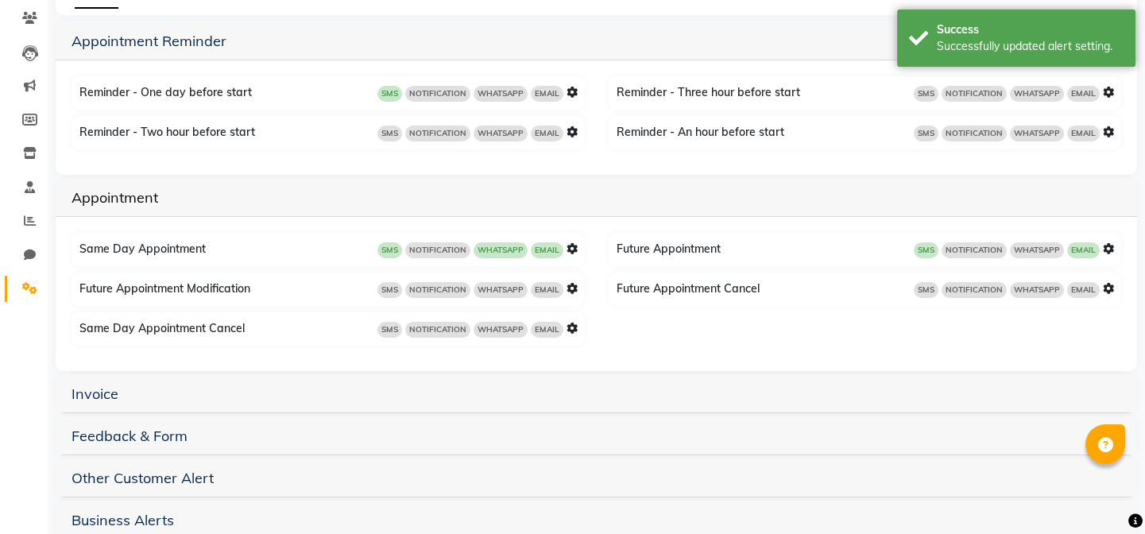
scroll to position [164, 0]
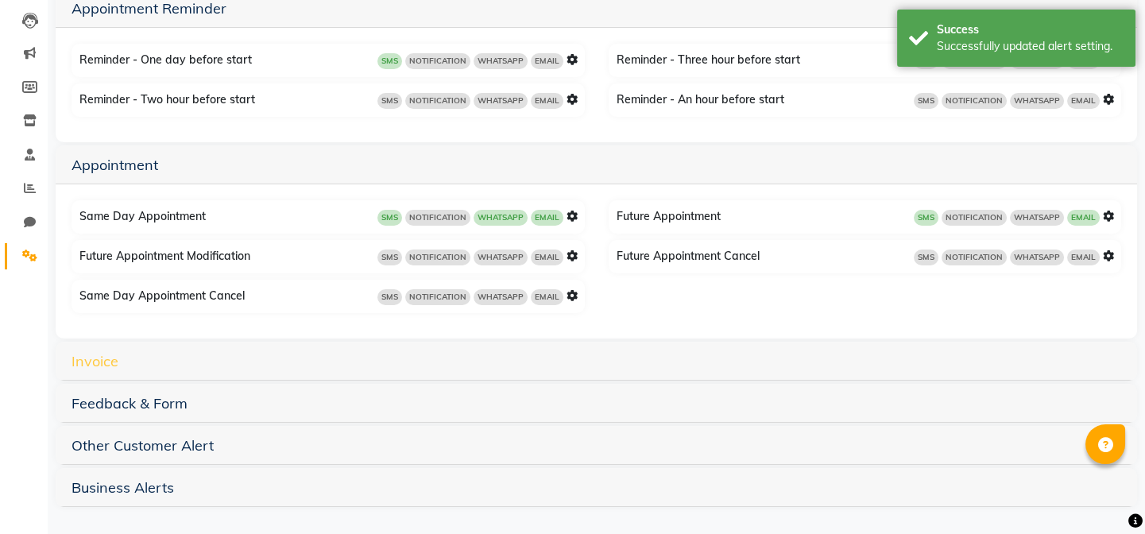
click at [82, 361] on link "Invoice" at bounding box center [94, 361] width 47 height 18
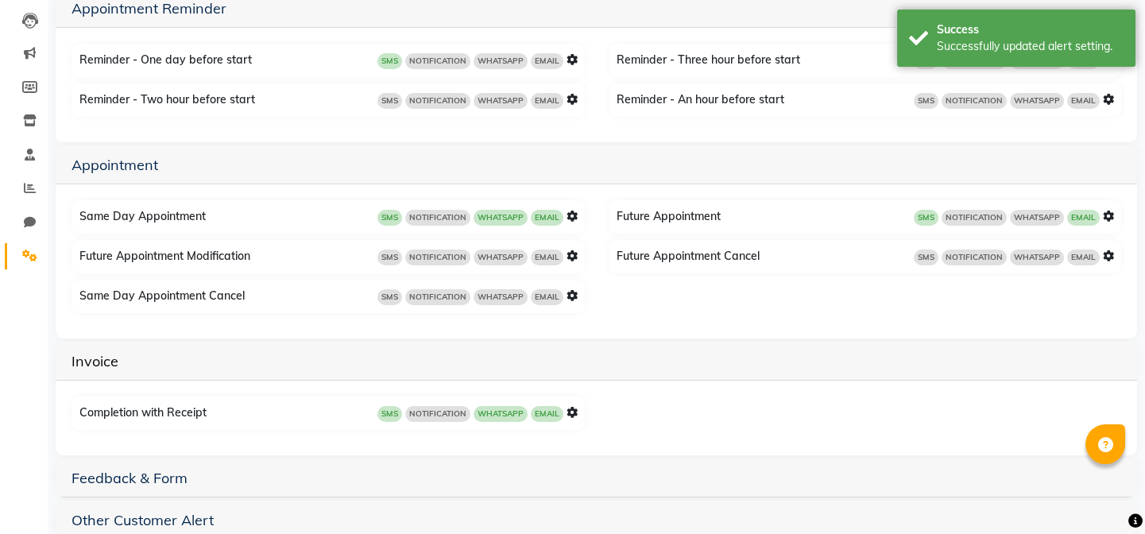
scroll to position [238, 0]
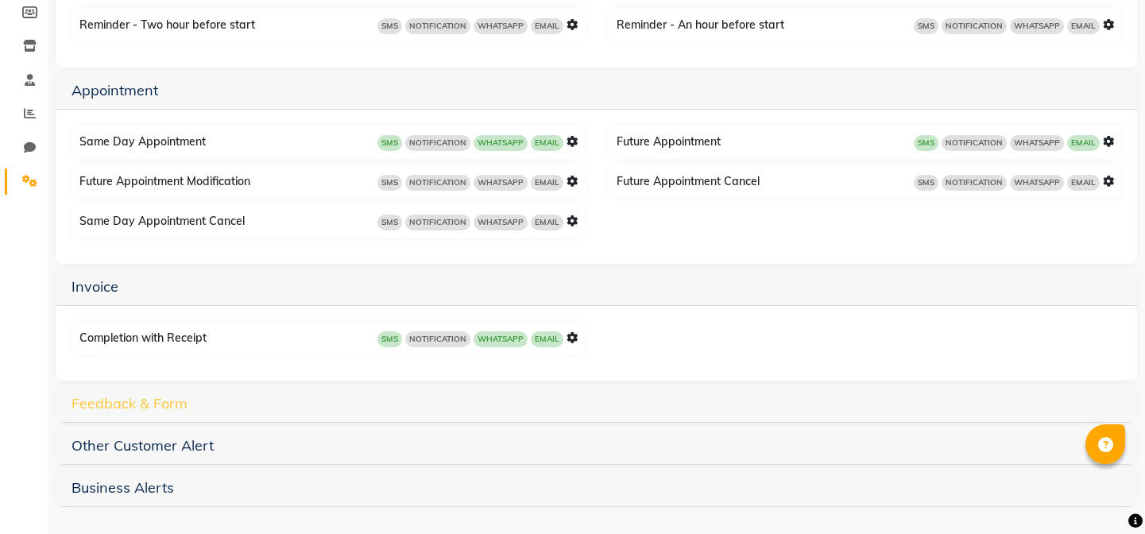
click at [75, 410] on link "Feedback & Form" at bounding box center [129, 403] width 116 height 18
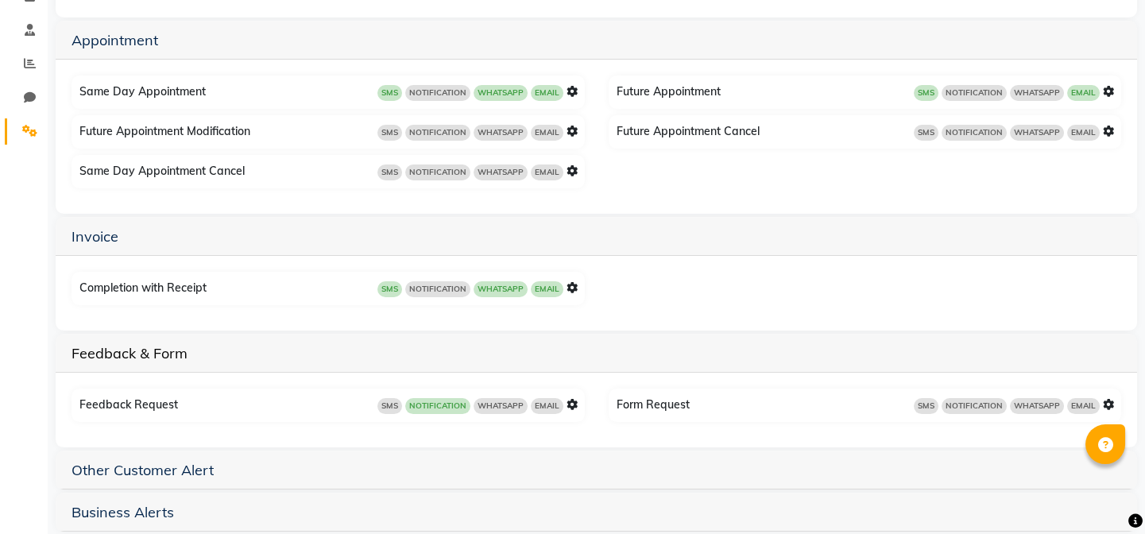
scroll to position [314, 0]
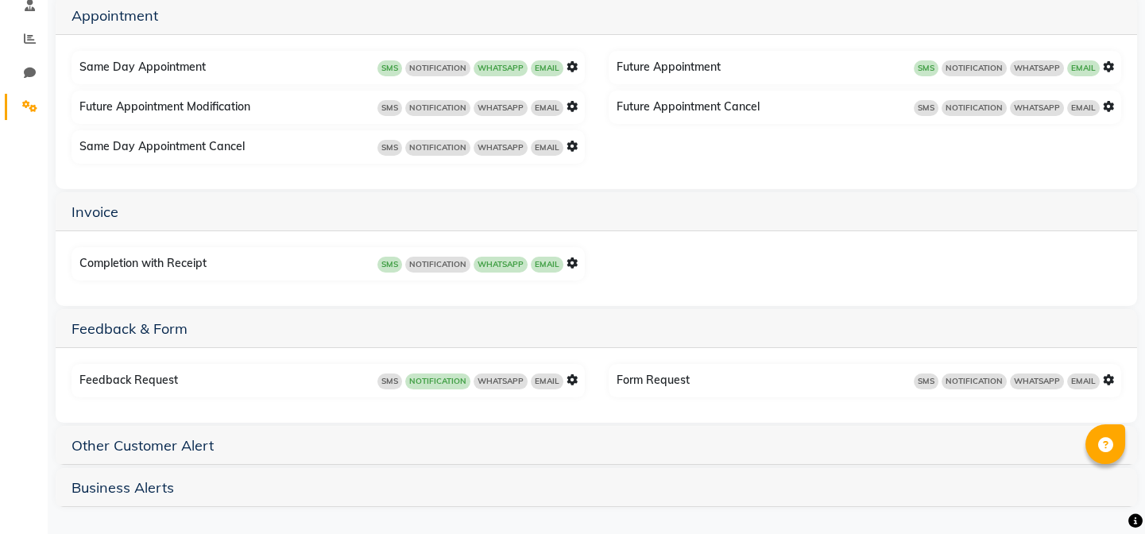
click at [150, 454] on h5 "Other Customer Alert" at bounding box center [595, 444] width 1049 height 19
click at [147, 445] on link "Other Customer Alert" at bounding box center [142, 445] width 142 height 18
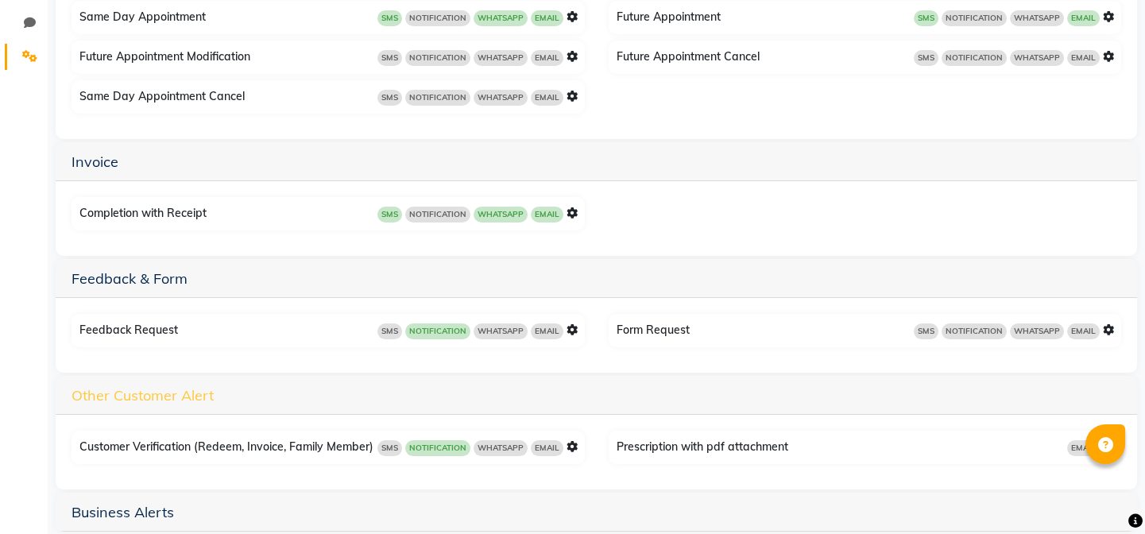
scroll to position [388, 0]
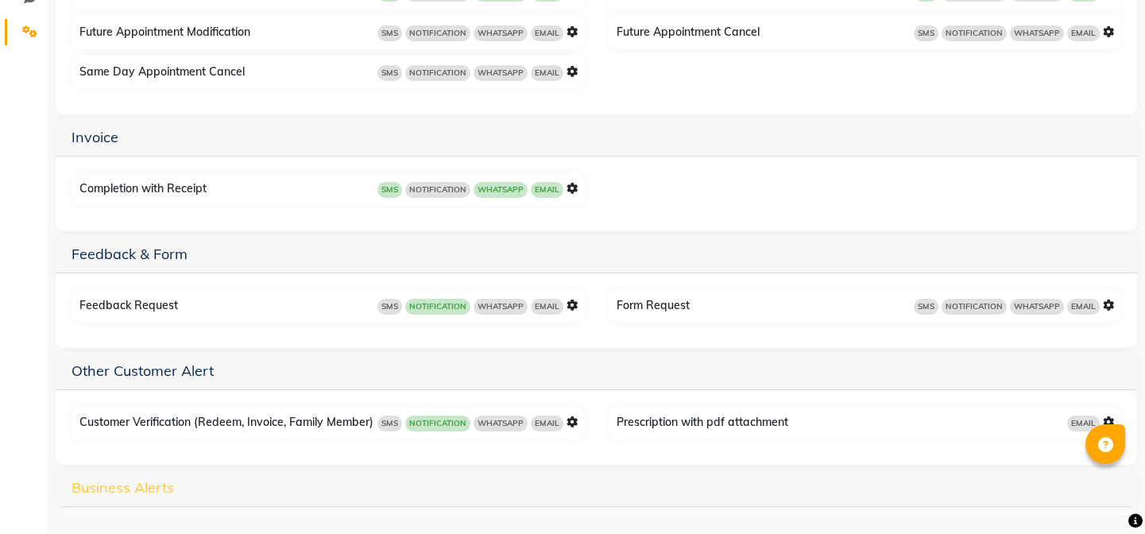
click at [111, 496] on link "Business Alerts" at bounding box center [122, 487] width 102 height 18
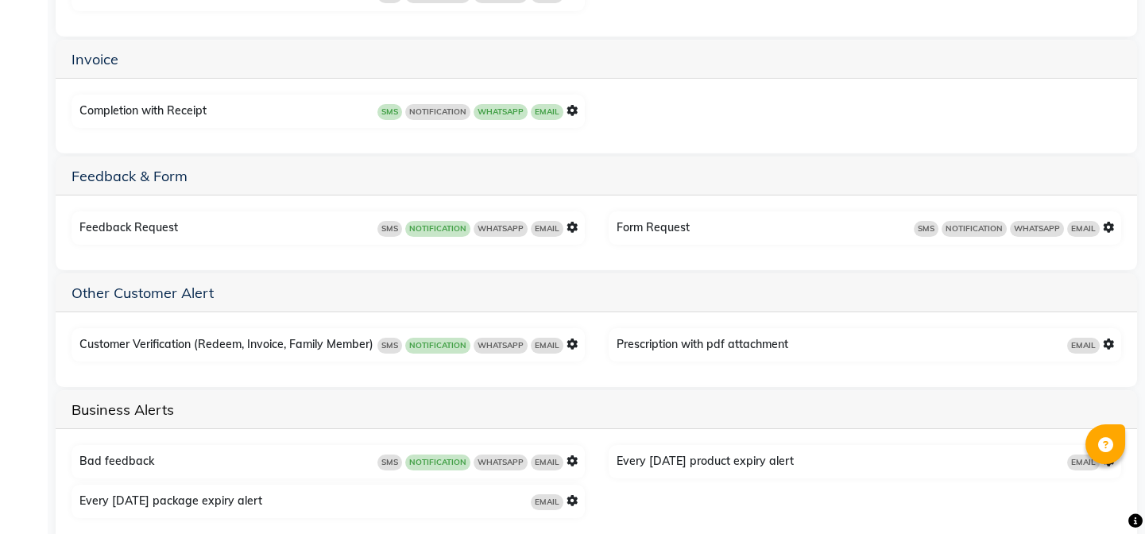
scroll to position [503, 0]
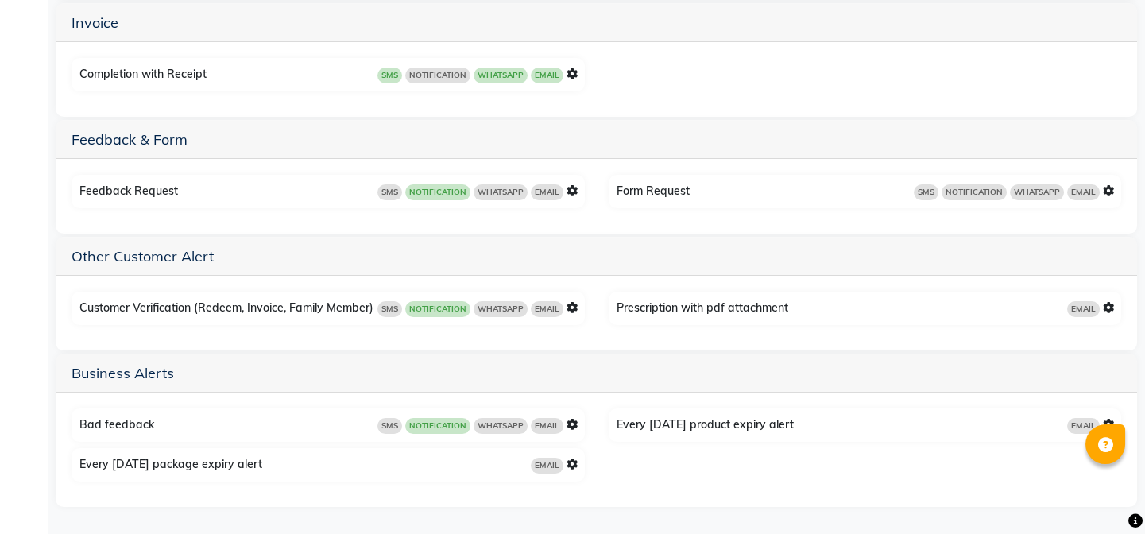
click at [569, 423] on icon at bounding box center [571, 424] width 11 height 11
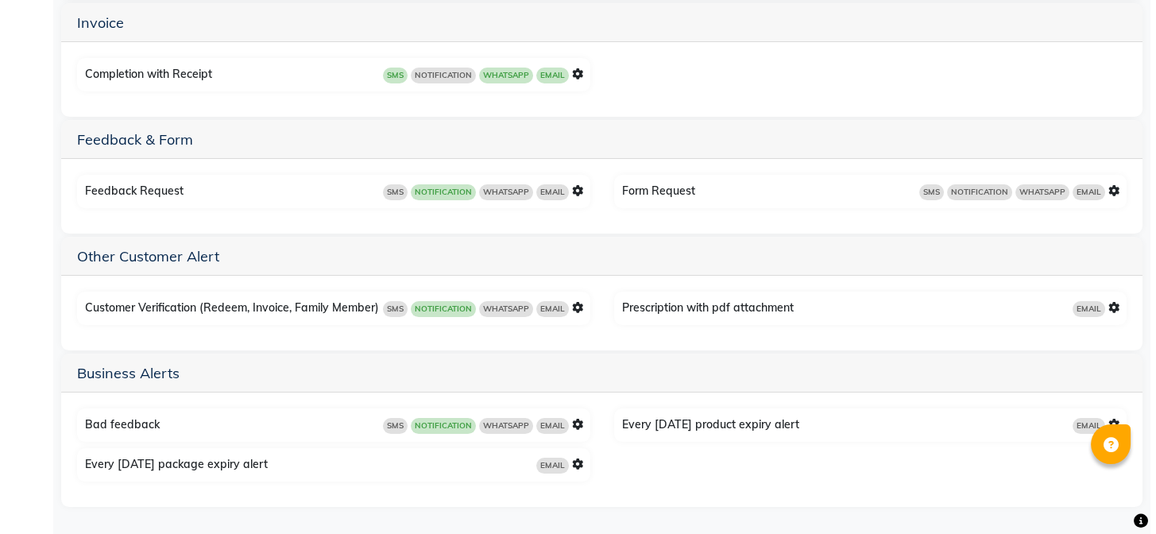
scroll to position [388, 0]
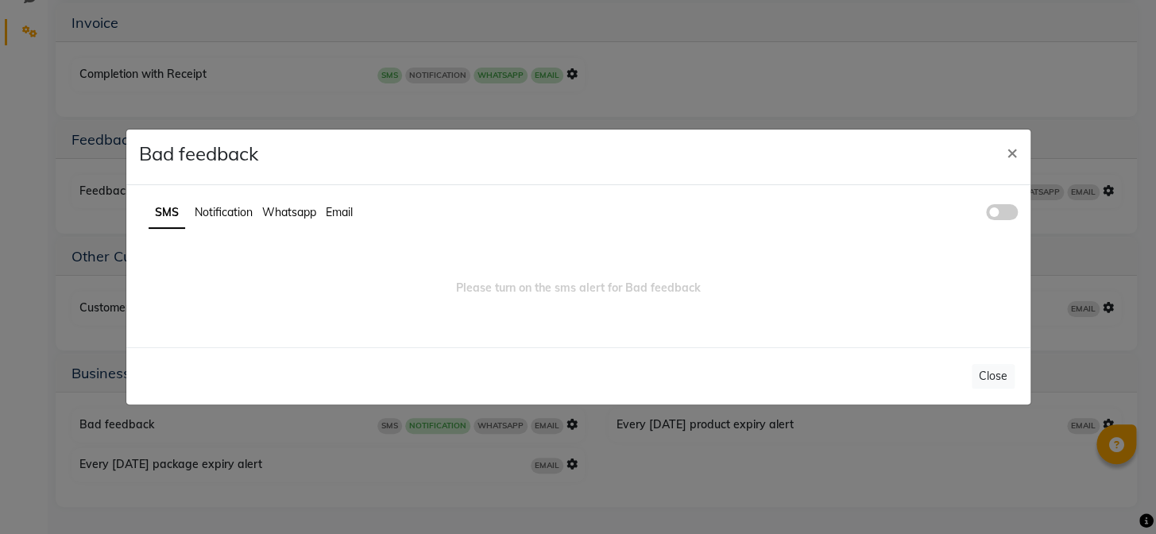
click at [216, 210] on span "Notification" at bounding box center [224, 212] width 58 height 14
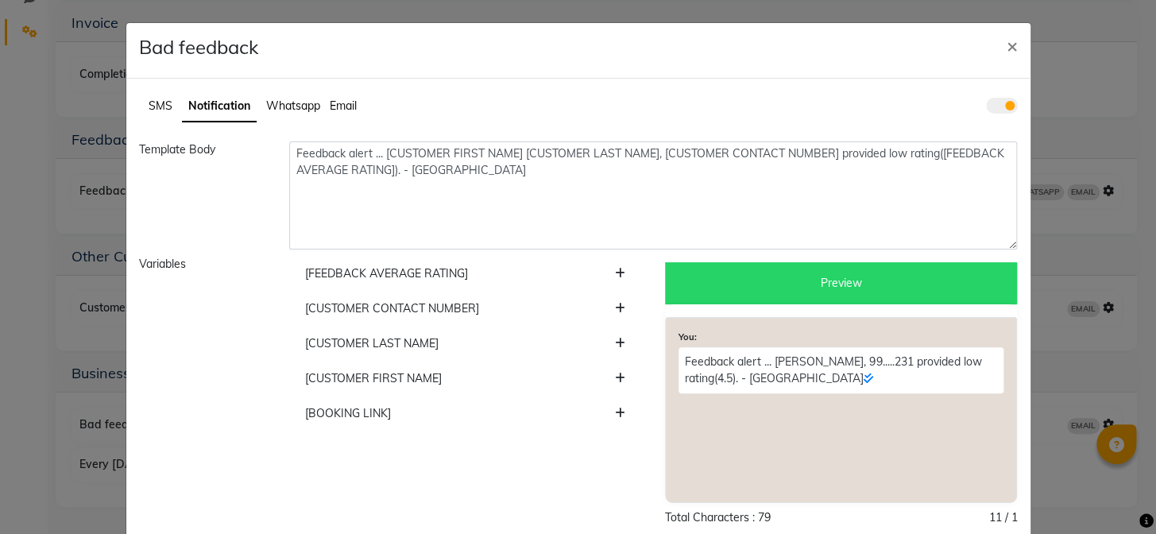
click at [997, 98] on span at bounding box center [1002, 106] width 32 height 16
click at [986, 108] on input "checkbox" at bounding box center [986, 108] width 0 height 0
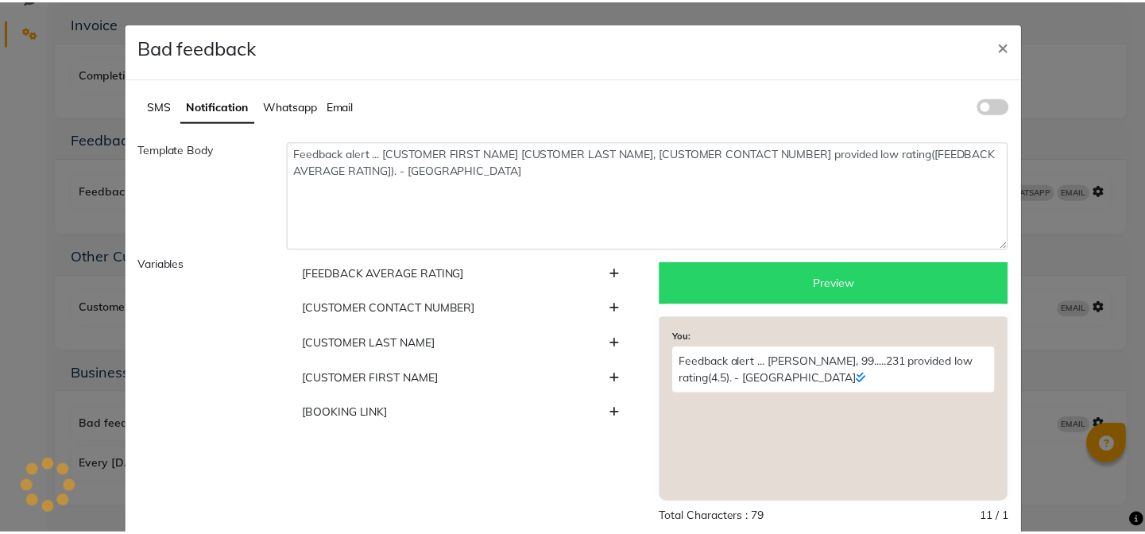
scroll to position [0, 0]
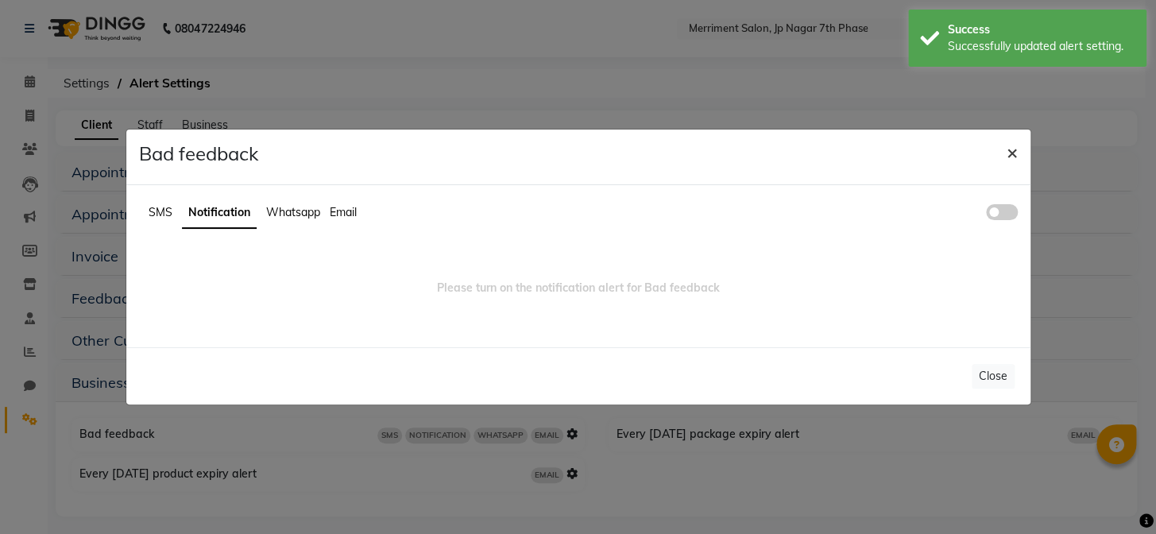
click at [1010, 156] on span "×" at bounding box center [1011, 152] width 11 height 24
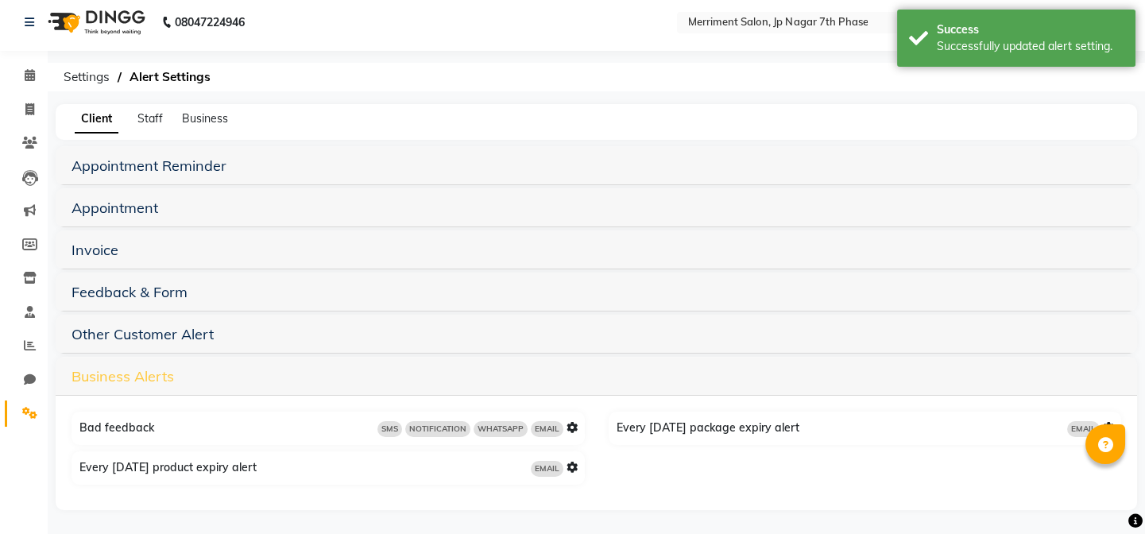
scroll to position [9, 0]
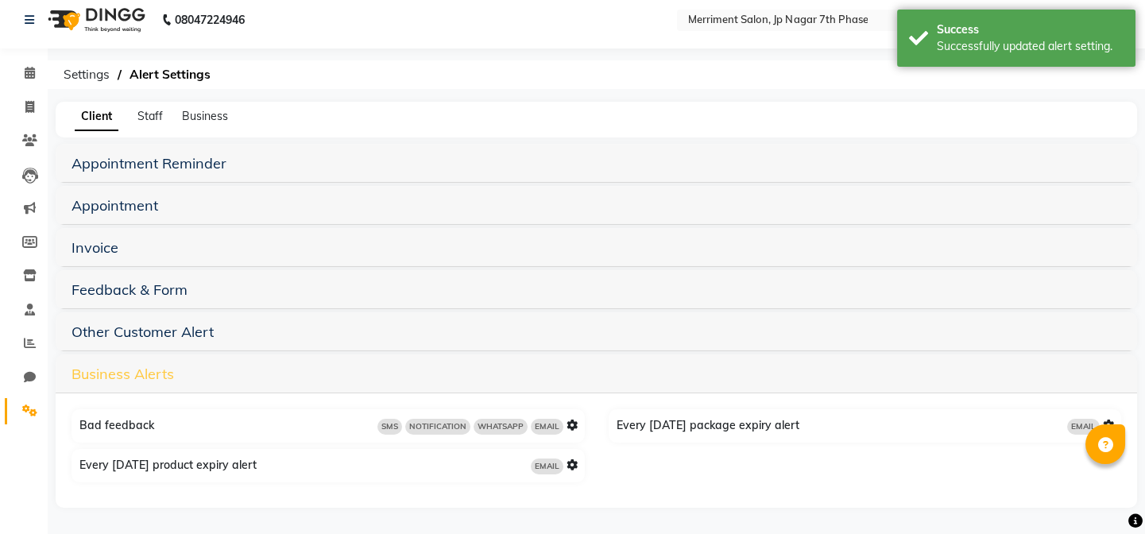
click at [153, 375] on link "Business Alerts" at bounding box center [122, 374] width 102 height 18
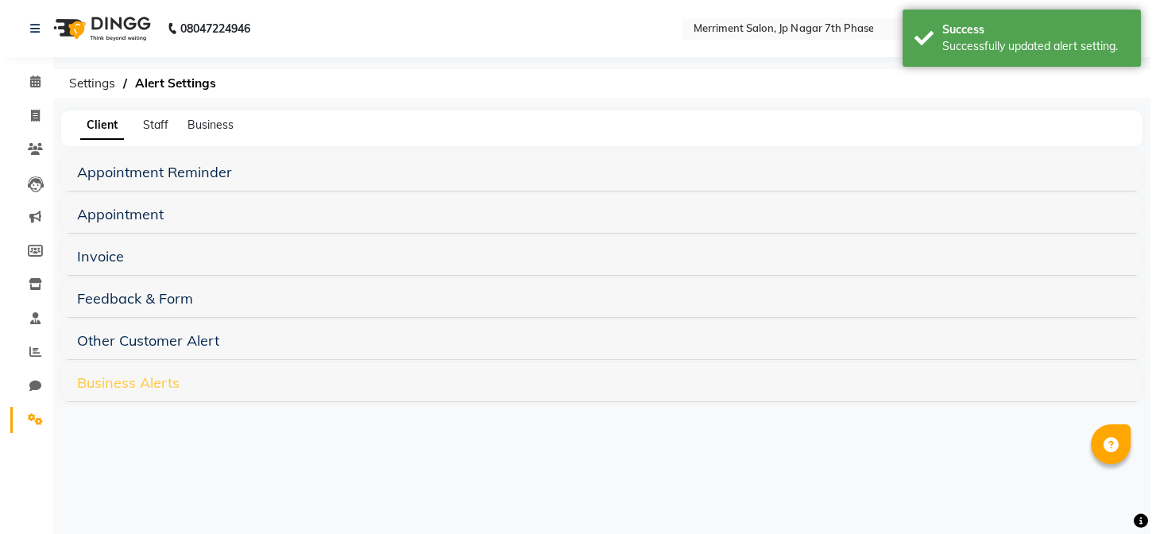
scroll to position [0, 0]
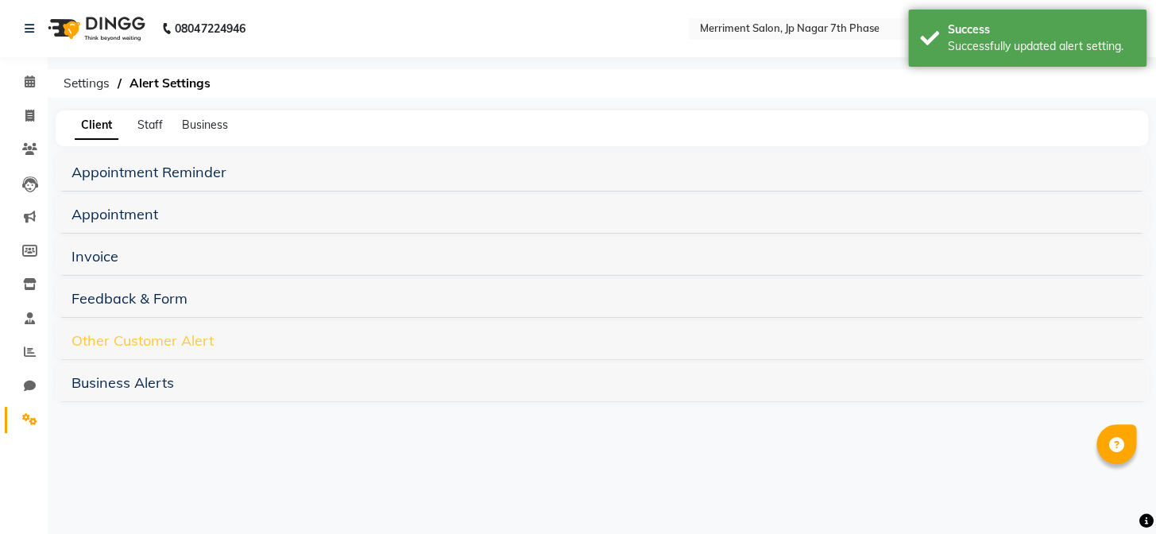
click at [137, 339] on link "Other Customer Alert" at bounding box center [142, 340] width 142 height 18
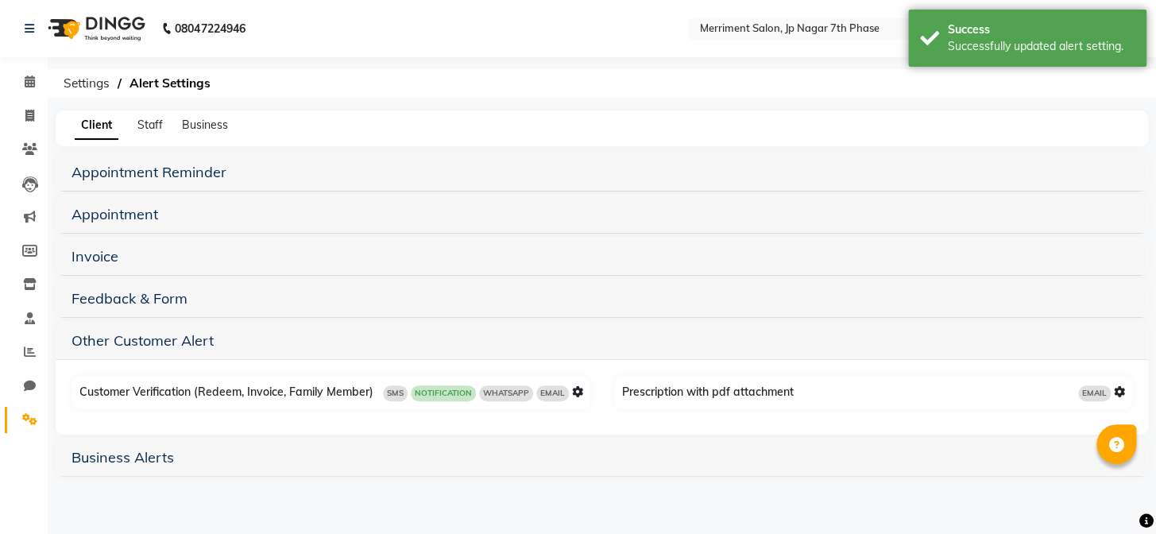
click at [577, 392] on icon at bounding box center [577, 391] width 11 height 11
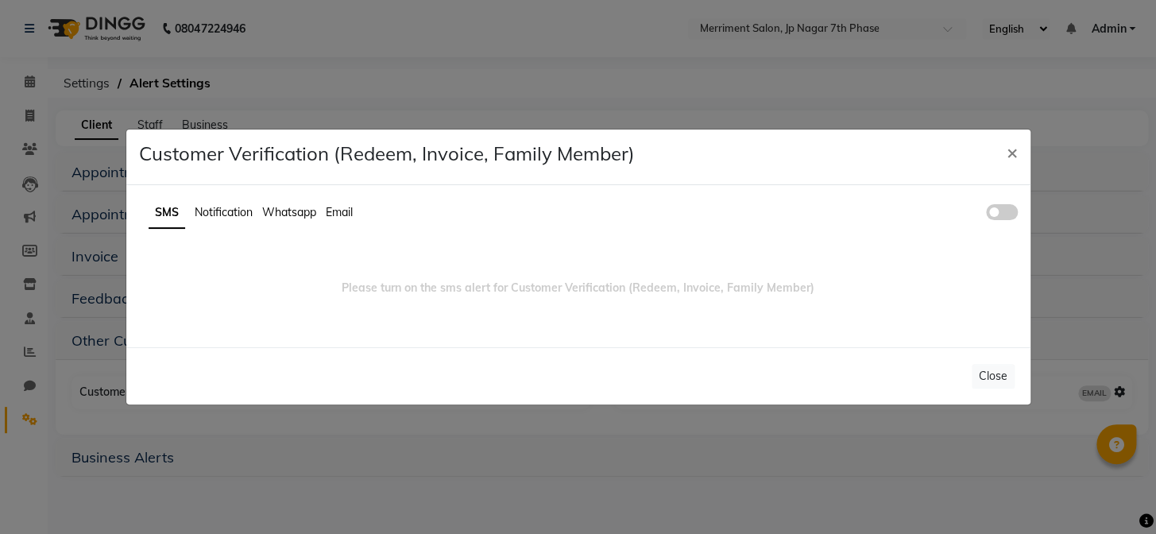
click at [231, 213] on span "Notification" at bounding box center [224, 212] width 58 height 14
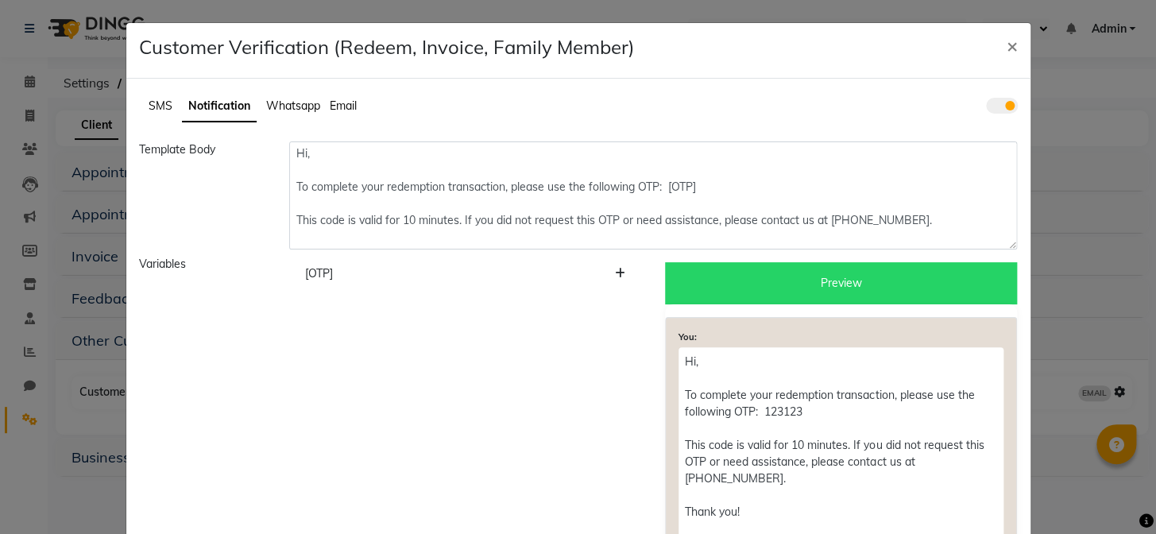
click at [997, 103] on span at bounding box center [1002, 106] width 32 height 16
click at [986, 108] on input "checkbox" at bounding box center [986, 108] width 0 height 0
click at [997, 103] on ngb-modal-window "Customer Verification (Redeem, Invoice, Family Member) × SMS Notification Whats…" at bounding box center [578, 267] width 1156 height 534
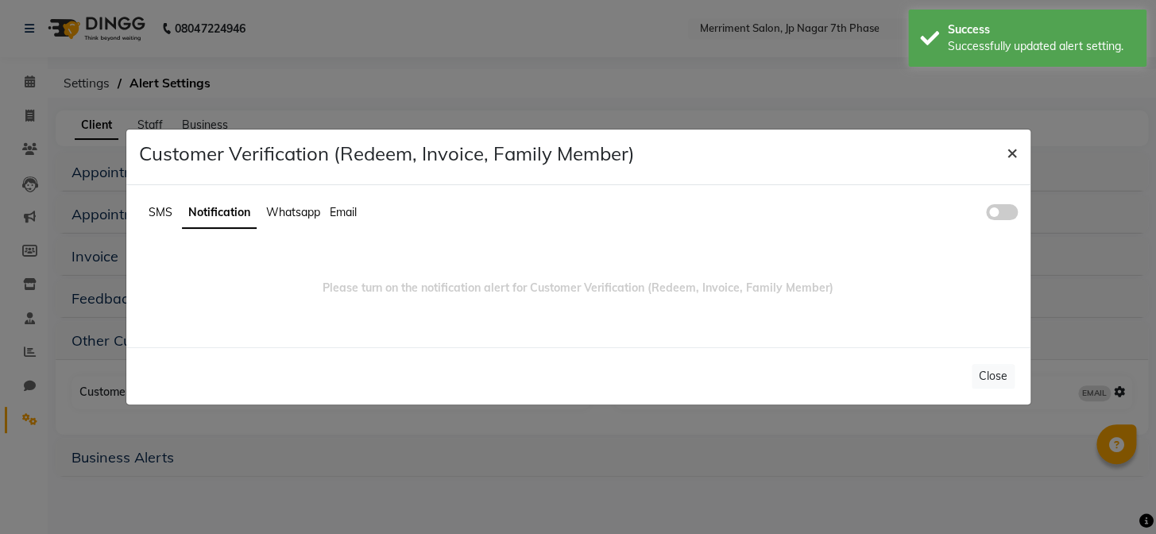
click at [1009, 159] on span "×" at bounding box center [1011, 152] width 11 height 24
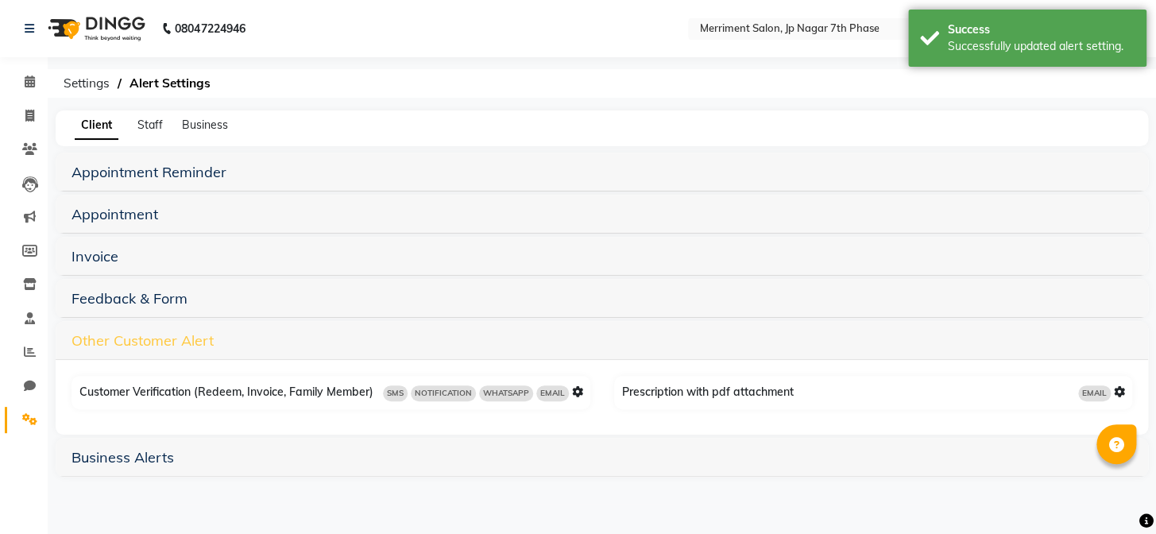
click at [110, 346] on link "Other Customer Alert" at bounding box center [142, 340] width 142 height 18
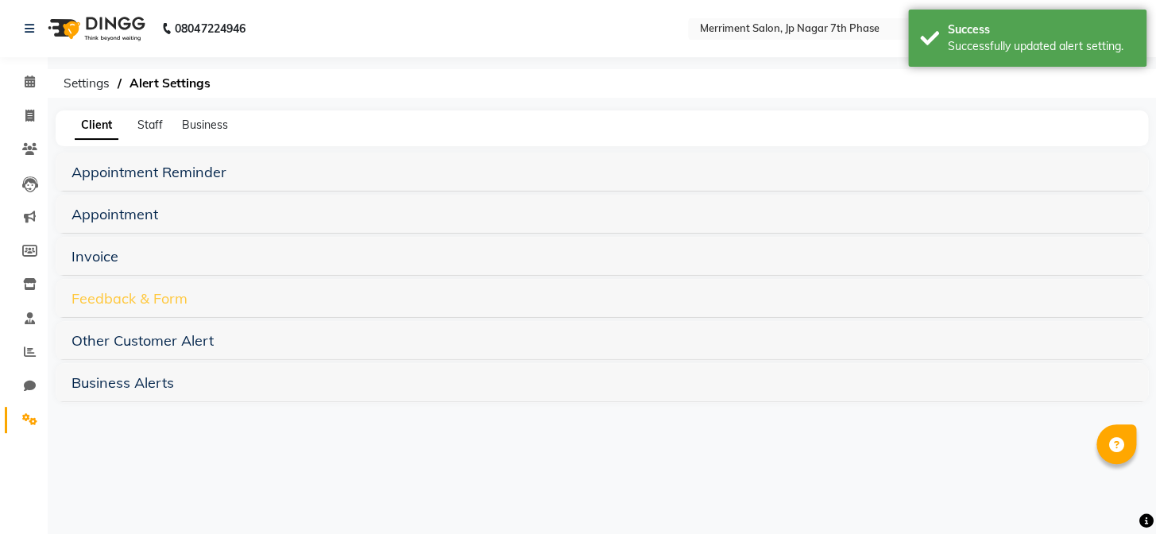
click at [100, 297] on link "Feedback & Form" at bounding box center [129, 298] width 116 height 18
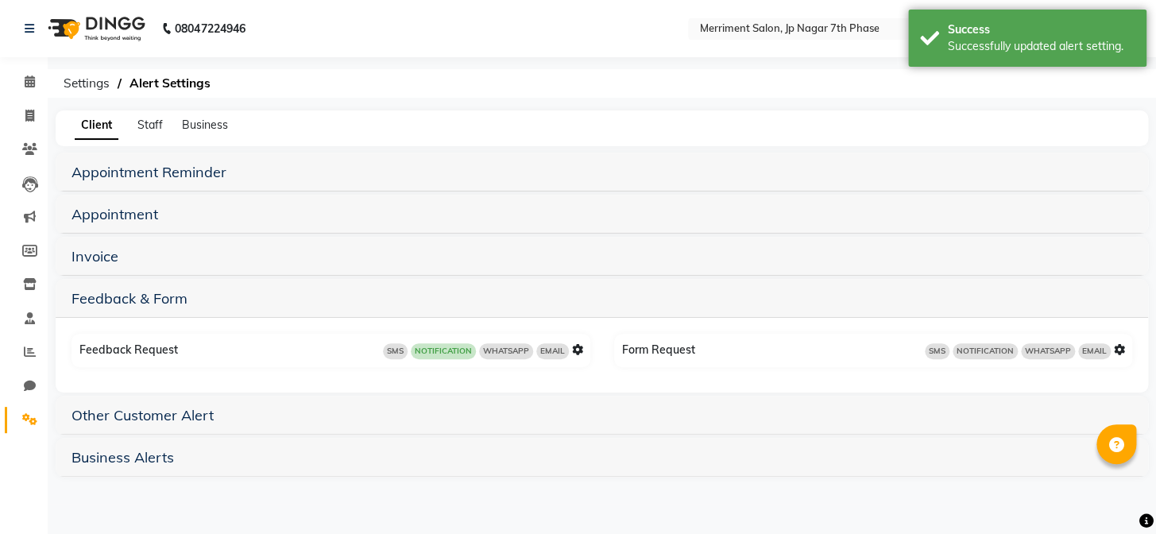
click at [573, 347] on icon at bounding box center [577, 349] width 11 height 11
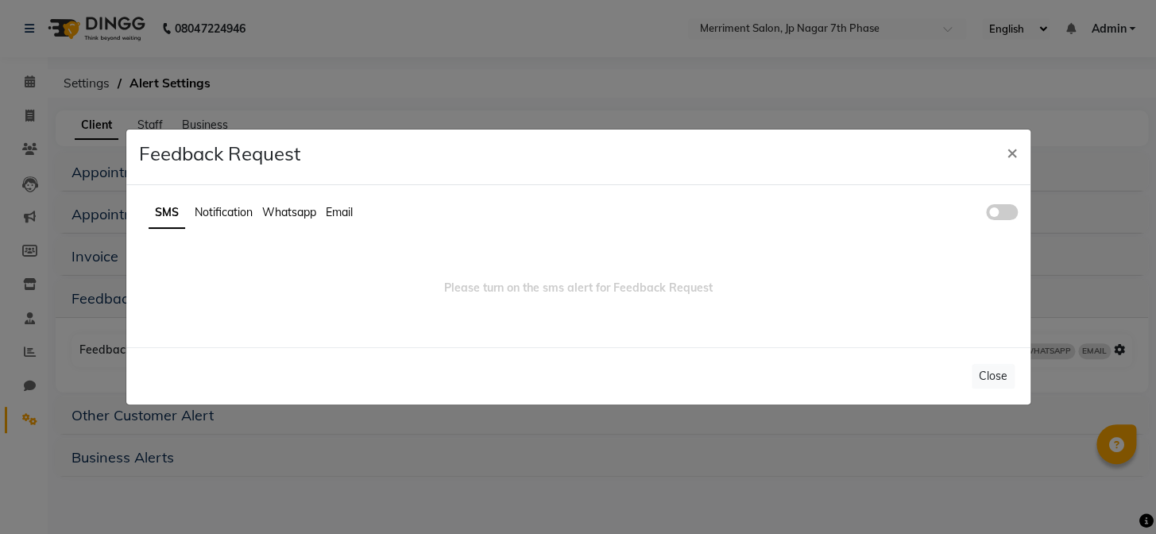
click at [213, 207] on span "Notification" at bounding box center [224, 212] width 58 height 14
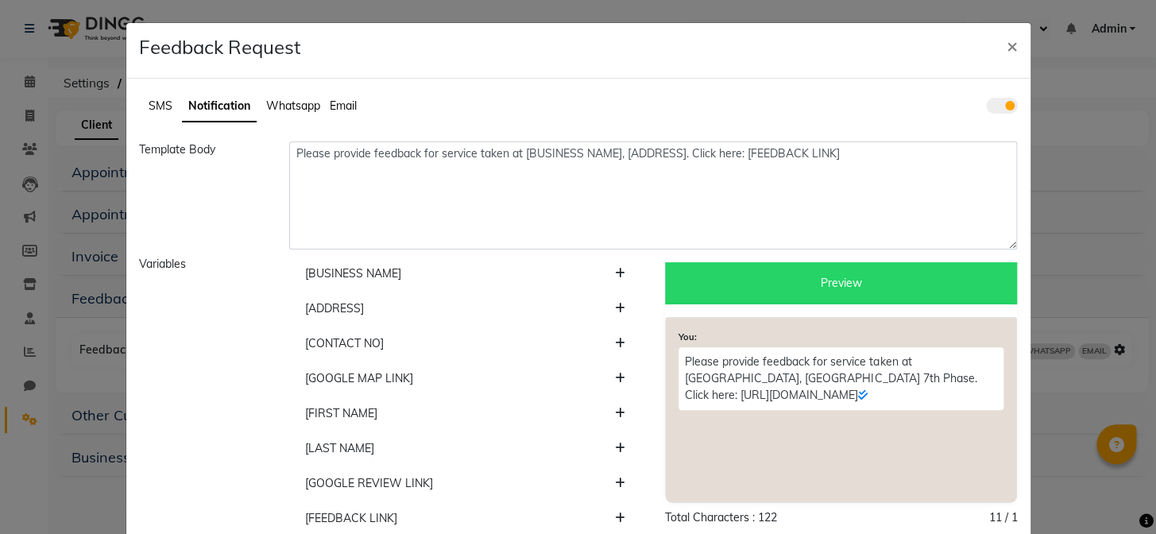
click at [993, 104] on span at bounding box center [1002, 106] width 32 height 16
click at [986, 108] on input "checkbox" at bounding box center [986, 108] width 0 height 0
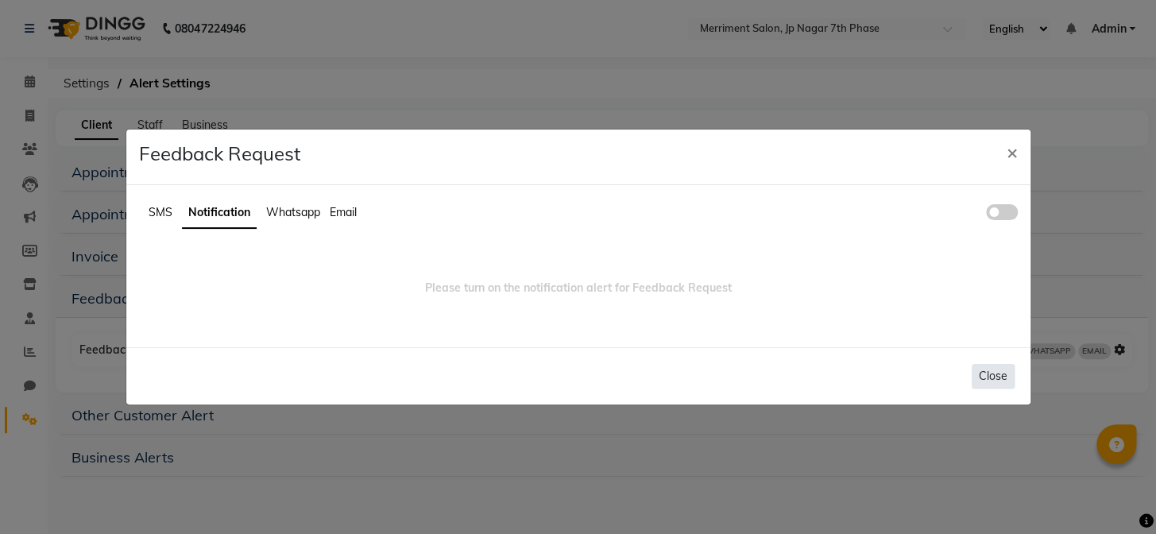
click at [993, 376] on button "Close" at bounding box center [992, 376] width 43 height 25
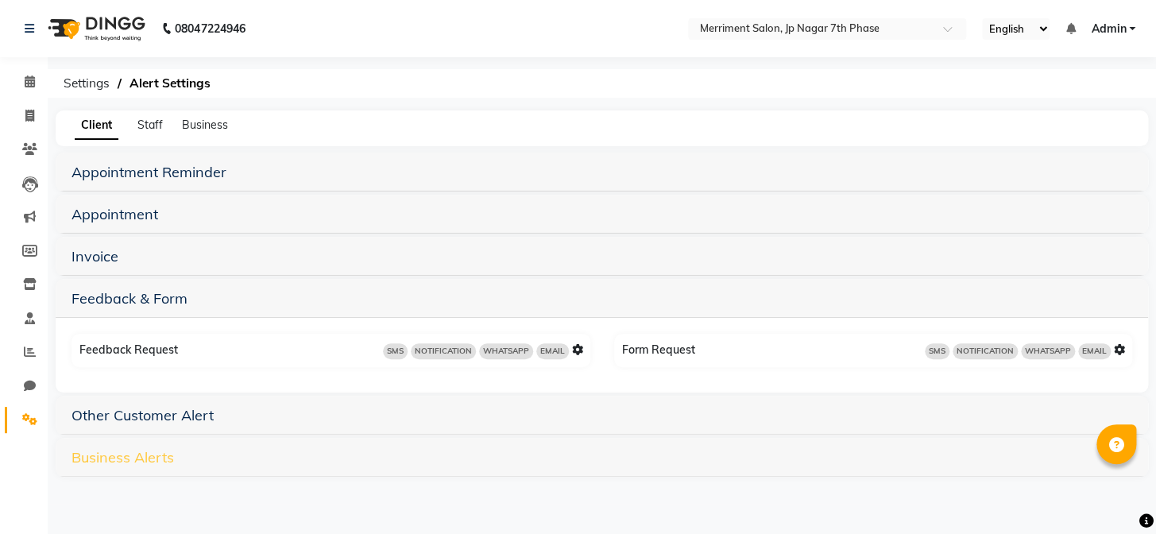
click at [101, 452] on link "Business Alerts" at bounding box center [122, 457] width 102 height 18
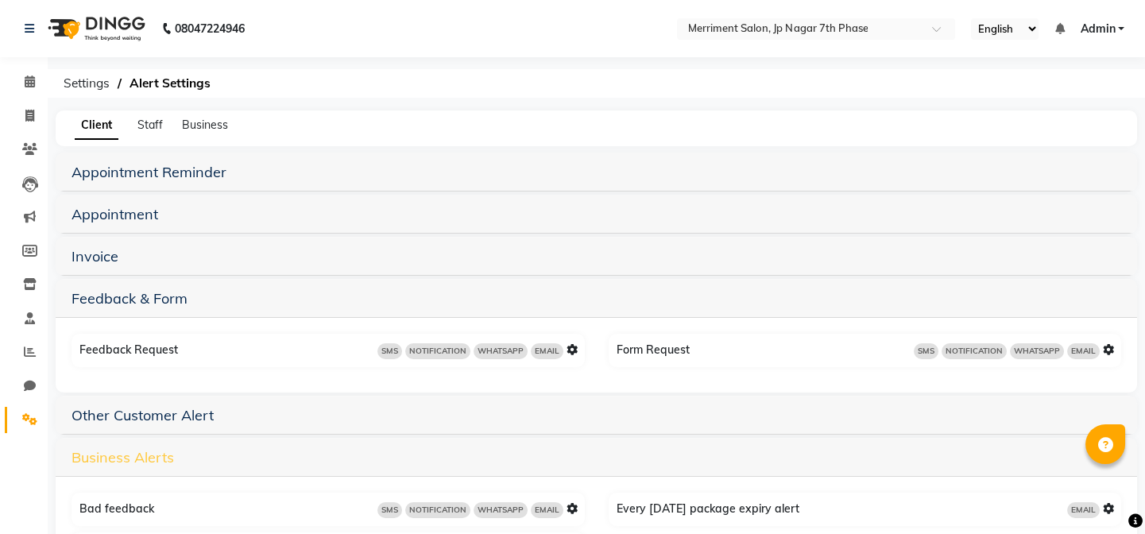
click at [101, 452] on link "Business Alerts" at bounding box center [122, 457] width 102 height 18
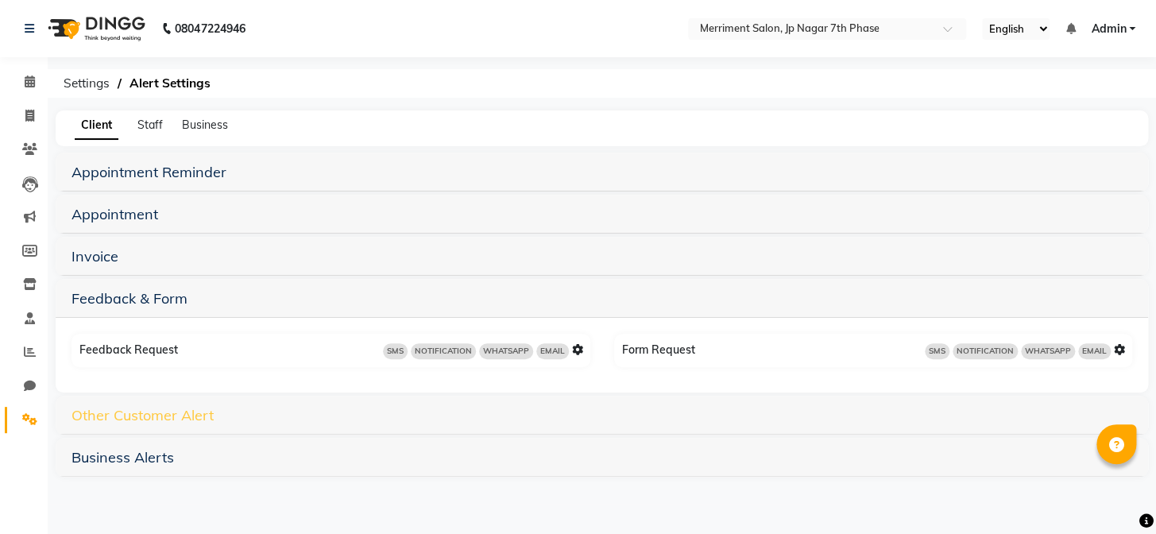
click at [101, 411] on link "Other Customer Alert" at bounding box center [142, 415] width 142 height 18
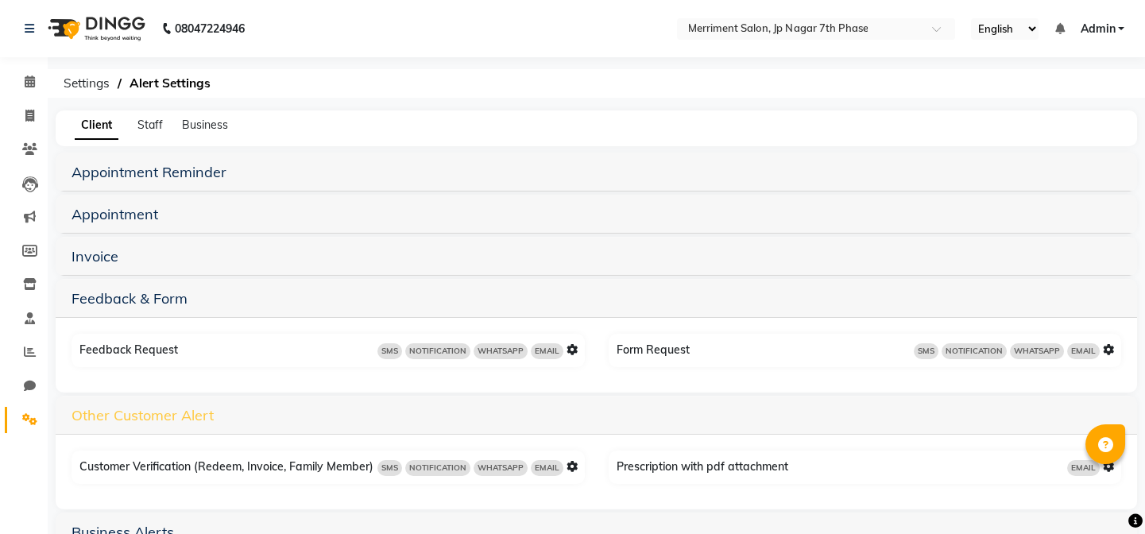
click at [101, 411] on link "Other Customer Alert" at bounding box center [142, 415] width 142 height 18
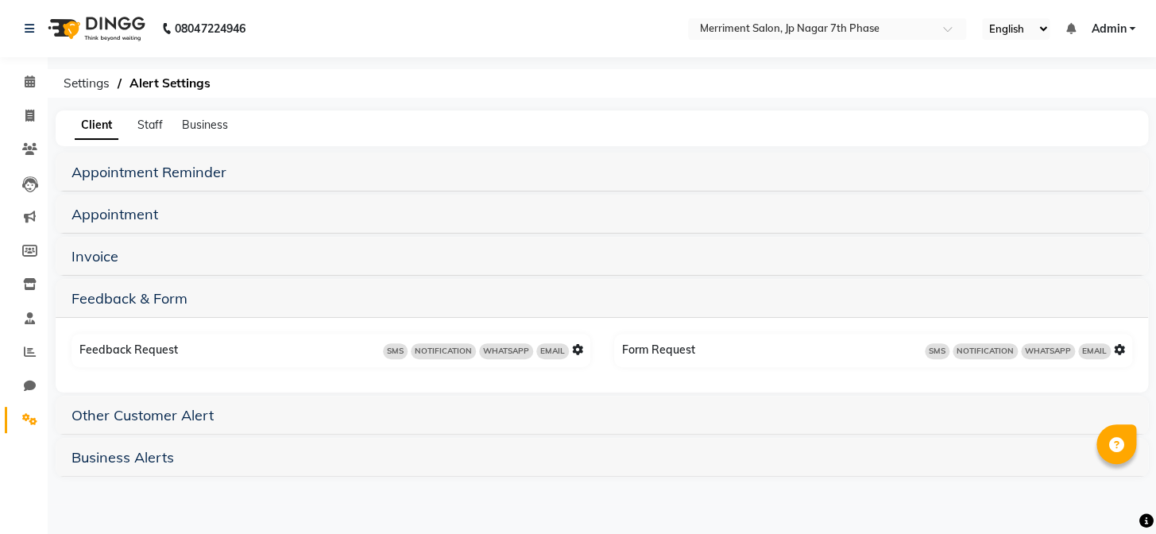
click at [94, 353] on div "Feedback Request SMS NOTIFICATION WHATSAPP EMAIL" at bounding box center [332, 350] width 515 height 25
click at [102, 296] on link "Feedback & Form" at bounding box center [129, 298] width 116 height 18
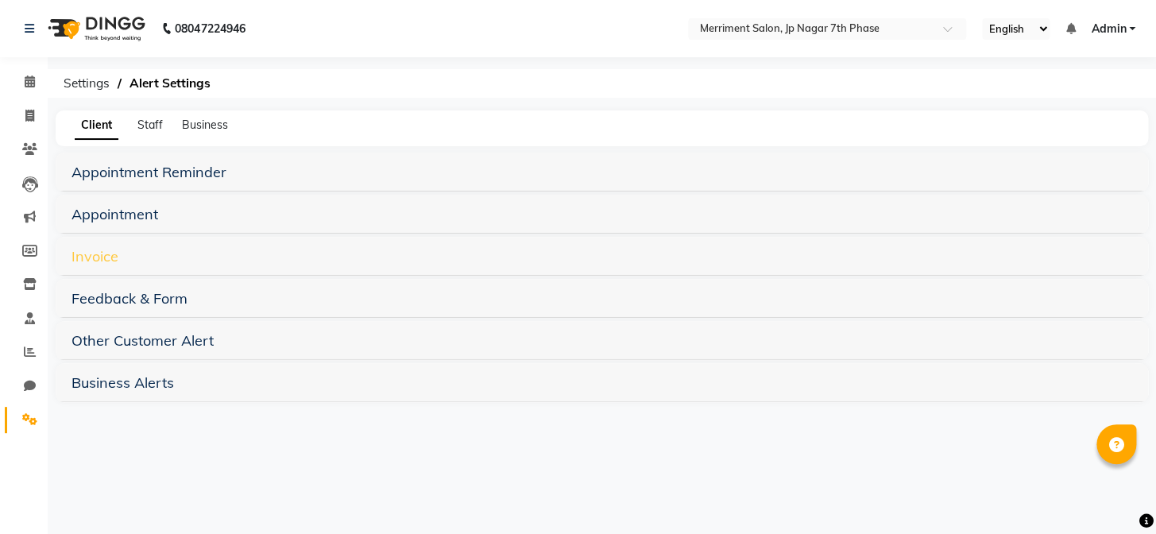
click at [93, 255] on link "Invoice" at bounding box center [94, 256] width 47 height 18
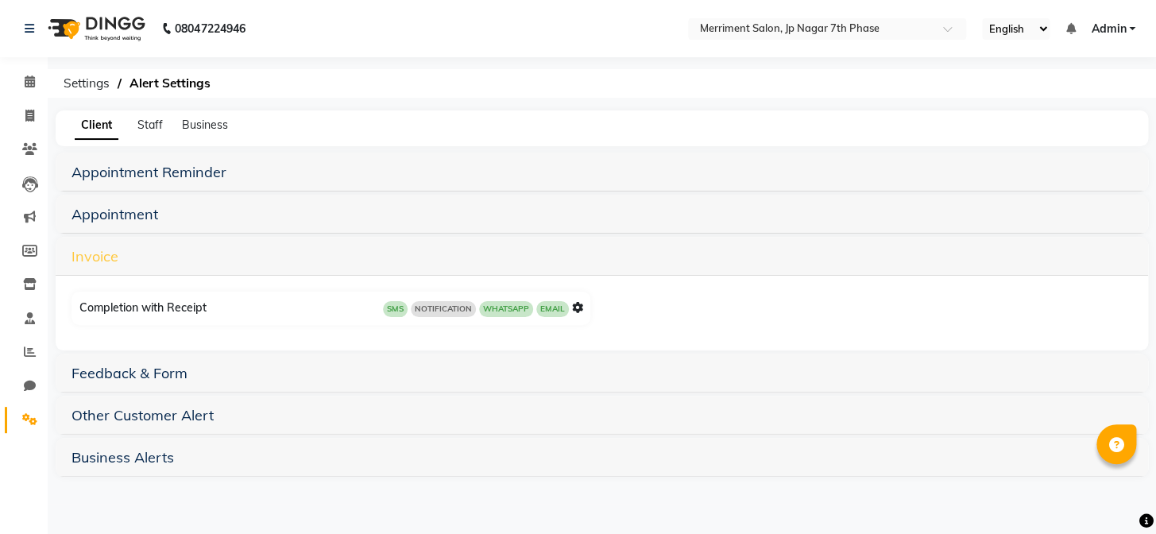
click at [93, 255] on link "Invoice" at bounding box center [94, 256] width 47 height 18
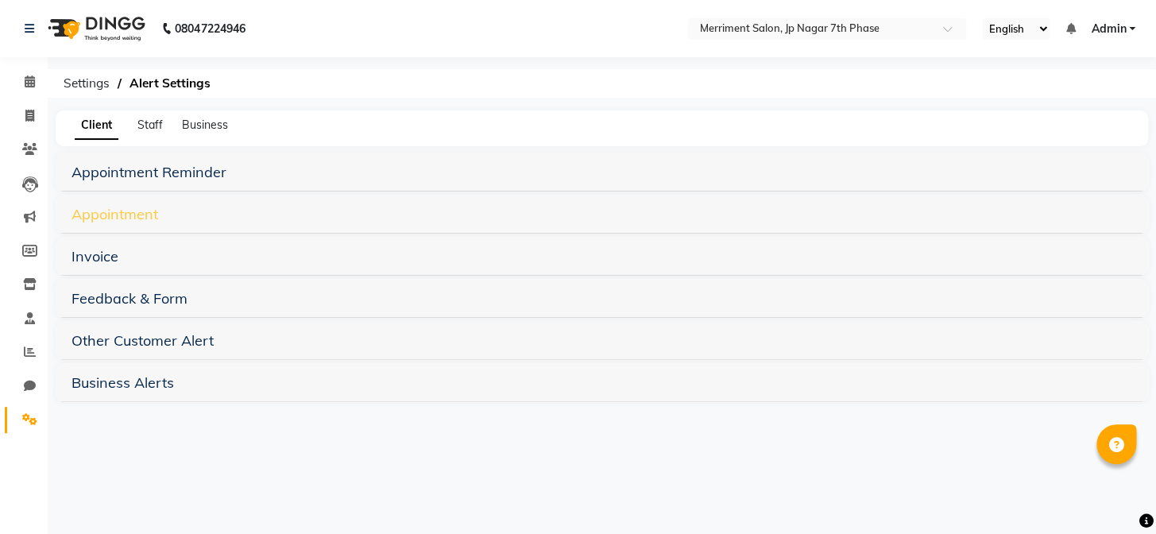
click at [95, 216] on link "Appointment" at bounding box center [114, 214] width 87 height 18
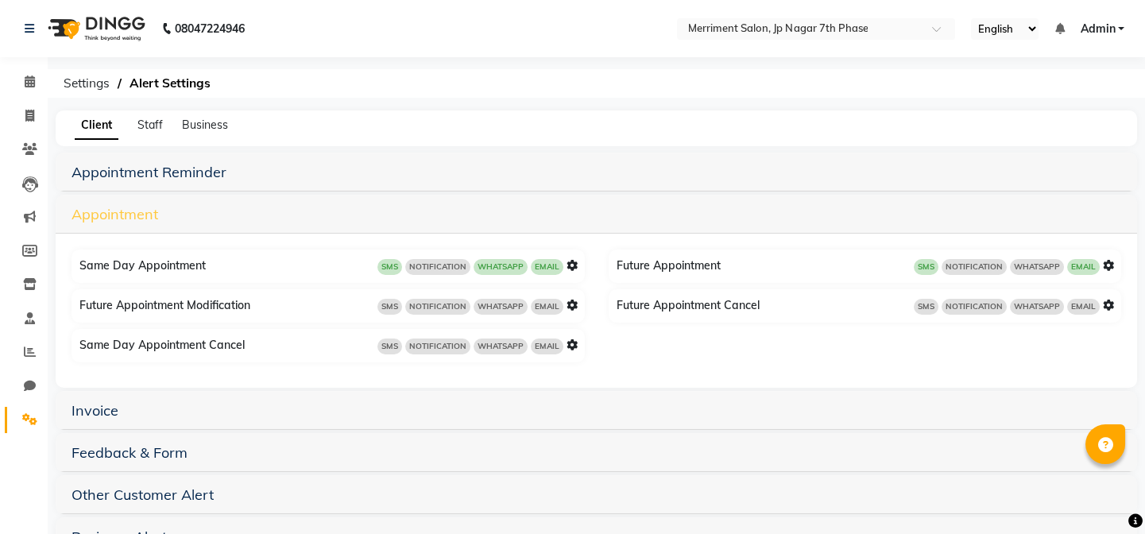
click at [95, 216] on link "Appointment" at bounding box center [114, 214] width 87 height 18
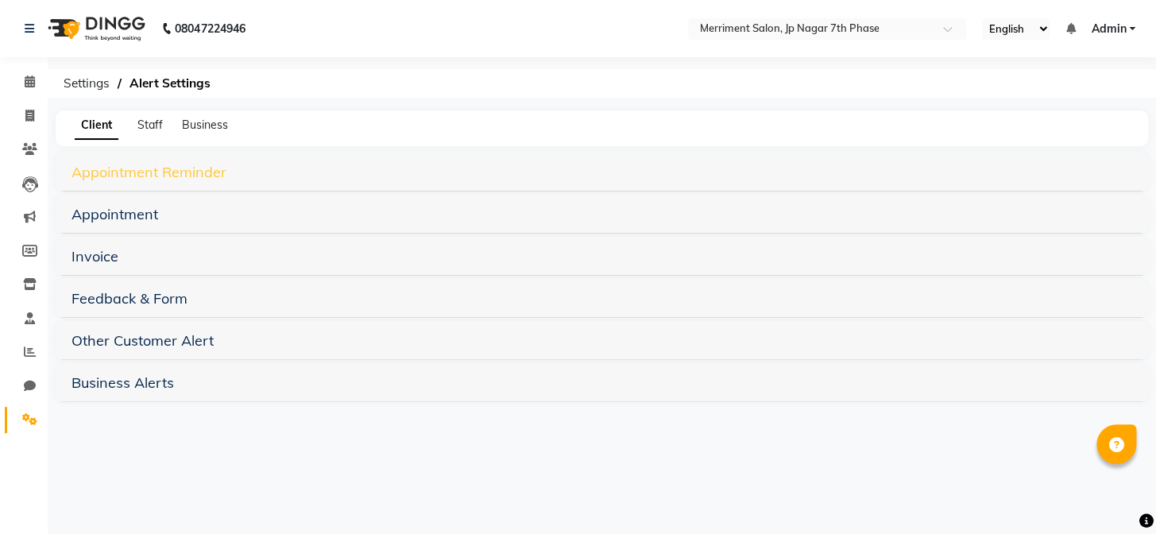
click at [98, 169] on link "Appointment Reminder" at bounding box center [148, 172] width 155 height 18
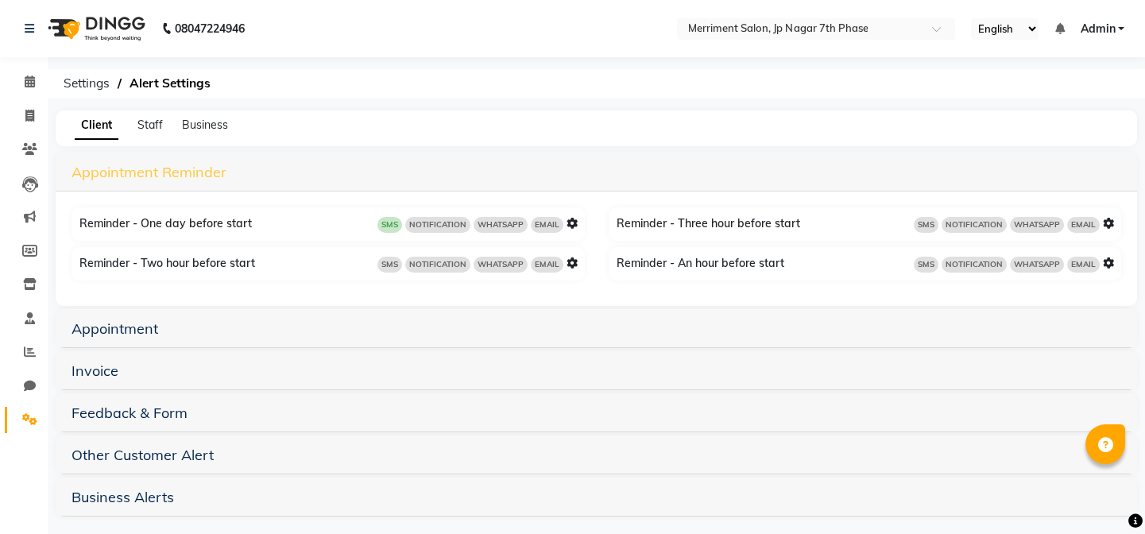
click at [98, 169] on link "Appointment Reminder" at bounding box center [148, 172] width 155 height 18
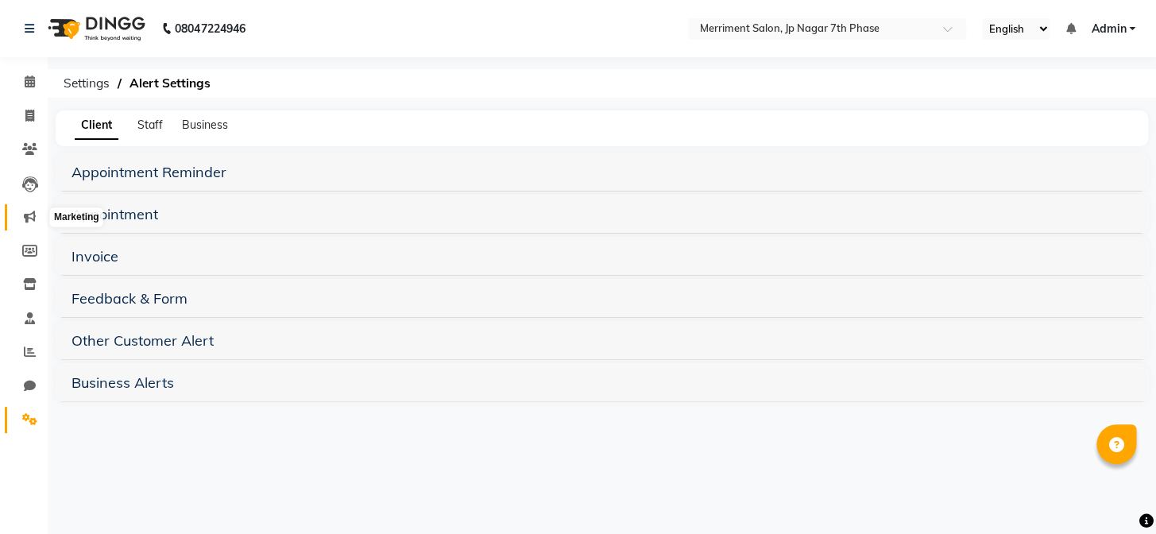
click at [32, 216] on icon at bounding box center [30, 216] width 12 height 12
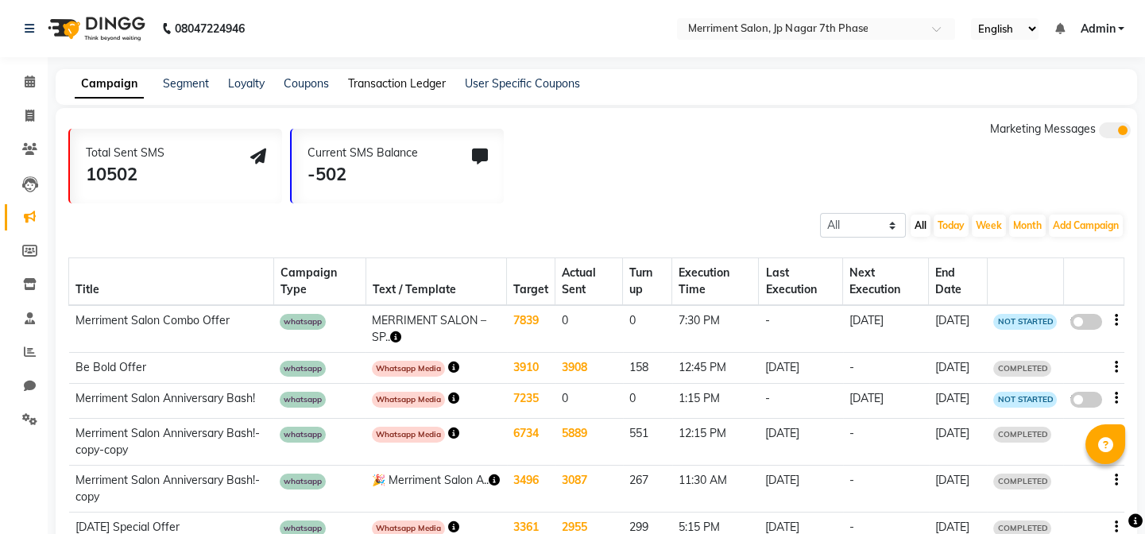
click at [393, 86] on link "Transaction Ledger" at bounding box center [397, 83] width 98 height 14
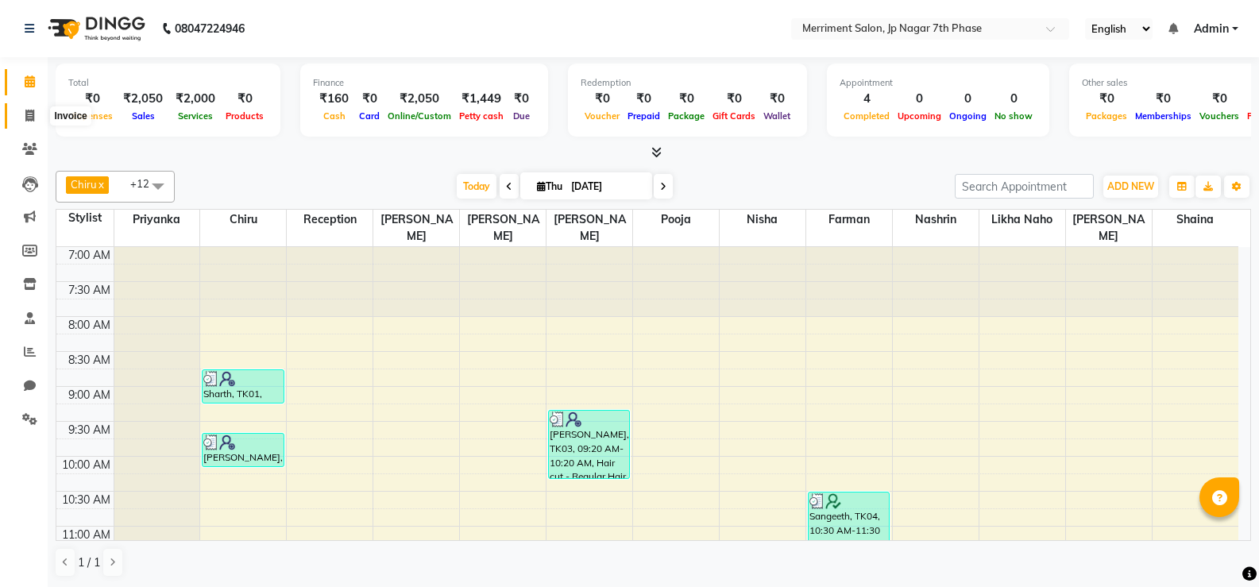
click at [29, 118] on icon at bounding box center [29, 116] width 9 height 12
select select "service"
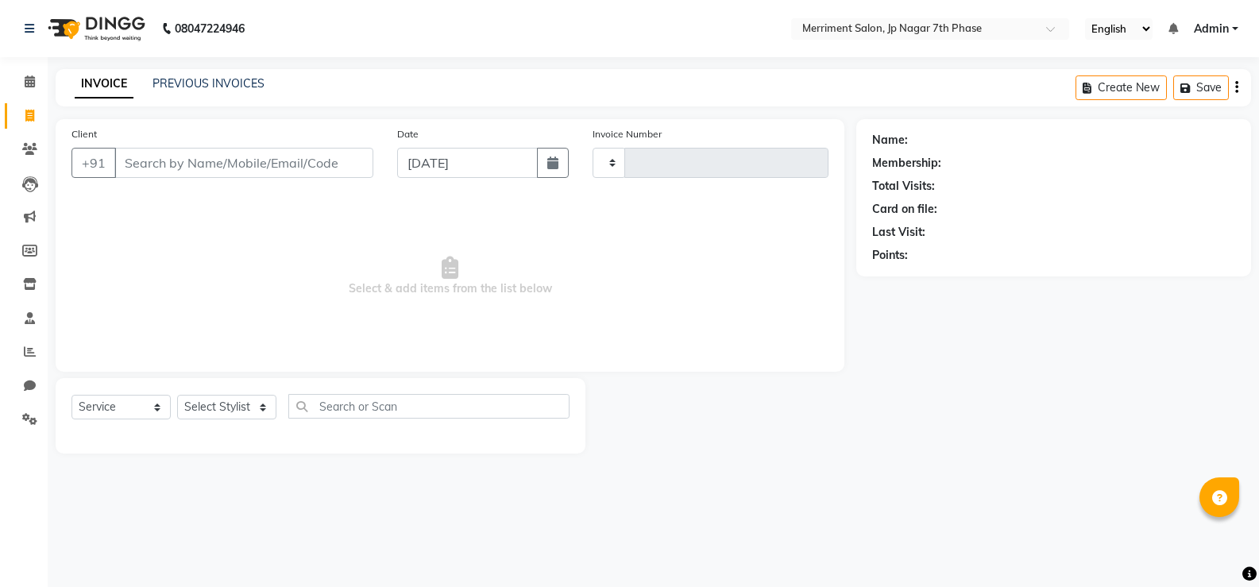
type input "4527"
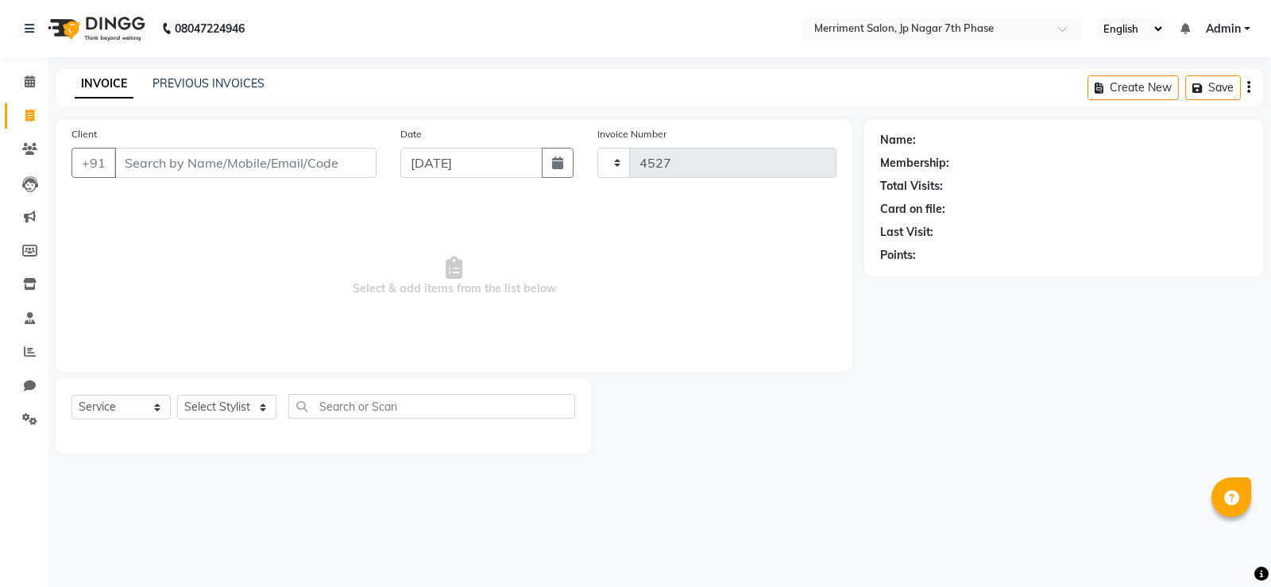
select select "4110"
click at [208, 91] on div "PREVIOUS INVOICES" at bounding box center [208, 83] width 112 height 17
select select "package"
click at [229, 83] on link "PREVIOUS INVOICES" at bounding box center [208, 83] width 112 height 14
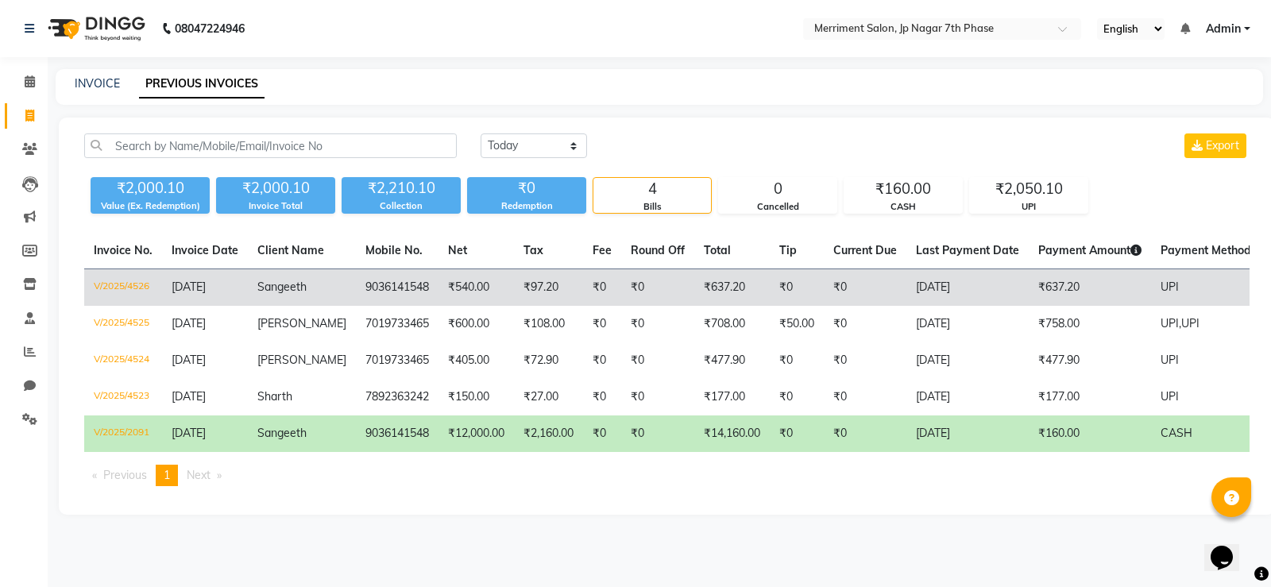
click at [117, 287] on td "V/2025/4526" at bounding box center [123, 287] width 78 height 37
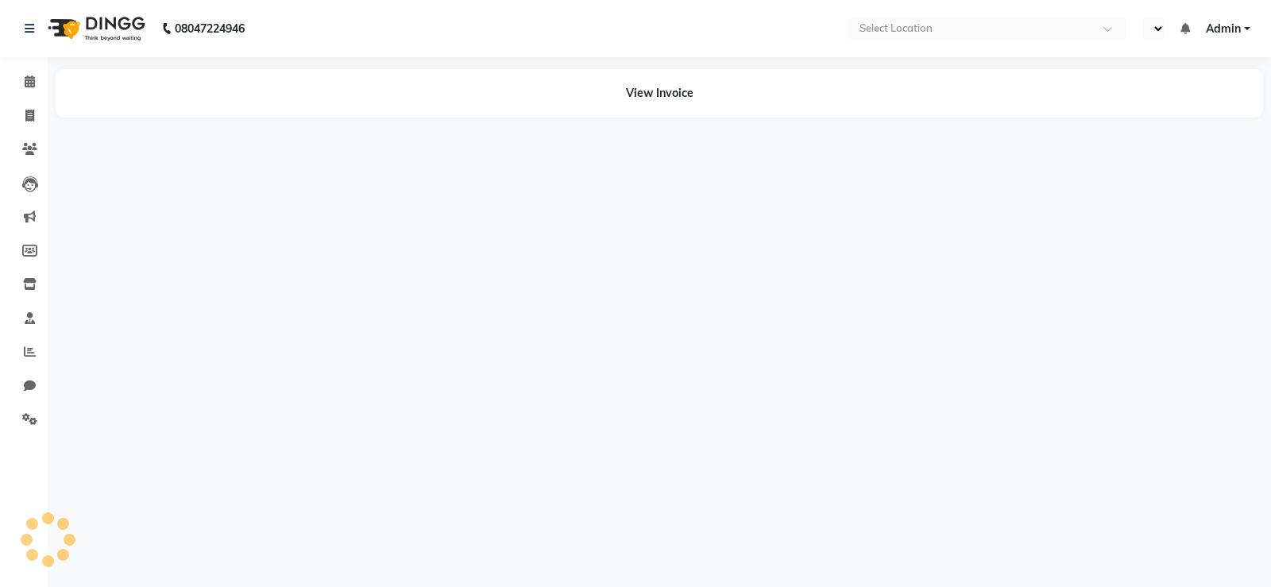
select select "en"
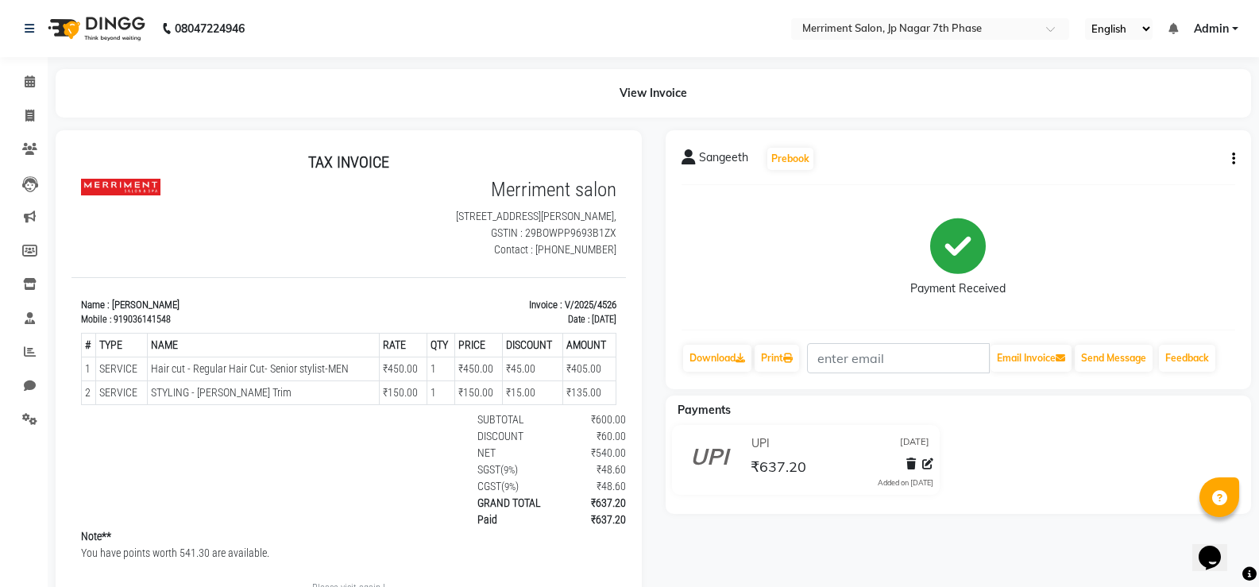
drag, startPoint x: 164, startPoint y: 162, endPoint x: 594, endPoint y: 342, distance: 466.4
click at [594, 342] on div "TAX INVOICE Merriment salon 4 SAI ARCADE, 1st floor, Wilson Garden Socity, Koth…" at bounding box center [348, 384] width 554 height 464
click at [258, 206] on div at bounding box center [209, 218] width 277 height 80
click at [181, 226] on div at bounding box center [209, 218] width 277 height 80
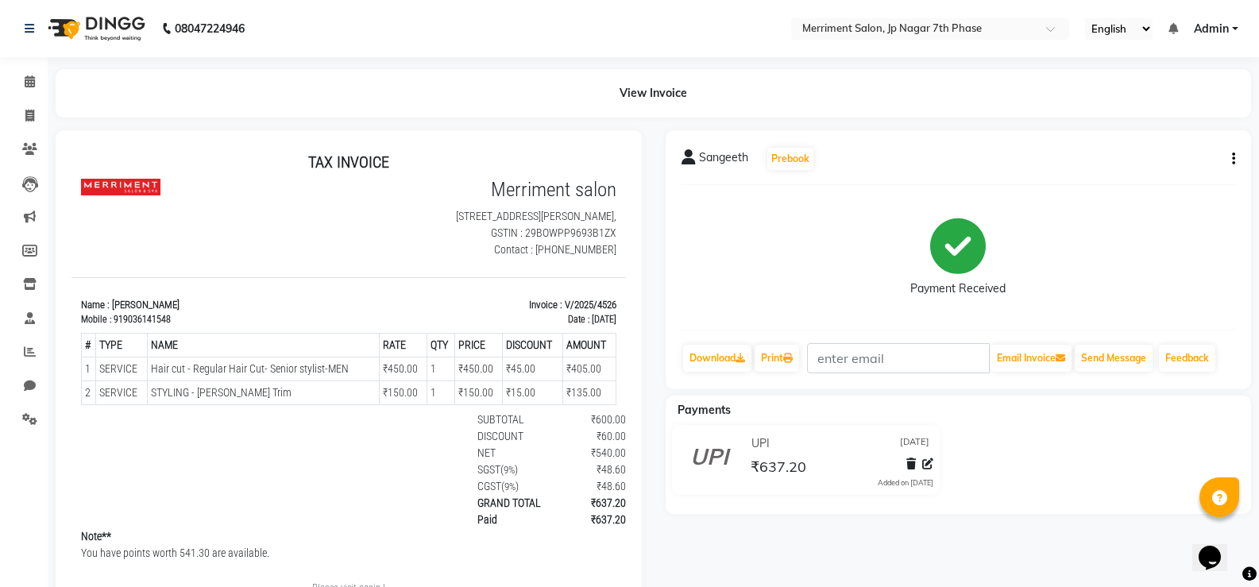
click at [238, 560] on p "You have points worth 541.30 are available." at bounding box center [348, 553] width 535 height 17
click at [253, 551] on p "You have points worth 541.30 are available." at bounding box center [348, 553] width 535 height 17
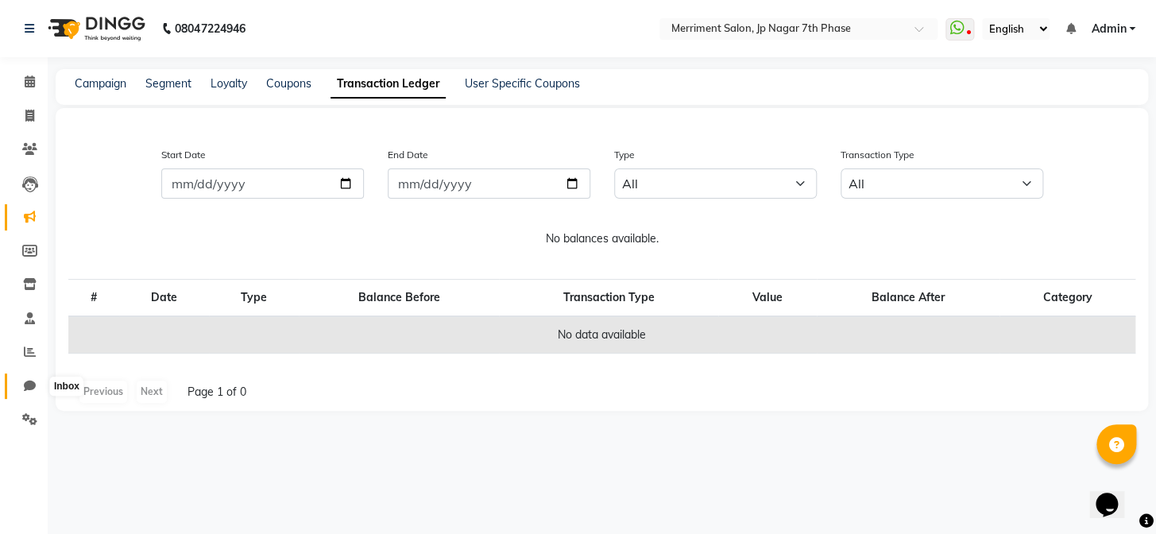
click at [26, 378] on span at bounding box center [30, 386] width 28 height 18
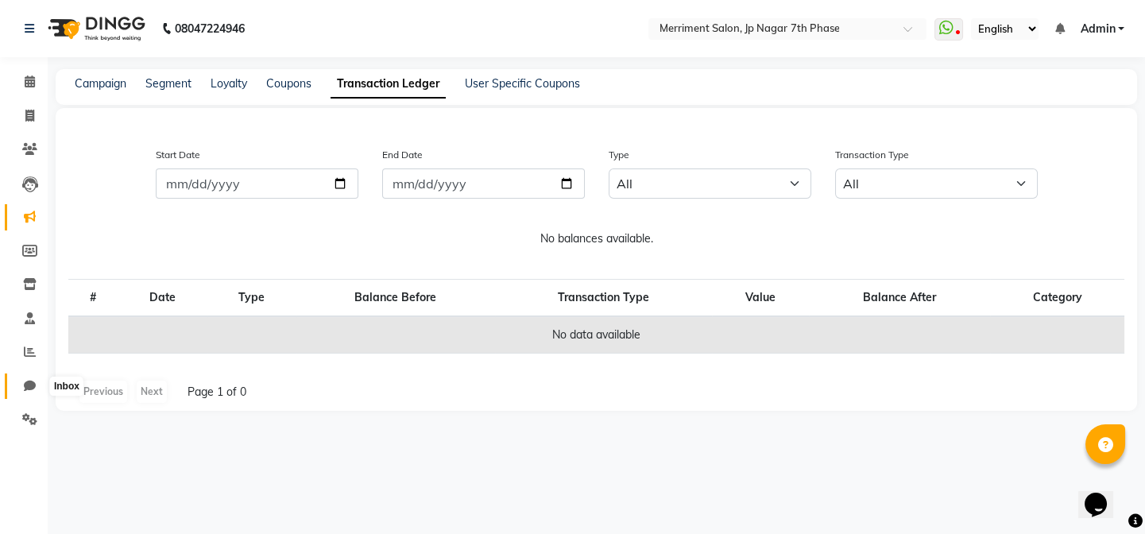
select select "100"
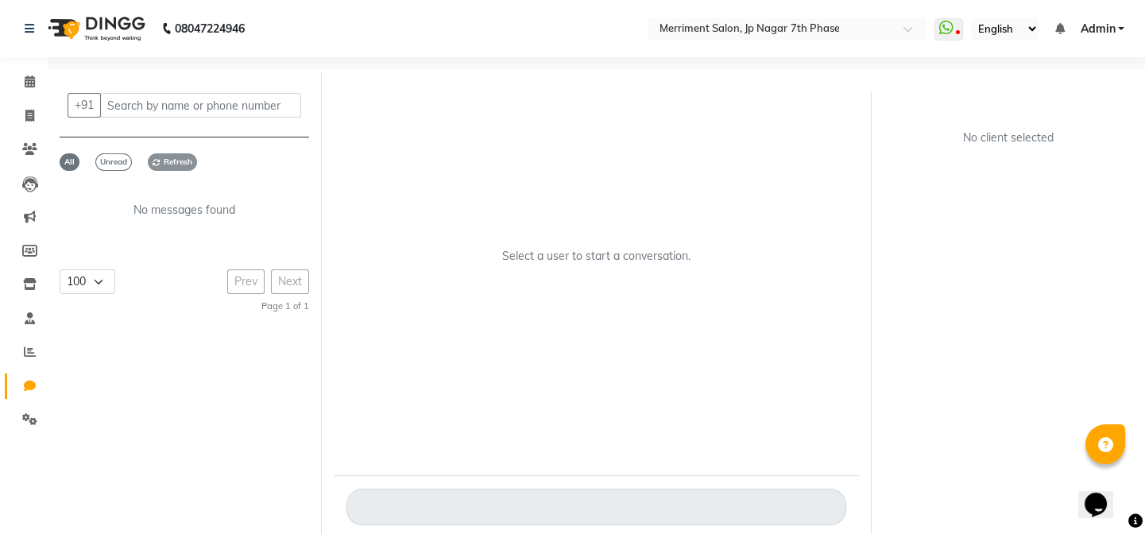
click at [168, 153] on span "Refresh" at bounding box center [172, 161] width 49 height 17
click at [31, 420] on icon at bounding box center [29, 419] width 15 height 12
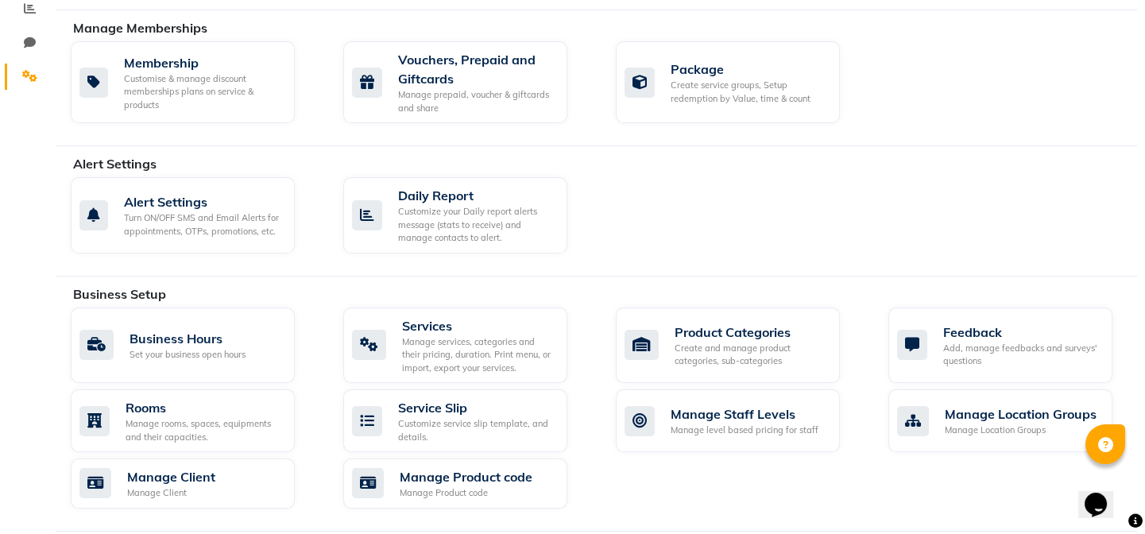
scroll to position [342, 0]
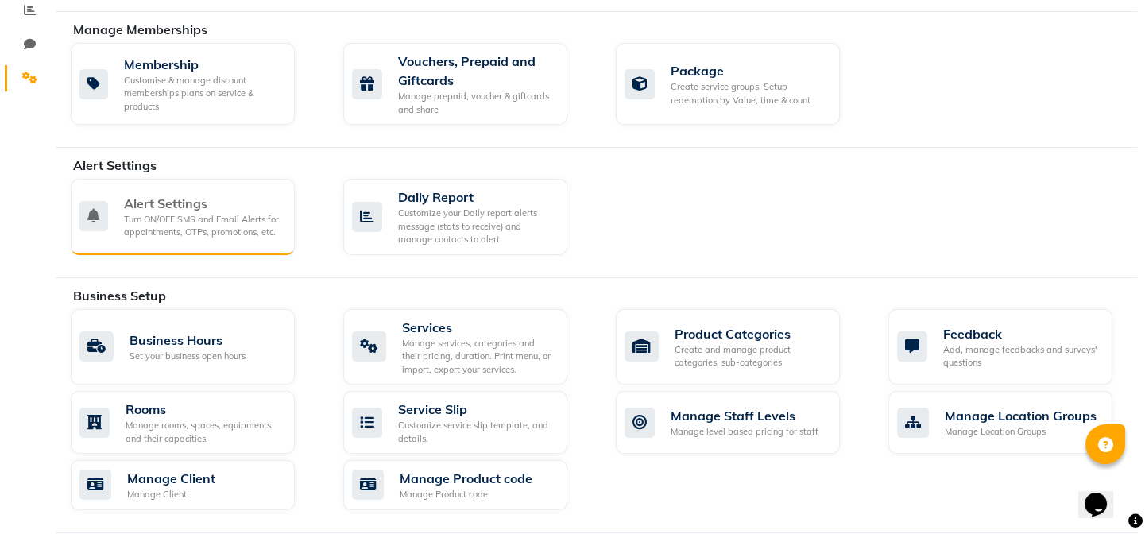
click at [154, 200] on div "Alert Settings" at bounding box center [203, 203] width 158 height 19
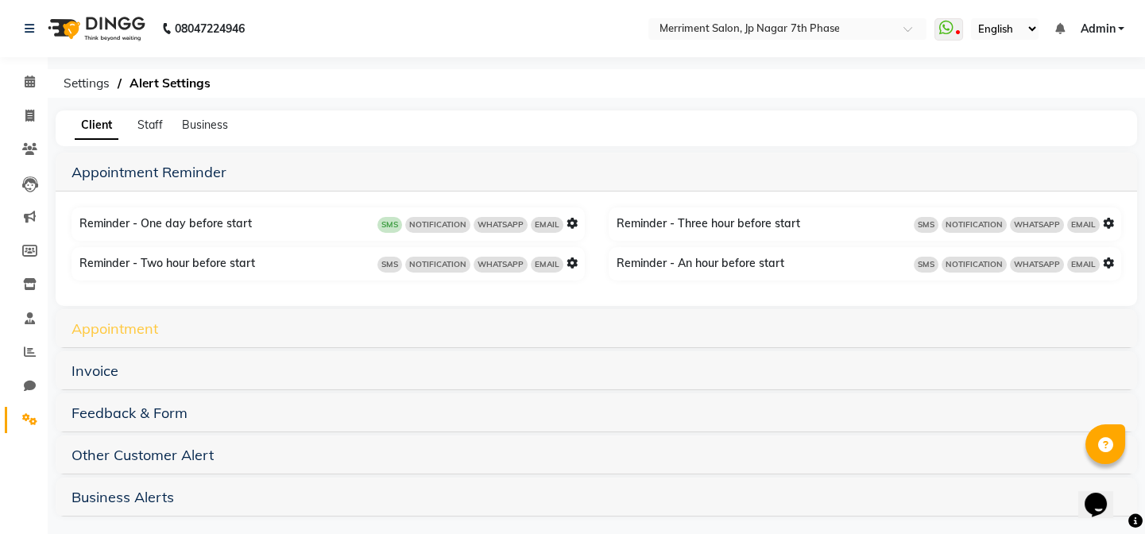
click at [133, 322] on link "Appointment" at bounding box center [114, 328] width 87 height 18
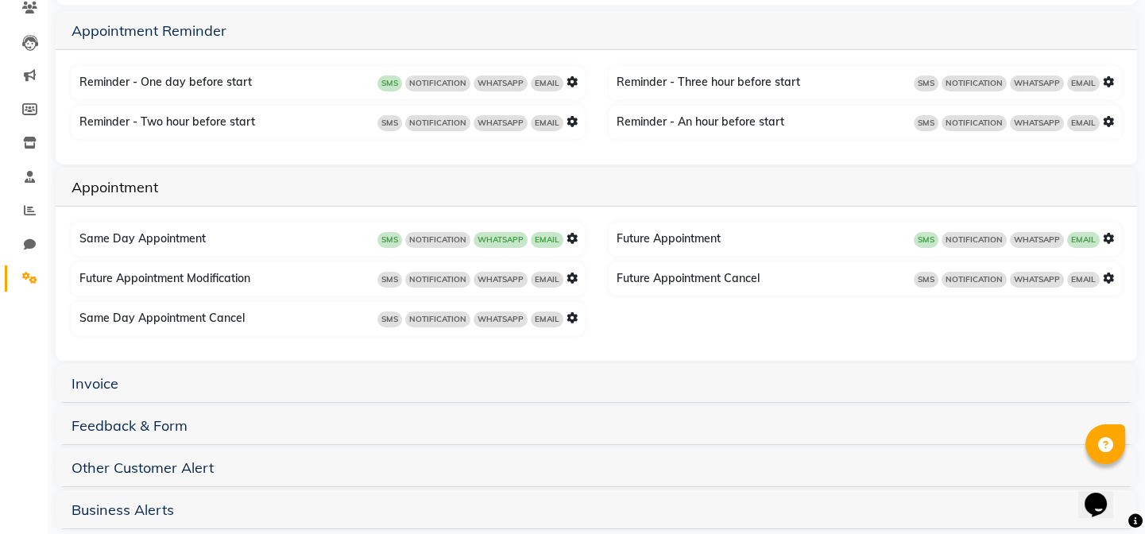
scroll to position [155, 0]
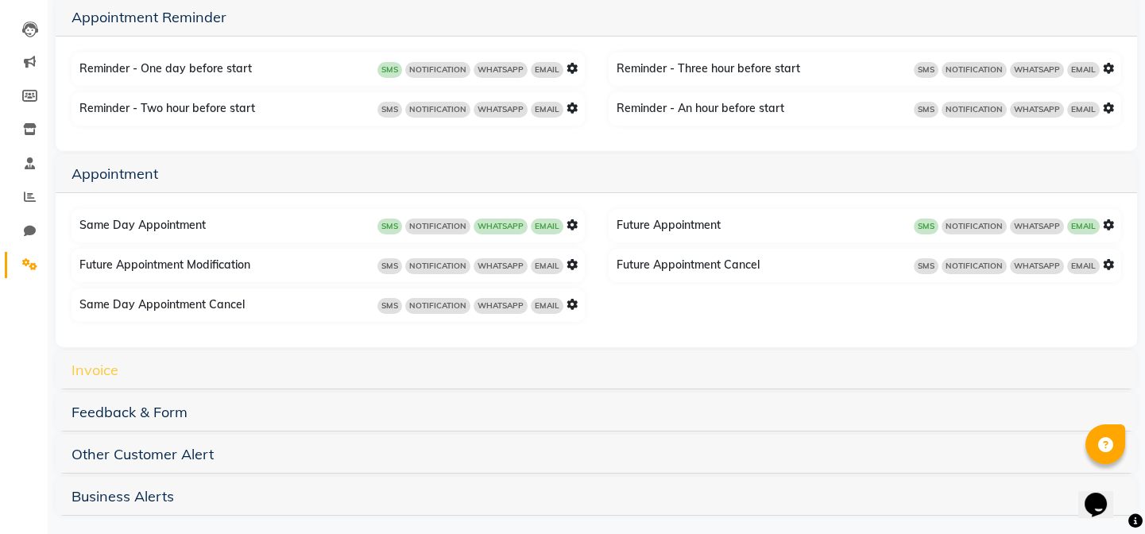
click at [90, 365] on link "Invoice" at bounding box center [94, 370] width 47 height 18
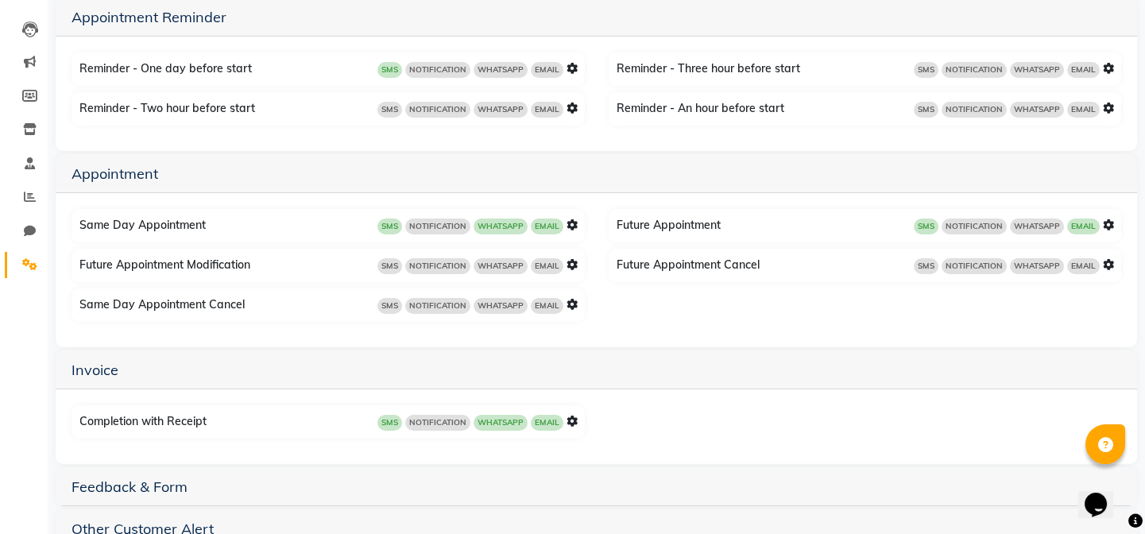
click at [570, 223] on icon at bounding box center [571, 224] width 11 height 11
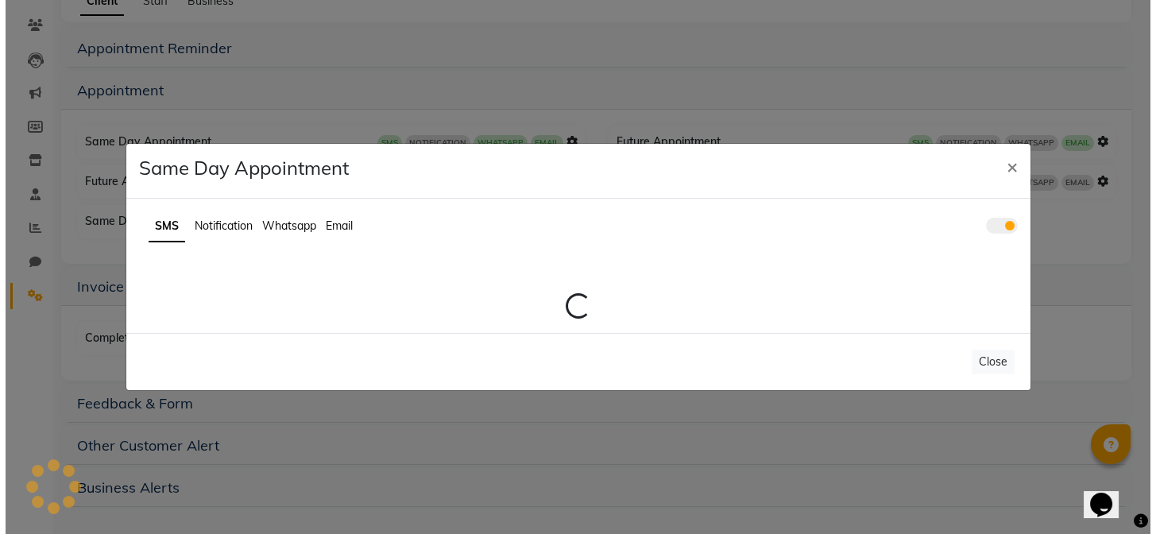
scroll to position [124, 0]
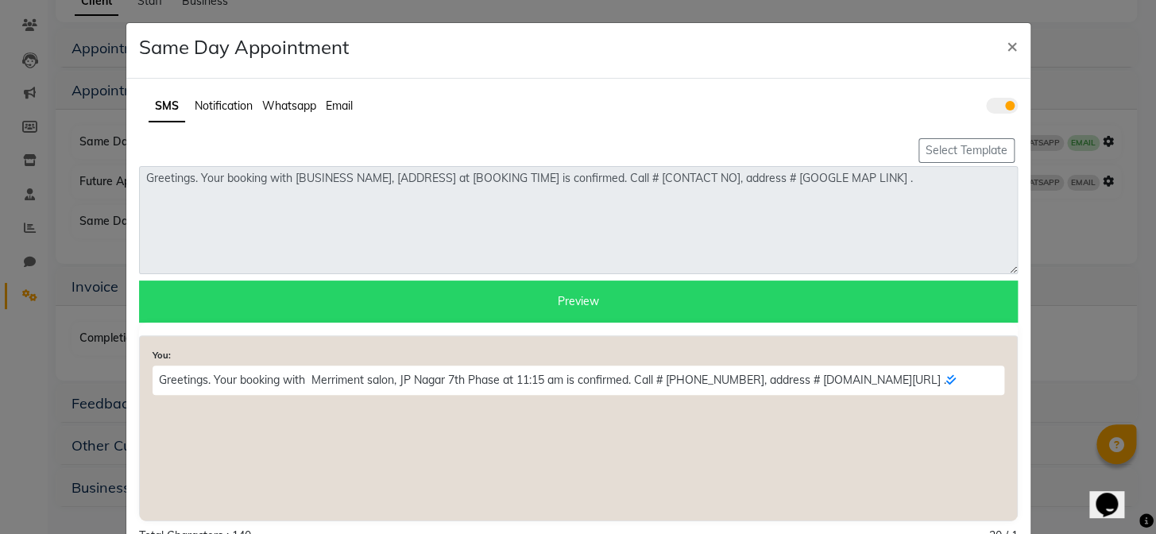
click at [272, 103] on span "Whatsapp" at bounding box center [289, 105] width 54 height 14
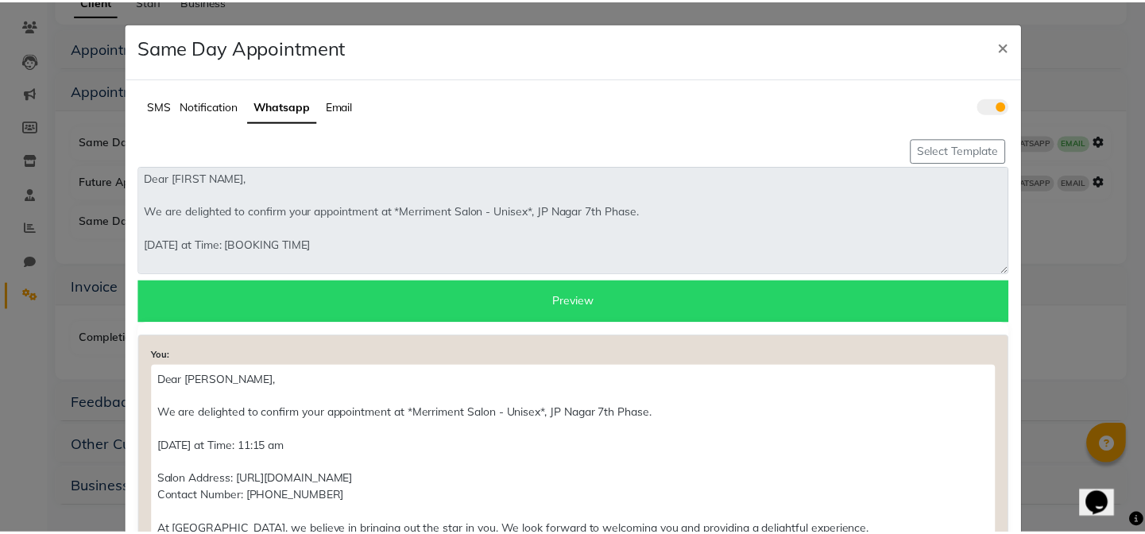
scroll to position [0, 0]
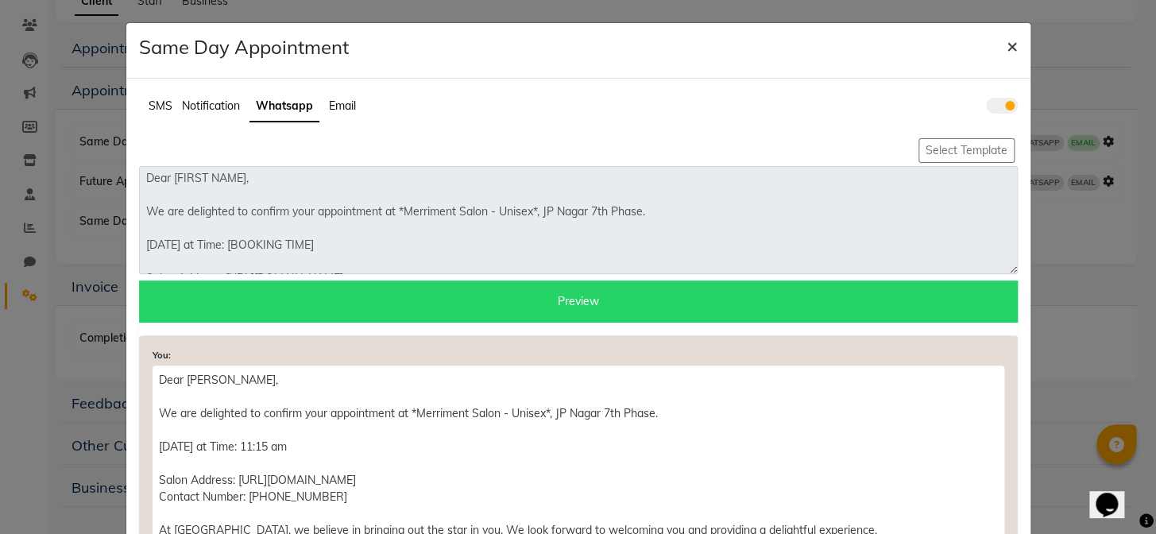
click at [999, 43] on button "×" at bounding box center [1012, 45] width 37 height 44
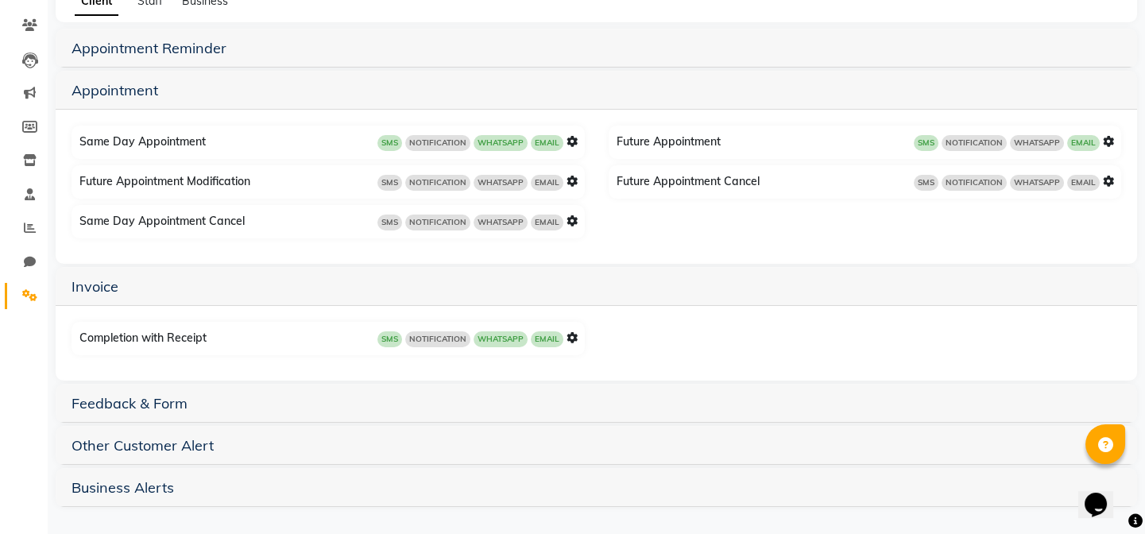
click at [567, 339] on icon at bounding box center [571, 337] width 11 height 11
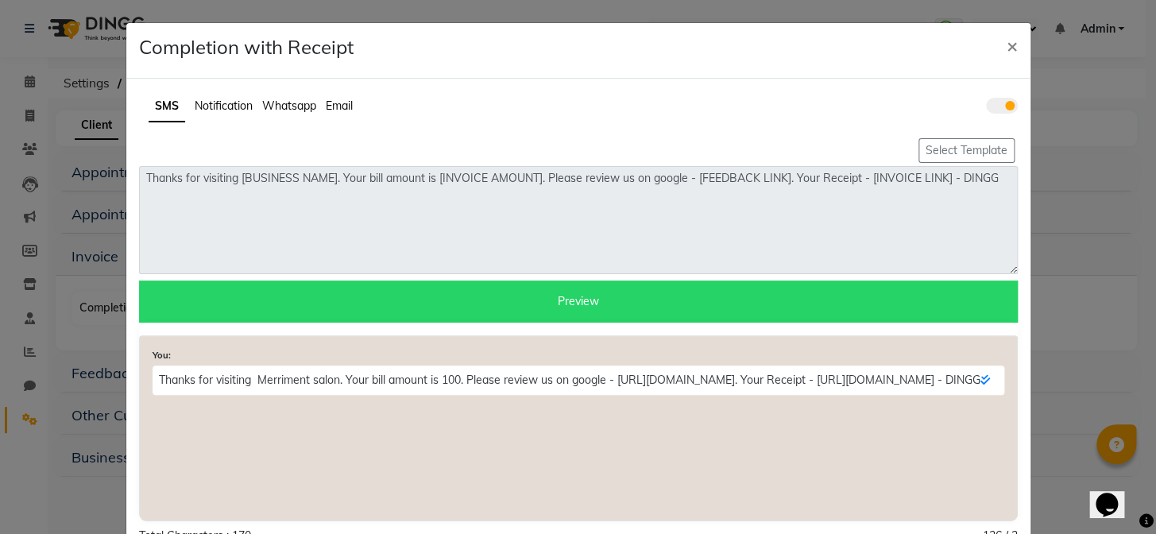
click at [277, 106] on span "Whatsapp" at bounding box center [289, 105] width 54 height 14
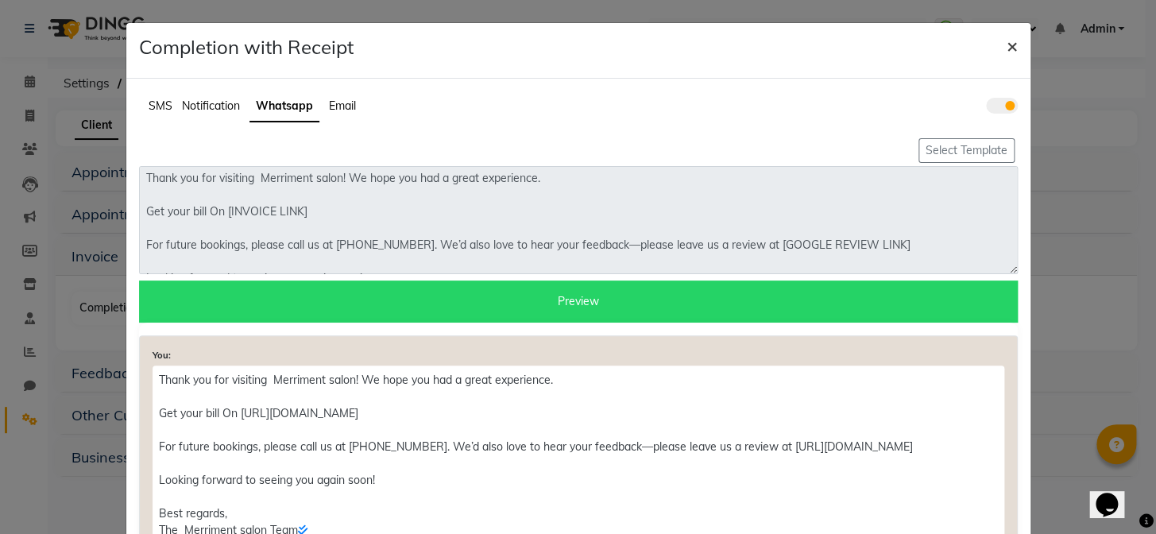
click at [1006, 43] on span "×" at bounding box center [1011, 45] width 11 height 24
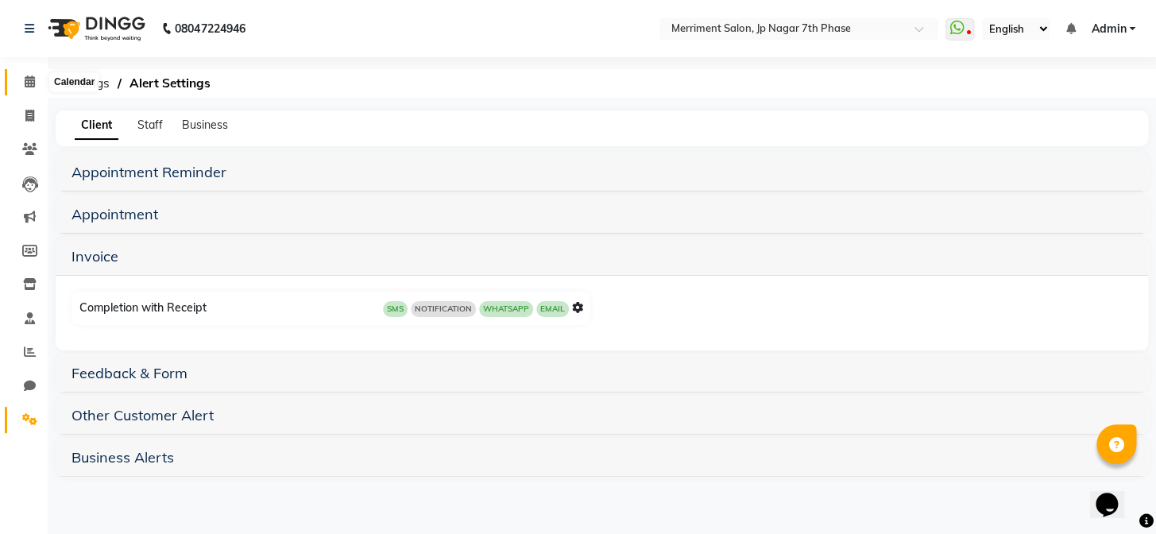
click at [28, 75] on icon at bounding box center [30, 81] width 10 height 12
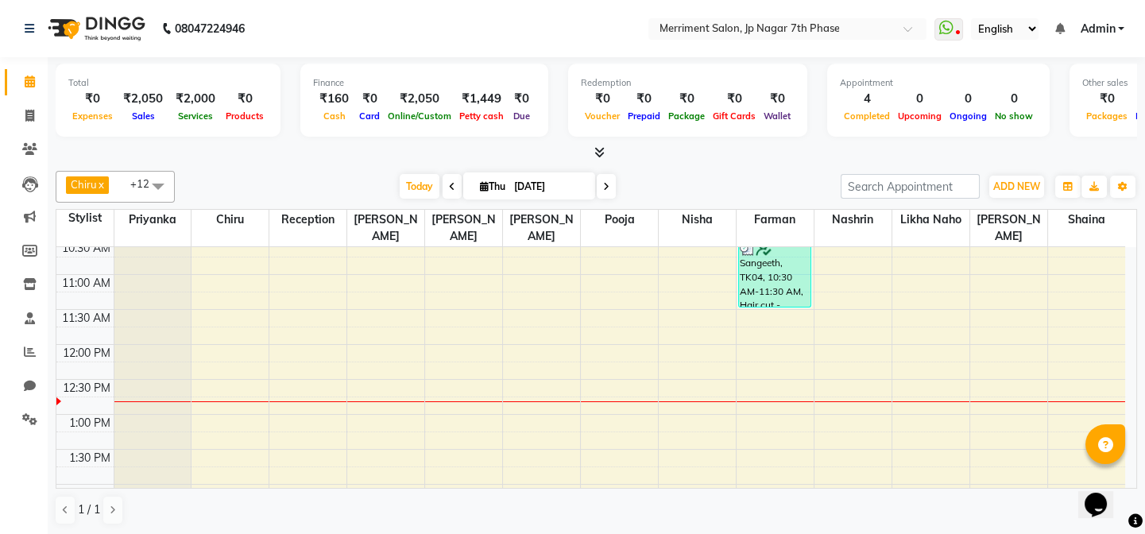
scroll to position [262, 0]
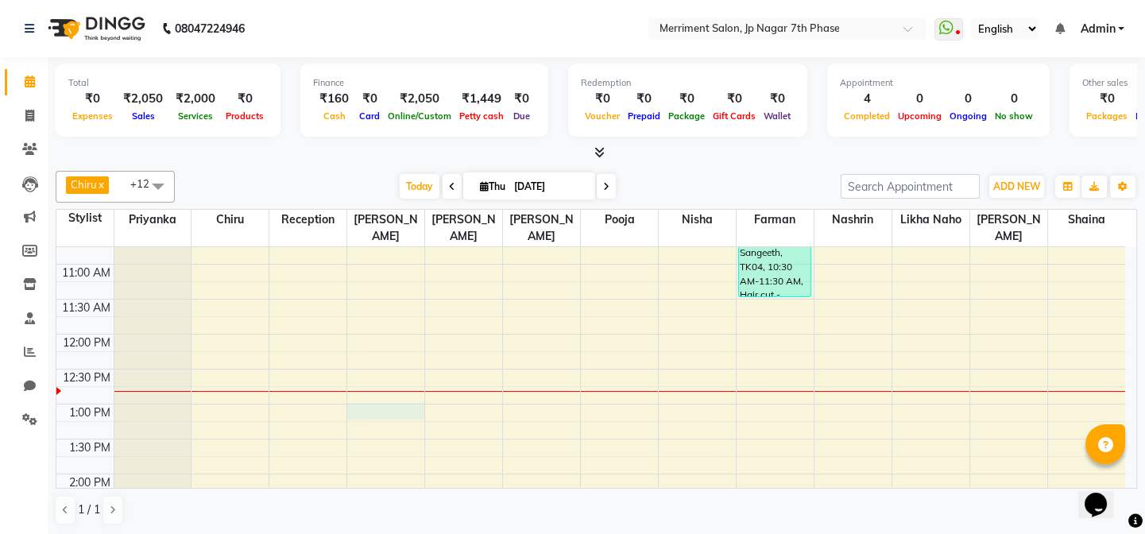
click at [358, 409] on div "7:00 AM 7:30 AM 8:00 AM 8:30 AM 9:00 AM 9:30 AM 10:00 AM 10:30 AM 11:00 AM 11:3…" at bounding box center [590, 509] width 1068 height 1048
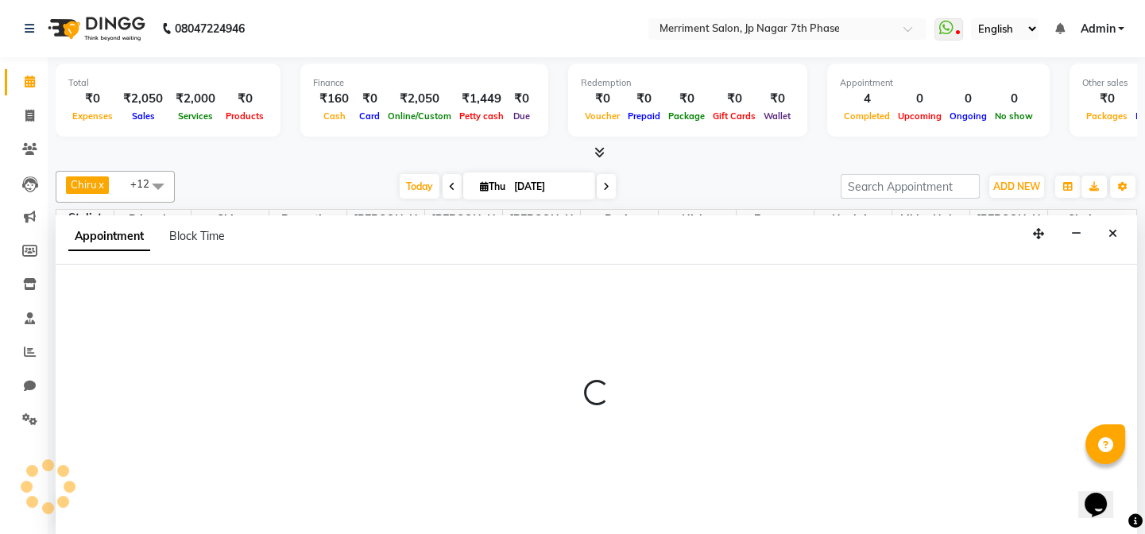
scroll to position [0, 0]
select select "72104"
select select "tentative"
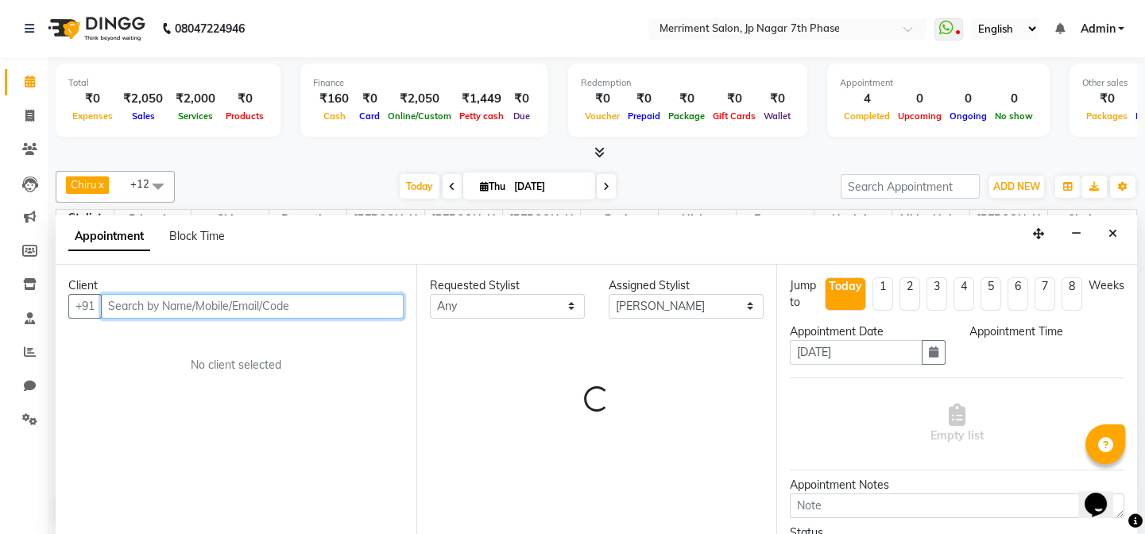
select select "780"
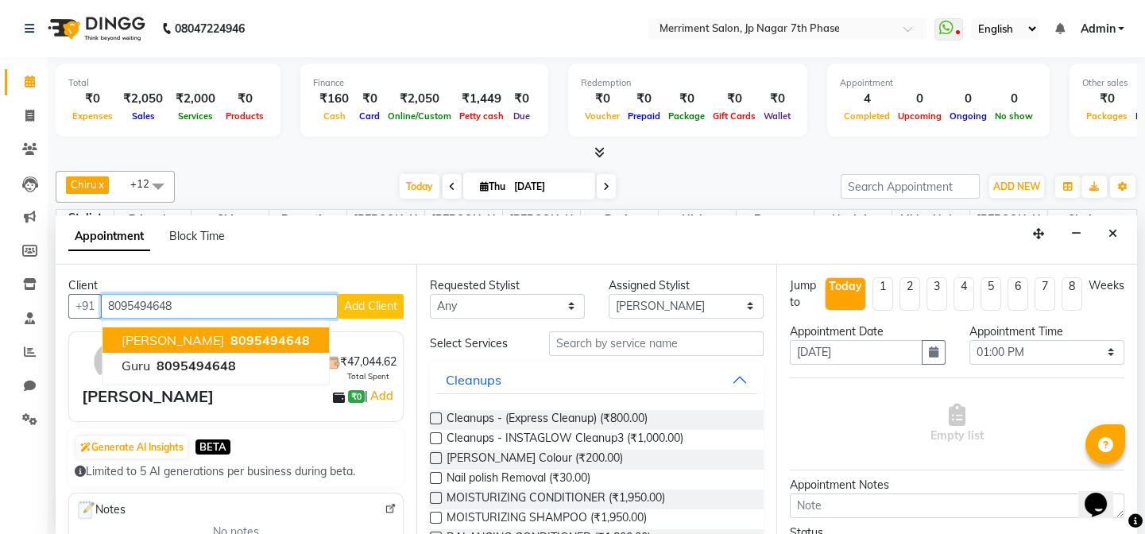
click at [230, 333] on span "8095494648" at bounding box center [269, 340] width 79 height 16
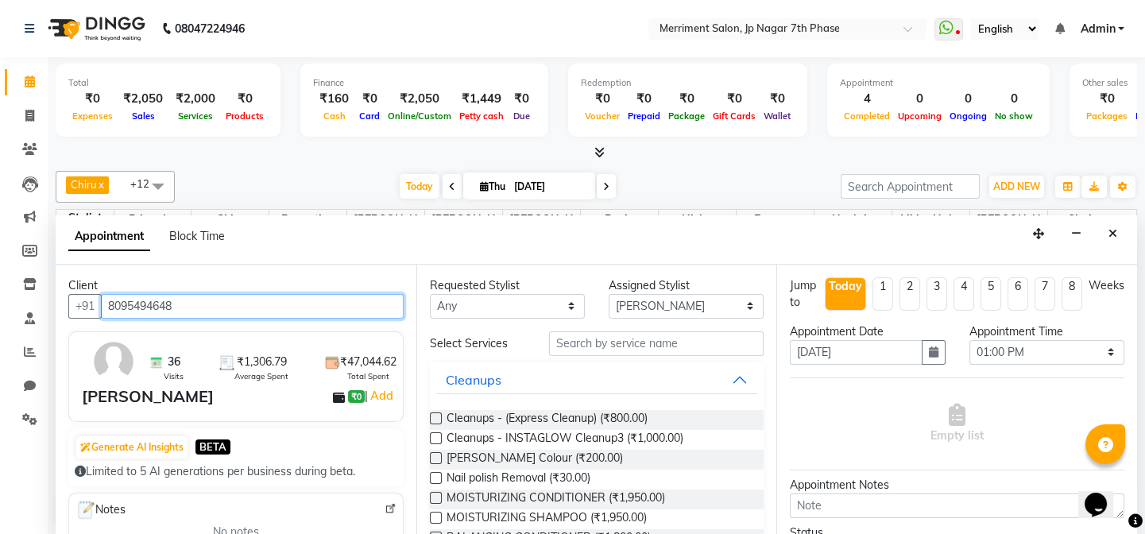
type input "8095494648"
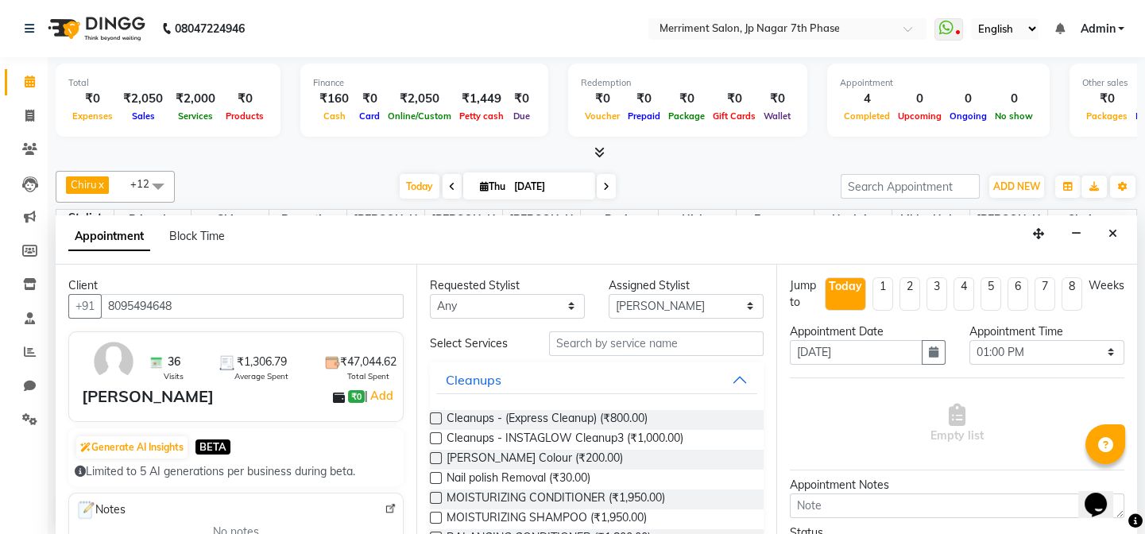
click at [436, 414] on label at bounding box center [436, 418] width 12 height 12
click at [436, 415] on input "checkbox" at bounding box center [435, 420] width 10 height 10
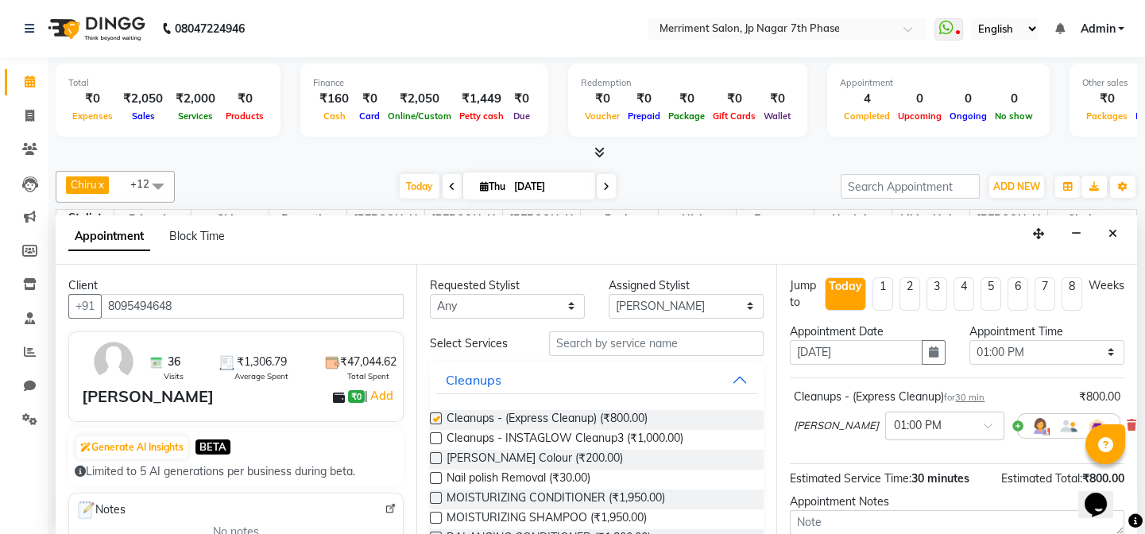
checkbox input "false"
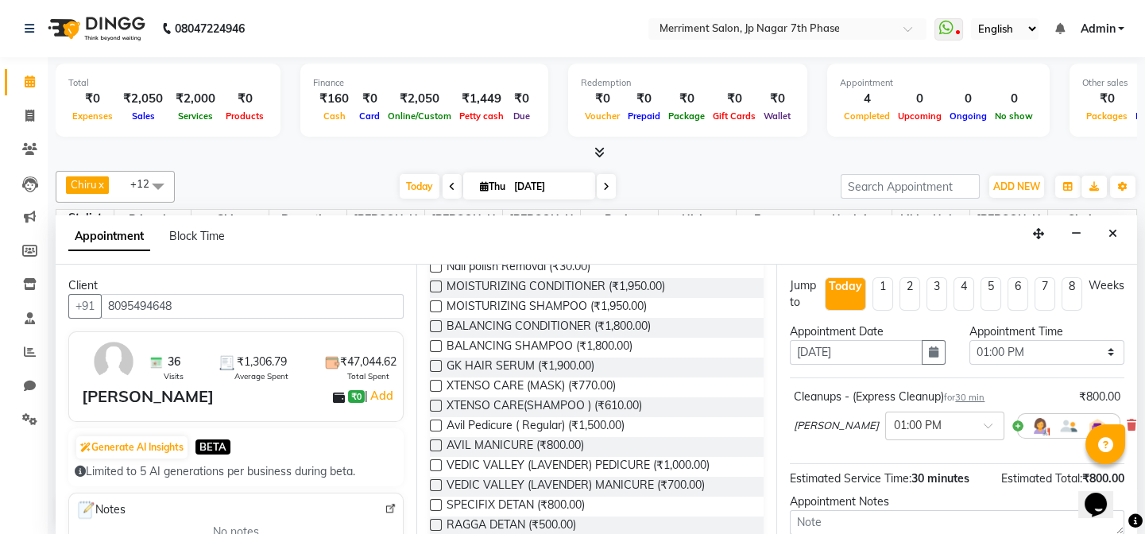
scroll to position [149, 0]
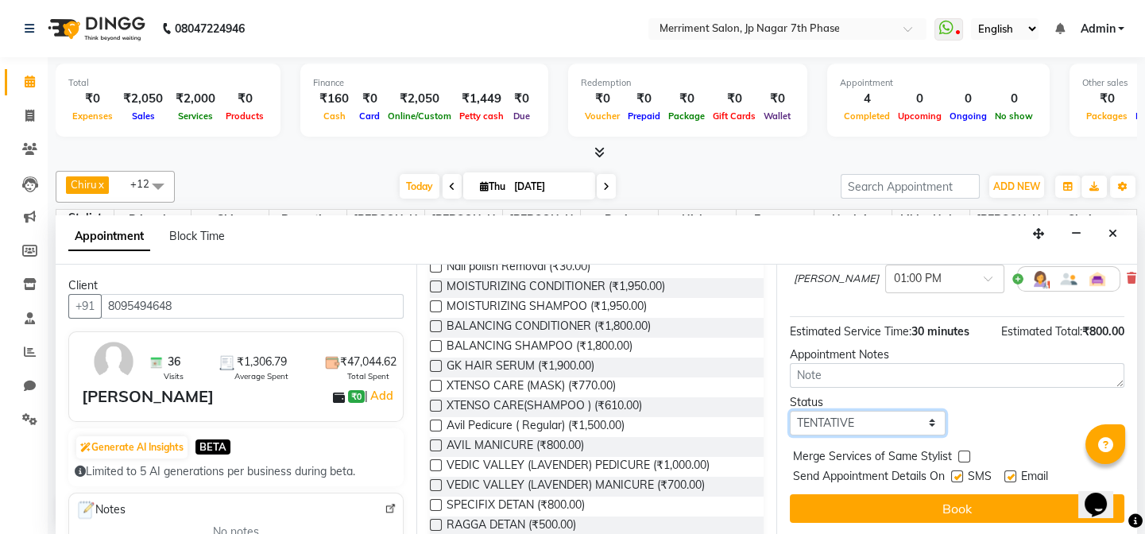
click at [872, 429] on select "Select TENTATIVE CONFIRM CHECK-IN UPCOMING" at bounding box center [866, 423] width 155 height 25
click at [29, 216] on icon at bounding box center [30, 216] width 12 height 12
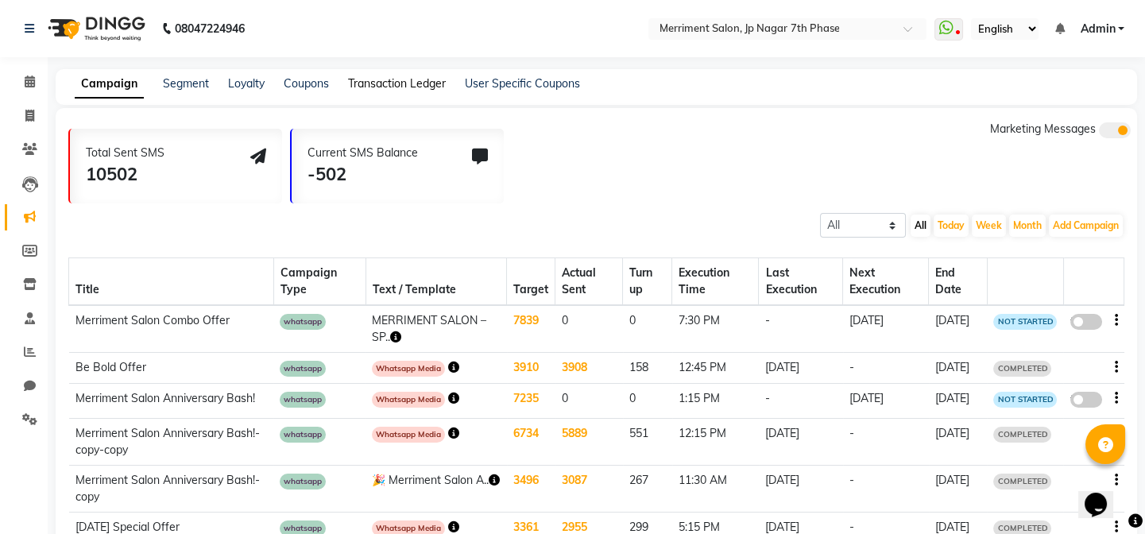
click at [364, 87] on link "Transaction Ledger" at bounding box center [397, 83] width 98 height 14
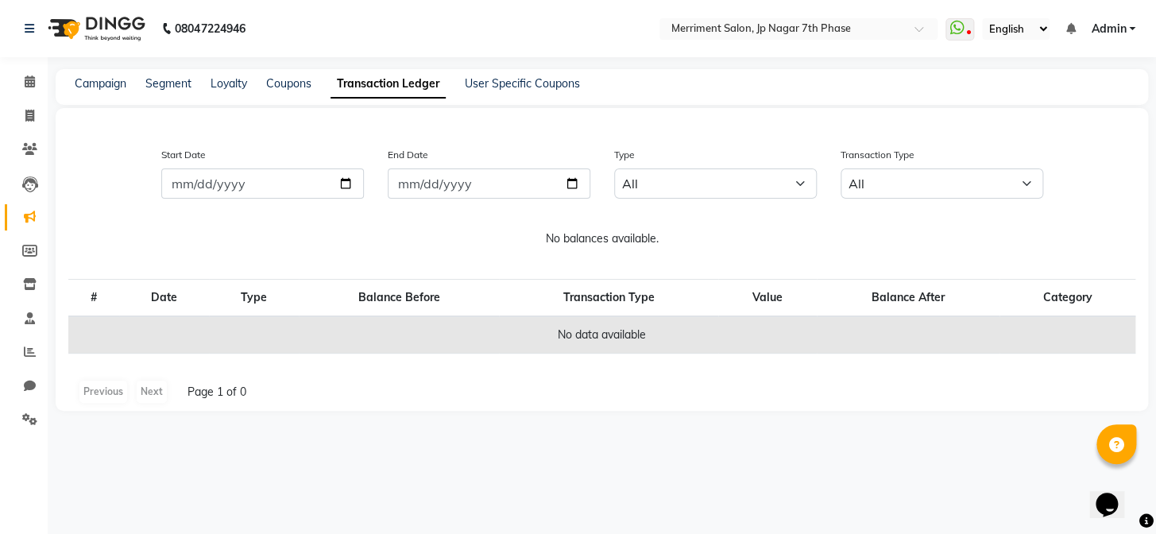
click at [274, 446] on div "08047224946 Select Location × Merriment Salon, Jp Nagar 7th Phase WhatsApp Stat…" at bounding box center [578, 267] width 1156 height 534
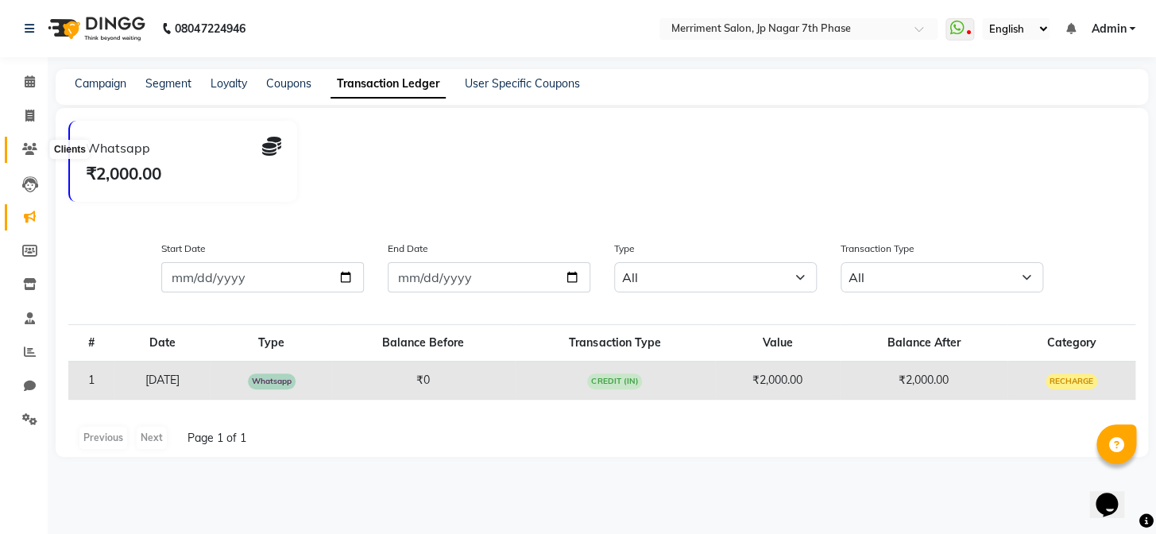
click at [26, 143] on icon at bounding box center [29, 149] width 15 height 12
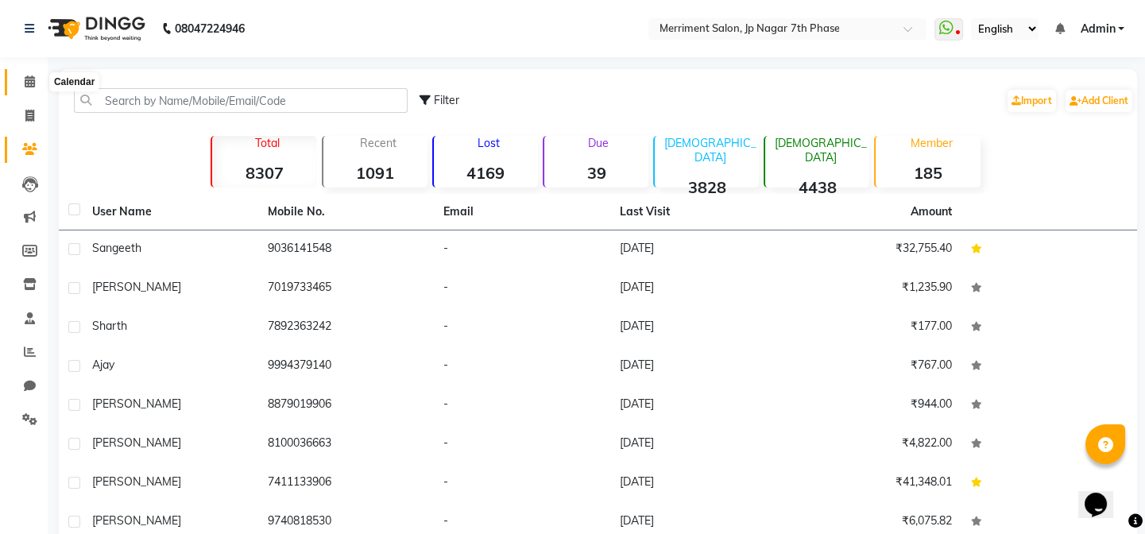
click at [25, 86] on icon at bounding box center [30, 81] width 10 height 12
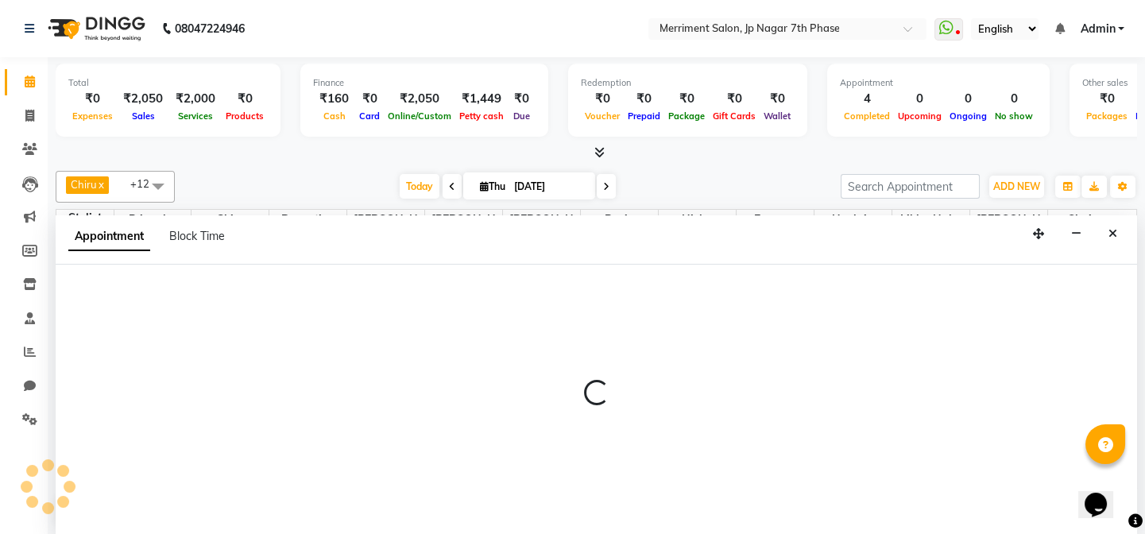
select select "72104"
select select "540"
select select "tentative"
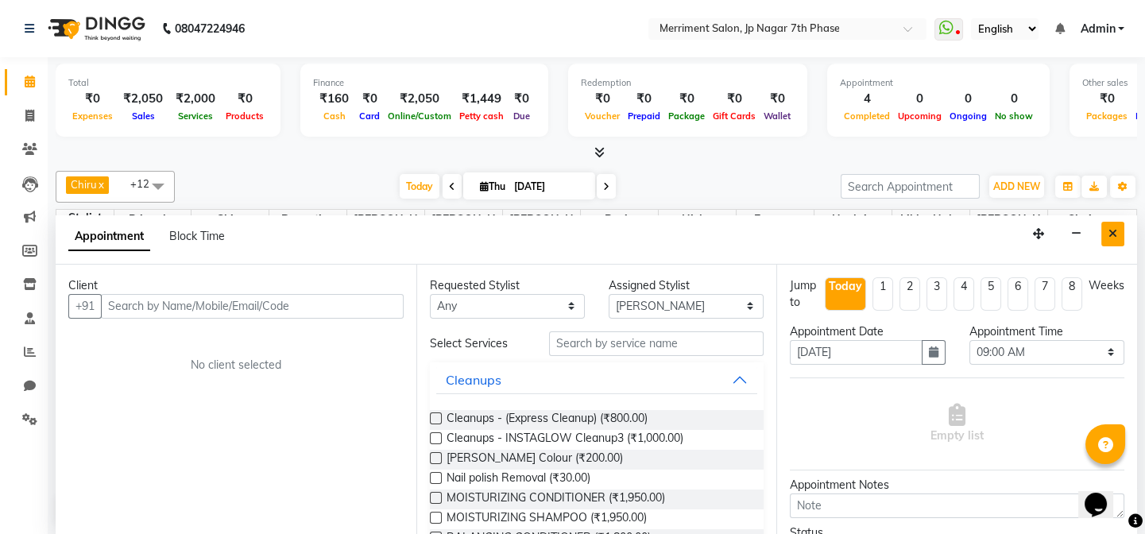
click at [1113, 230] on icon "Close" at bounding box center [1112, 233] width 9 height 11
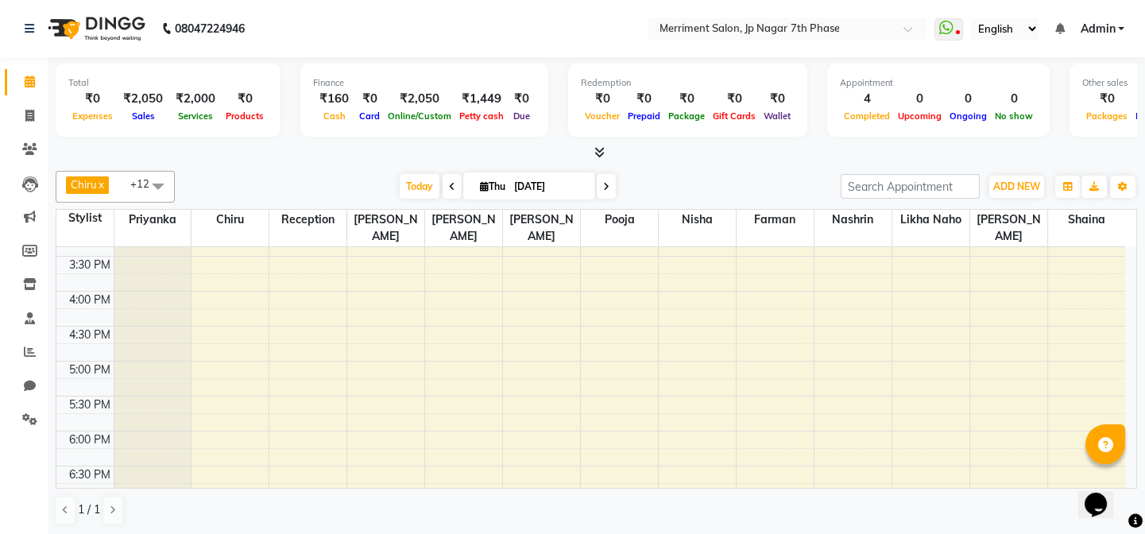
scroll to position [664, 0]
click at [455, 271] on div "7:00 AM 7:30 AM 8:00 AM 8:30 AM 9:00 AM 9:30 AM 10:00 AM 10:30 AM 11:00 AM 11:3…" at bounding box center [590, 107] width 1068 height 1048
select select "72476"
select select "1005"
select select "tentative"
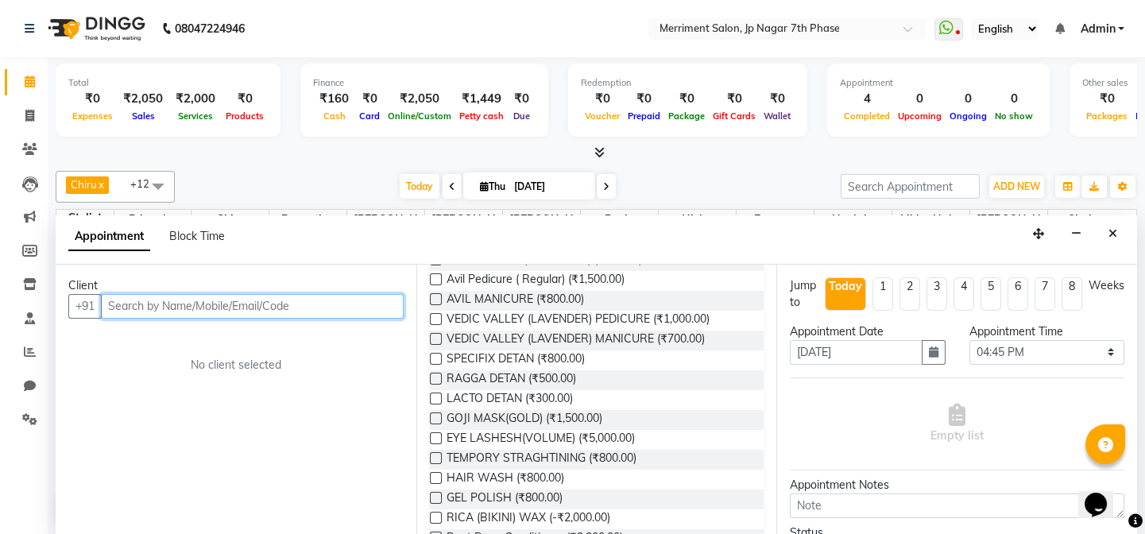
scroll to position [375, 0]
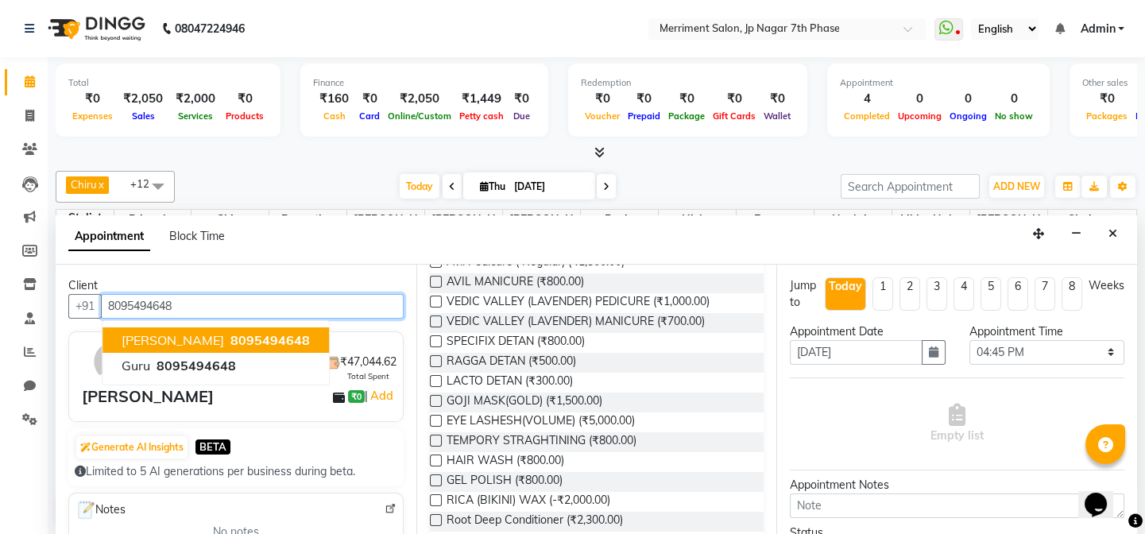
click at [230, 342] on span "8095494648" at bounding box center [269, 340] width 79 height 16
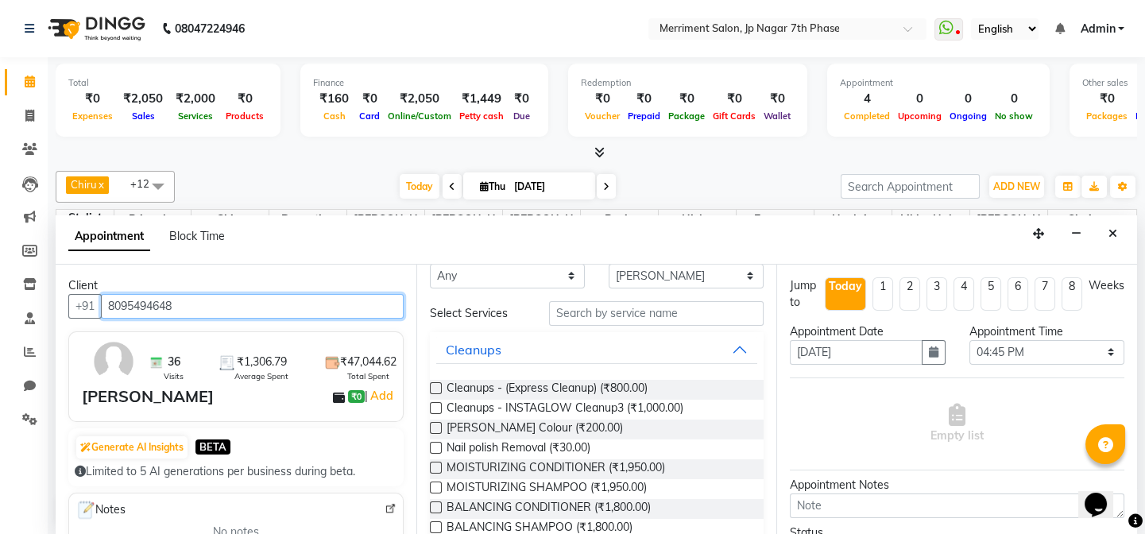
scroll to position [0, 0]
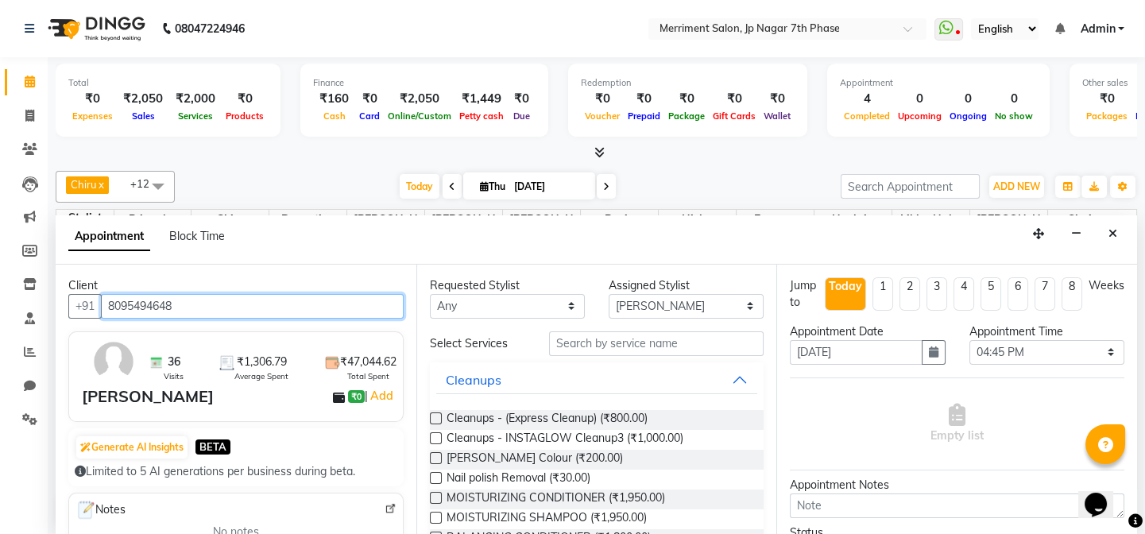
type input "8095494648"
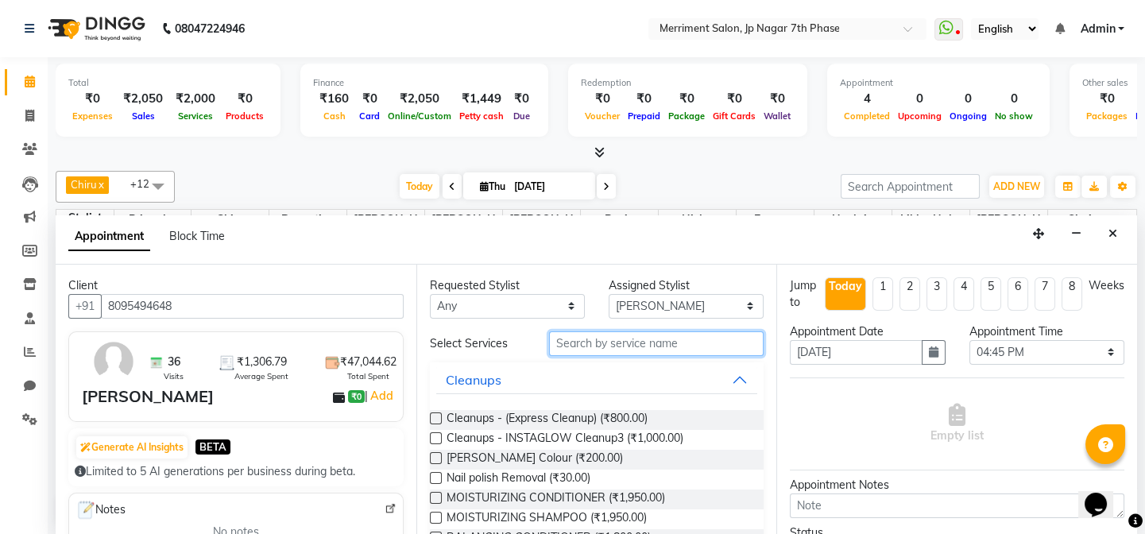
click at [586, 347] on input "text" at bounding box center [656, 343] width 214 height 25
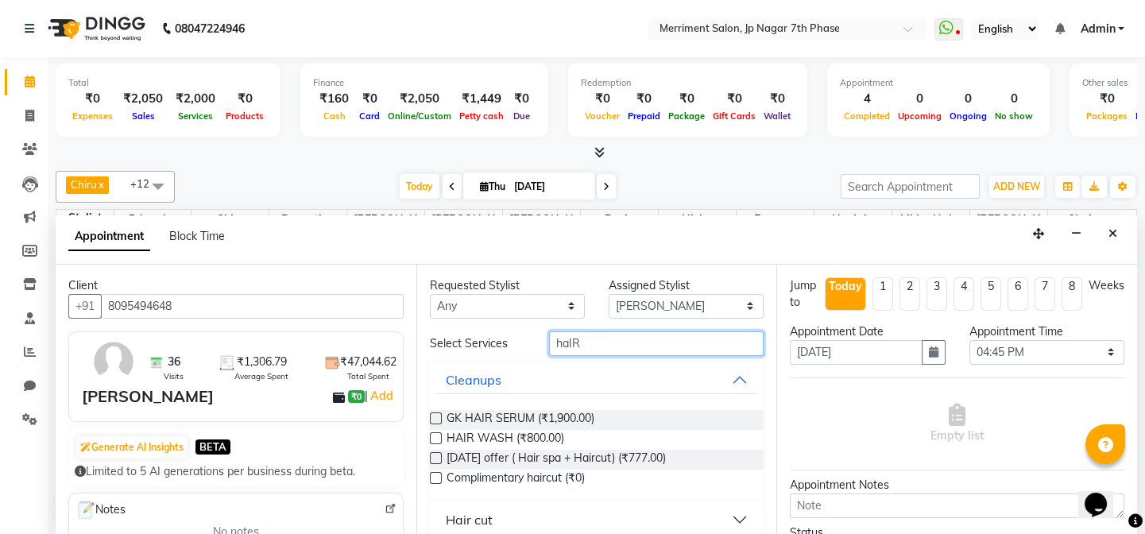
type input "haIR"
click at [725, 531] on button "Hair cut" at bounding box center [597, 519] width 322 height 29
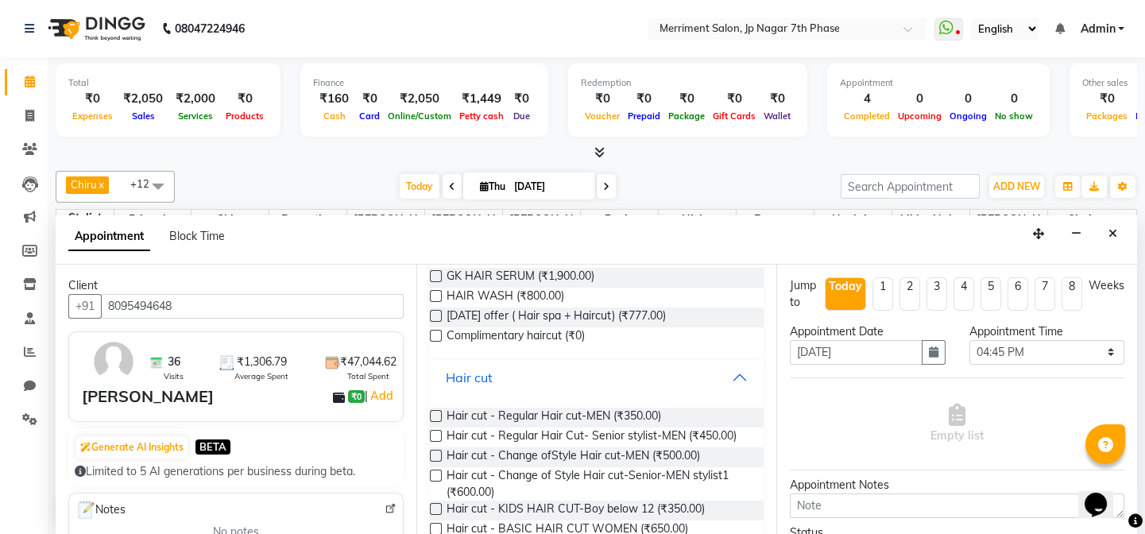
scroll to position [145, 0]
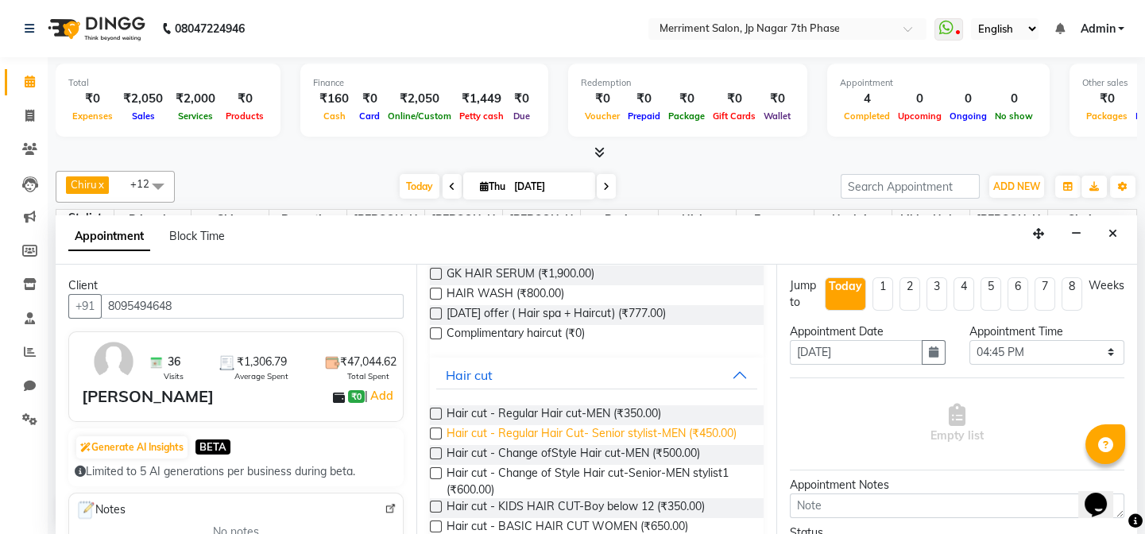
click at [665, 434] on span "Hair cut - Regular Hair Cut- Senior stylist-MEN (₹450.00)" at bounding box center [591, 435] width 290 height 20
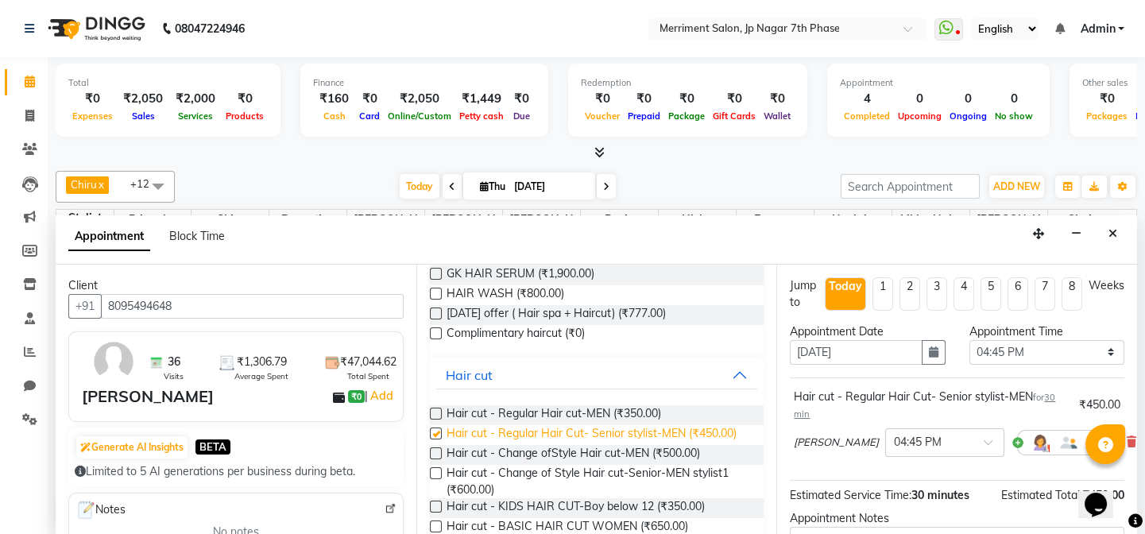
checkbox input "false"
click at [1079, 349] on select "Select 08:00 AM 08:15 AM 08:30 AM 08:45 AM 09:00 AM 09:15 AM 09:30 AM 09:45 AM …" at bounding box center [1046, 352] width 155 height 25
click at [1078, 349] on select "Select 08:00 AM 08:15 AM 08:30 AM 08:45 AM 09:00 AM 09:15 AM 09:30 AM 09:45 AM …" at bounding box center [1046, 352] width 155 height 25
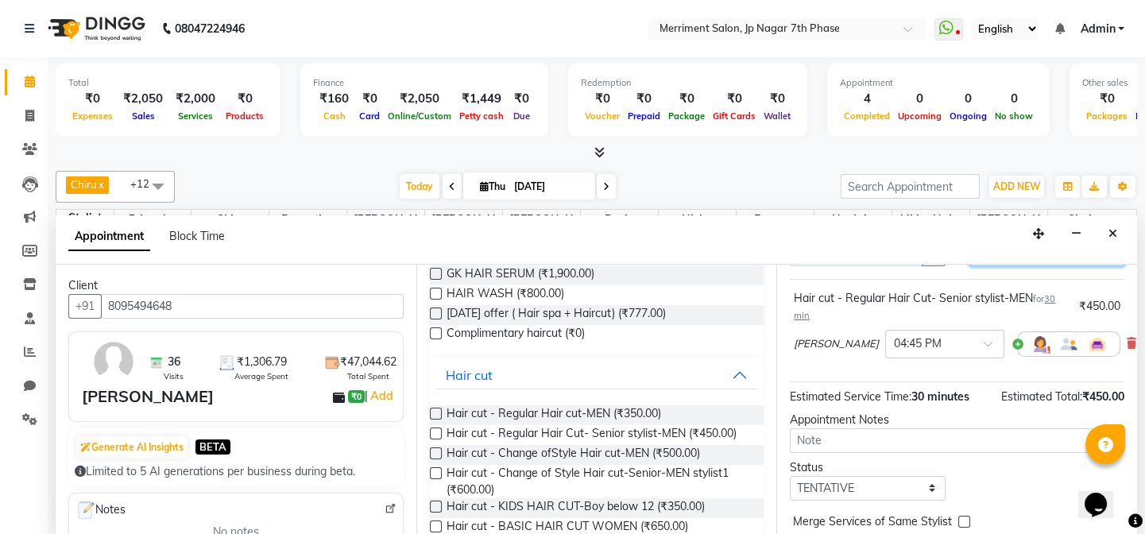
scroll to position [166, 0]
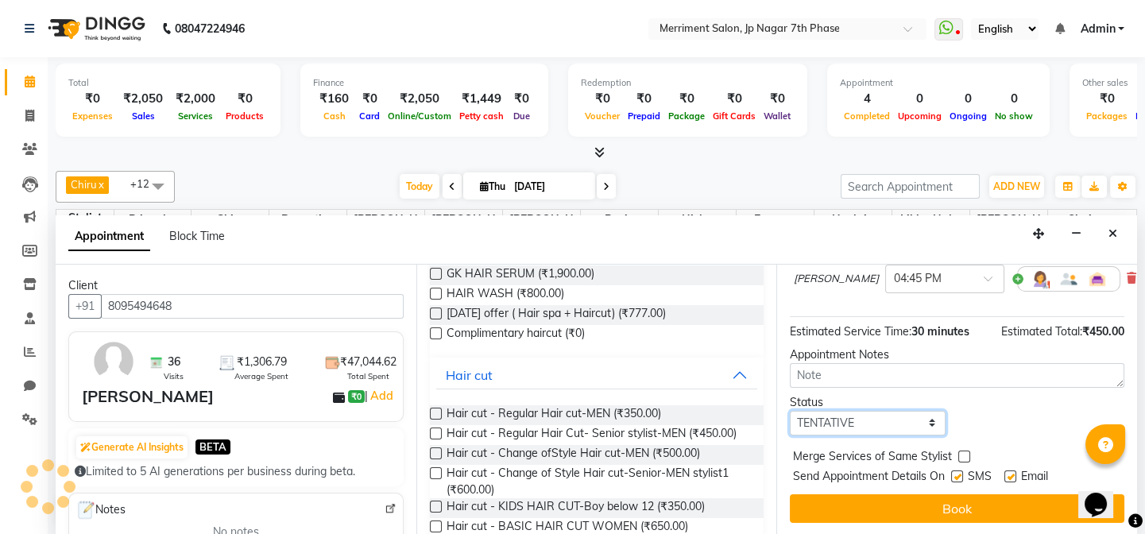
click at [885, 429] on select "Select TENTATIVE CONFIRM CHECK-IN UPCOMING" at bounding box center [866, 423] width 155 height 25
select select "confirm booking"
click at [789, 411] on select "Select TENTATIVE CONFIRM CHECK-IN UPCOMING" at bounding box center [866, 423] width 155 height 25
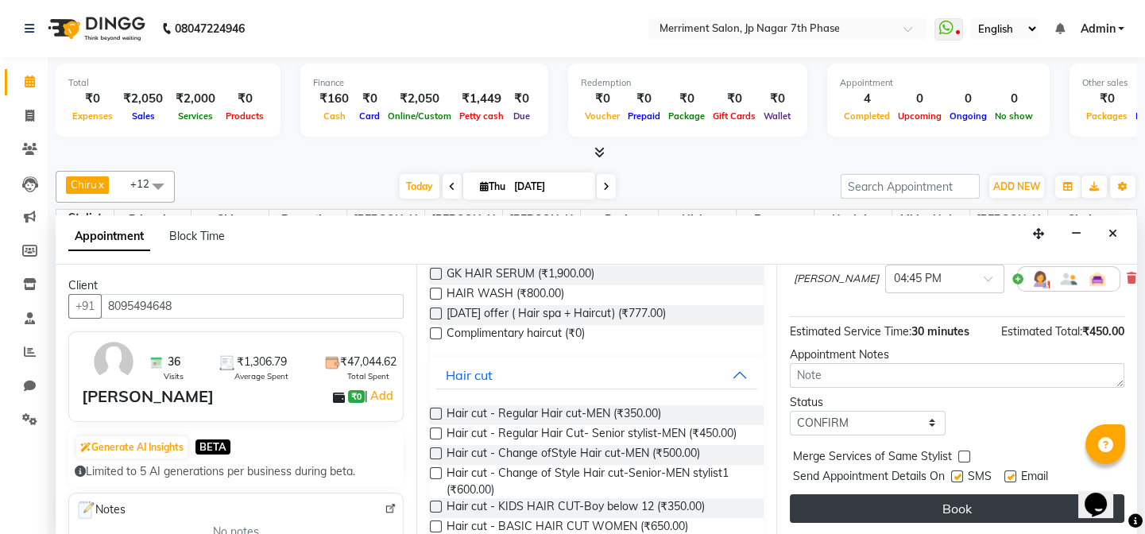
click at [945, 500] on button "Book" at bounding box center [956, 508] width 334 height 29
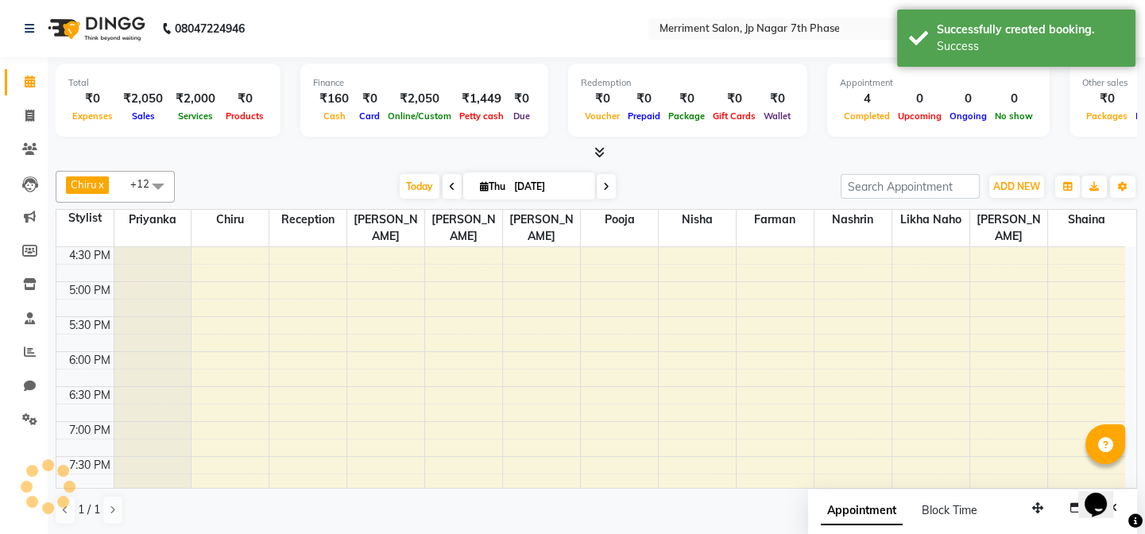
scroll to position [0, 0]
click at [24, 380] on icon at bounding box center [30, 386] width 12 height 12
select select "100"
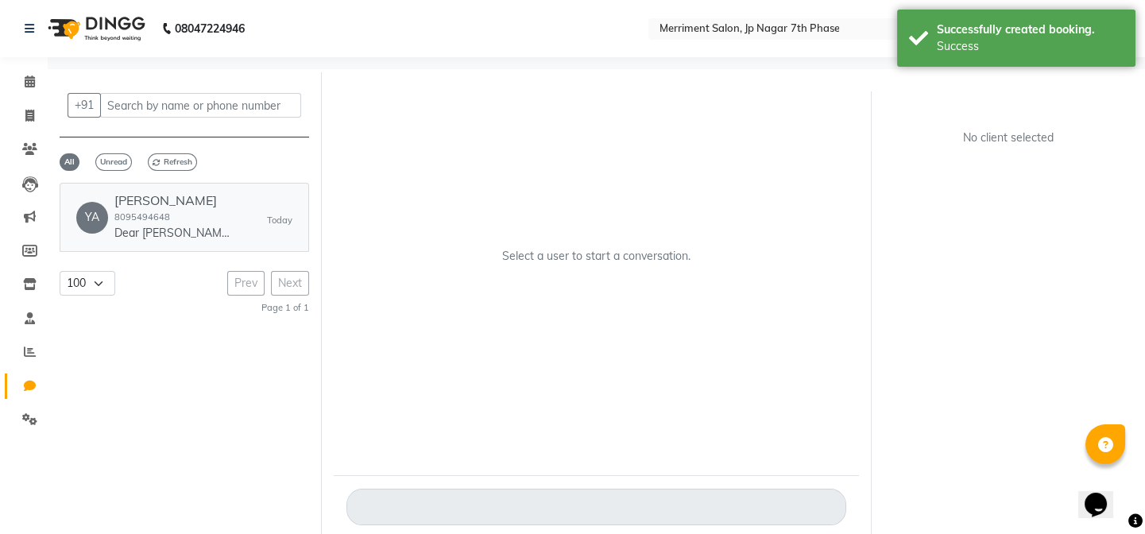
click at [139, 228] on p "Dear [PERSON_NAME], We are delighted to confirm your appointment at *Merriment …" at bounding box center [173, 233] width 119 height 17
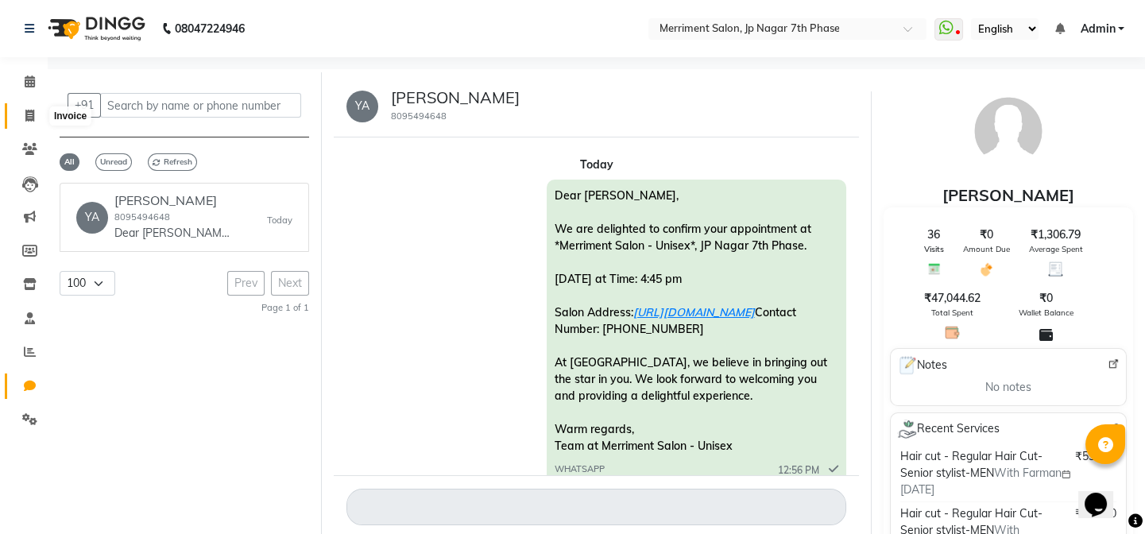
click at [27, 108] on span at bounding box center [30, 116] width 28 height 18
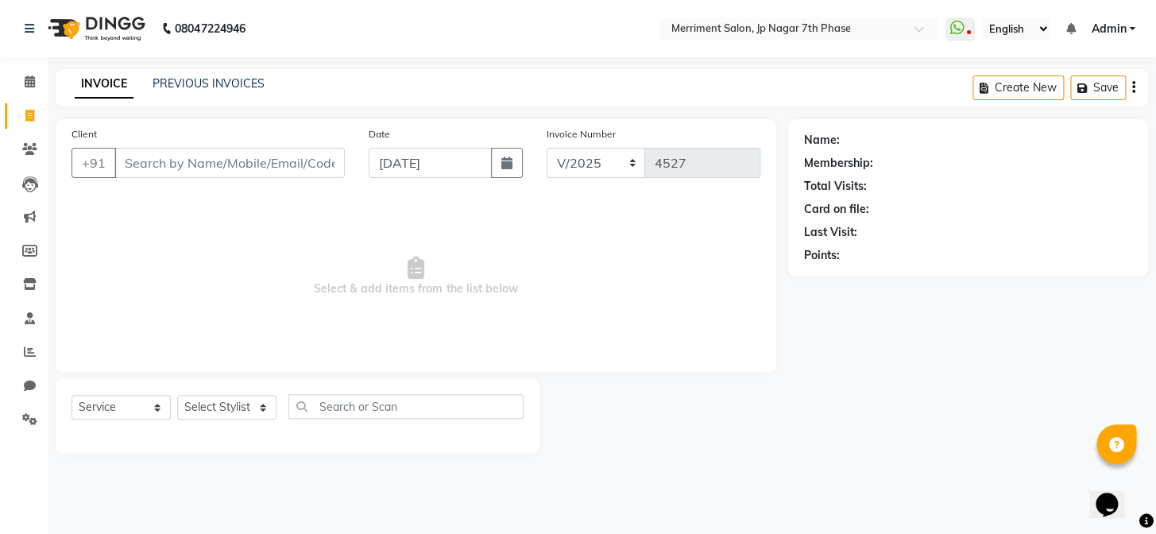
select select "package"
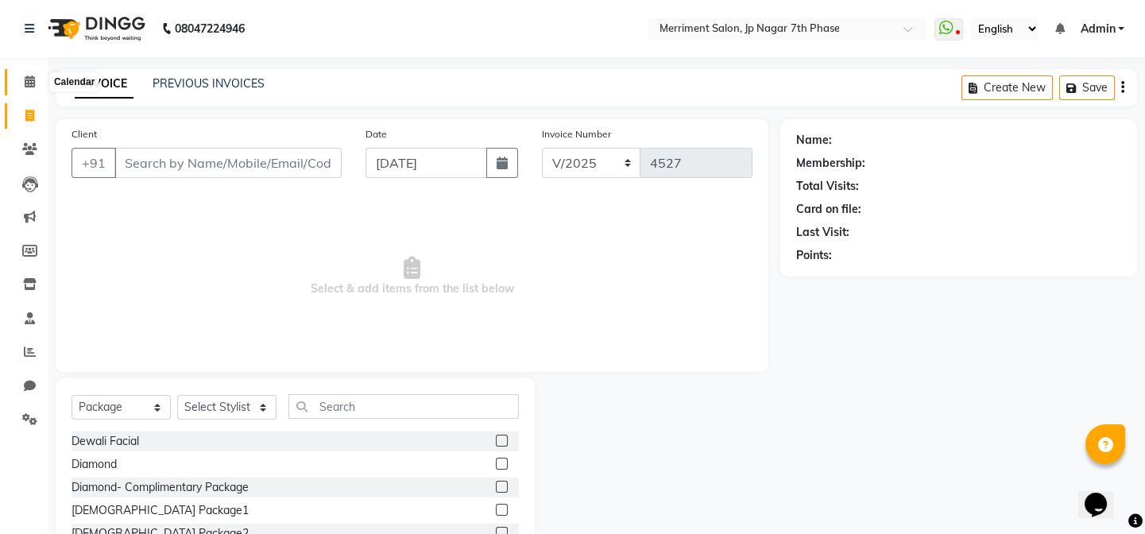
click at [26, 87] on icon at bounding box center [30, 81] width 10 height 12
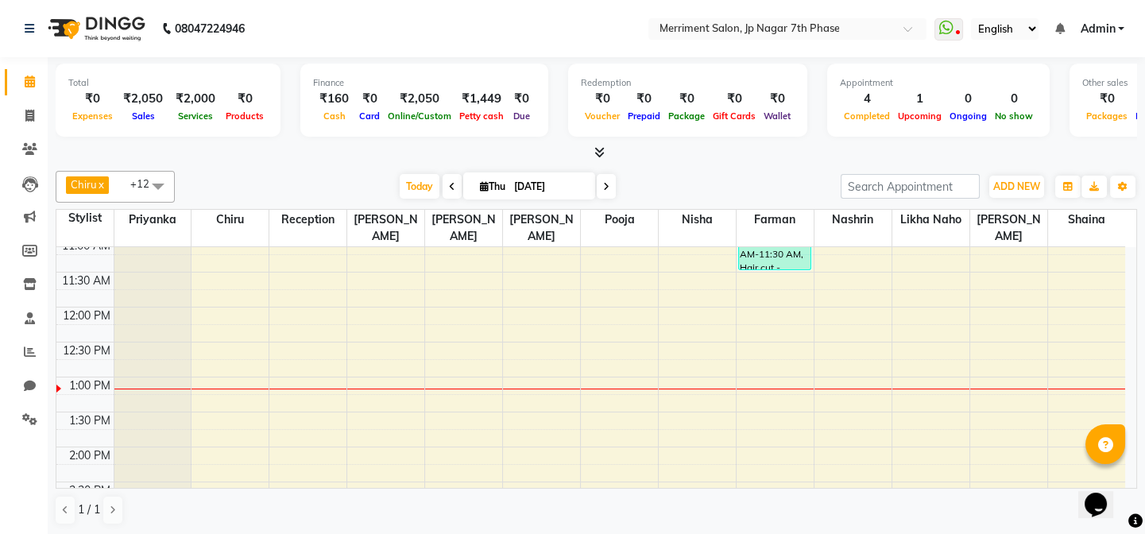
scroll to position [288, 0]
click at [552, 407] on div "7:00 AM 7:30 AM 8:00 AM 8:30 AM 9:00 AM 9:30 AM 10:00 AM 10:30 AM 11:00 AM 11:3…" at bounding box center [590, 483] width 1068 height 1048
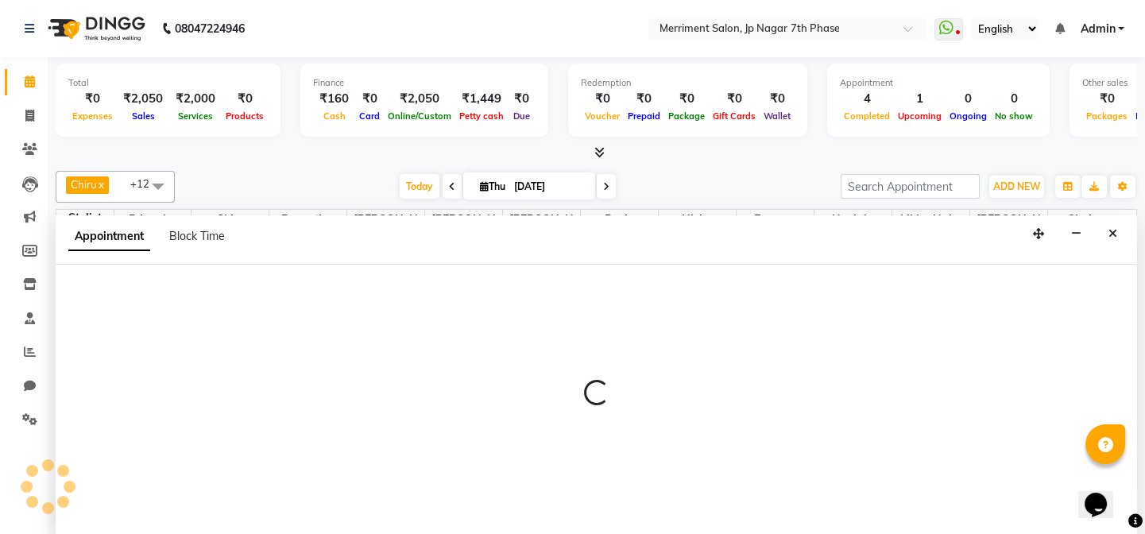
scroll to position [0, 0]
select select "75887"
select select "tentative"
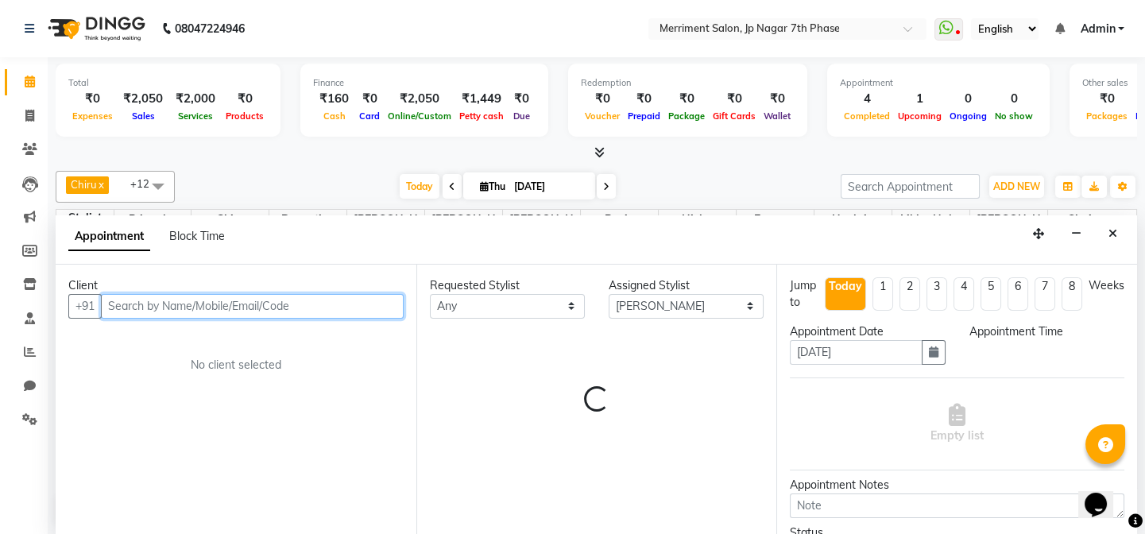
select select "795"
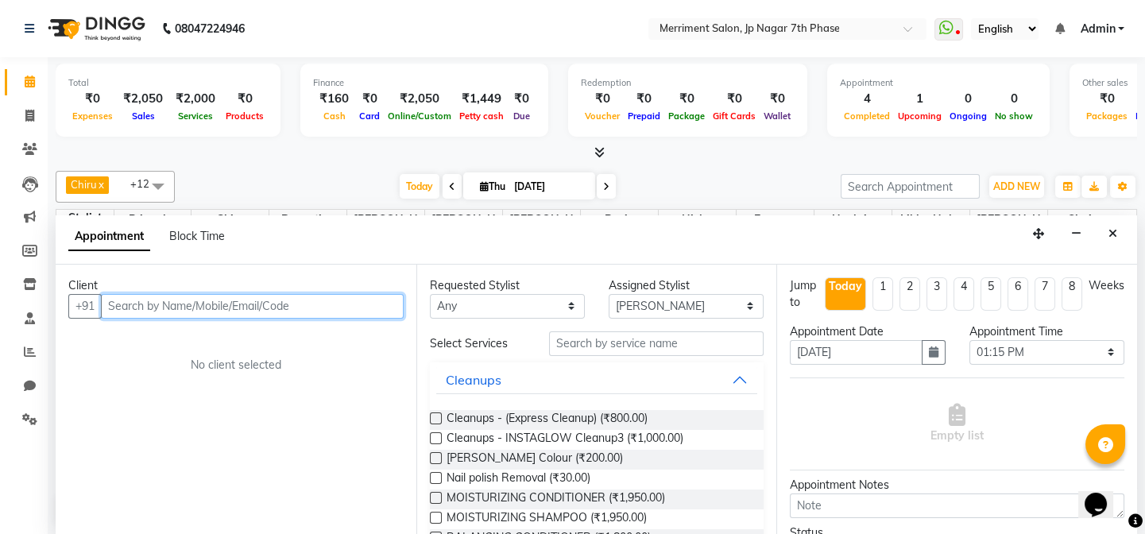
click at [161, 297] on input "text" at bounding box center [252, 306] width 303 height 25
type input "8500879009"
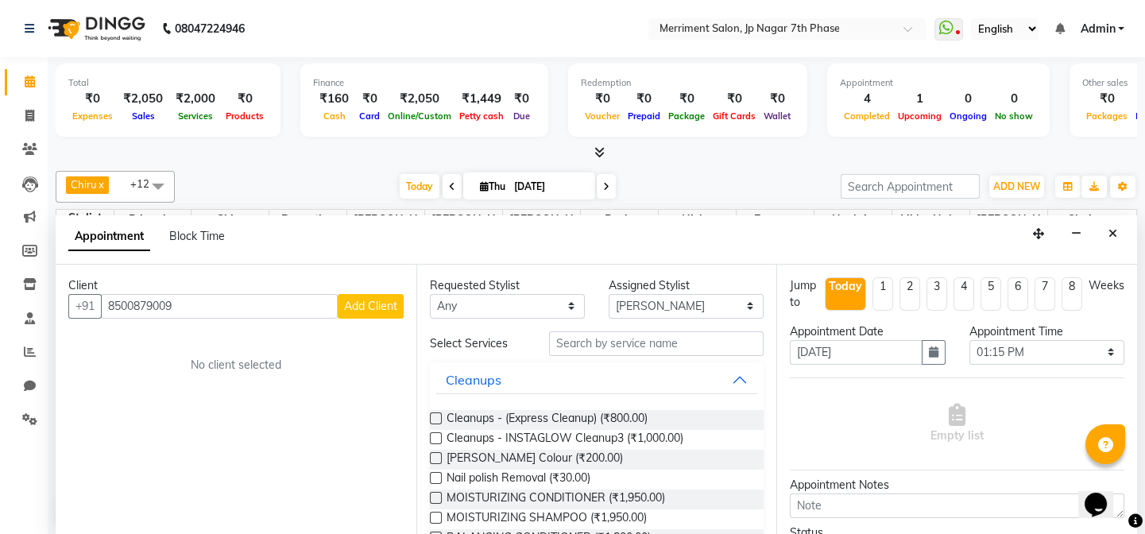
click at [361, 310] on span "Add Client" at bounding box center [370, 306] width 53 height 14
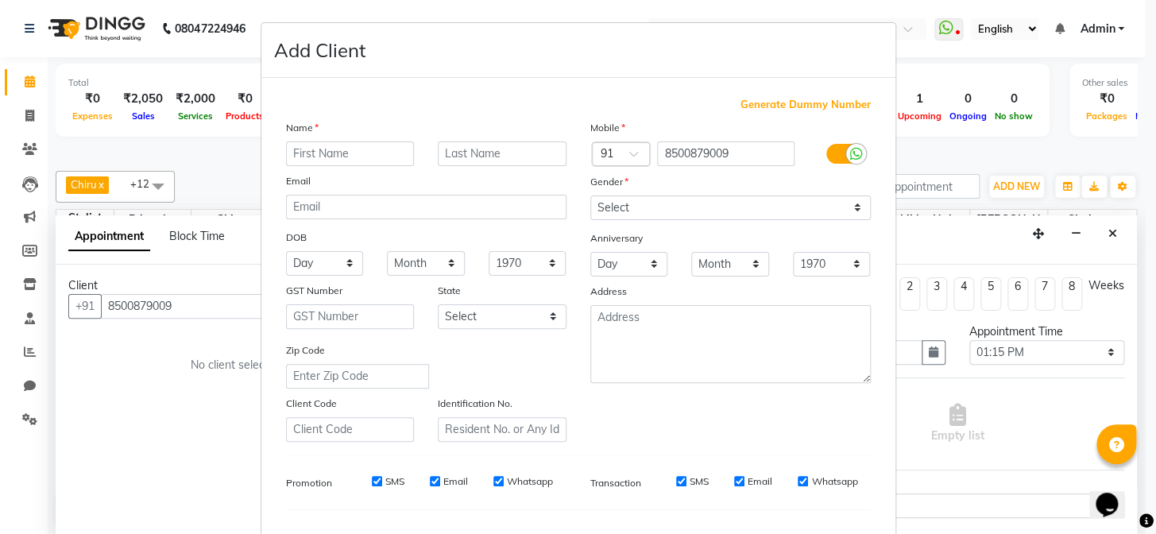
click at [189, 311] on ngb-modal-window "Add Client Generate Dummy Number Name Email DOB Day 01 02 03 04 05 06 07 08 09 …" at bounding box center [578, 267] width 1156 height 534
click at [186, 303] on ngb-modal-window "Add Client Generate Dummy Number Name Email DOB Day 01 02 03 04 05 06 07 08 09 …" at bounding box center [578, 267] width 1156 height 534
click at [739, 152] on input "8500879009" at bounding box center [725, 153] width 137 height 25
type input "8"
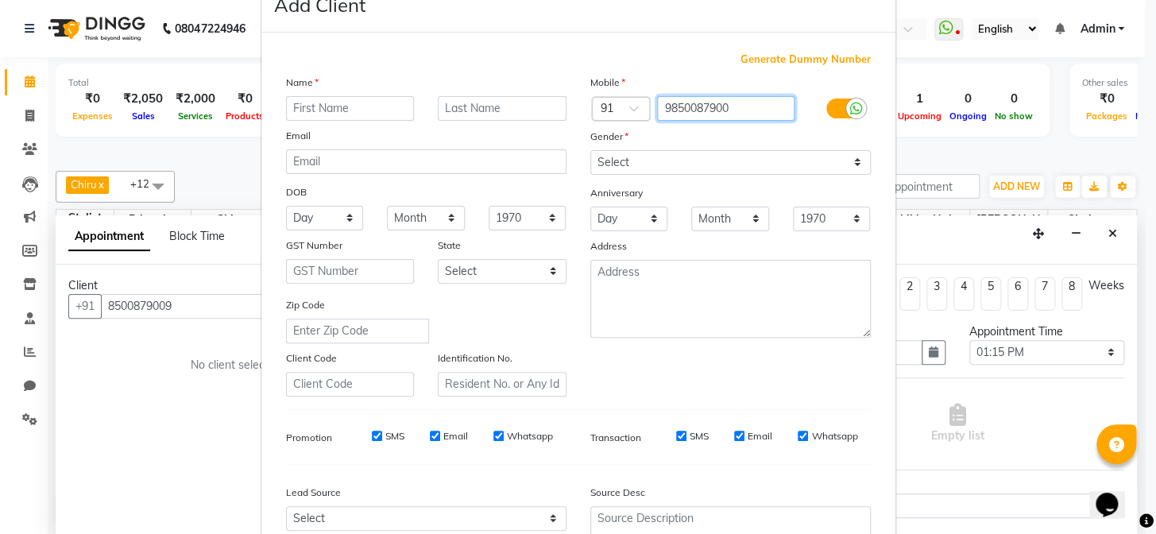
scroll to position [106, 0]
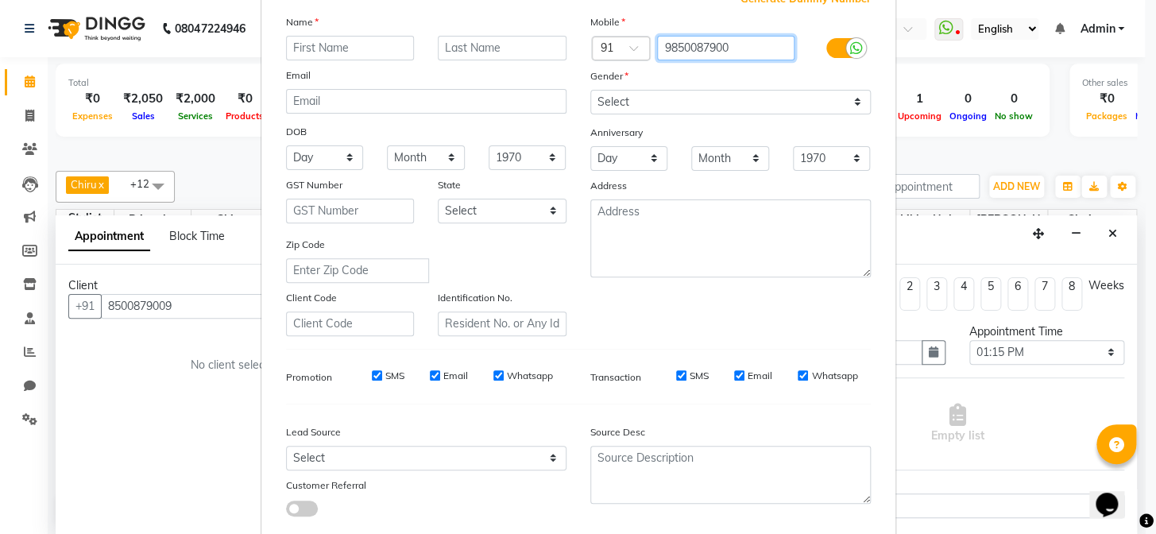
type input "9850087900"
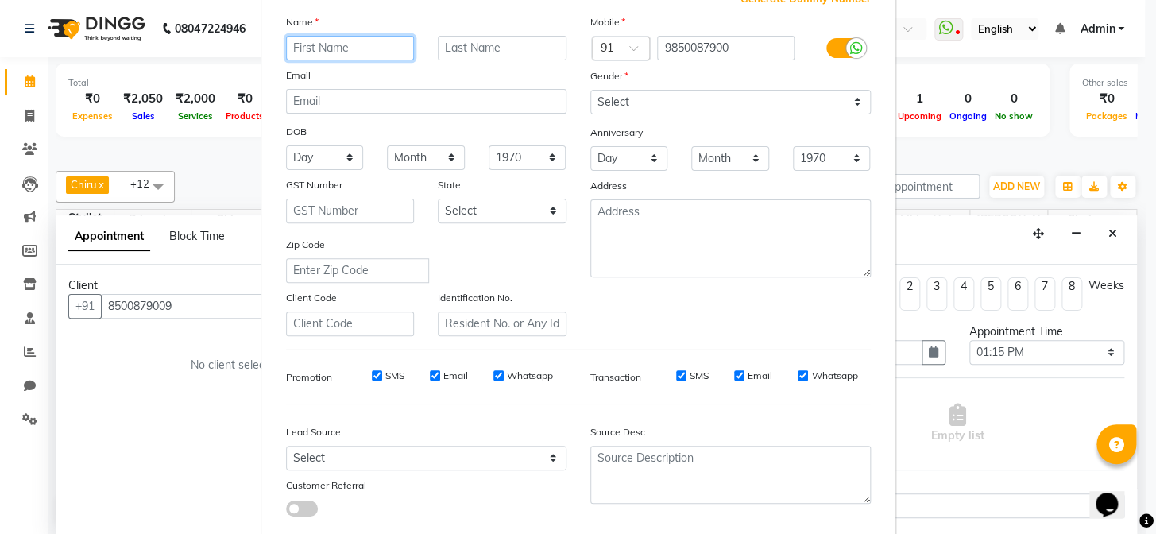
click at [359, 48] on input "text" at bounding box center [350, 48] width 129 height 25
type input "Avinash"
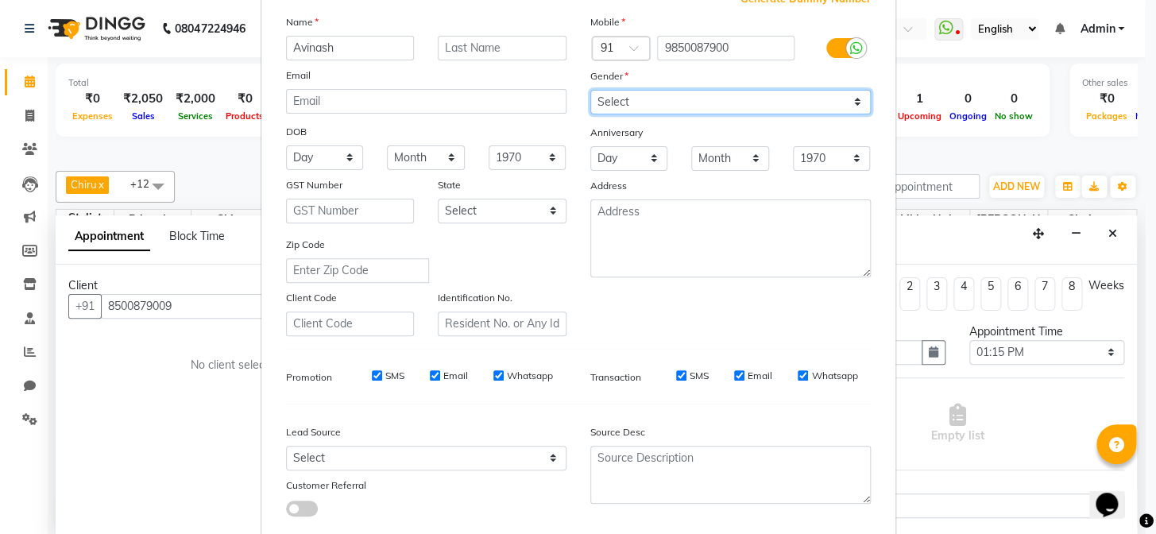
click at [670, 94] on select "Select [DEMOGRAPHIC_DATA] [DEMOGRAPHIC_DATA] Other Prefer Not To Say" at bounding box center [730, 102] width 280 height 25
select select "[DEMOGRAPHIC_DATA]"
click at [590, 90] on select "Select [DEMOGRAPHIC_DATA] [DEMOGRAPHIC_DATA] Other Prefer Not To Say" at bounding box center [730, 102] width 280 height 25
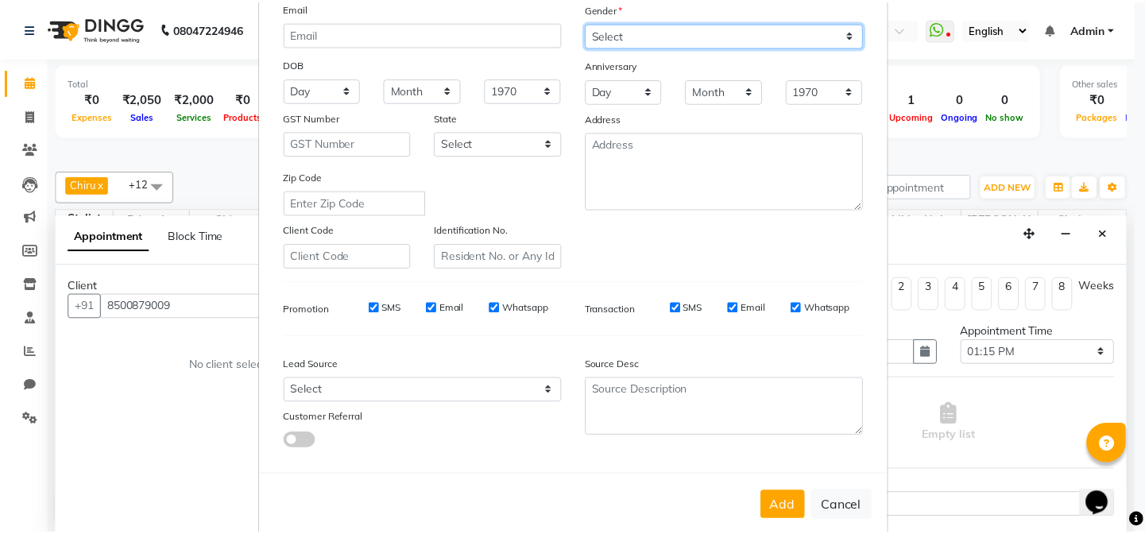
scroll to position [204, 0]
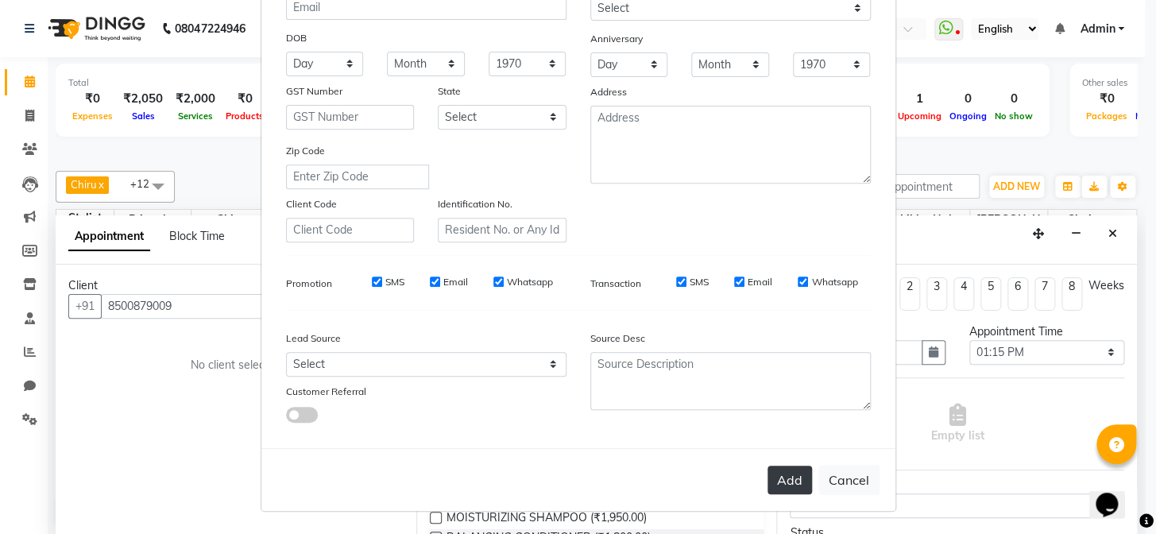
click at [786, 473] on button "Add" at bounding box center [789, 479] width 44 height 29
type input "9850087900"
select select
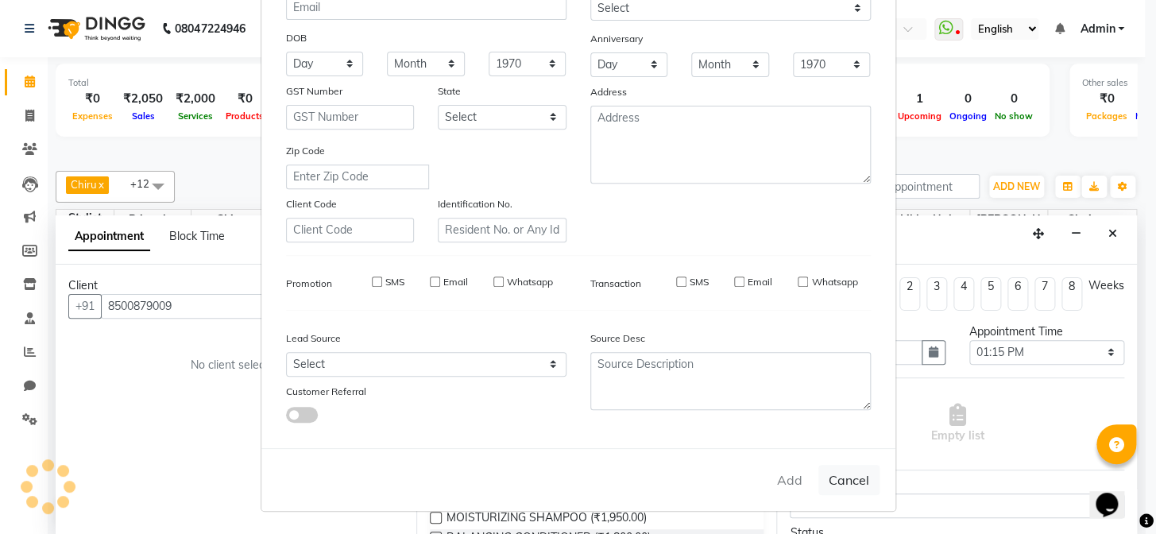
select select
checkbox input "false"
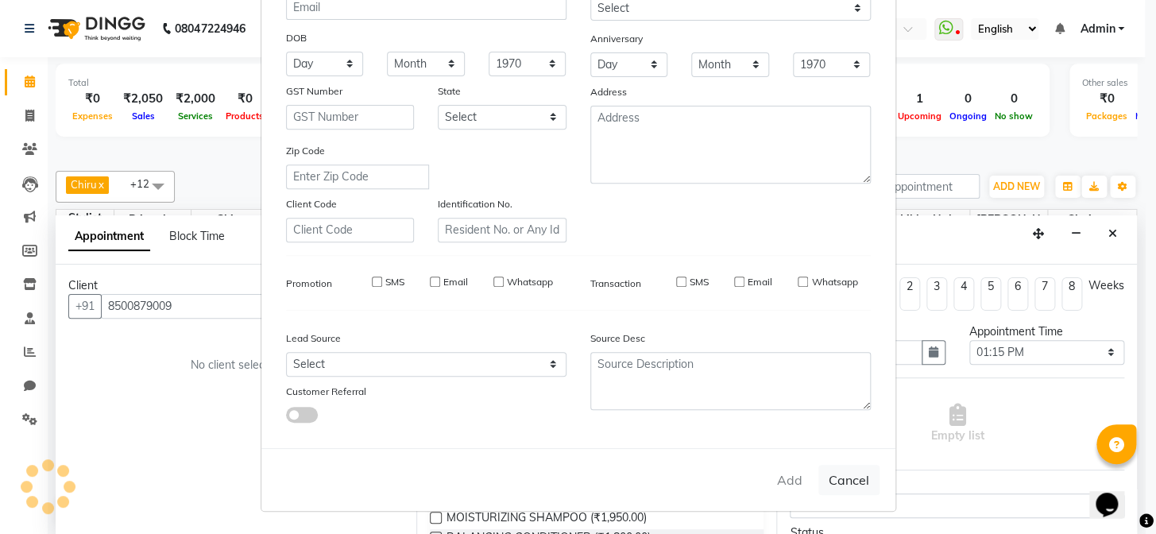
checkbox input "false"
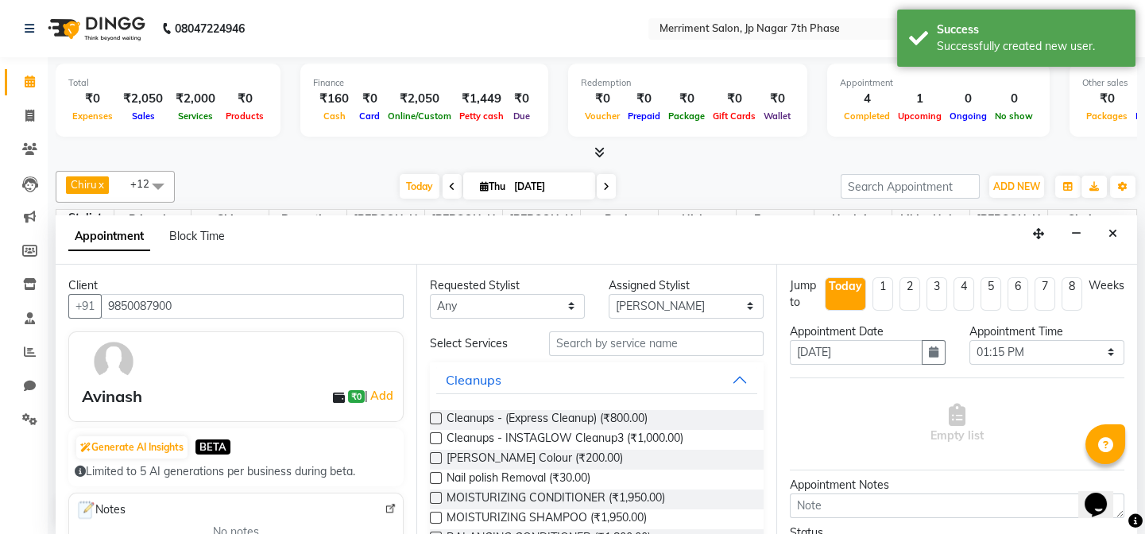
scroll to position [407, 0]
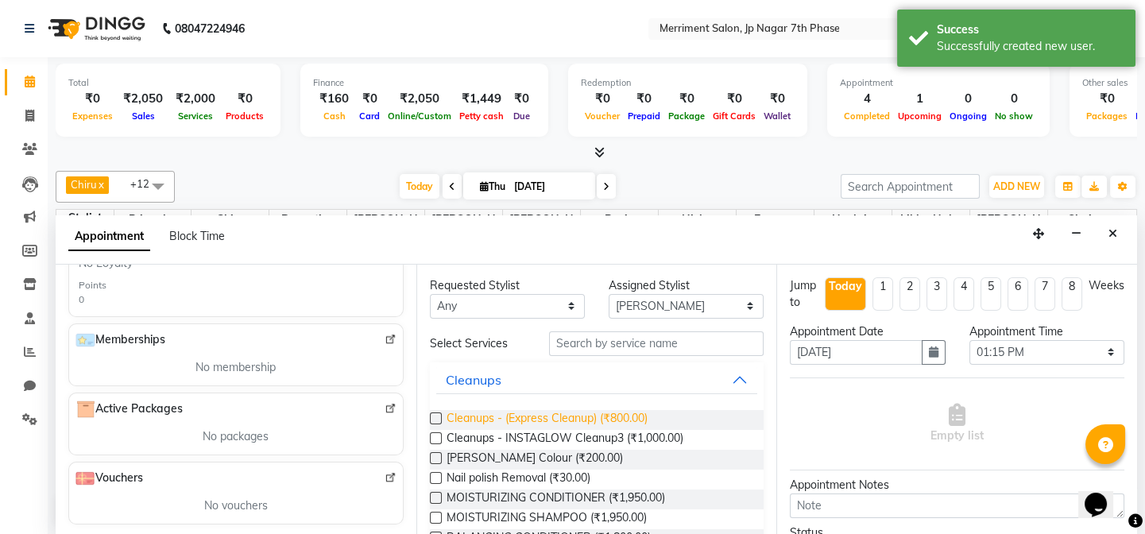
click at [600, 410] on span "Cleanups - (Express Cleanup) (₹800.00)" at bounding box center [546, 420] width 201 height 20
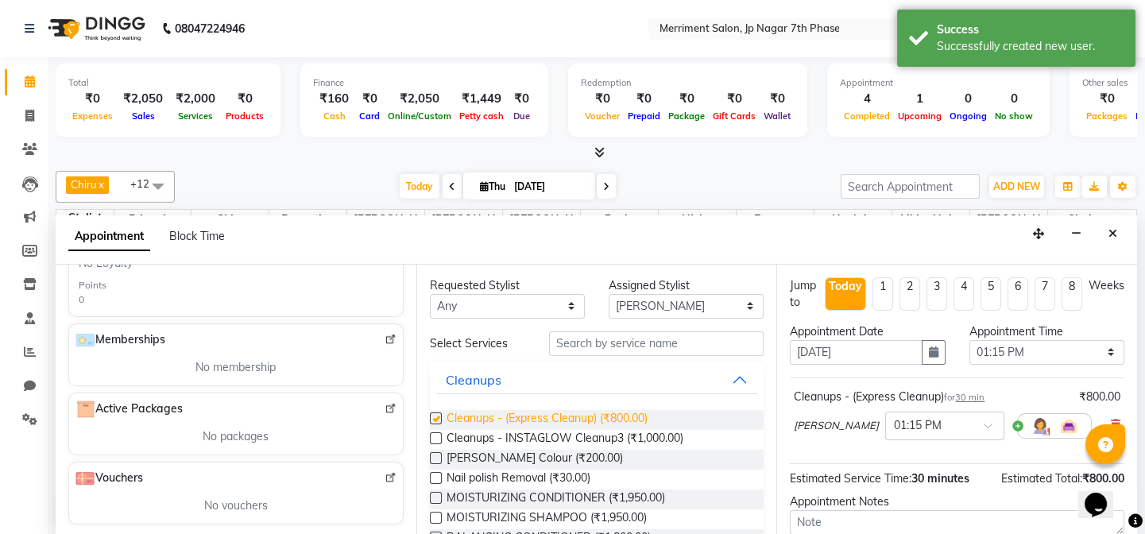
checkbox input "false"
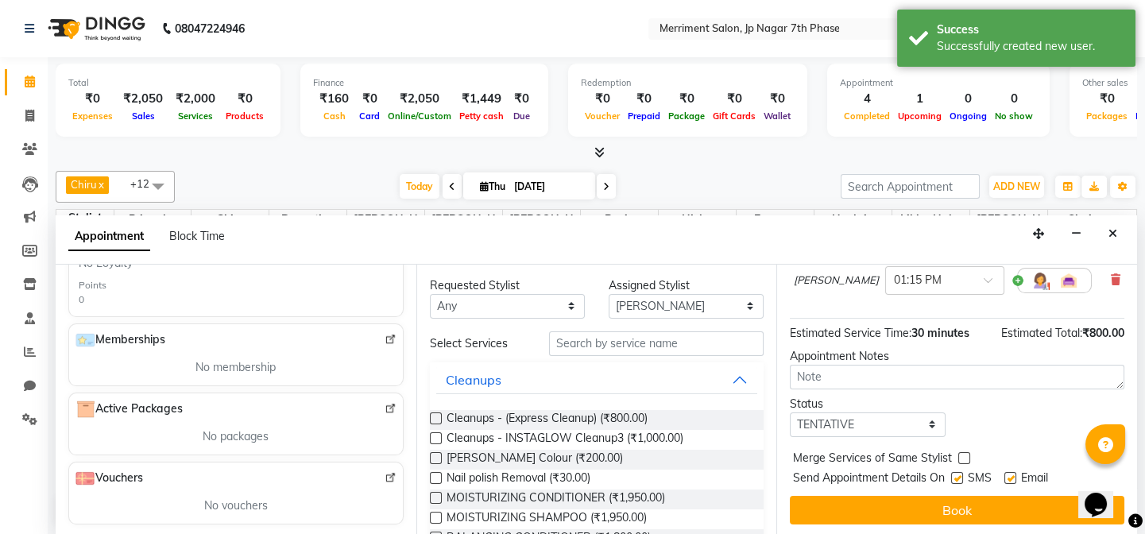
scroll to position [146, 0]
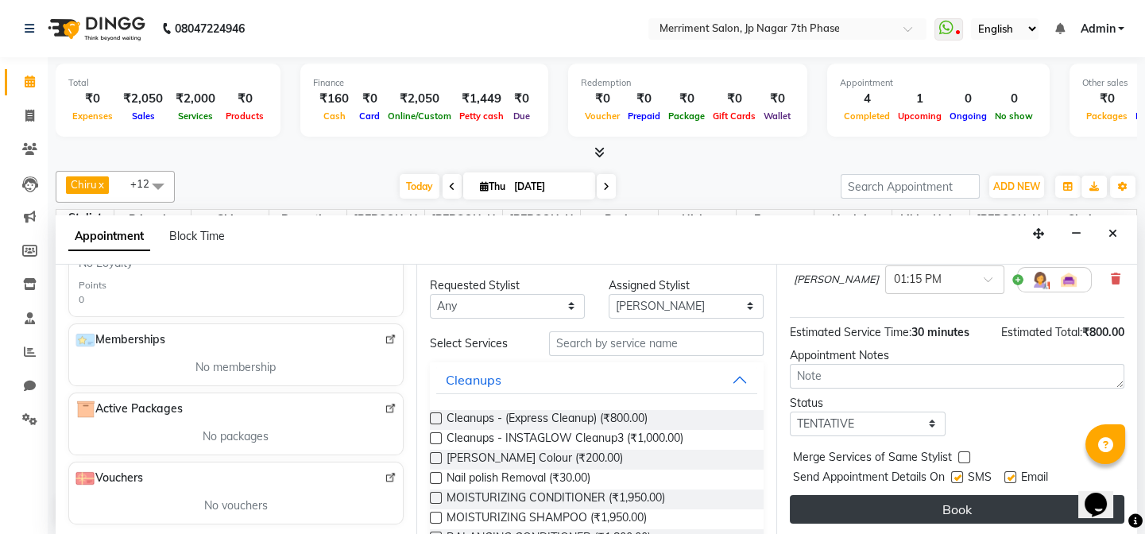
click at [932, 508] on button "Book" at bounding box center [956, 509] width 334 height 29
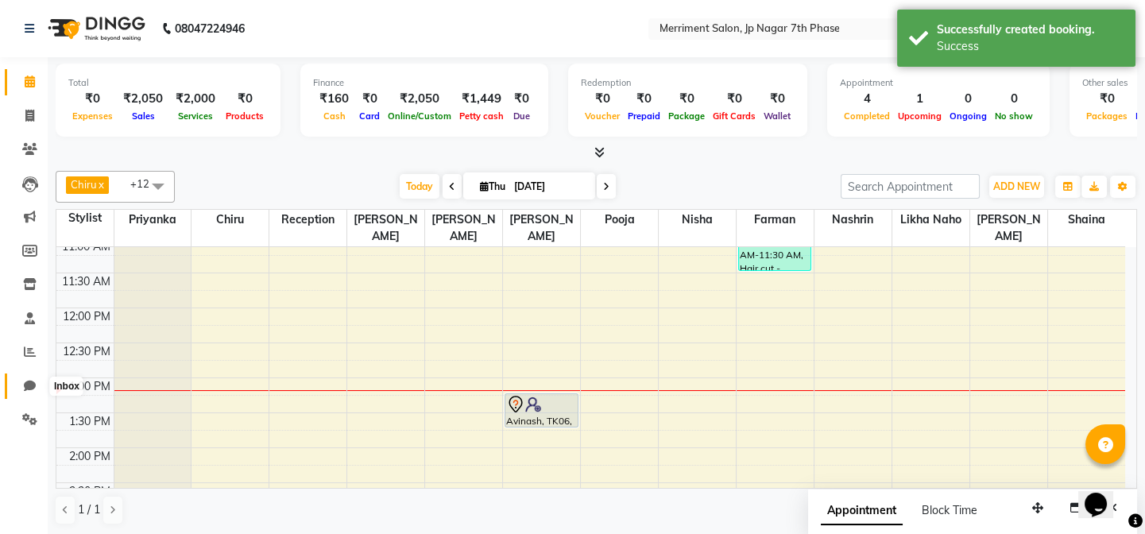
click at [33, 388] on icon at bounding box center [30, 386] width 12 height 12
select select "100"
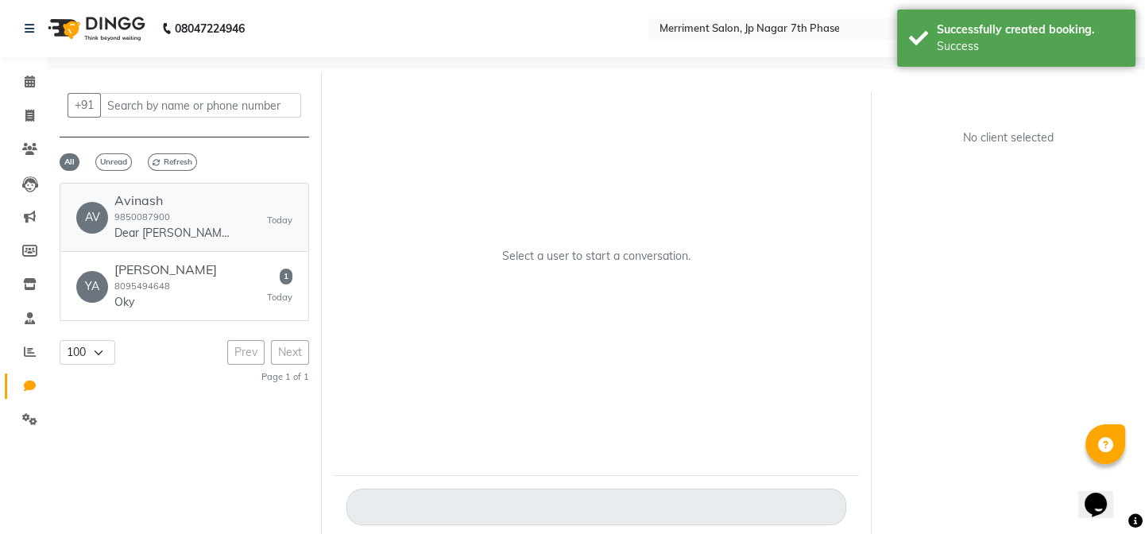
click at [137, 226] on p "Dear [PERSON_NAME], We are delighted to confirm your appointment at *Merriment …" at bounding box center [173, 233] width 119 height 17
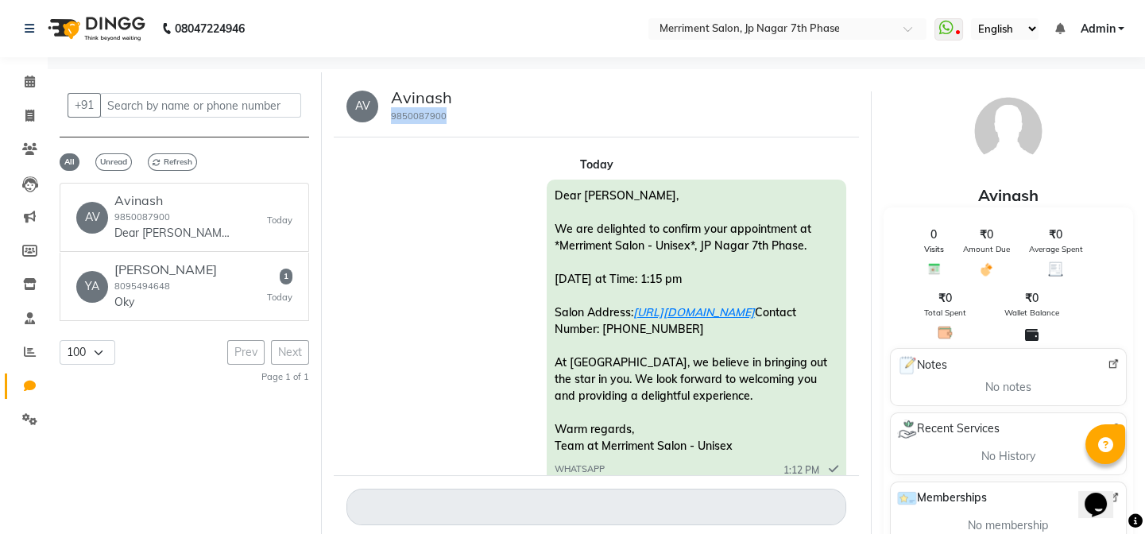
drag, startPoint x: 457, startPoint y: 120, endPoint x: 390, endPoint y: 122, distance: 66.8
click at [390, 122] on div "AV [PERSON_NAME] 9850087900" at bounding box center [596, 106] width 525 height 62
copy small "9850087900"
click at [1115, 27] on link "Admin" at bounding box center [1101, 29] width 44 height 17
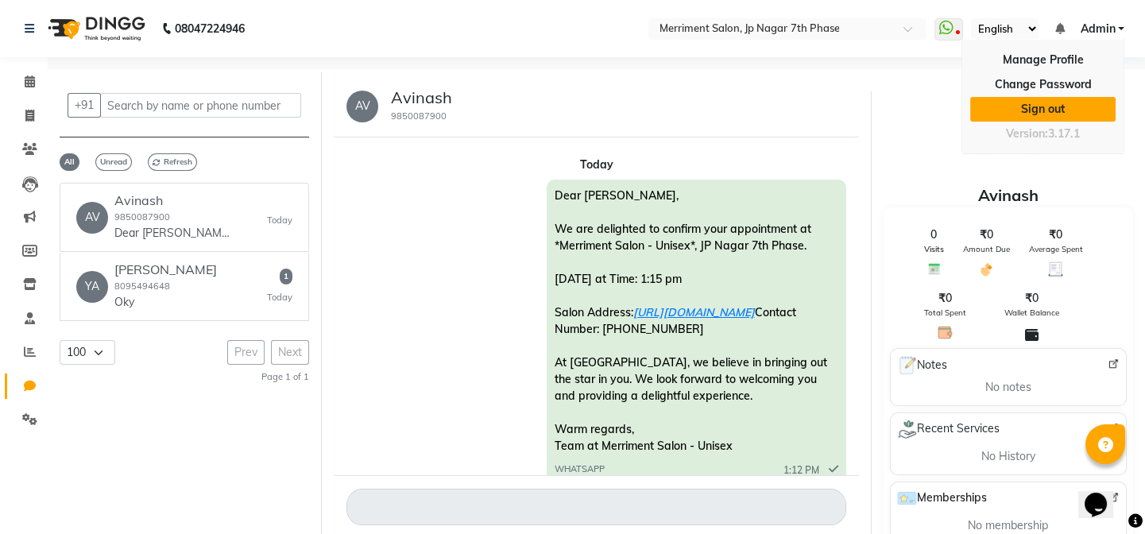
click at [1048, 116] on link "Sign out" at bounding box center [1042, 109] width 145 height 25
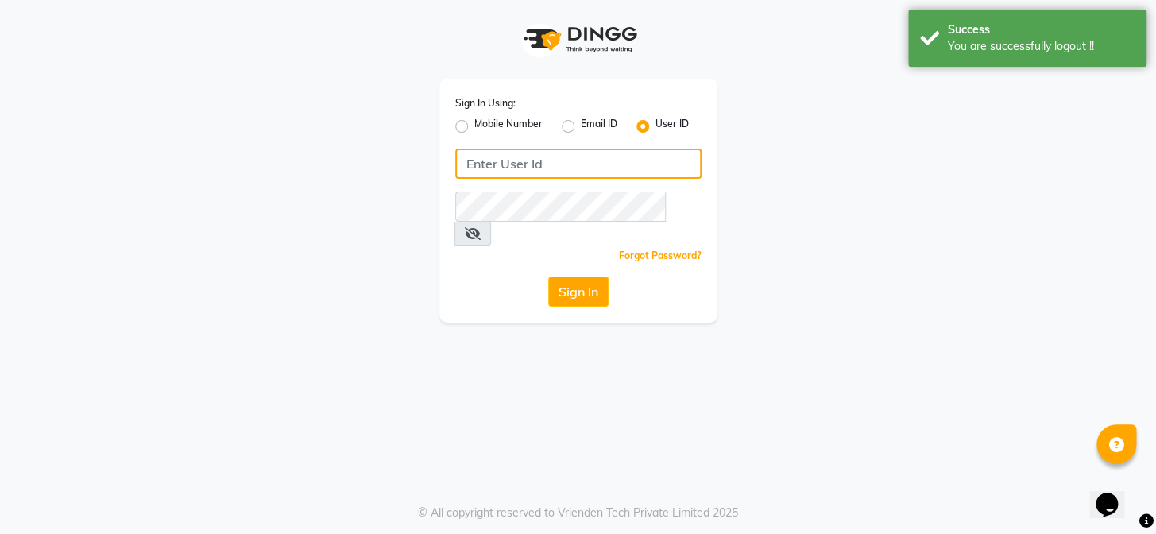
type input "8095494648"
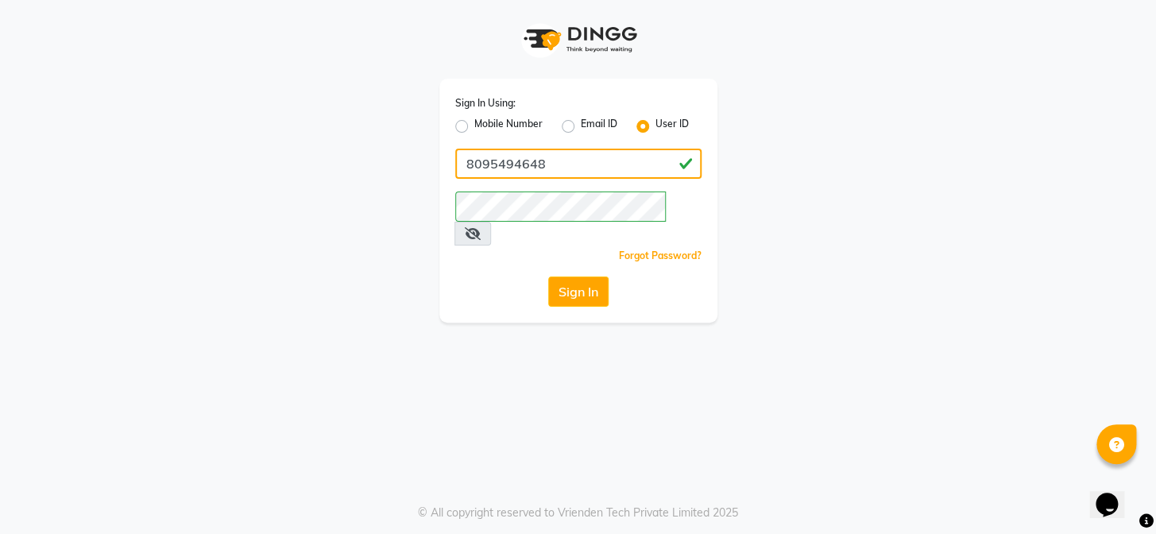
drag, startPoint x: 571, startPoint y: 167, endPoint x: 236, endPoint y: 146, distance: 335.8
click at [211, 149] on div "Sign In Using: Mobile Number Email ID User ID 8095494648 Remember me Forgot Pas…" at bounding box center [577, 161] width 905 height 322
click at [474, 125] on label "Mobile Number" at bounding box center [508, 126] width 68 height 19
click at [474, 125] on input "Mobile Number" at bounding box center [479, 122] width 10 height 10
radio input "true"
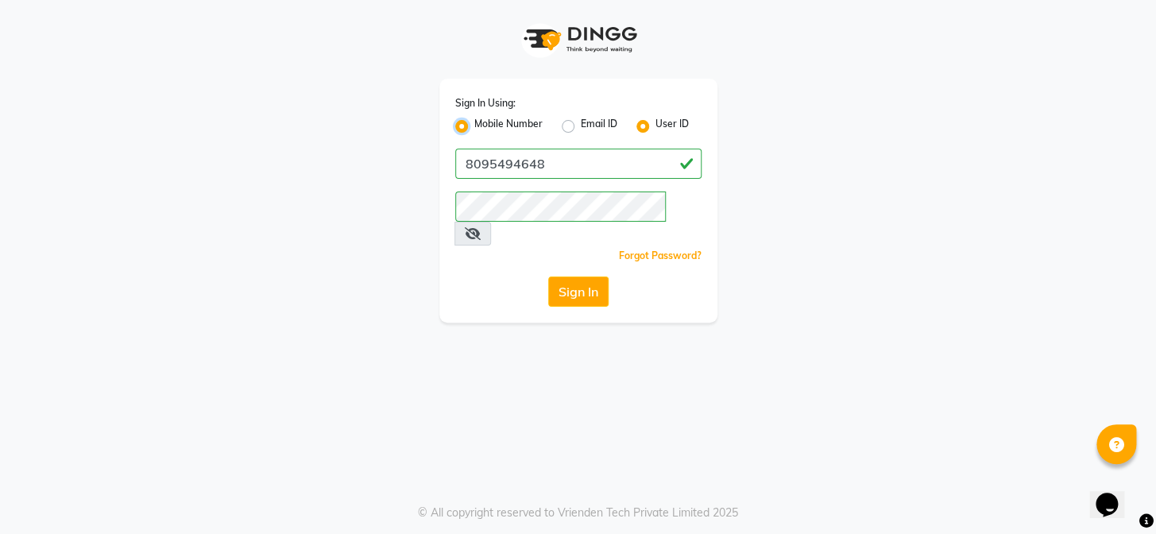
radio input "false"
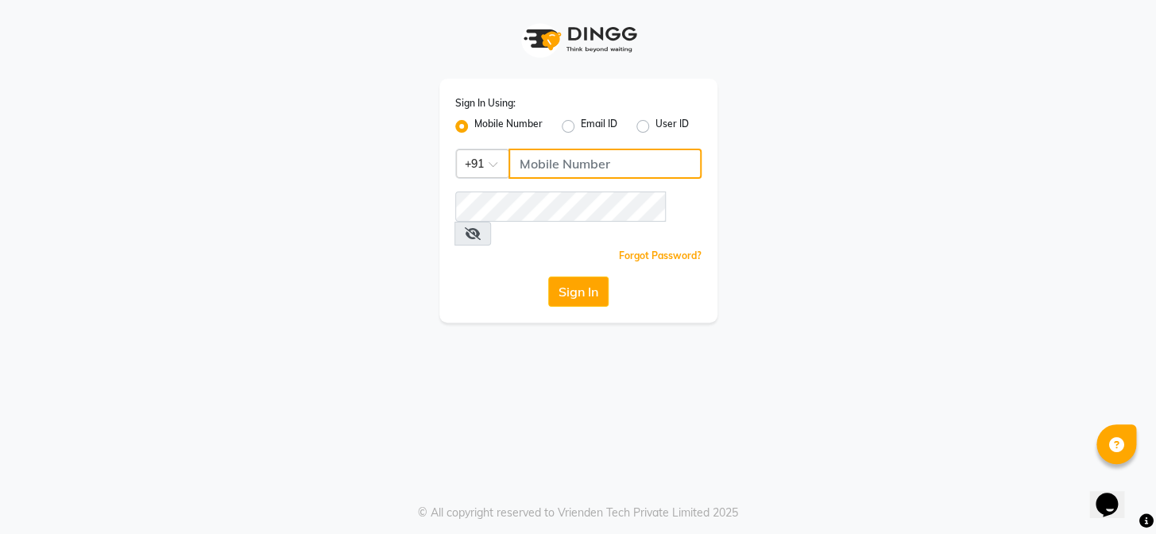
click at [542, 156] on input "Username" at bounding box center [604, 164] width 193 height 30
type input "8920120790"
click at [939, 421] on div "Sign In Using: Mobile Number Email ID User ID Country Code × [PHONE_NUMBER] Rem…" at bounding box center [578, 267] width 1156 height 534
click at [589, 276] on button "Sign In" at bounding box center [578, 291] width 60 height 30
